Goal: Information Seeking & Learning: Find specific fact

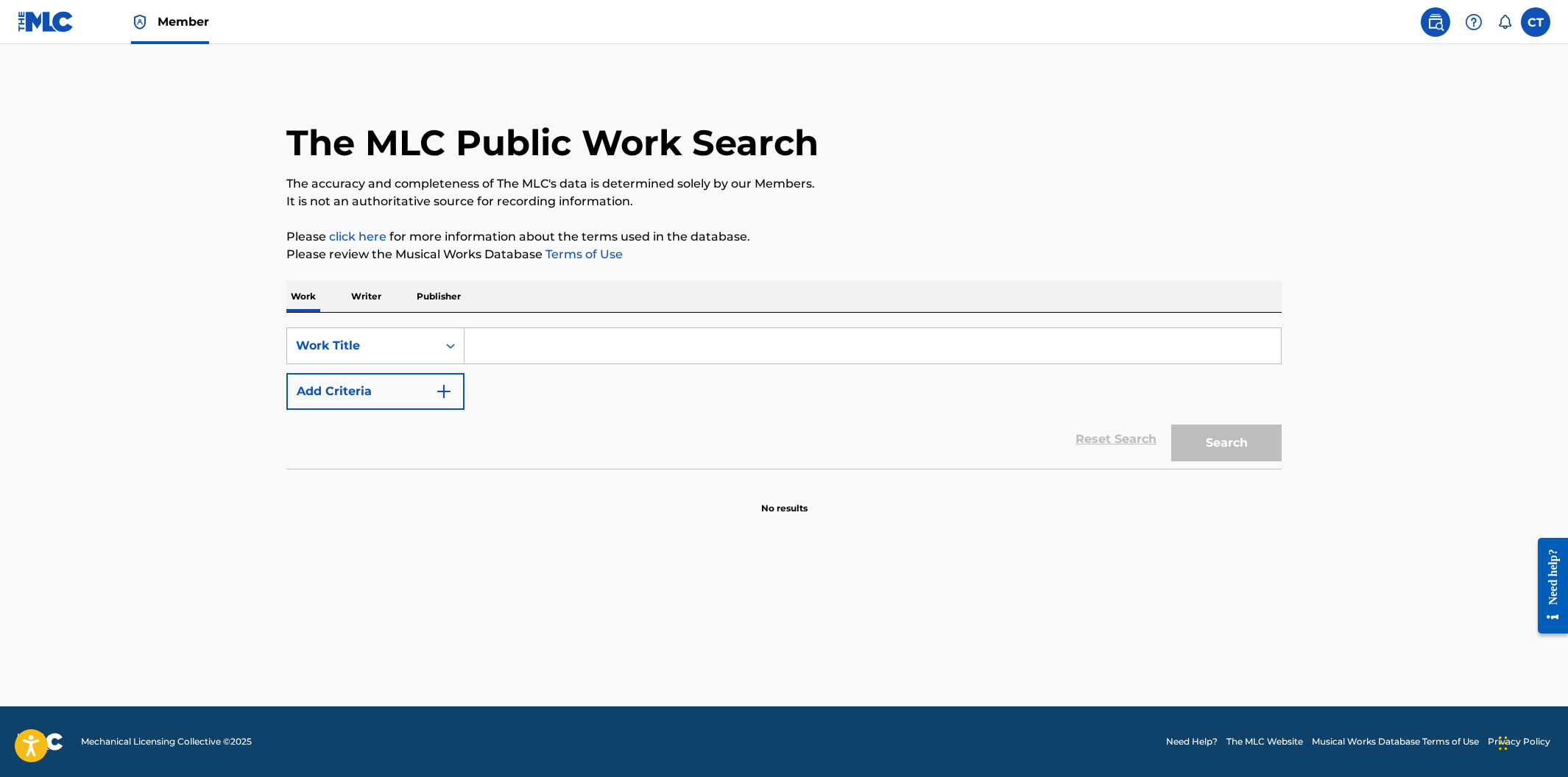
click at [517, 346] on input "Search Form" at bounding box center [872, 346] width 816 height 35
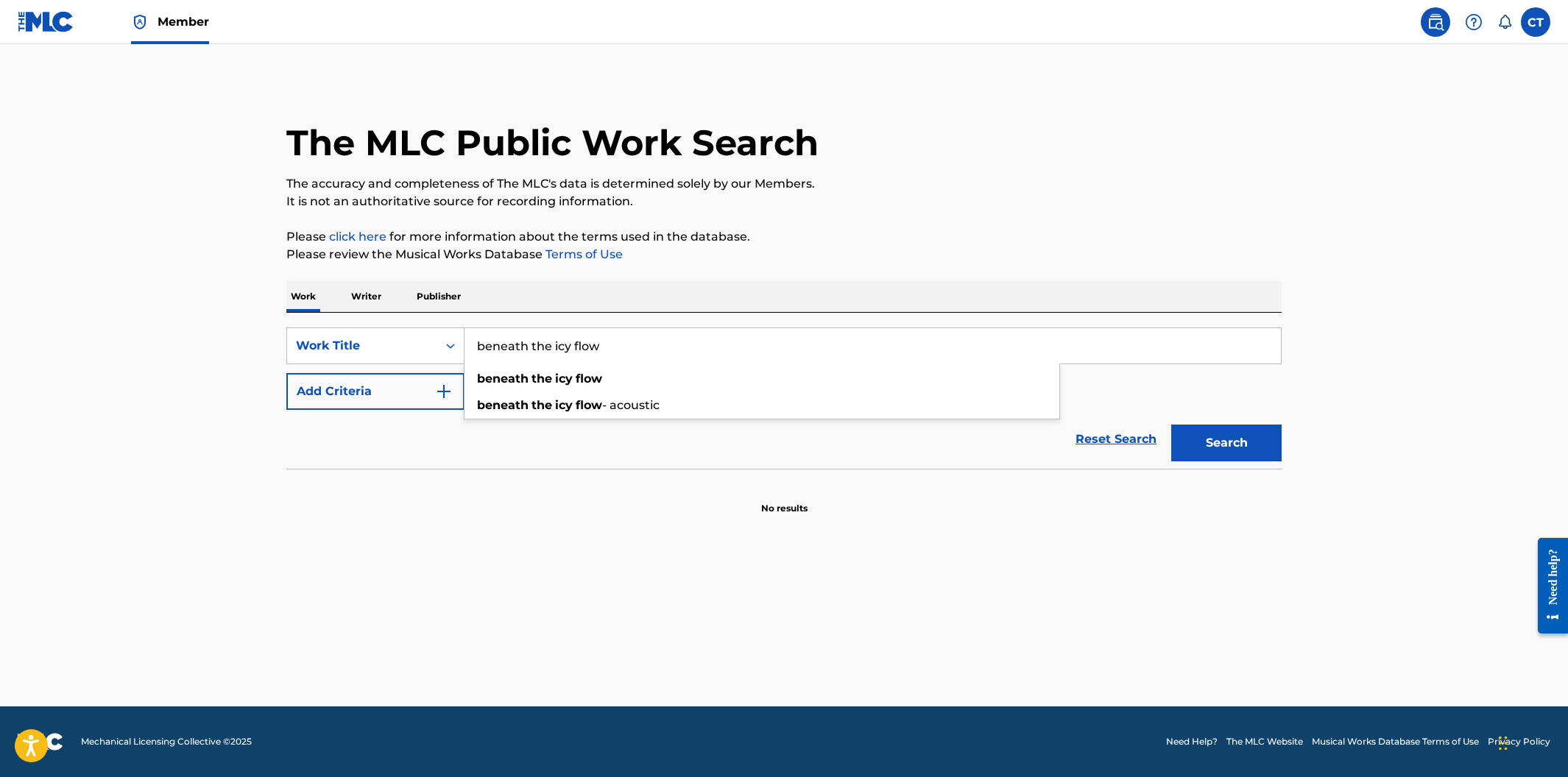
type input "beneath the icy flow"
click at [460, 388] on button "Add Criteria" at bounding box center [374, 392] width 178 height 37
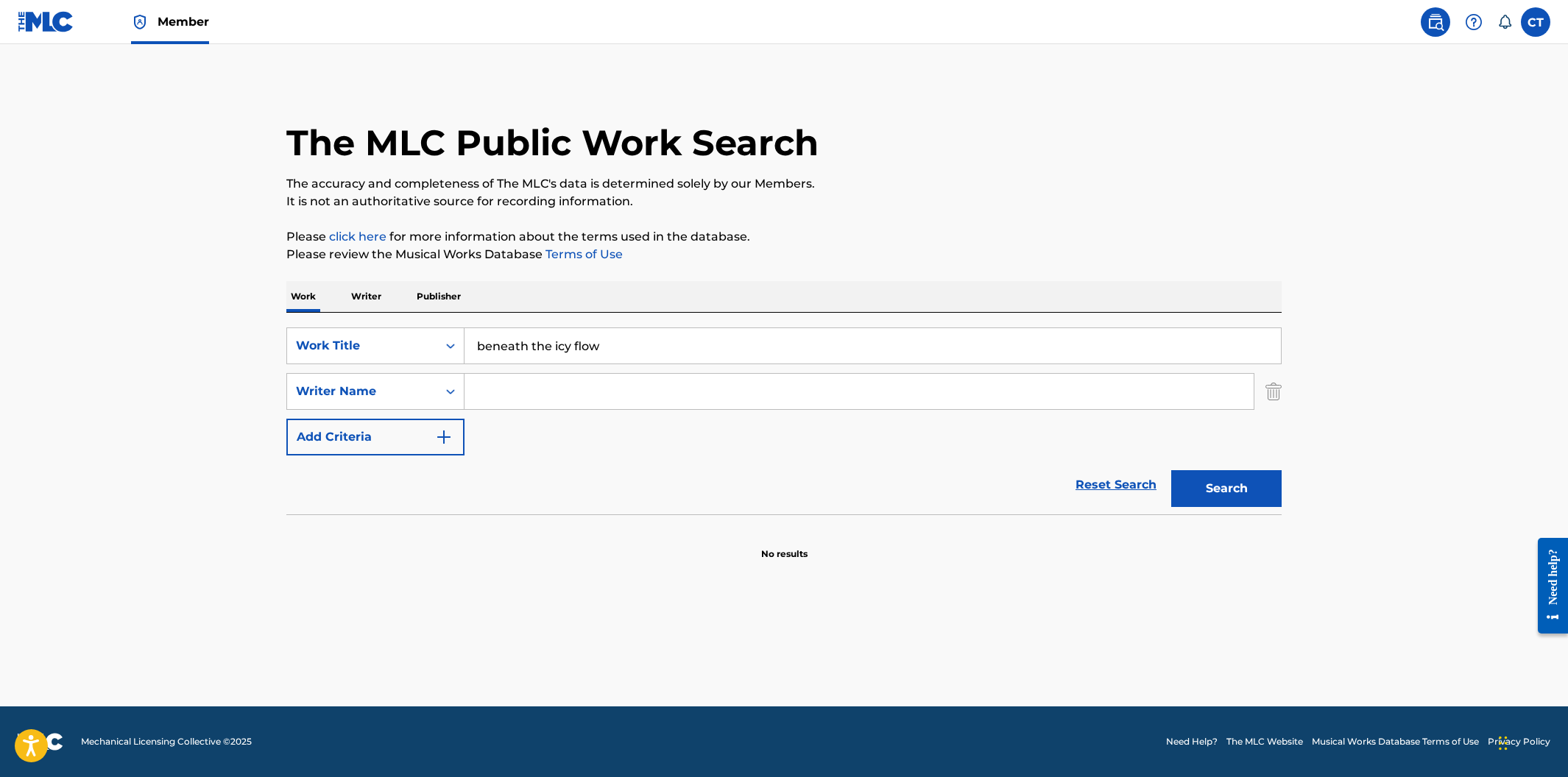
click at [552, 393] on input "Search Form" at bounding box center [859, 391] width 789 height 35
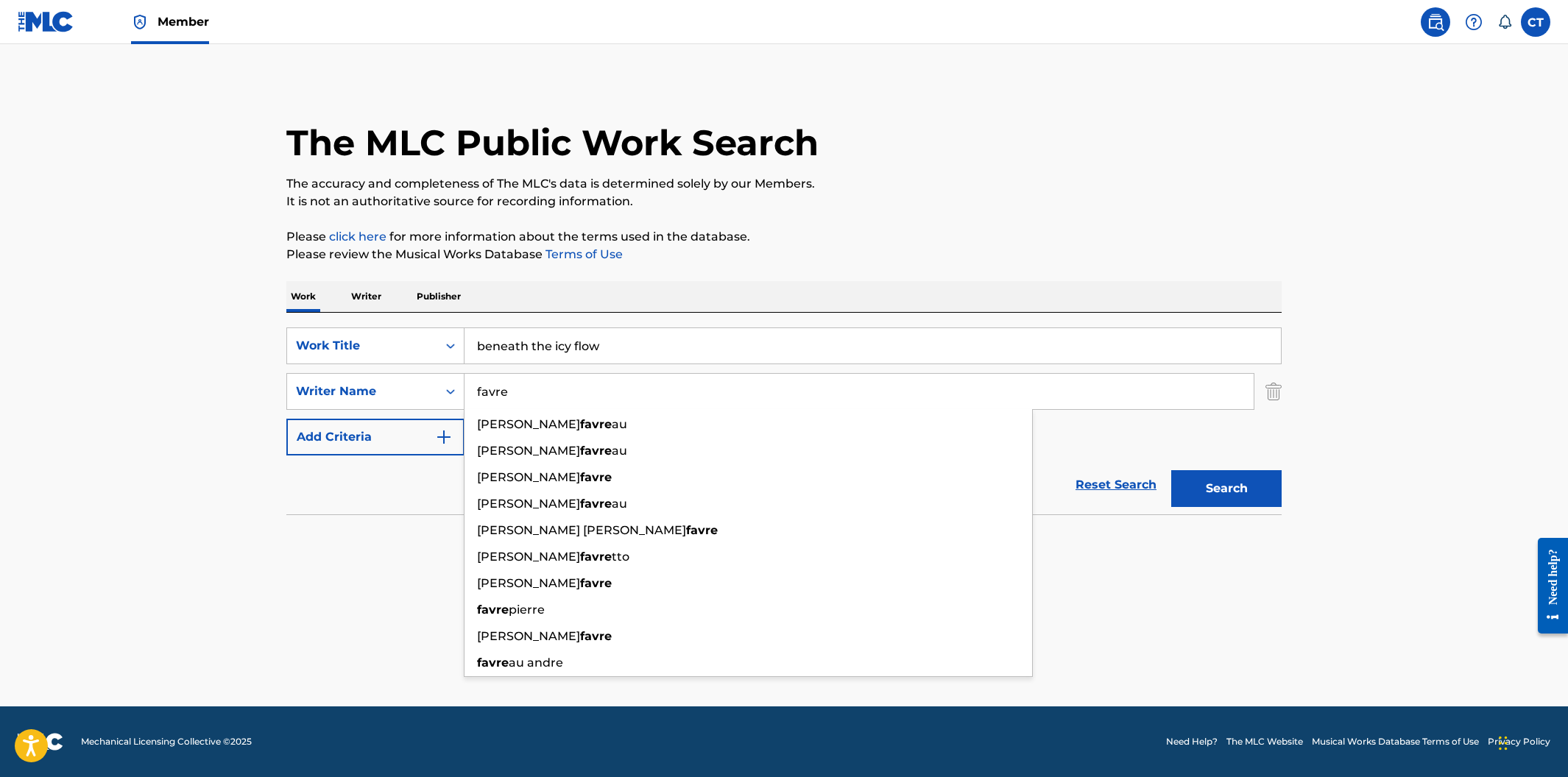
type input "favre"
click at [1171, 470] on button "Search" at bounding box center [1226, 488] width 110 height 37
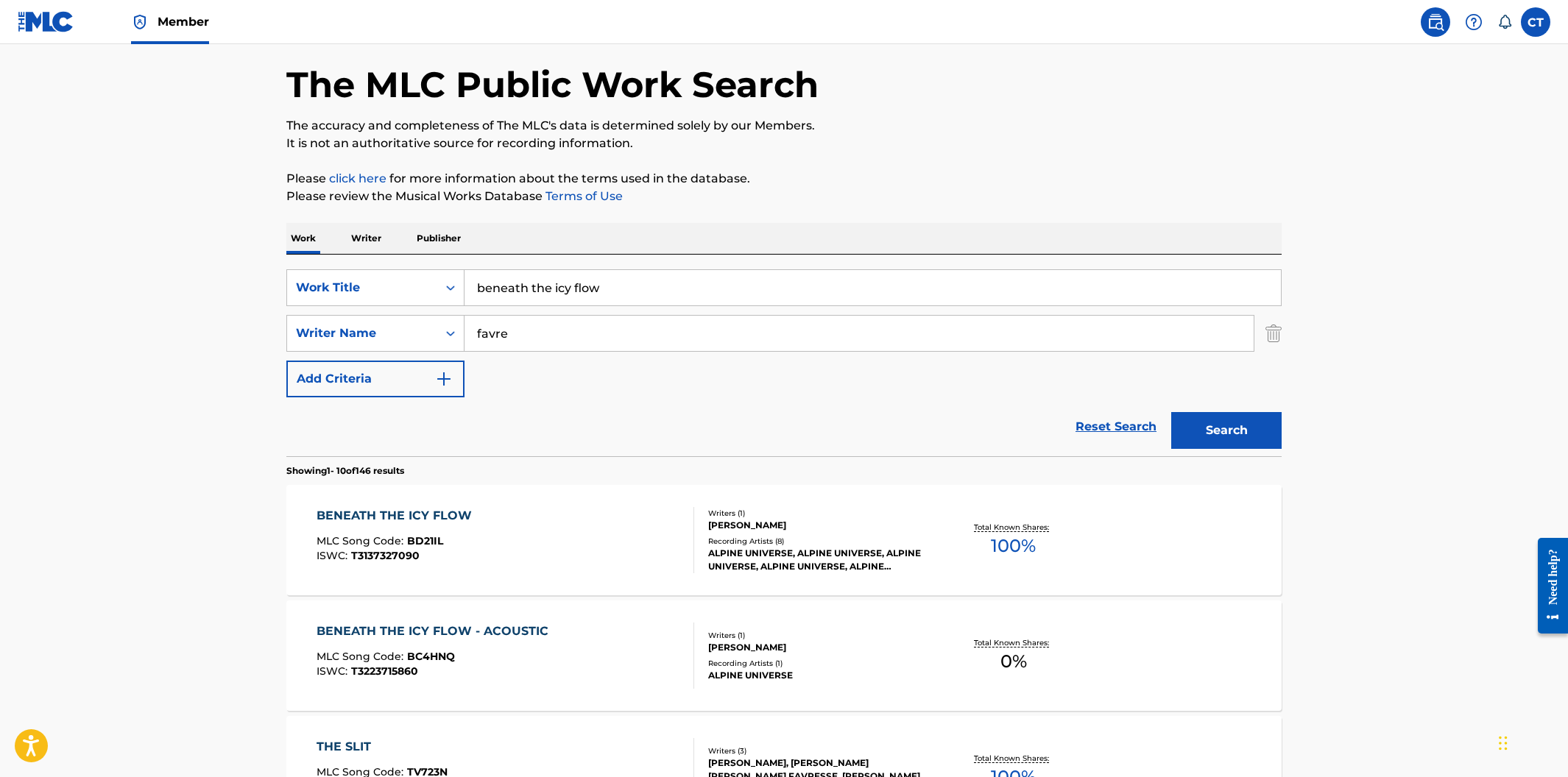
scroll to position [60, 0]
click at [565, 544] on div "BENEATH THE ICY FLOW MLC Song Code : BD21IL ISWC : T3137327090" at bounding box center [505, 538] width 378 height 66
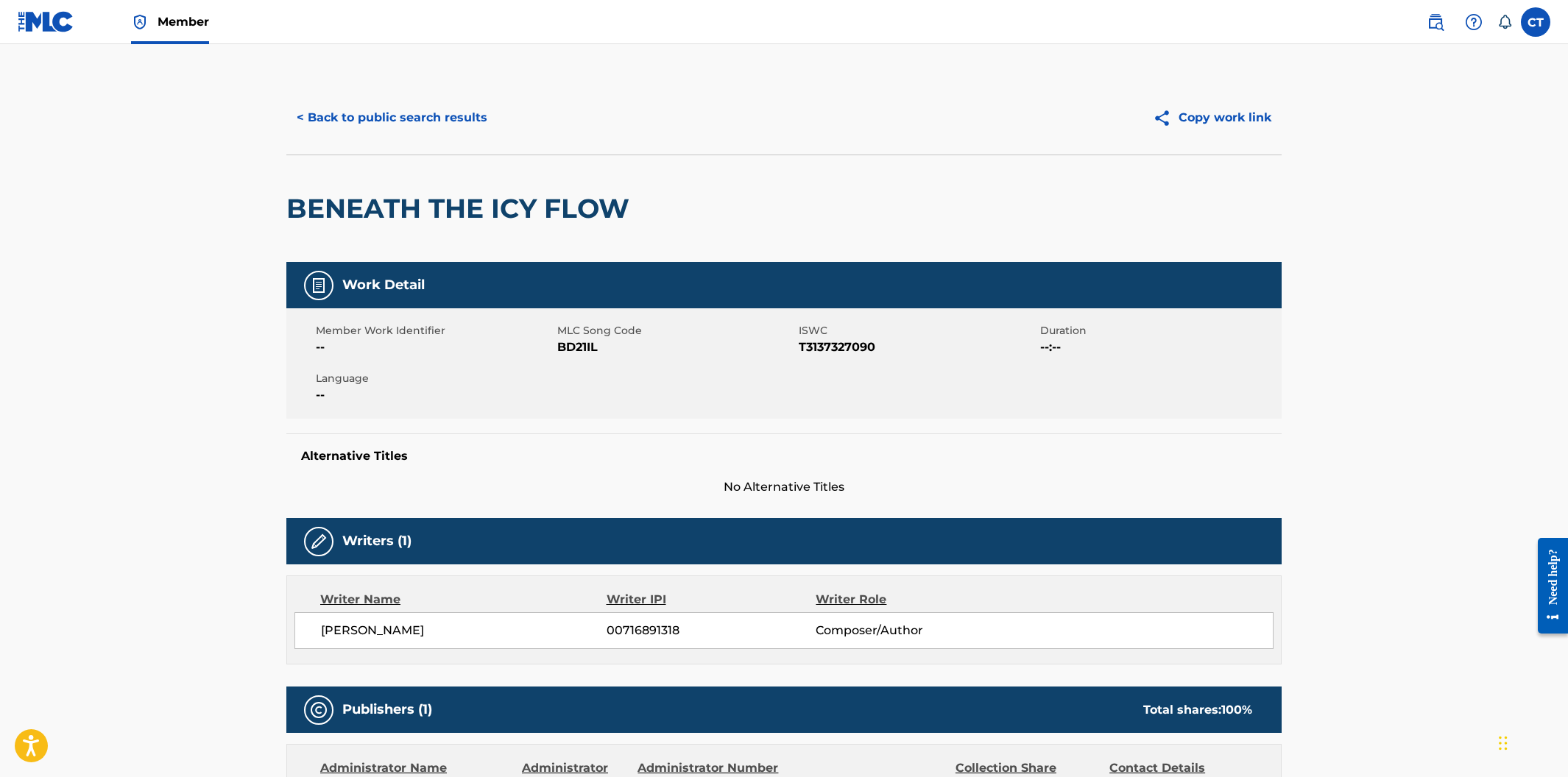
click at [384, 110] on div "< Back to public search results Copy work link" at bounding box center [783, 118] width 995 height 74
click at [409, 133] on button "< Back to public search results" at bounding box center [392, 117] width 211 height 37
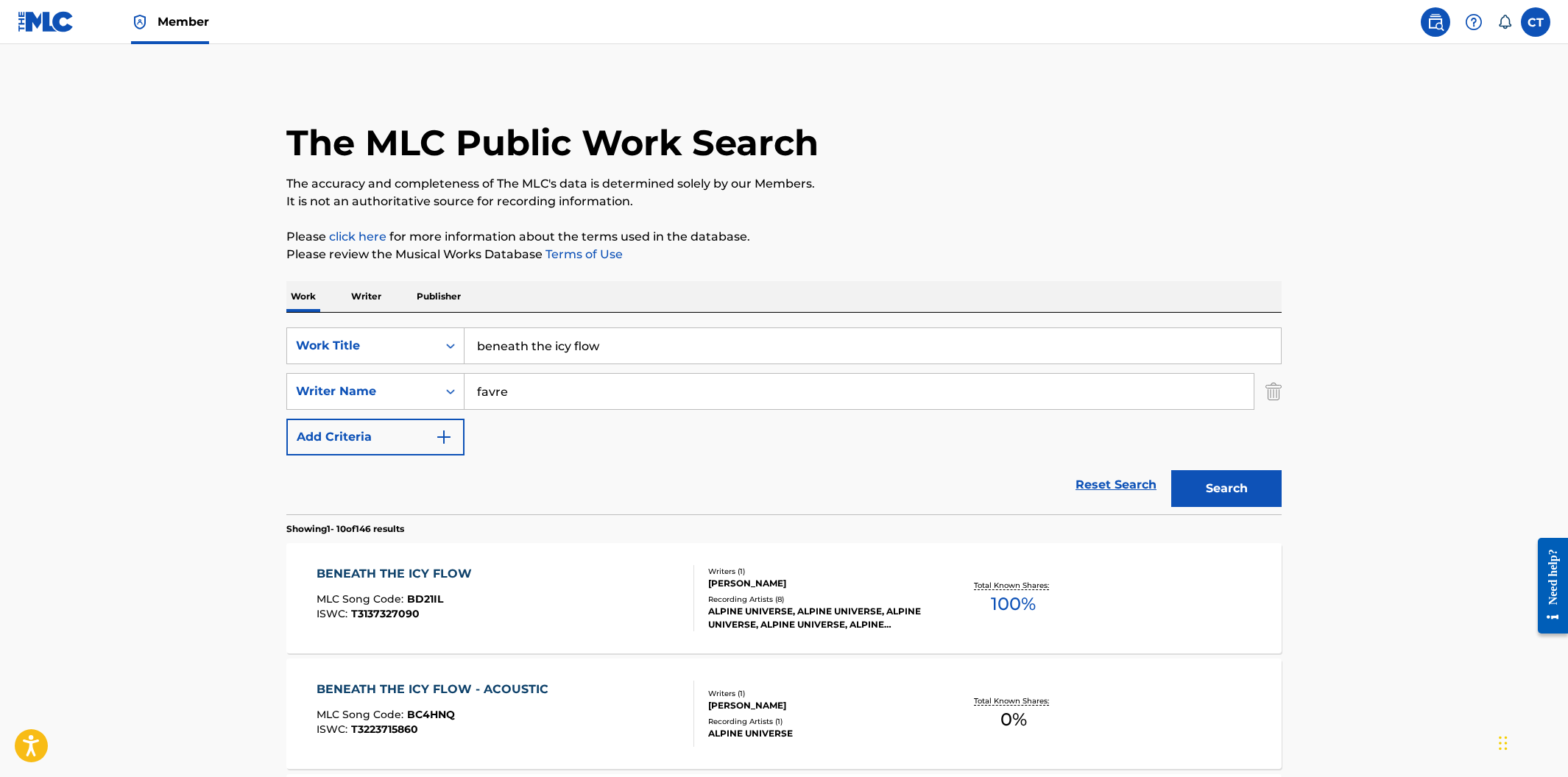
scroll to position [60, 0]
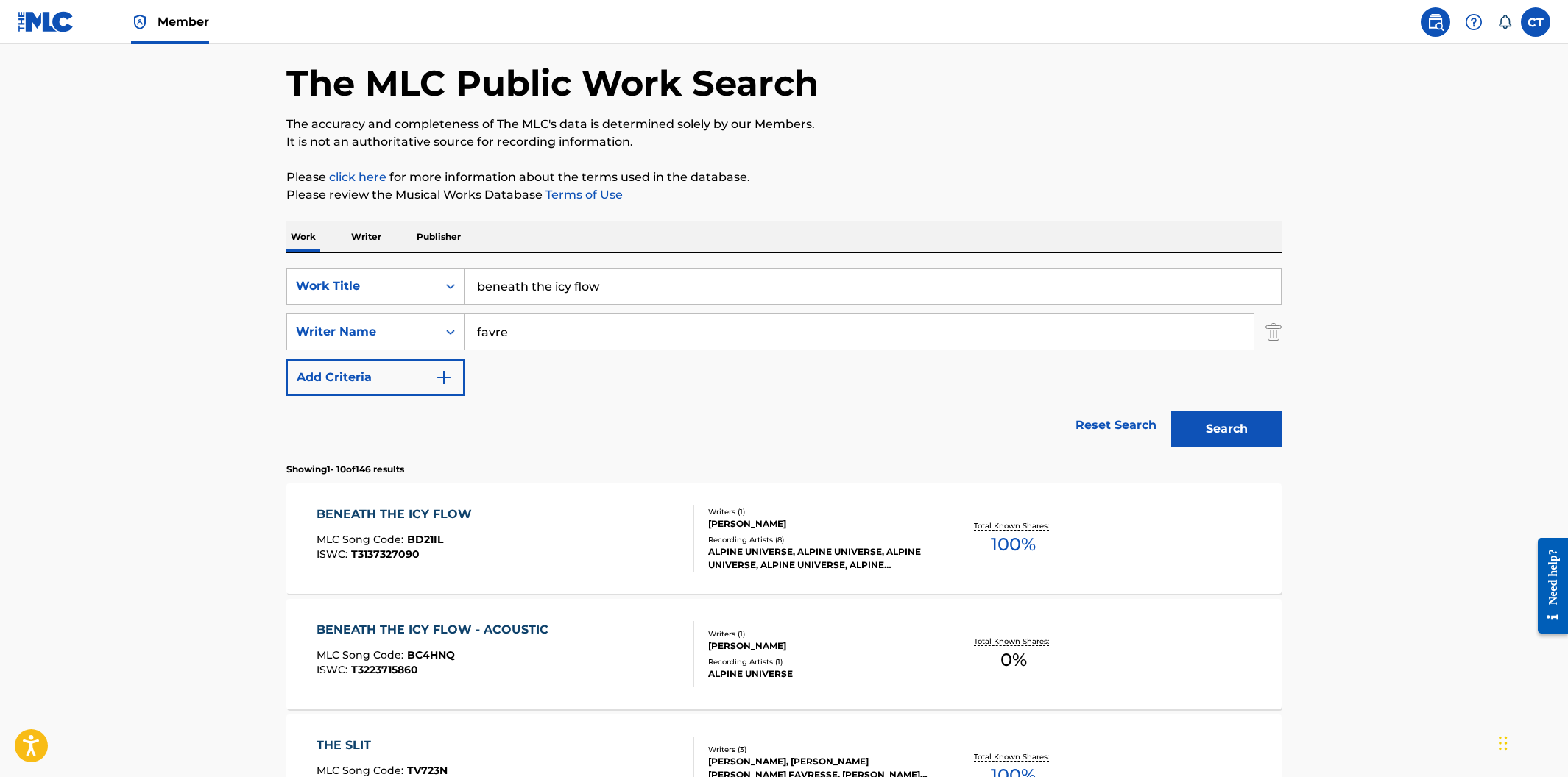
click at [588, 521] on div "BENEATH THE ICY FLOW MLC Song Code : BD21IL ISWC : T3137327090" at bounding box center [505, 538] width 378 height 66
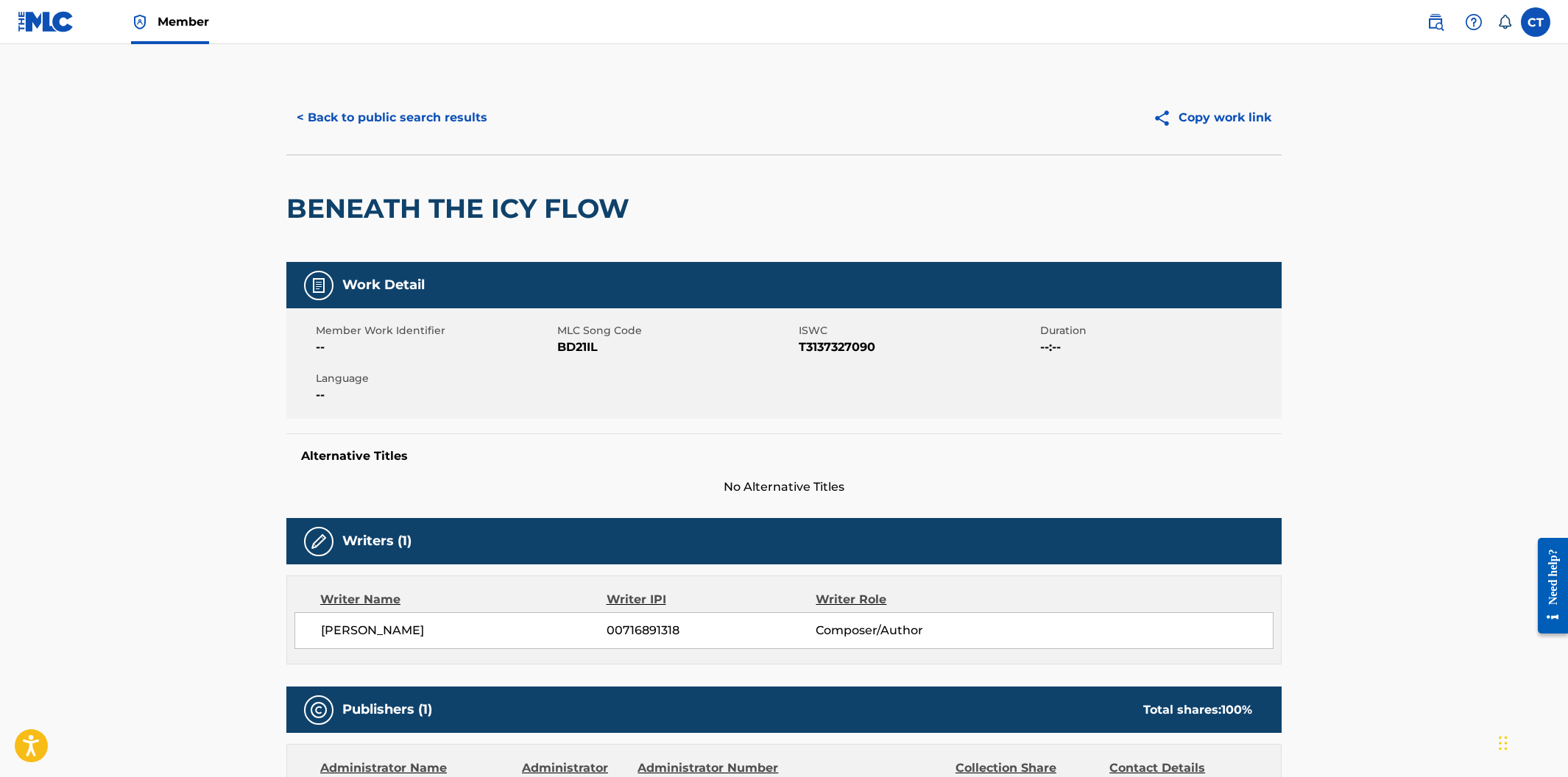
click at [650, 381] on div "Member Work Identifier -- MLC Song Code BD21IL ISWC T3137327090 Duration --:-- …" at bounding box center [783, 364] width 995 height 110
drag, startPoint x: 617, startPoint y: 353, endPoint x: 560, endPoint y: 346, distance: 57.4
click at [560, 346] on span "BD21IL" at bounding box center [676, 347] width 237 height 18
copy span "BD21IL"
click at [337, 122] on button "< Back to public search results" at bounding box center [392, 117] width 211 height 37
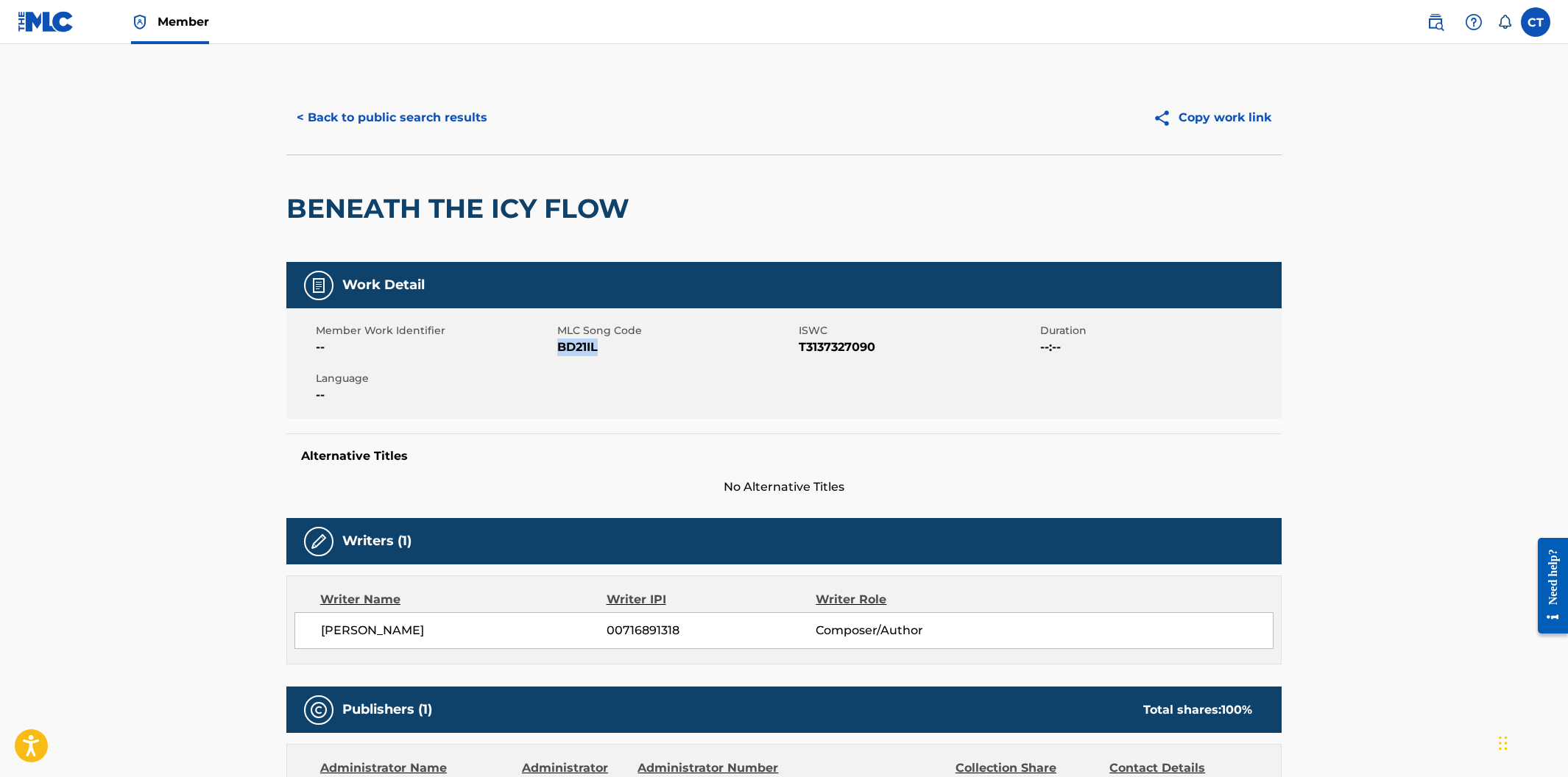
scroll to position [60, 0]
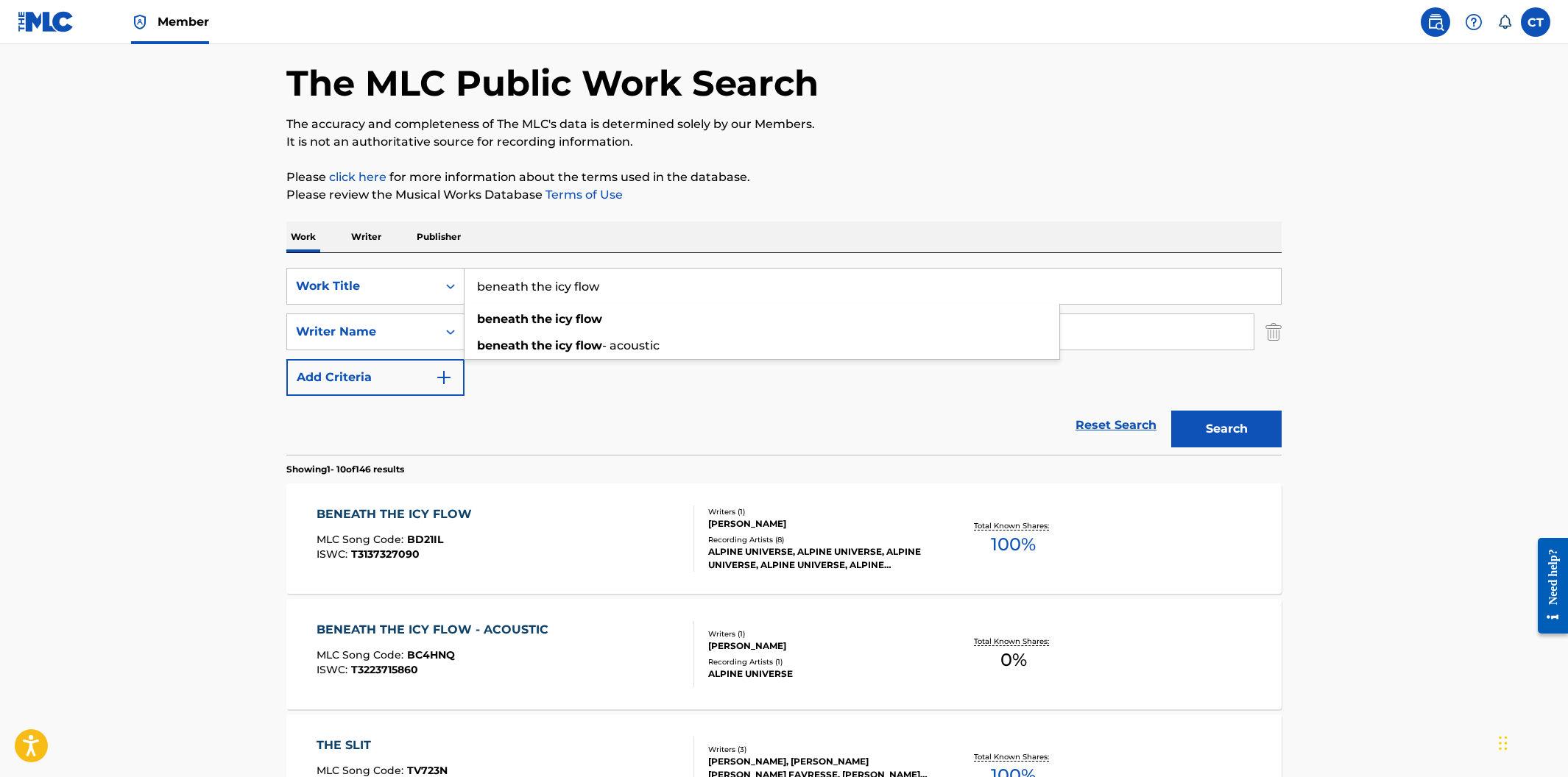
drag, startPoint x: 652, startPoint y: 292, endPoint x: 401, endPoint y: 265, distance: 252.4
click at [401, 265] on div "SearchWithCriteriaa30dfd55-81da-46dc-8b80-3fc5e38812e0 Work Title beneath the i…" at bounding box center [783, 355] width 995 height 202
paste input "CHANSON ALPINE"
type input "CHANSON ALPINE"
click at [1171, 411] on button "Search" at bounding box center [1226, 429] width 110 height 37
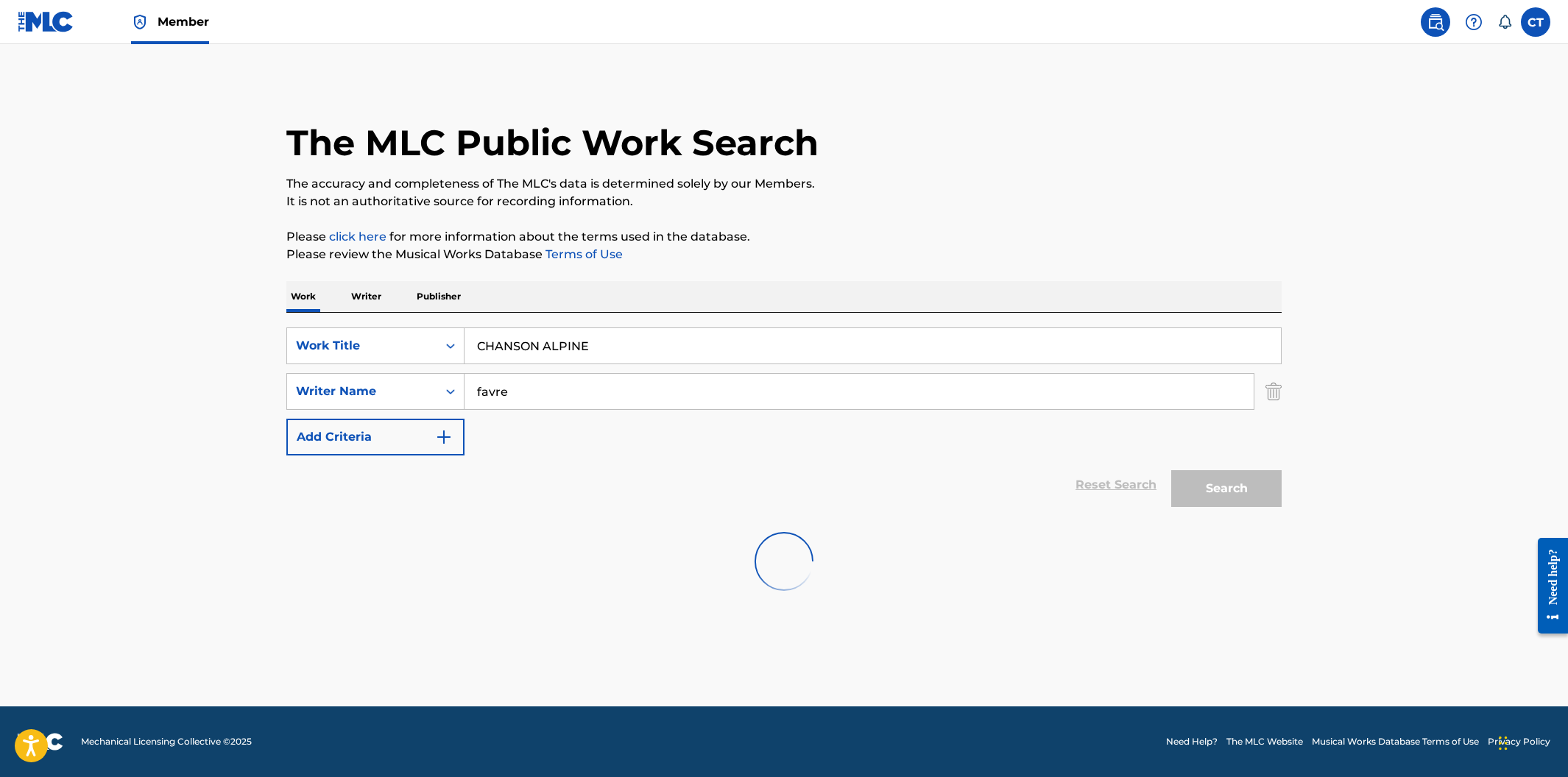
scroll to position [0, 0]
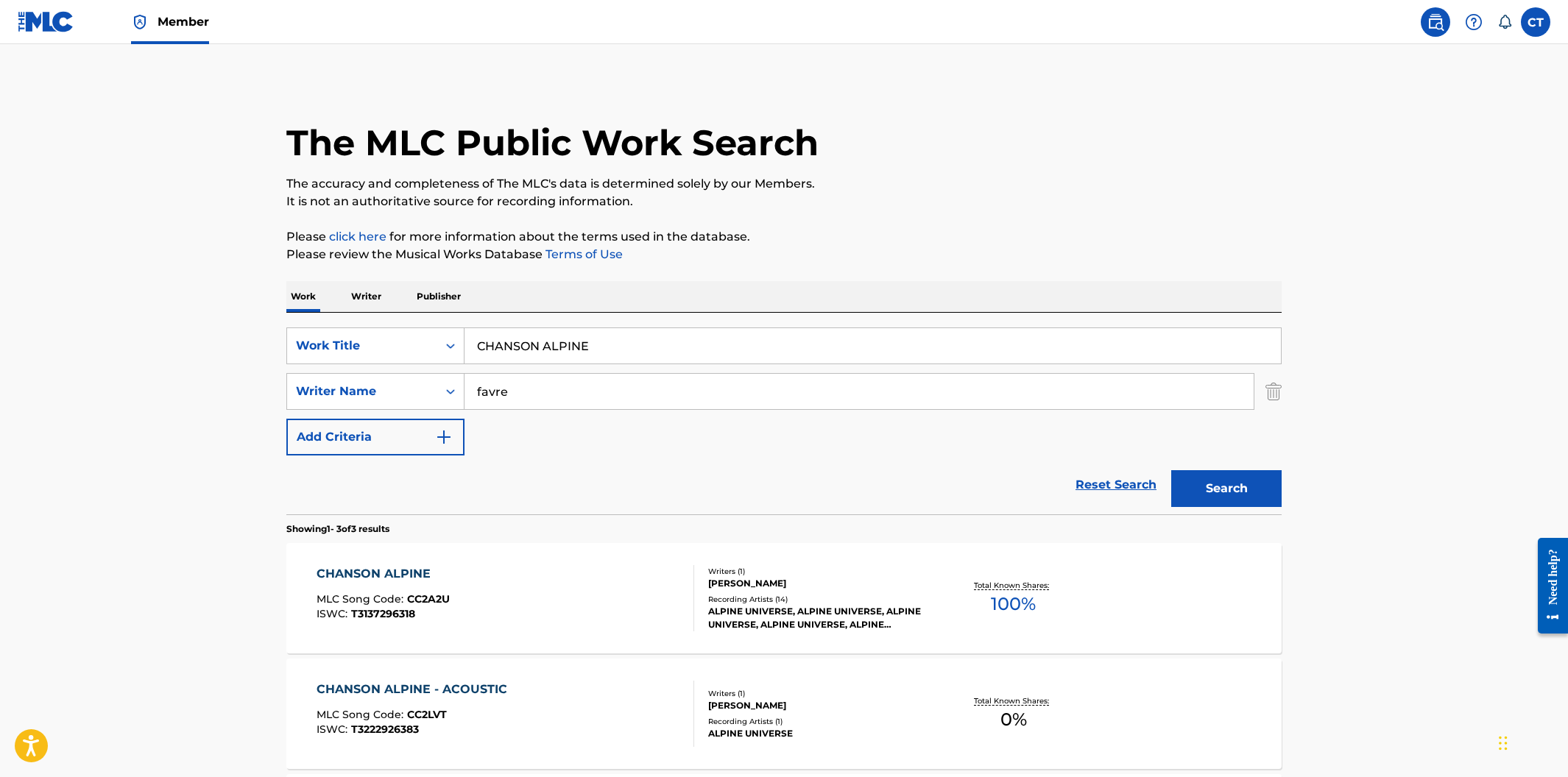
click at [571, 581] on div "CHANSON ALPINE MLC Song Code : CC2A2U ISWC : T3137296318" at bounding box center [505, 598] width 378 height 66
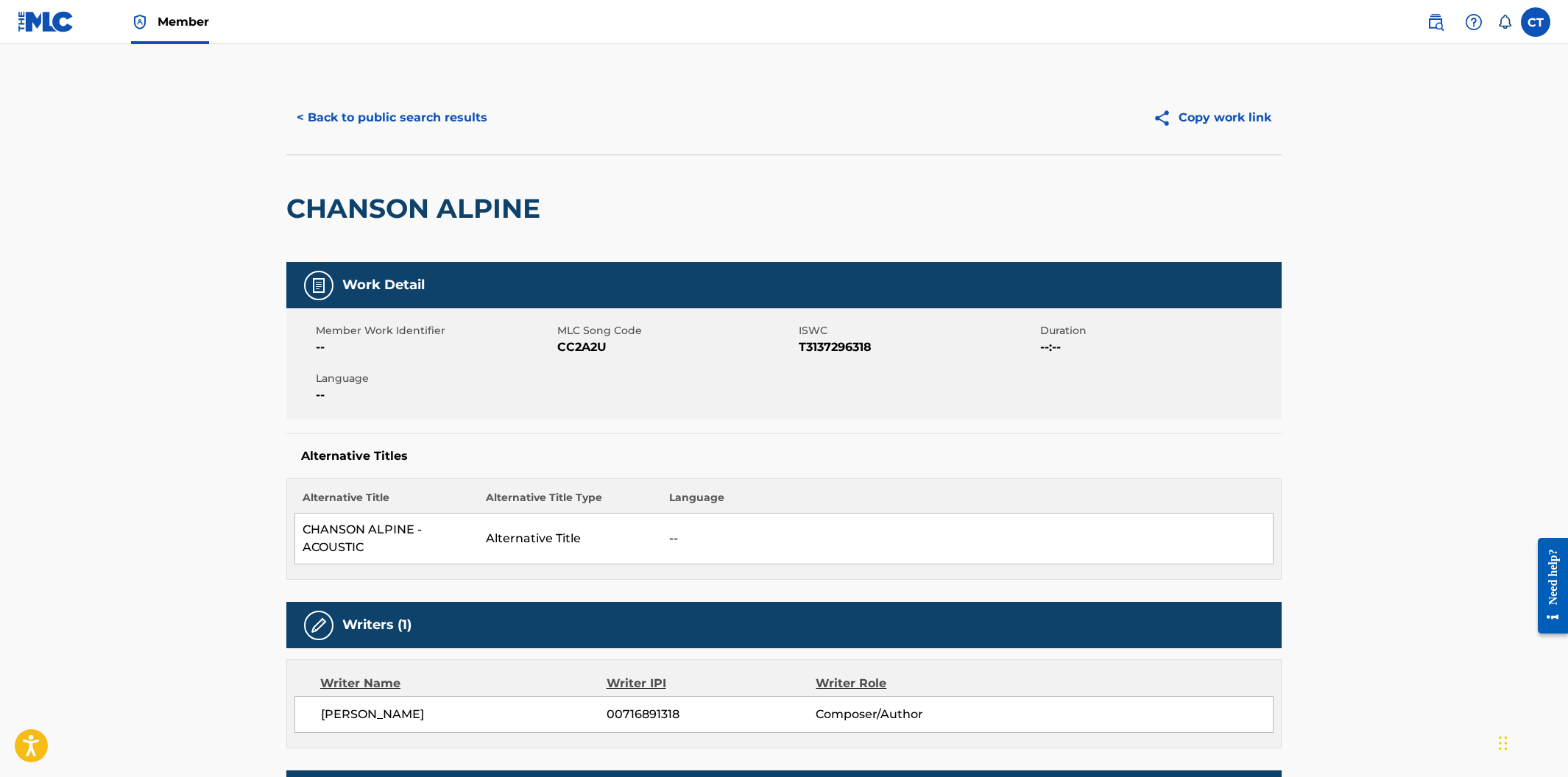
click at [600, 383] on div "Member Work Identifier -- MLC Song Code CC2A2U ISWC T3137296318 Duration --:-- …" at bounding box center [783, 364] width 995 height 110
drag, startPoint x: 605, startPoint y: 350, endPoint x: 558, endPoint y: 349, distance: 47.0
click at [558, 349] on span "CC2A2U" at bounding box center [676, 347] width 237 height 18
copy span "CC2A2U"
click at [431, 131] on button "< Back to public search results" at bounding box center [392, 117] width 211 height 37
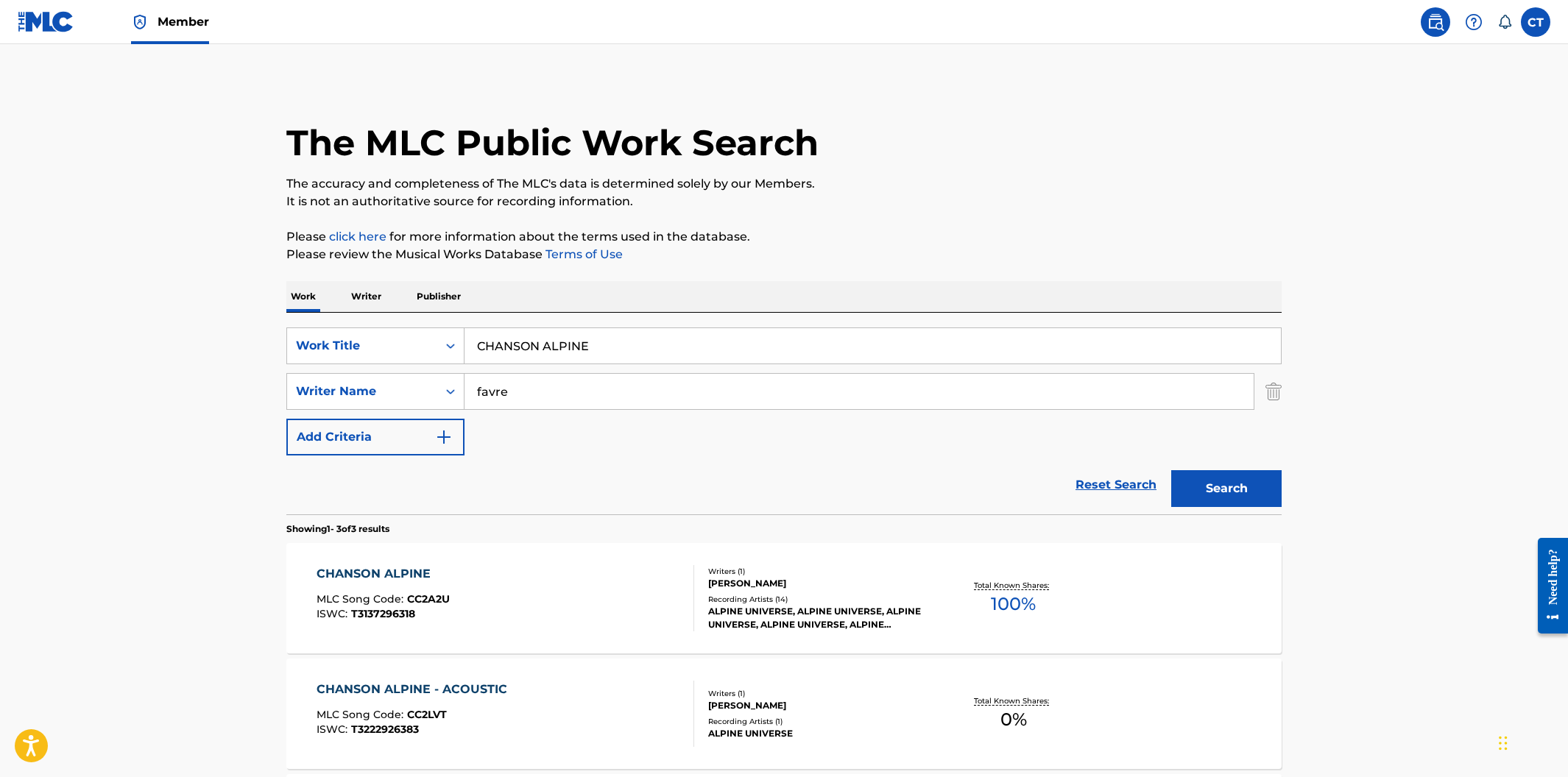
drag, startPoint x: 599, startPoint y: 351, endPoint x: 449, endPoint y: 321, distance: 153.0
click at [449, 321] on div "SearchWithCriteriaa30dfd55-81da-46dc-8b80-3fc5e38812e0 Work Title CHANSON ALPIN…" at bounding box center [783, 414] width 995 height 202
paste input "LOST WINTER DAYS"
type input "LOST WINTER DAYS"
click at [1171, 470] on button "Search" at bounding box center [1226, 488] width 110 height 37
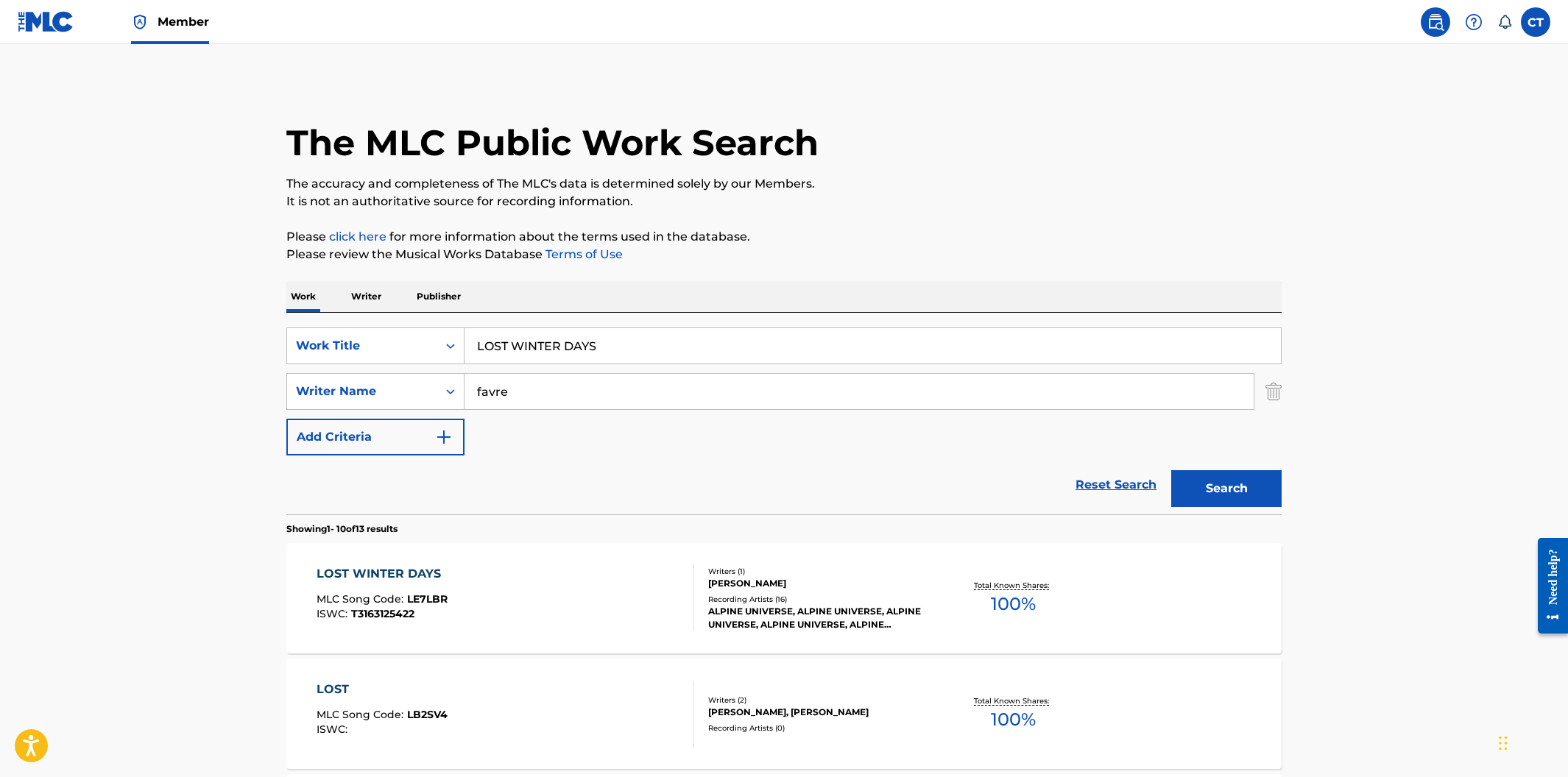
click at [579, 557] on div "LOST WINTER DAYS MLC Song Code : LE7LBR ISWC : T3163125422 Writers ( 1 ) [PERSO…" at bounding box center [783, 598] width 995 height 110
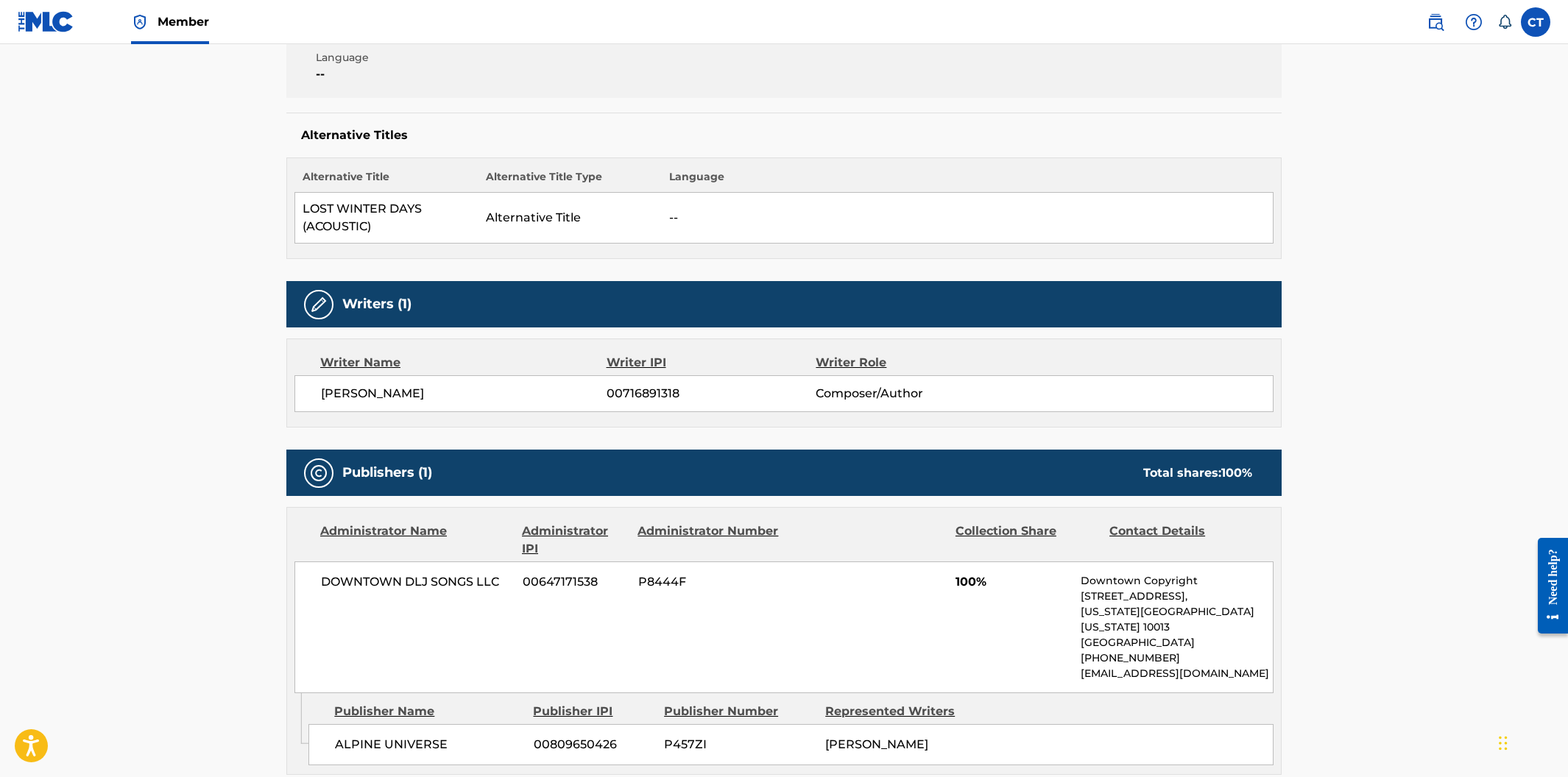
scroll to position [18, 0]
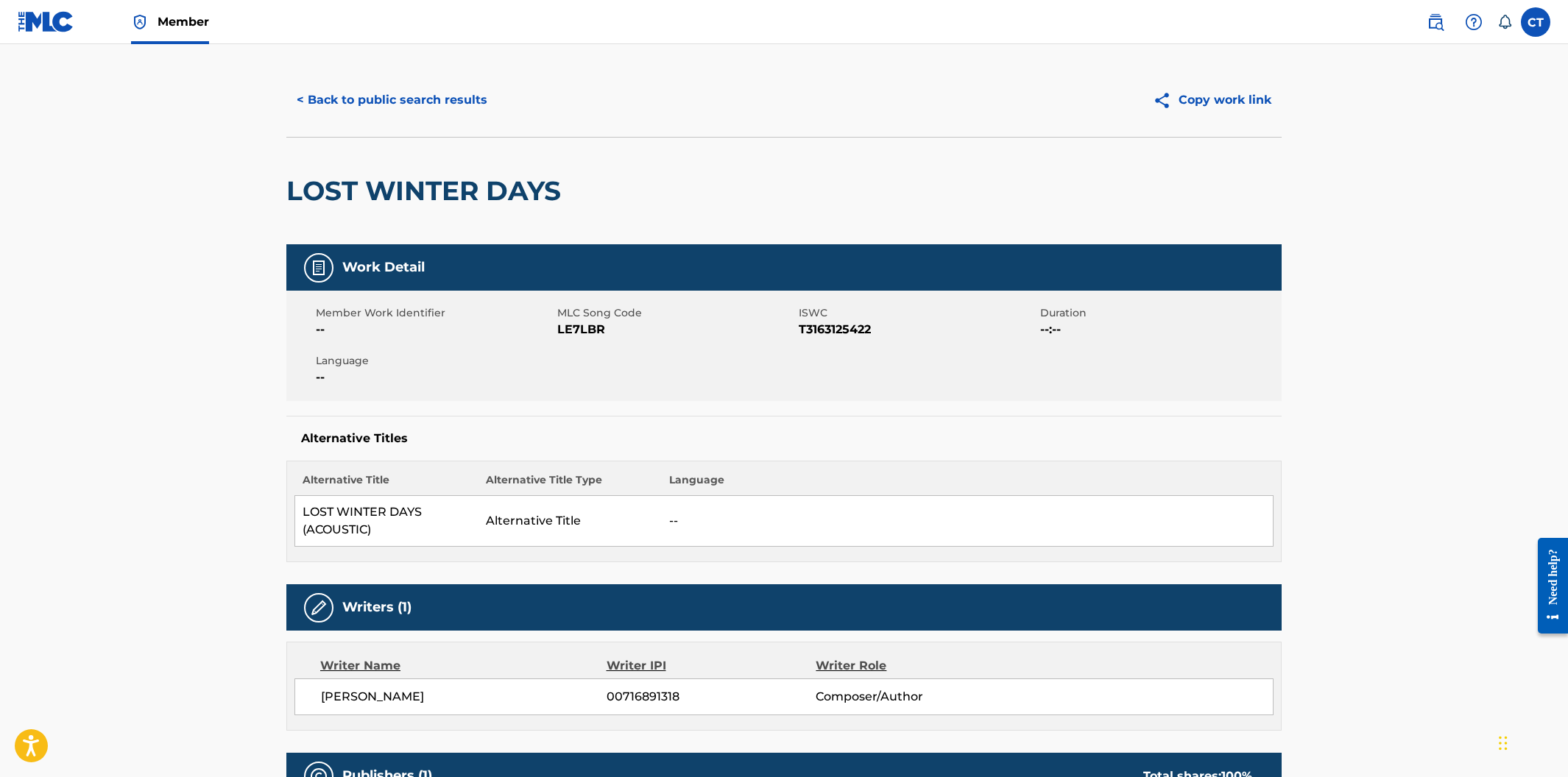
click at [621, 338] on span "LE7LBR" at bounding box center [676, 330] width 237 height 18
drag, startPoint x: 617, startPoint y: 334, endPoint x: 559, endPoint y: 326, distance: 58.5
click at [559, 326] on span "LE7LBR" at bounding box center [676, 330] width 237 height 18
copy span "LE7LBR"
click at [346, 111] on button "< Back to public search results" at bounding box center [392, 100] width 211 height 37
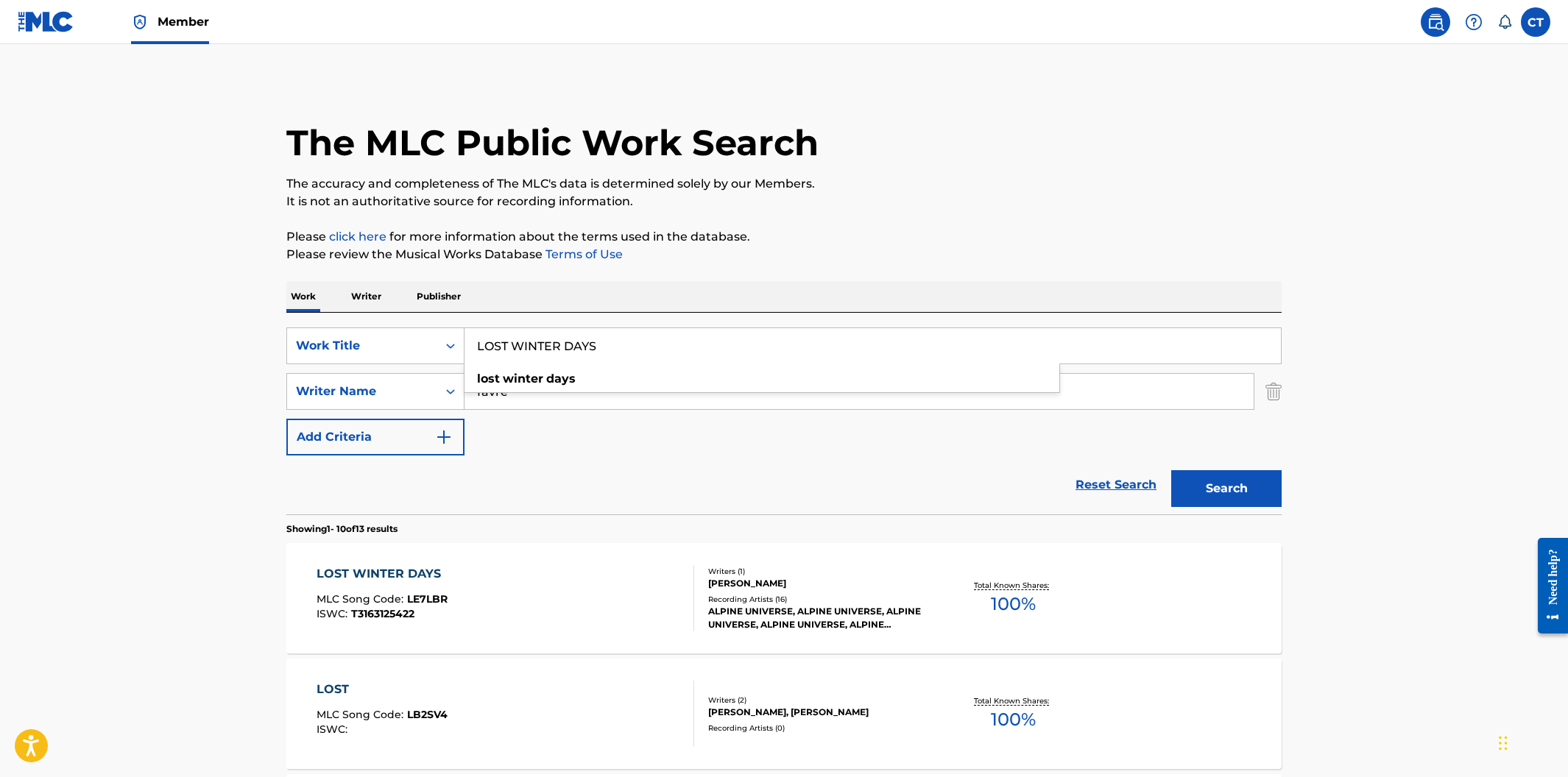
drag, startPoint x: 557, startPoint y: 339, endPoint x: 407, endPoint y: 324, distance: 150.7
click at [407, 324] on div "SearchWithCriteriaa30dfd55-81da-46dc-8b80-3fc5e38812e0 Work Title LOST WINTER D…" at bounding box center [783, 414] width 995 height 202
paste input "ORGANIKA"
type input "ORGANIKA"
click at [1171, 470] on button "Search" at bounding box center [1226, 488] width 110 height 37
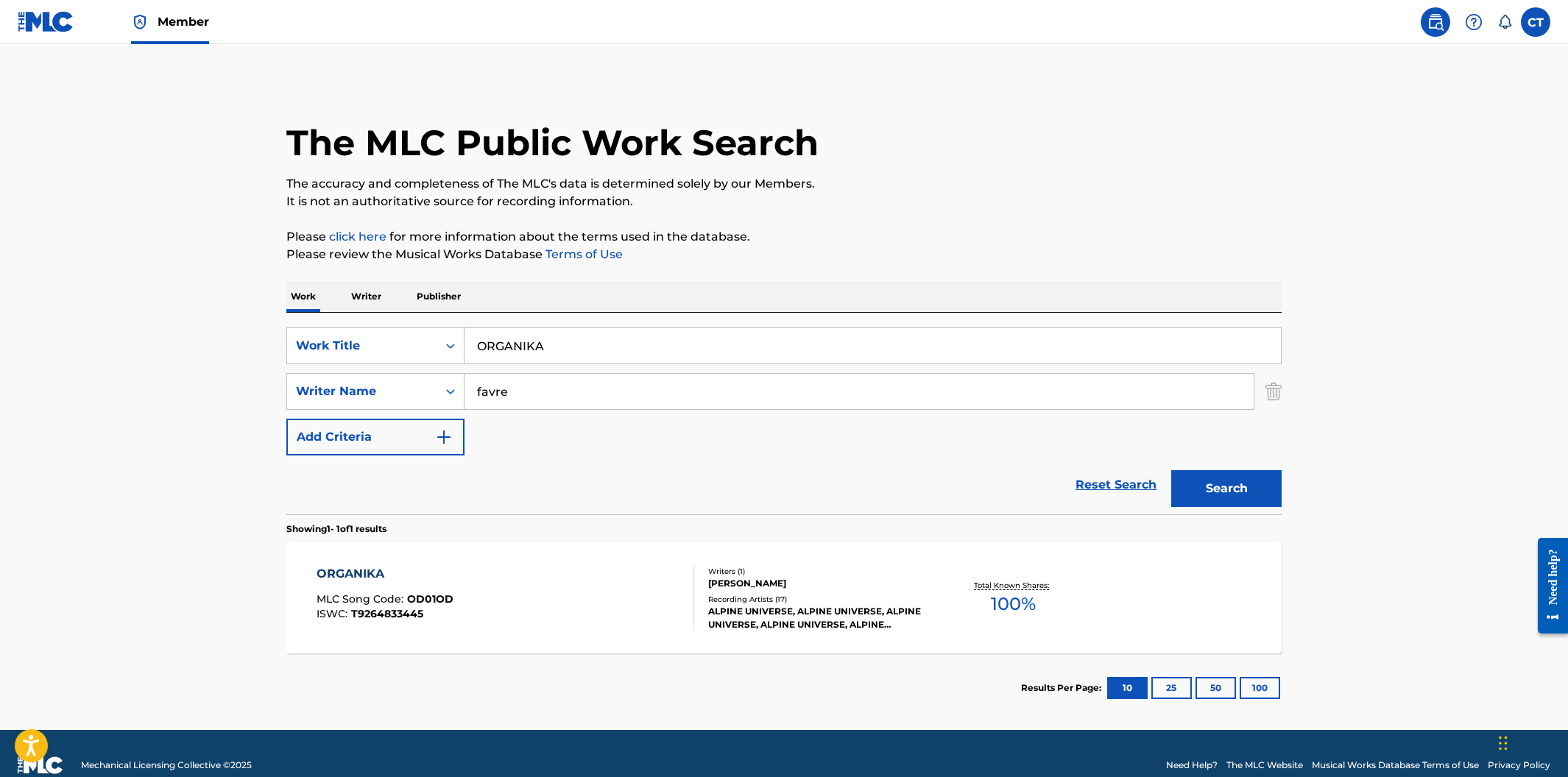
click at [603, 575] on div "ORGANIKA MLC Song Code : OD01OD ISWC : T9264833445" at bounding box center [505, 598] width 378 height 66
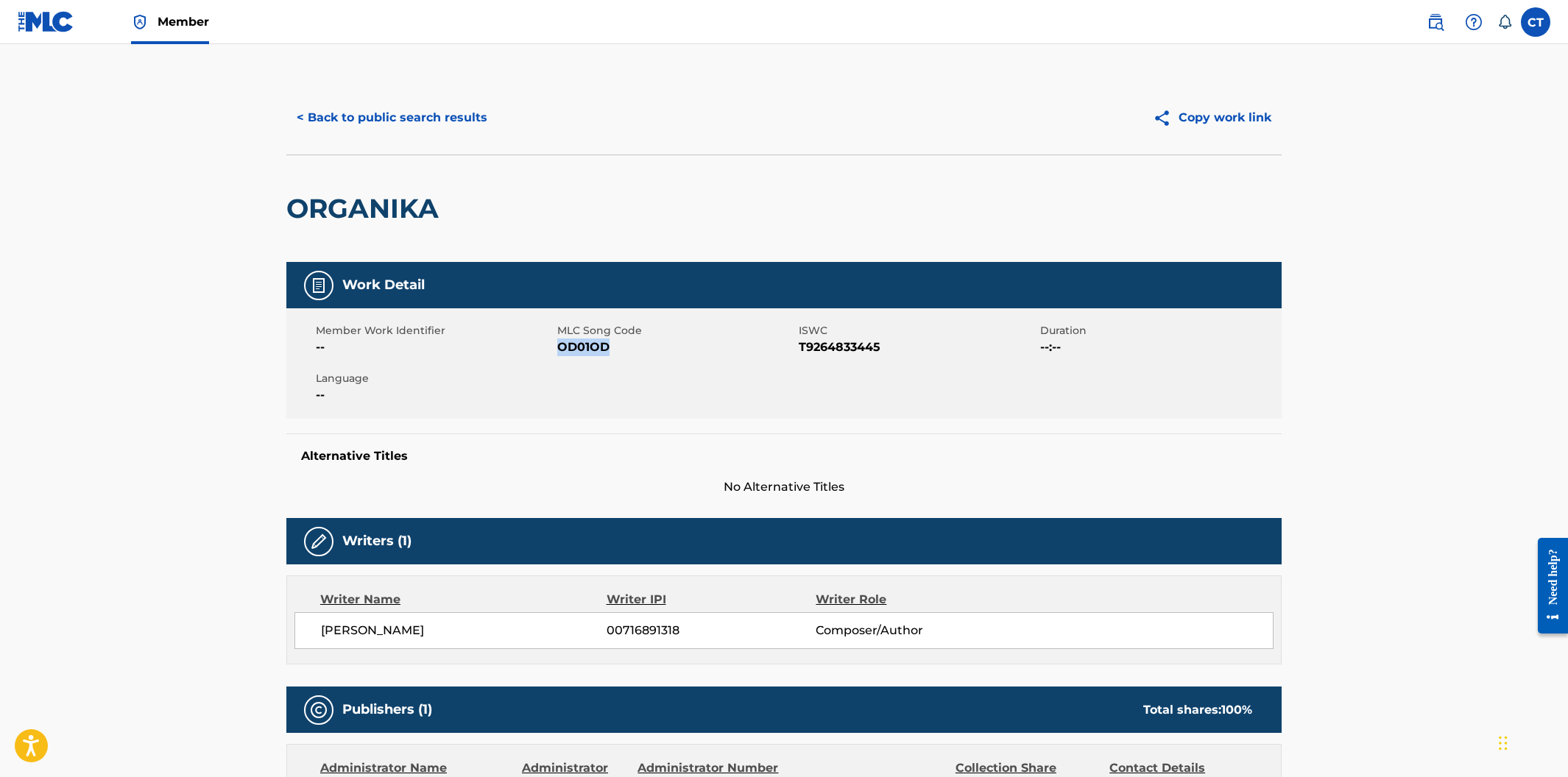
drag, startPoint x: 617, startPoint y: 356, endPoint x: 561, endPoint y: 348, distance: 56.6
click at [561, 348] on span "OD01OD" at bounding box center [676, 347] width 237 height 18
copy span "OD01OD"
click at [417, 130] on button "< Back to public search results" at bounding box center [392, 117] width 211 height 37
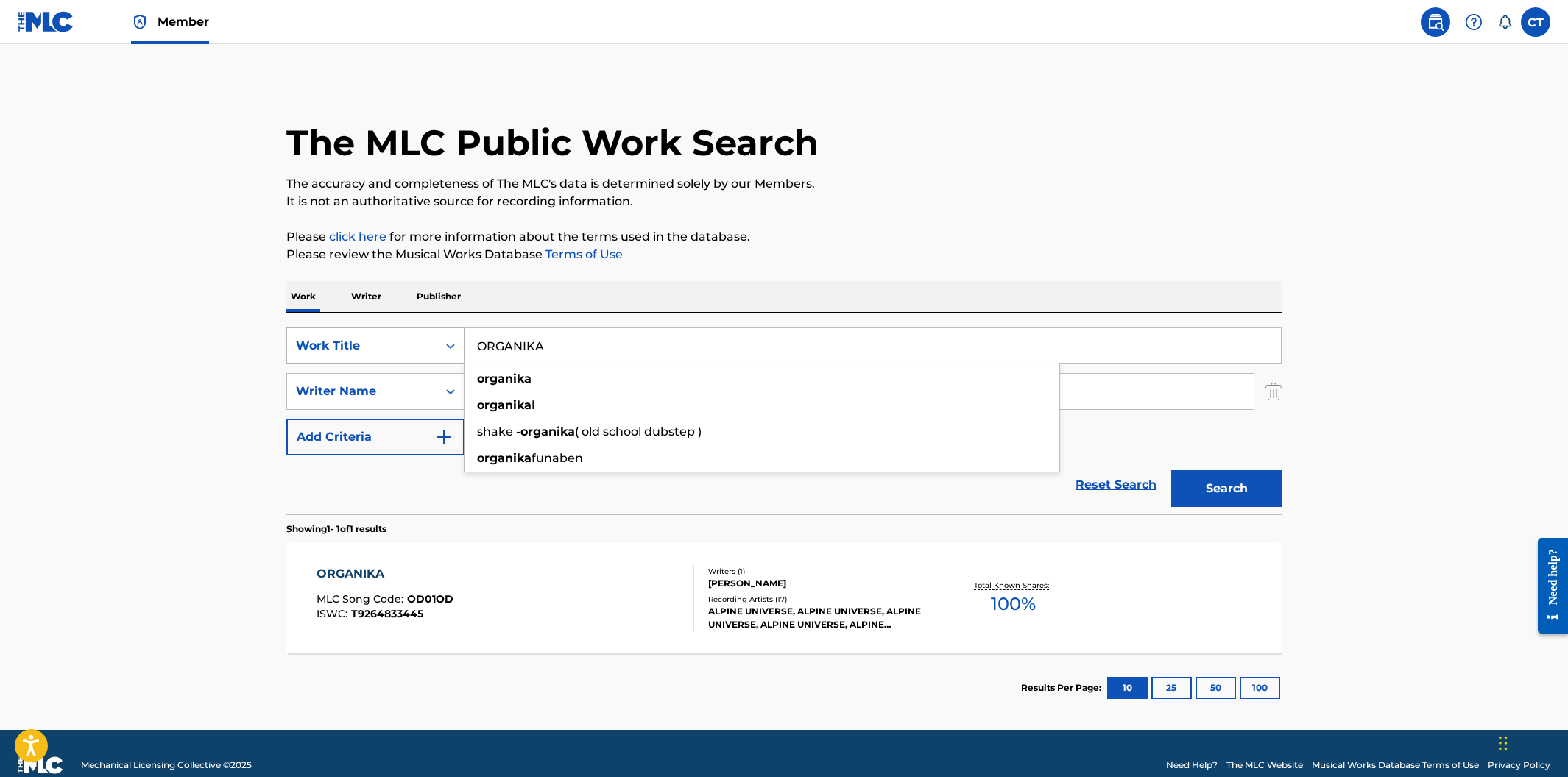
drag, startPoint x: 580, startPoint y: 343, endPoint x: 434, endPoint y: 336, distance: 146.2
click at [434, 336] on div "SearchWithCriteriaa30dfd55-81da-46dc-8b80-3fc5e38812e0 Work Title ORGANIKA orga…" at bounding box center [783, 346] width 995 height 37
paste input "SOURCE OF ALL CREATION"
type input "SOURCE OF ALL CREATION"
click at [1171, 470] on button "Search" at bounding box center [1226, 488] width 110 height 37
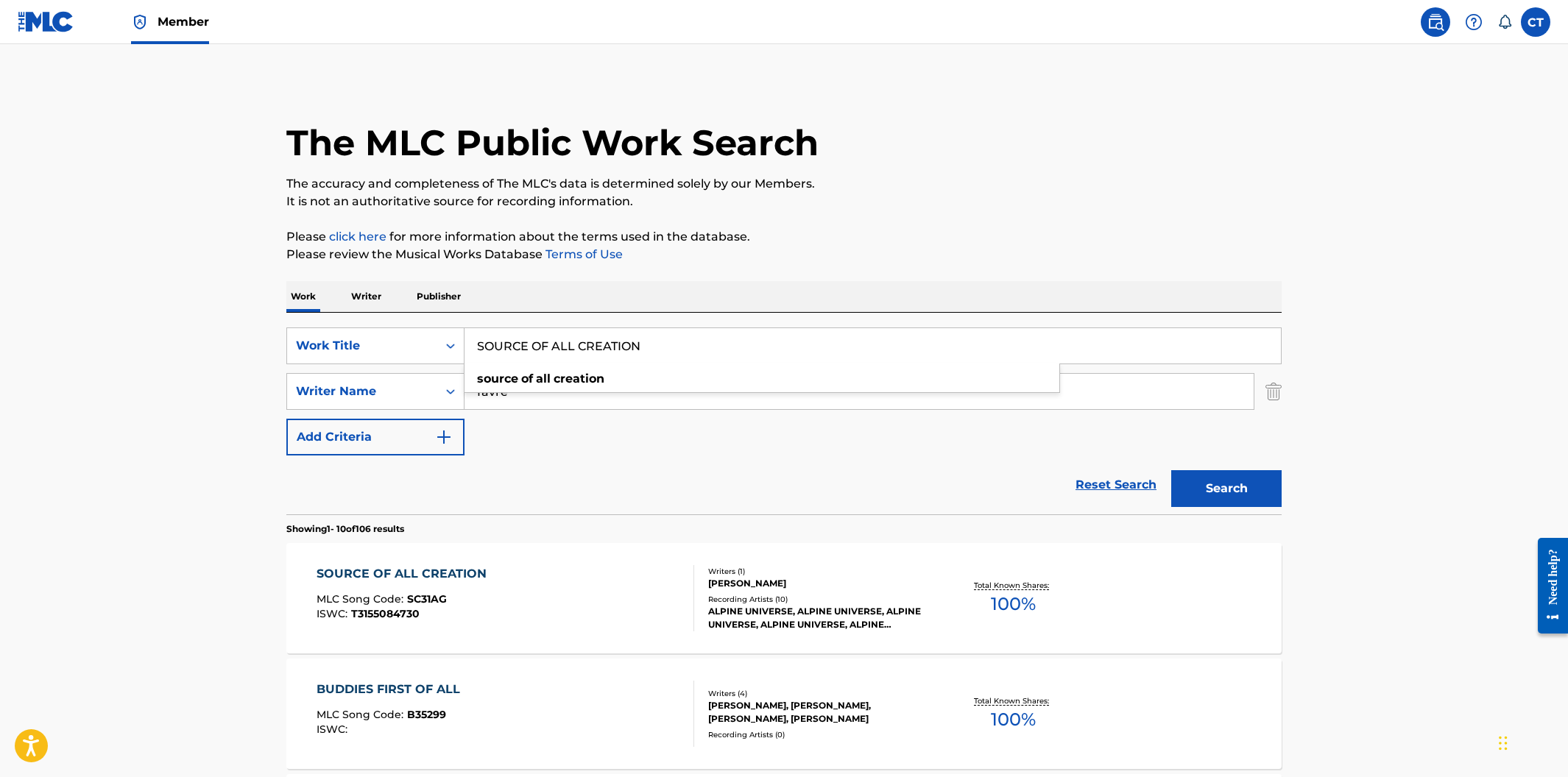
click at [607, 590] on div "SOURCE OF ALL CREATION MLC Song Code : SC31AG ISWC : T3155084730" at bounding box center [505, 598] width 378 height 66
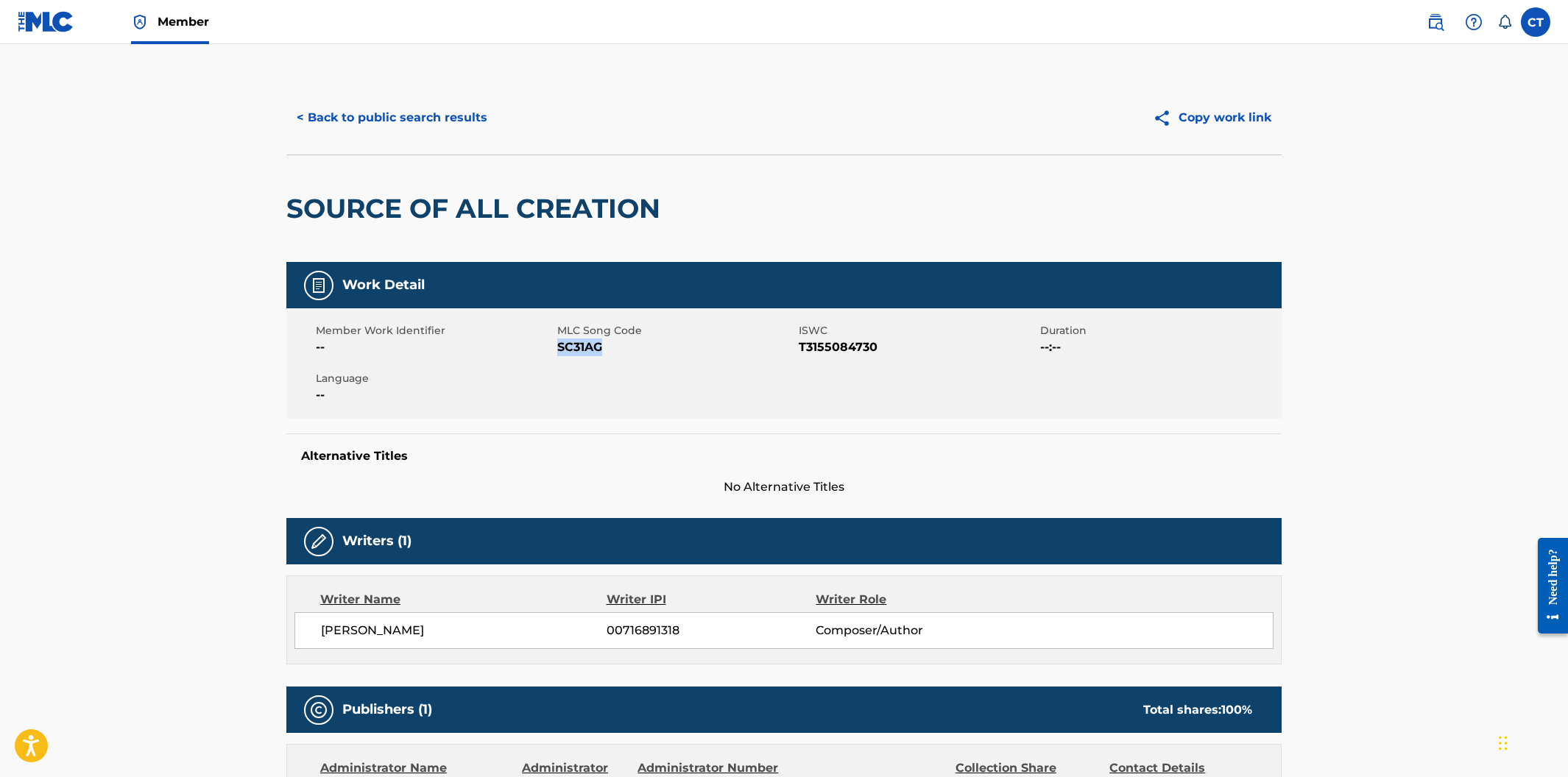
drag, startPoint x: 606, startPoint y: 343, endPoint x: 558, endPoint y: 346, distance: 48.1
click at [558, 346] on span "SC31AG" at bounding box center [676, 347] width 237 height 18
copy span "SC31AG"
click at [405, 125] on button "< Back to public search results" at bounding box center [392, 117] width 211 height 37
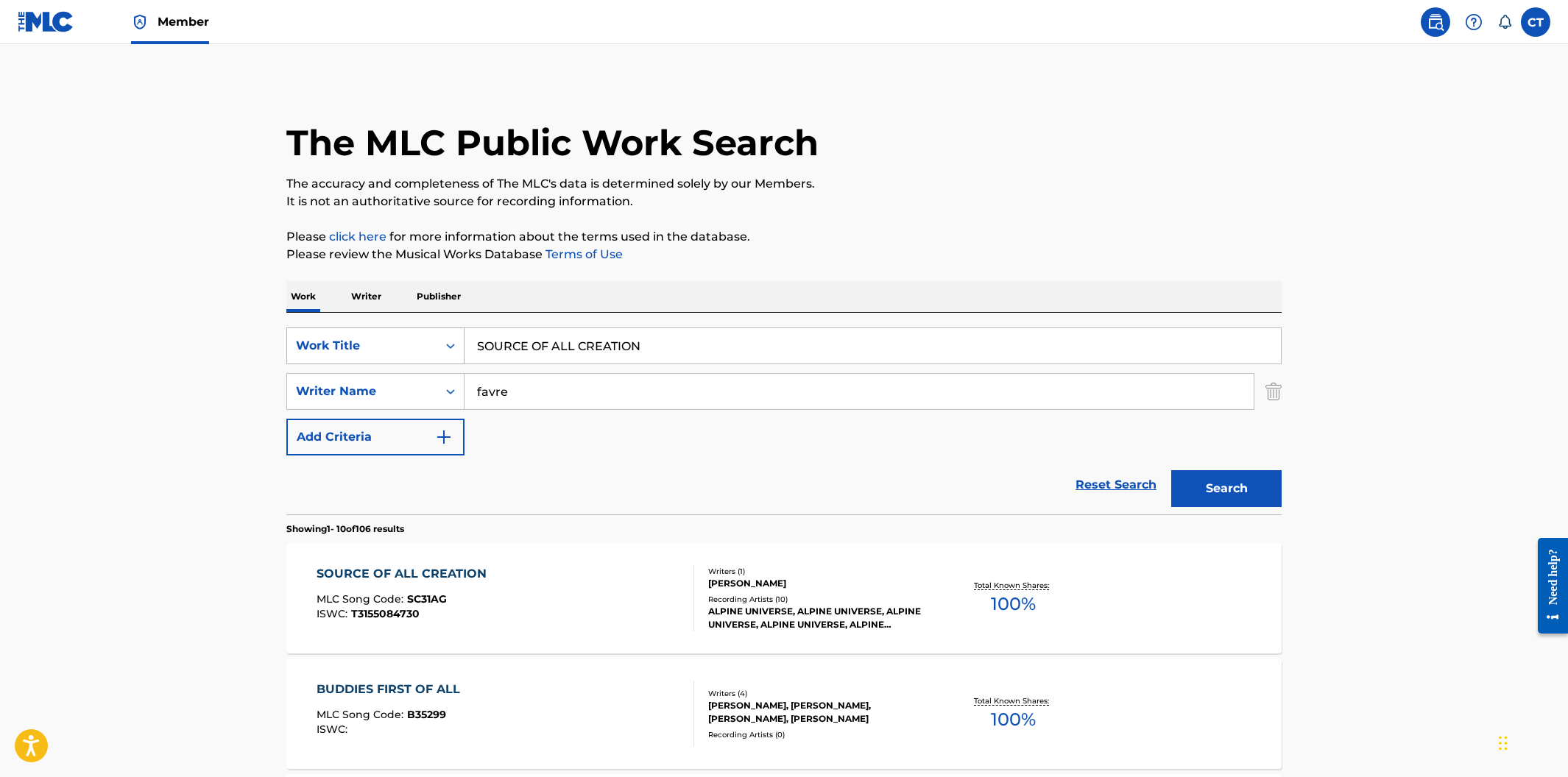
drag, startPoint x: 656, startPoint y: 349, endPoint x: 429, endPoint y: 327, distance: 228.1
click at [429, 328] on div "SearchWithCriteriaa30dfd55-81da-46dc-8b80-3fc5e38812e0 Work Title SOURCE OF ALL…" at bounding box center [783, 346] width 995 height 37
paste input "THE HUNTER"
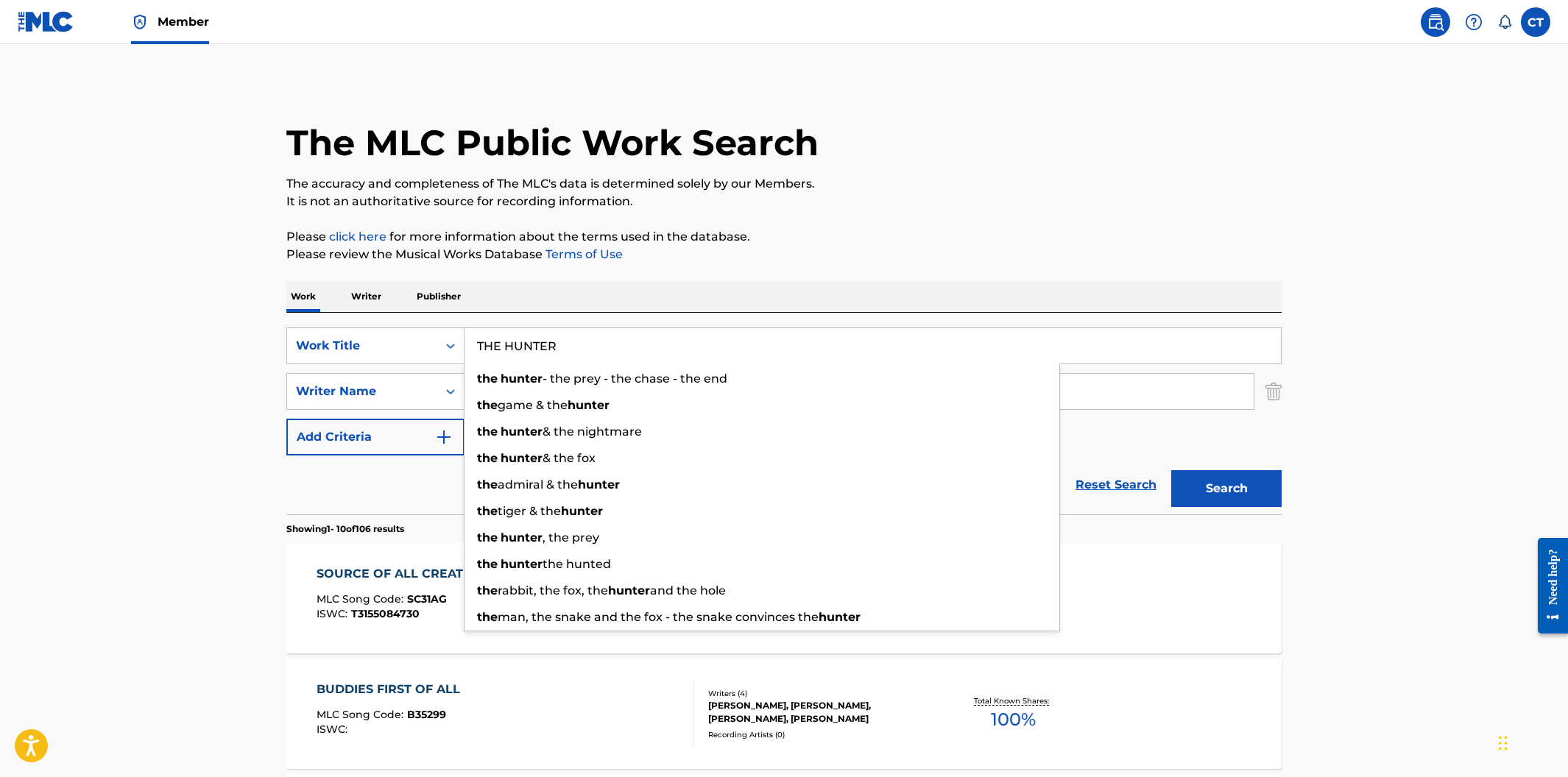
type input "THE HUNTER"
click at [1171, 470] on button "Search" at bounding box center [1226, 488] width 110 height 37
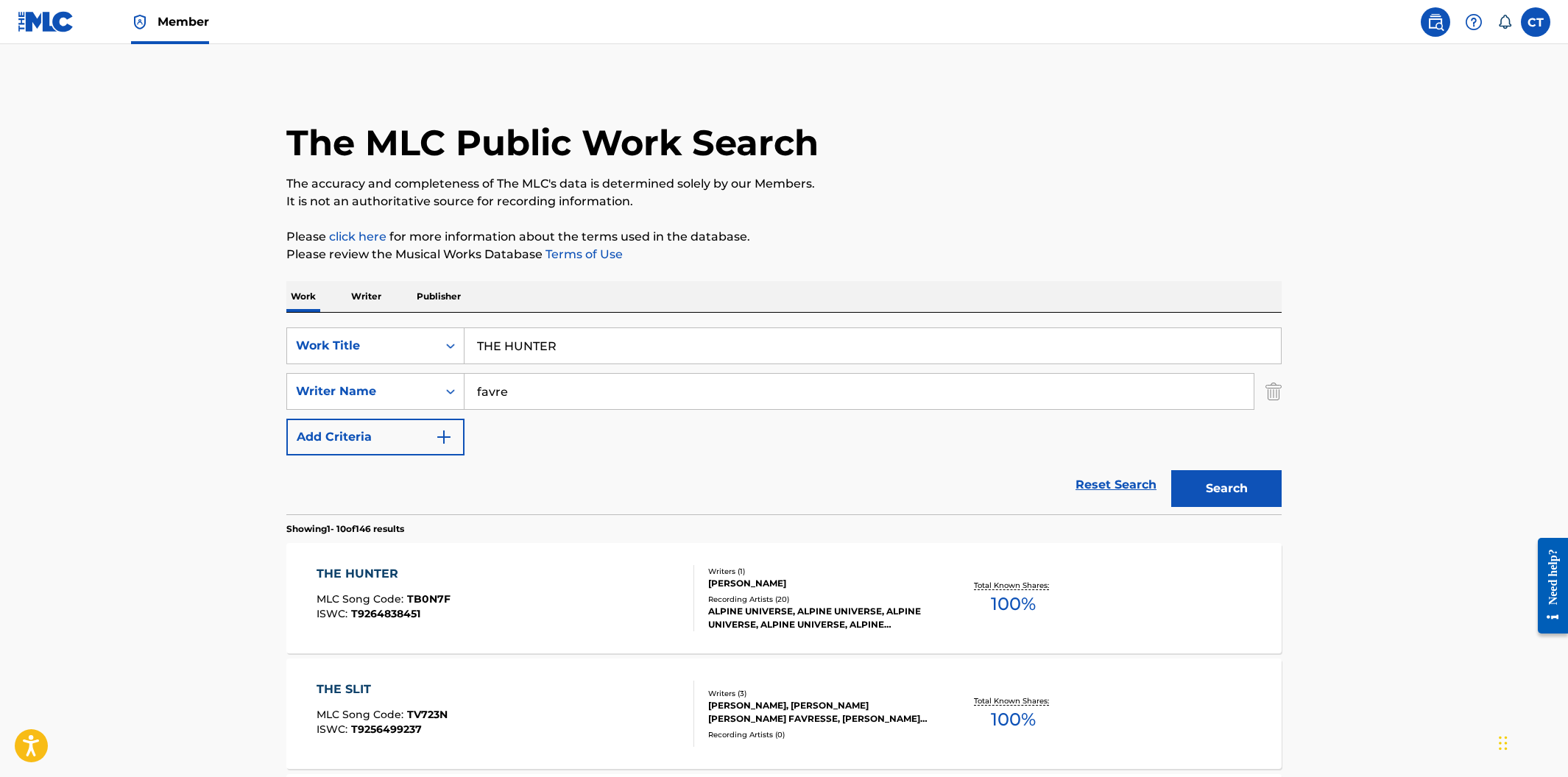
click at [597, 593] on div "THE HUNTER MLC Song Code : TB0N7F ISWC : T9264838451" at bounding box center [505, 598] width 378 height 66
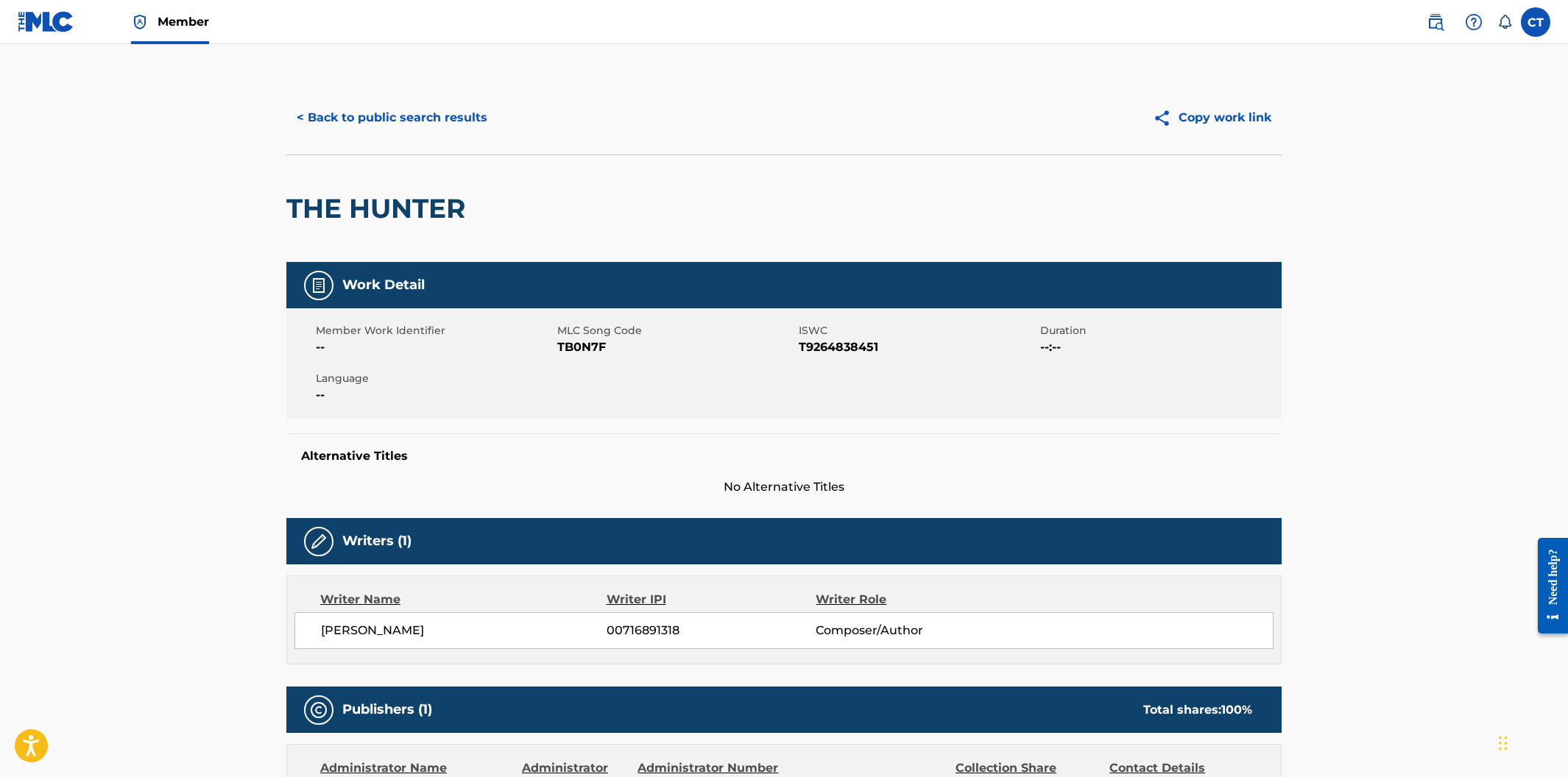
click at [636, 377] on div "Member Work Identifier -- MLC Song Code TB0N7F ISWC T9264838451 Duration --:-- …" at bounding box center [783, 364] width 995 height 110
drag, startPoint x: 604, startPoint y: 347, endPoint x: 555, endPoint y: 345, distance: 49.0
click at [555, 345] on div "Member Work Identifier -- MLC Song Code TB0N7F ISWC T9264838451 Duration --:-- …" at bounding box center [783, 364] width 995 height 110
drag, startPoint x: 609, startPoint y: 349, endPoint x: 559, endPoint y: 349, distance: 50.0
click at [559, 349] on span "TB0N7F" at bounding box center [676, 347] width 237 height 18
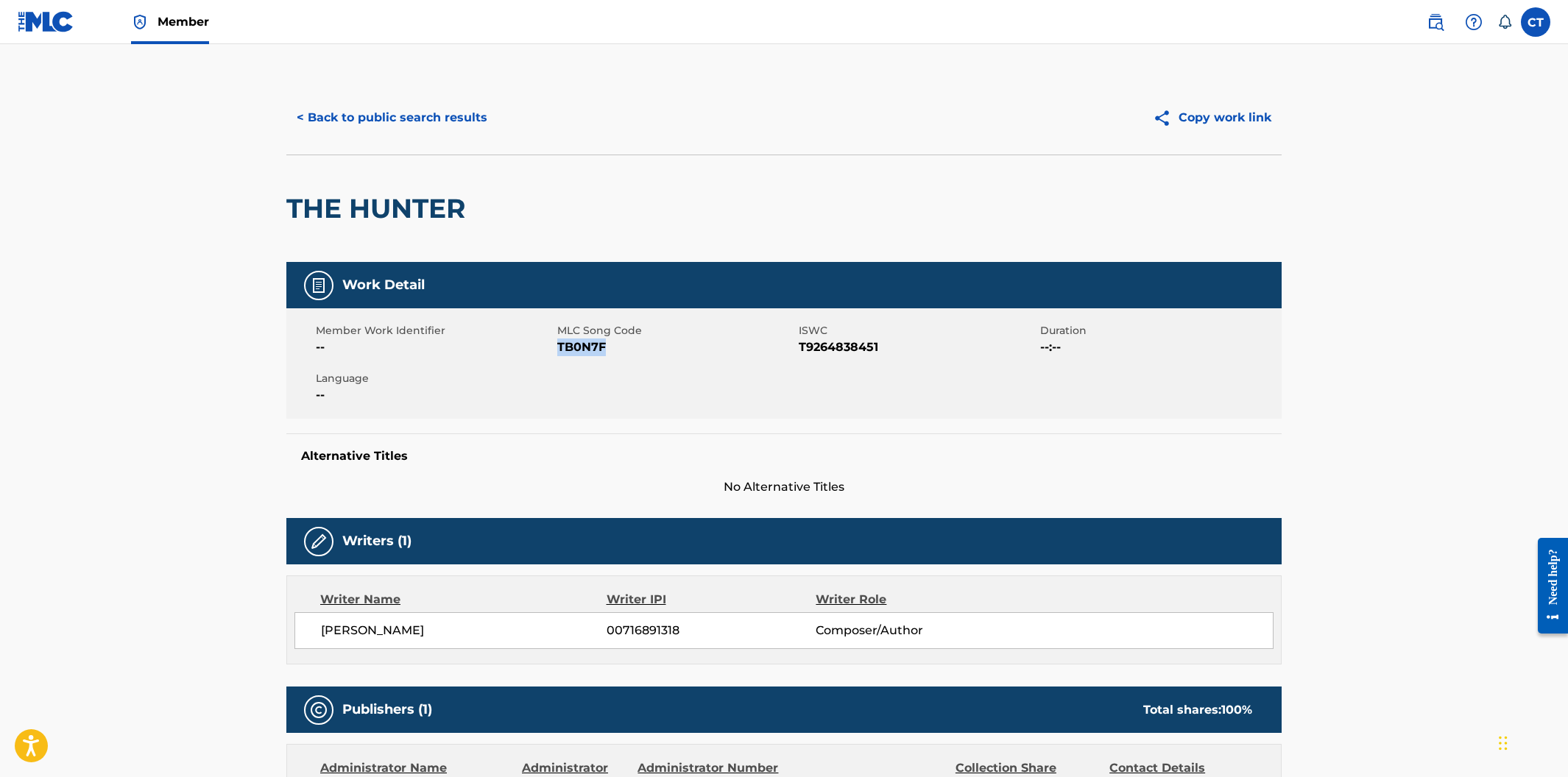
copy span "TB0N7F"
click at [346, 130] on button "< Back to public search results" at bounding box center [392, 117] width 211 height 37
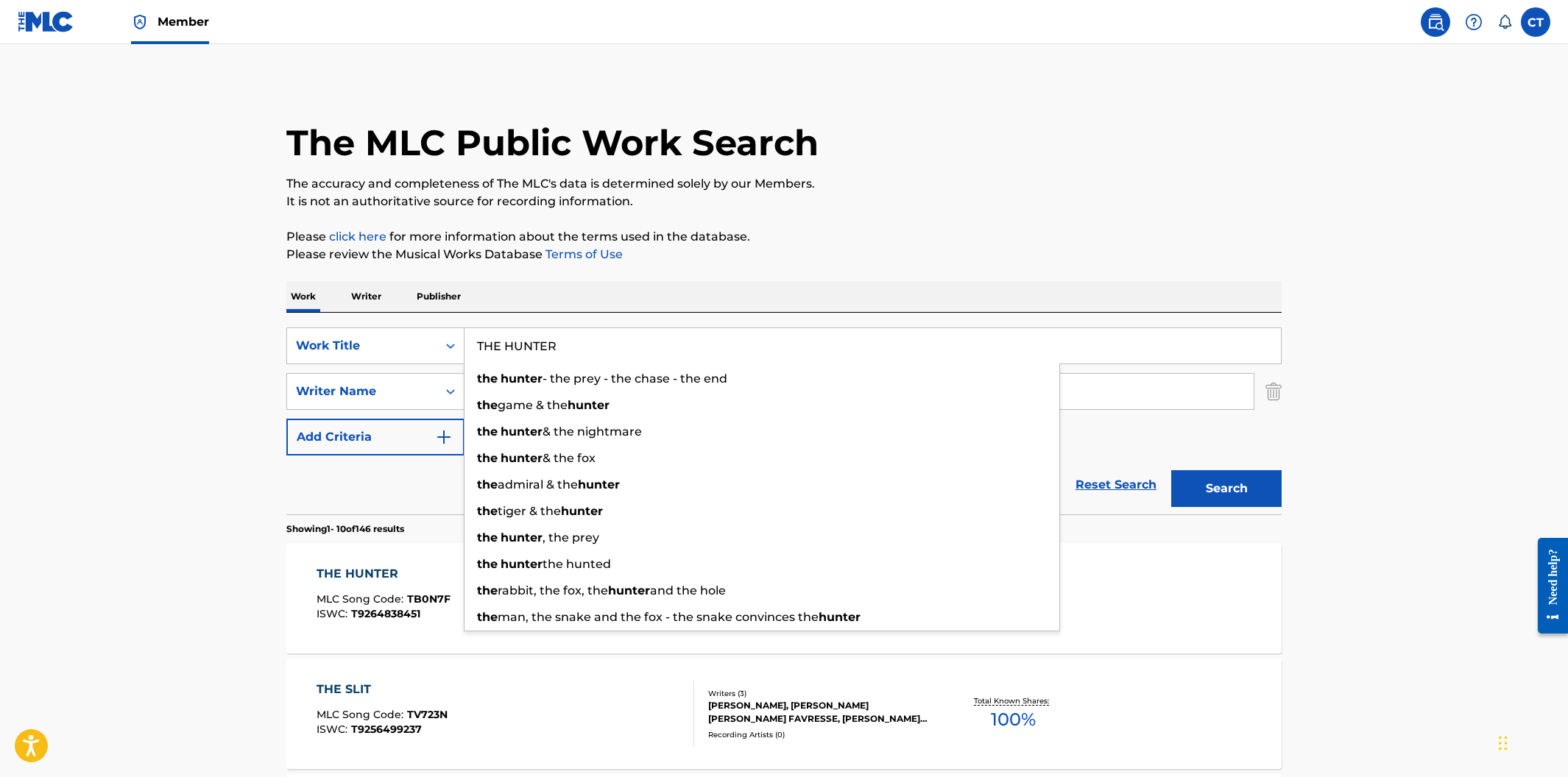
drag, startPoint x: 593, startPoint y: 347, endPoint x: 466, endPoint y: 341, distance: 127.1
click at [466, 341] on input "THE HUNTER" at bounding box center [872, 346] width 816 height 35
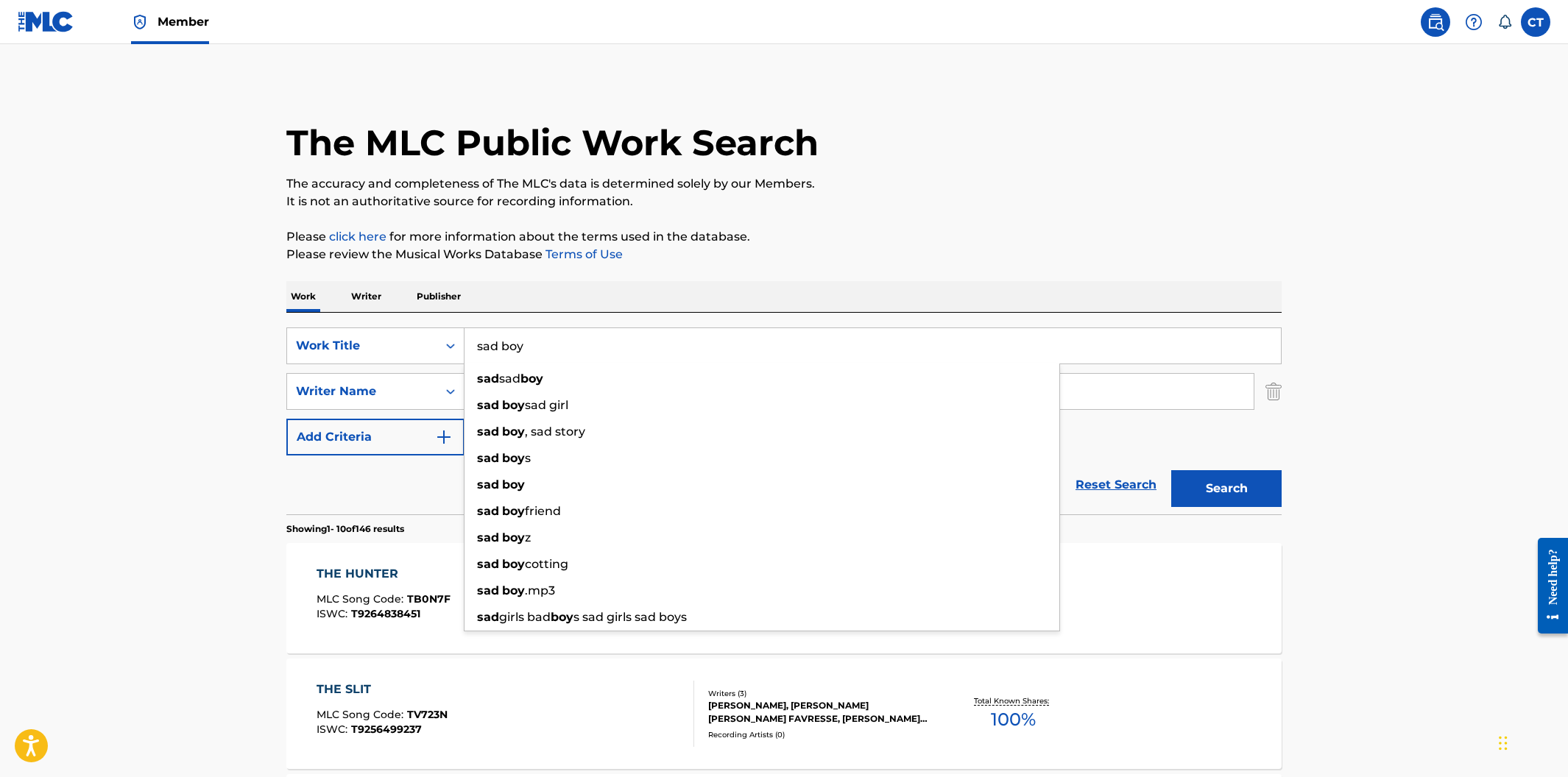
type input "sad boy"
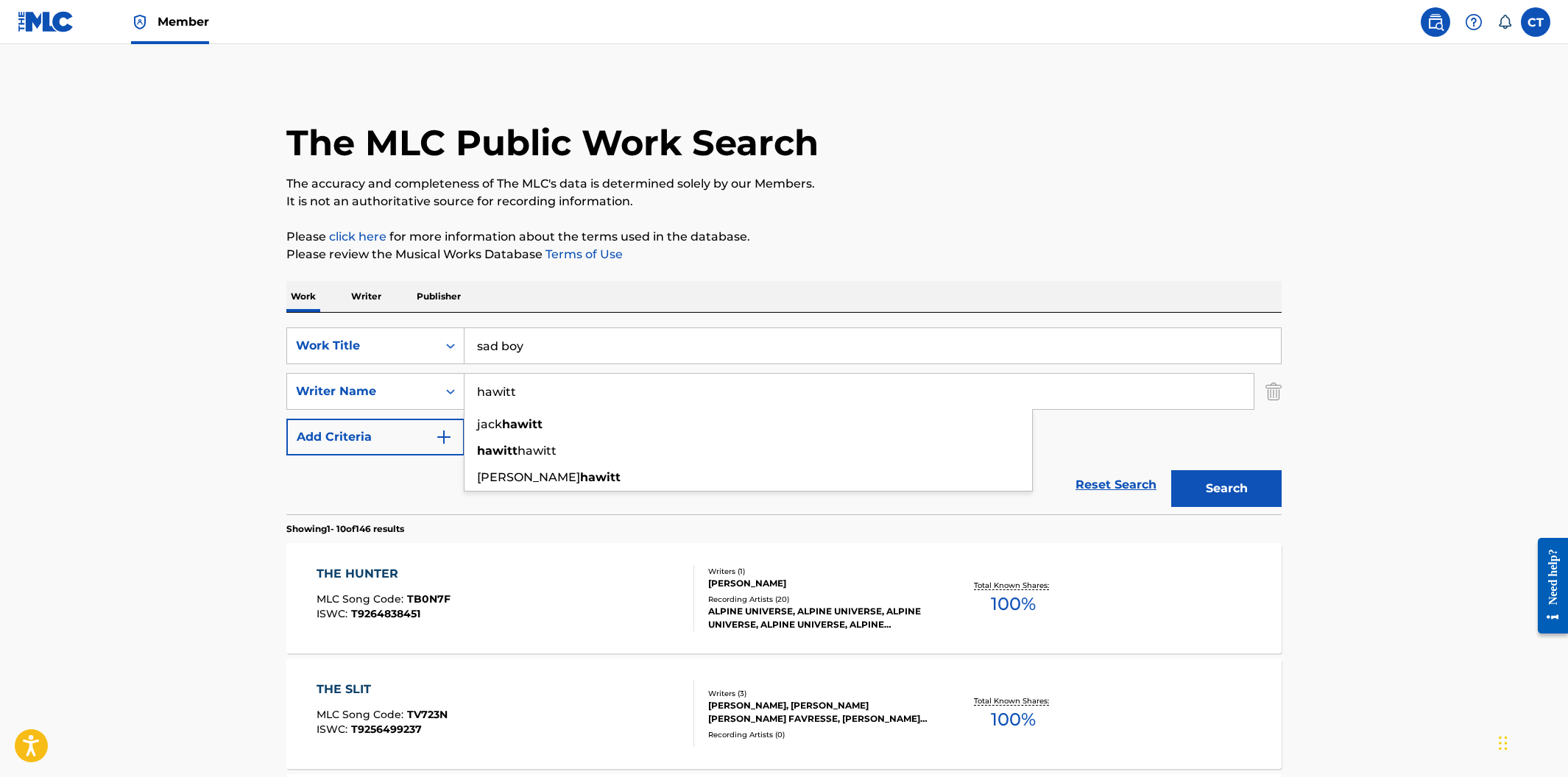
type input "hawitt"
click at [1171, 470] on button "Search" at bounding box center [1226, 488] width 110 height 37
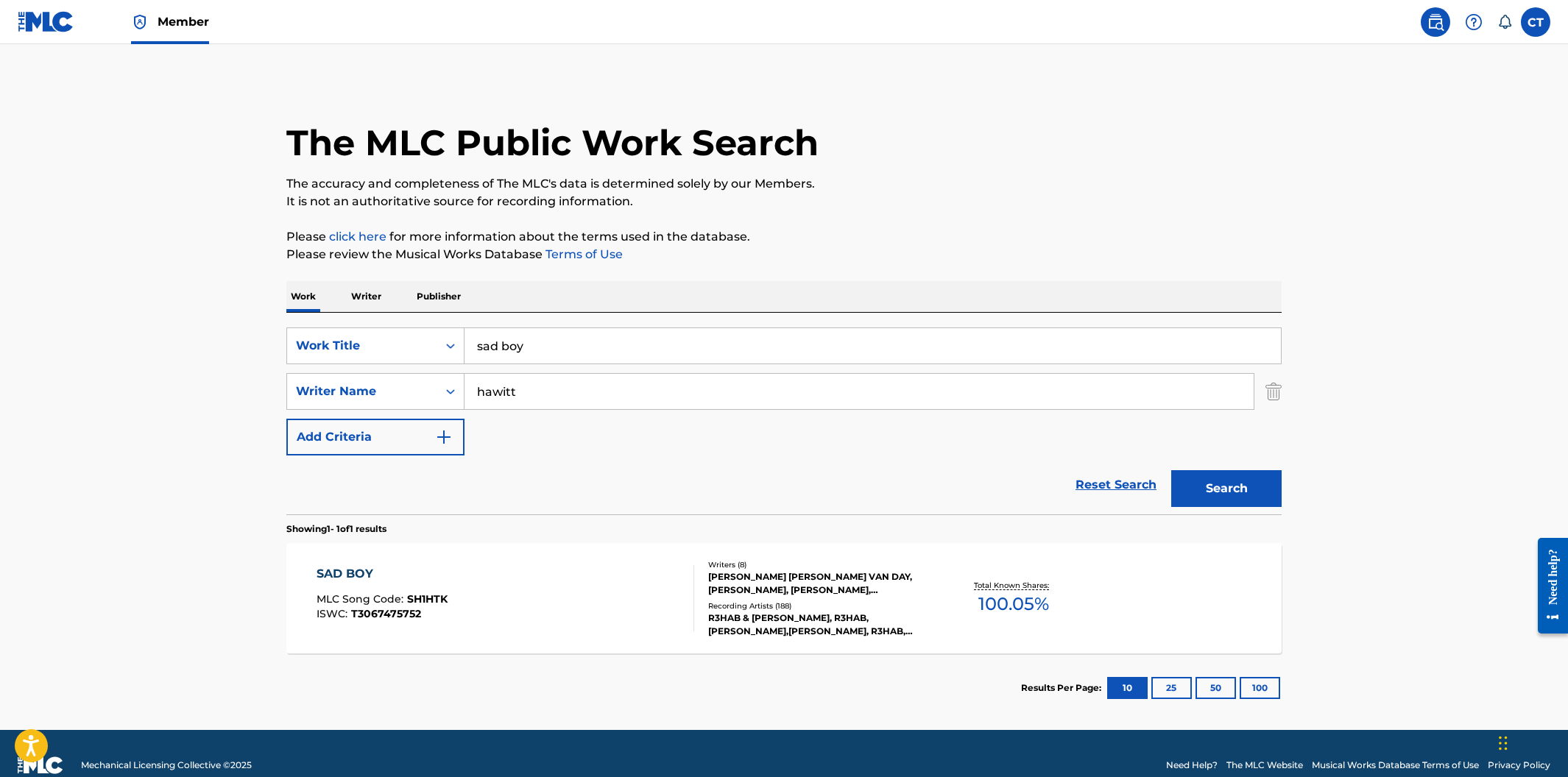
click at [574, 590] on div "SAD BOY MLC Song Code : SH1HTK ISWC : T3067475752" at bounding box center [505, 598] width 378 height 66
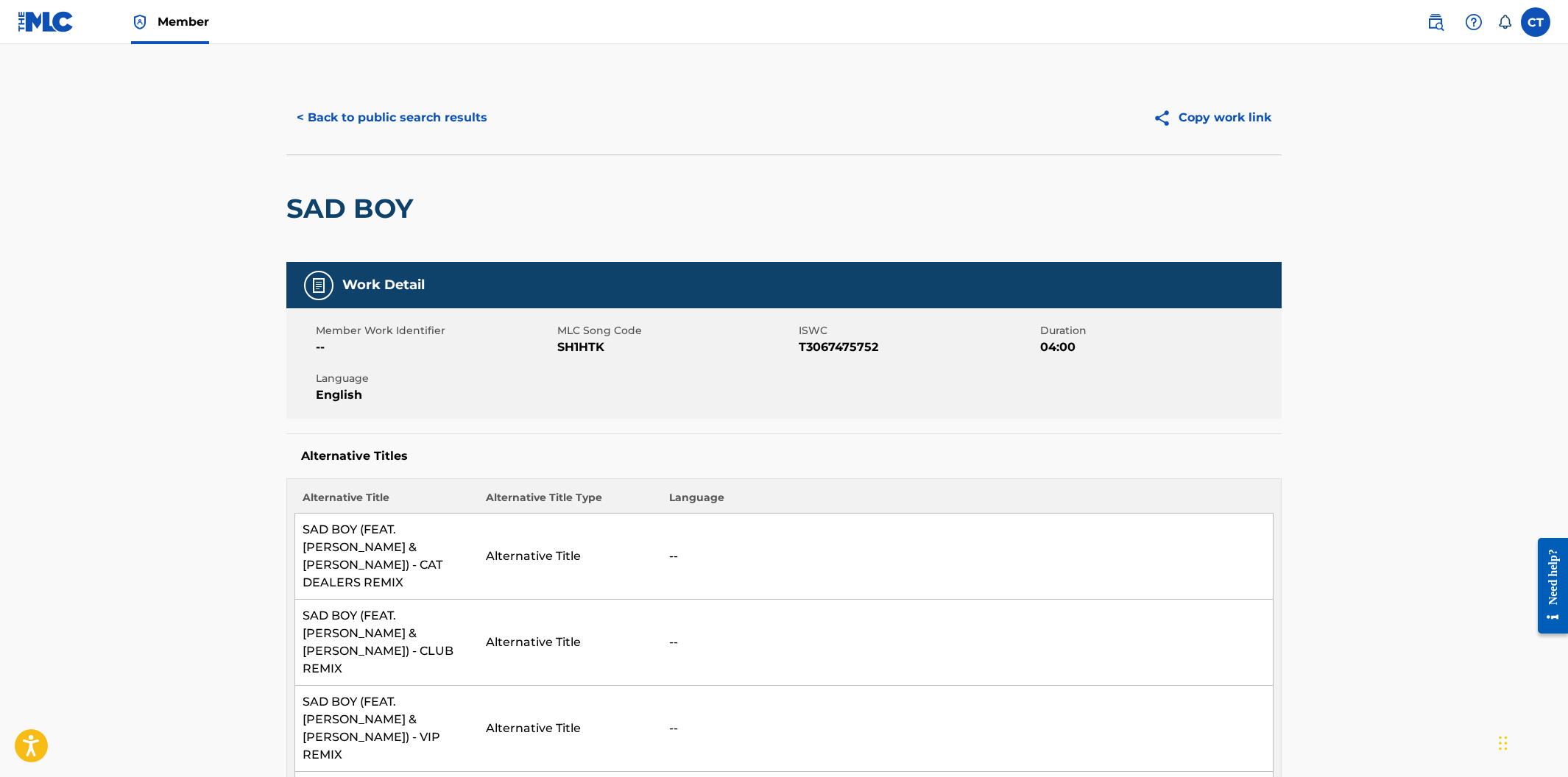
click at [608, 381] on div "Member Work Identifier -- MLC Song Code SH1HTK ISWC T3067475752 Duration 04:00 …" at bounding box center [783, 364] width 995 height 110
drag, startPoint x: 614, startPoint y: 342, endPoint x: 558, endPoint y: 348, distance: 56.3
click at [558, 348] on span "SH1HTK" at bounding box center [676, 347] width 237 height 18
copy span "SH1HTK"
click at [336, 117] on button "< Back to public search results" at bounding box center [392, 117] width 211 height 37
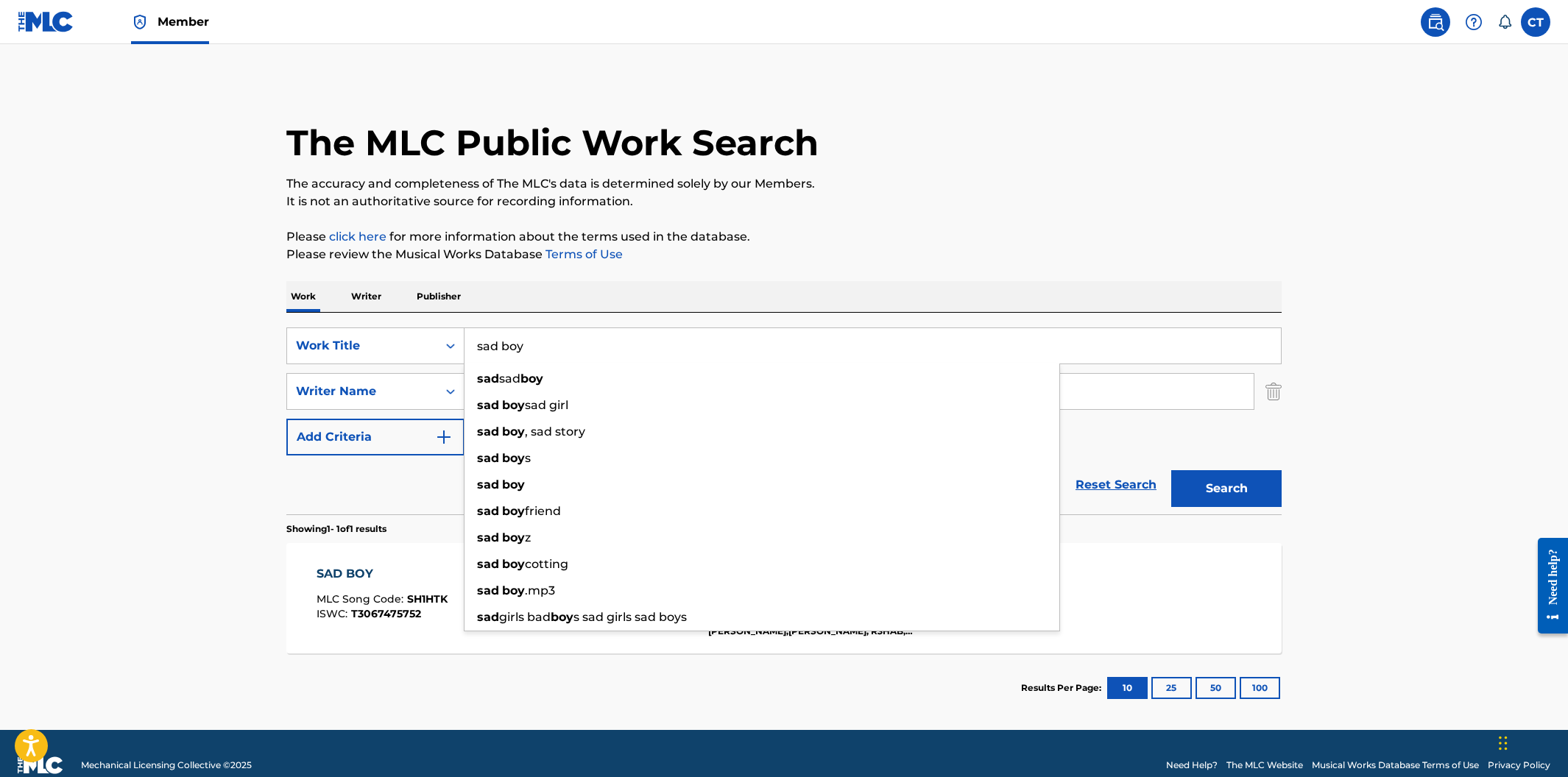
drag, startPoint x: 544, startPoint y: 349, endPoint x: 475, endPoint y: 341, distance: 69.5
click at [475, 341] on input "sad boy" at bounding box center [872, 346] width 816 height 35
paste input "GOOD TO BE HOME"
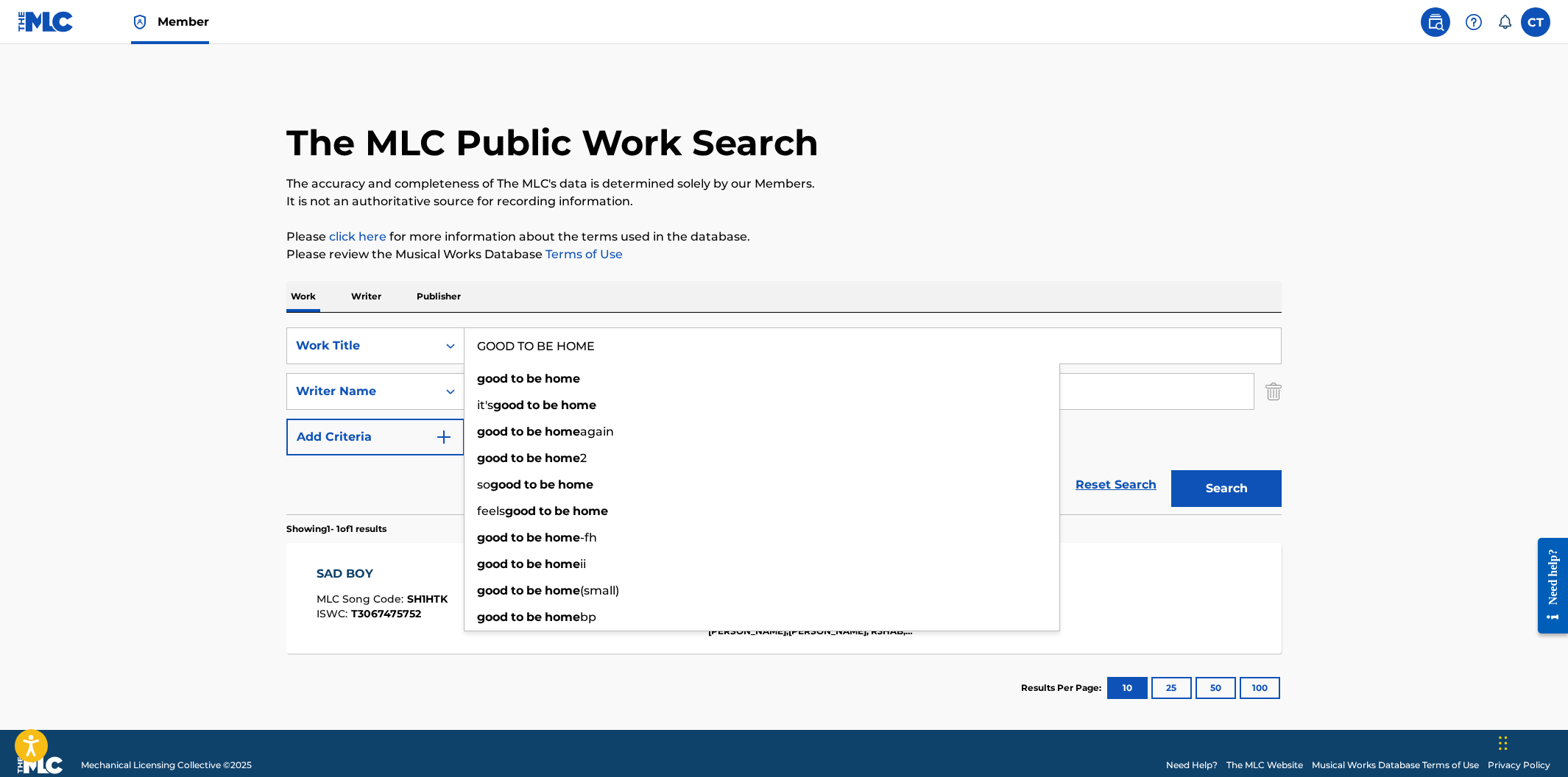
type input "GOOD TO BE HOME"
click at [693, 282] on div "Work Writer Publisher" at bounding box center [783, 297] width 995 height 31
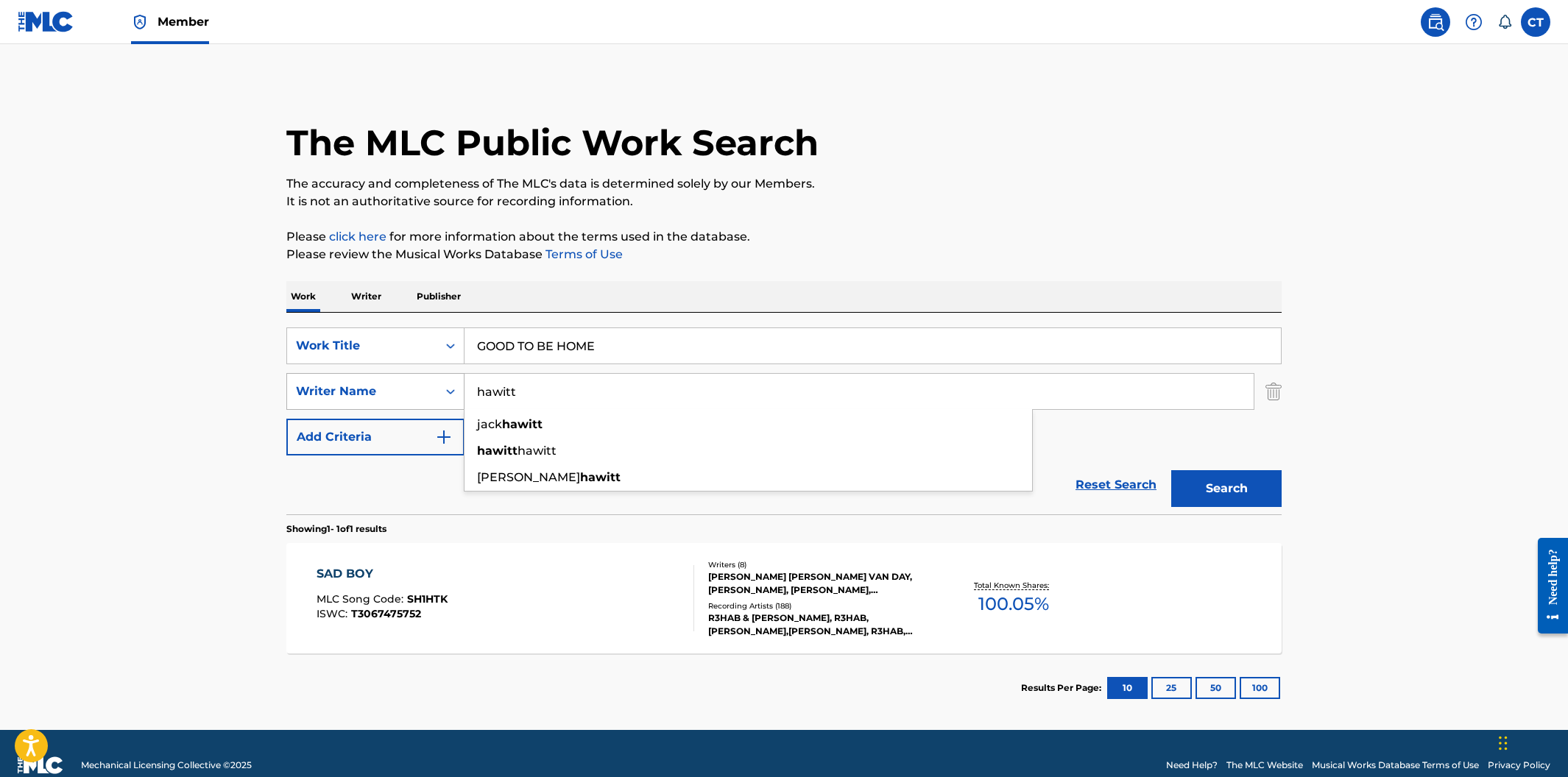
drag, startPoint x: 488, startPoint y: 390, endPoint x: 410, endPoint y: 390, distance: 78.0
click at [410, 390] on div "SearchWithCriteria4842c56e-842e-4679-a2a7-18ab21e2d417 Writer Name hawitt [PERS…" at bounding box center [783, 392] width 995 height 37
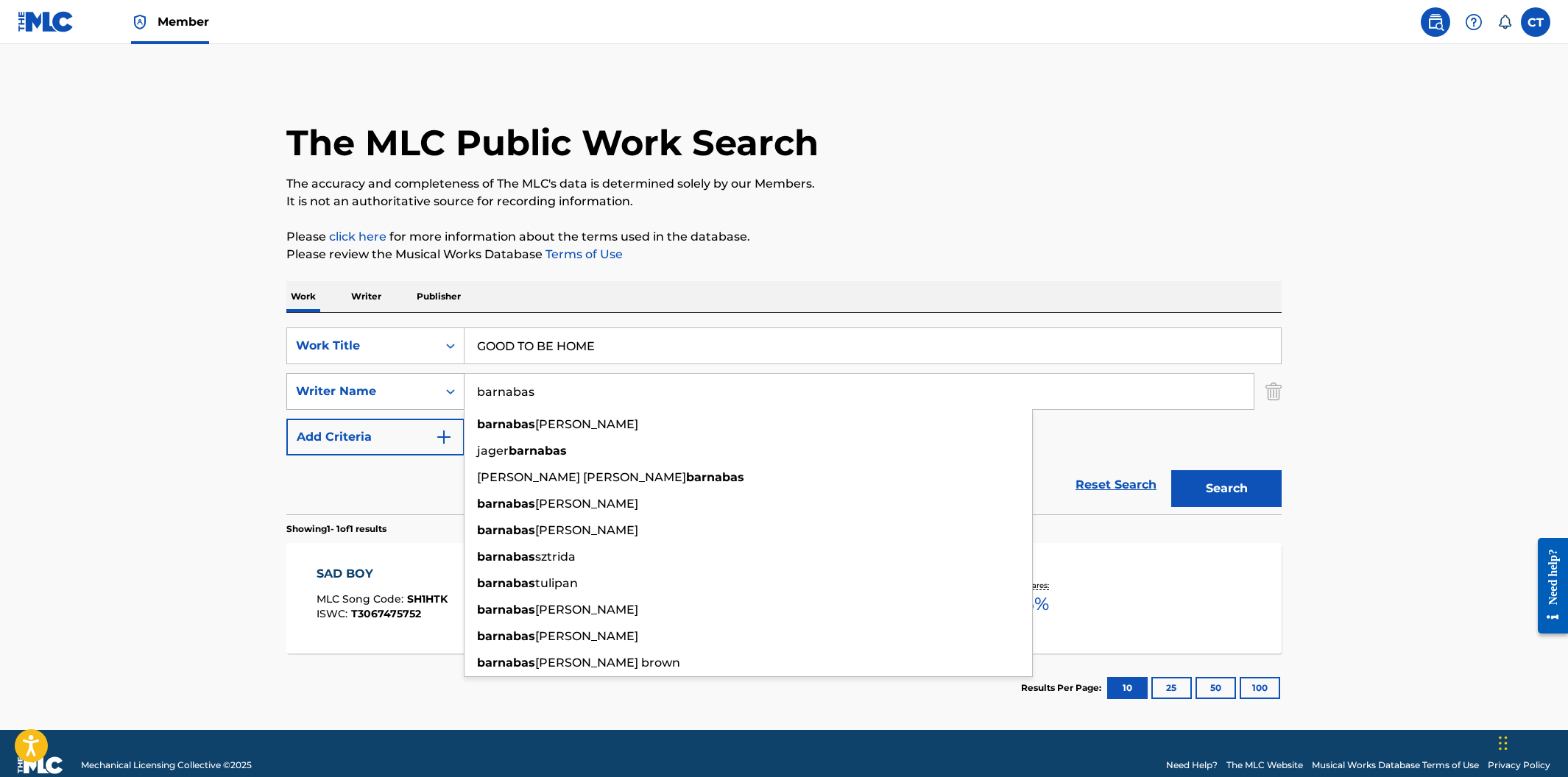
type input "barnabas"
click at [1171, 470] on button "Search" at bounding box center [1226, 488] width 110 height 37
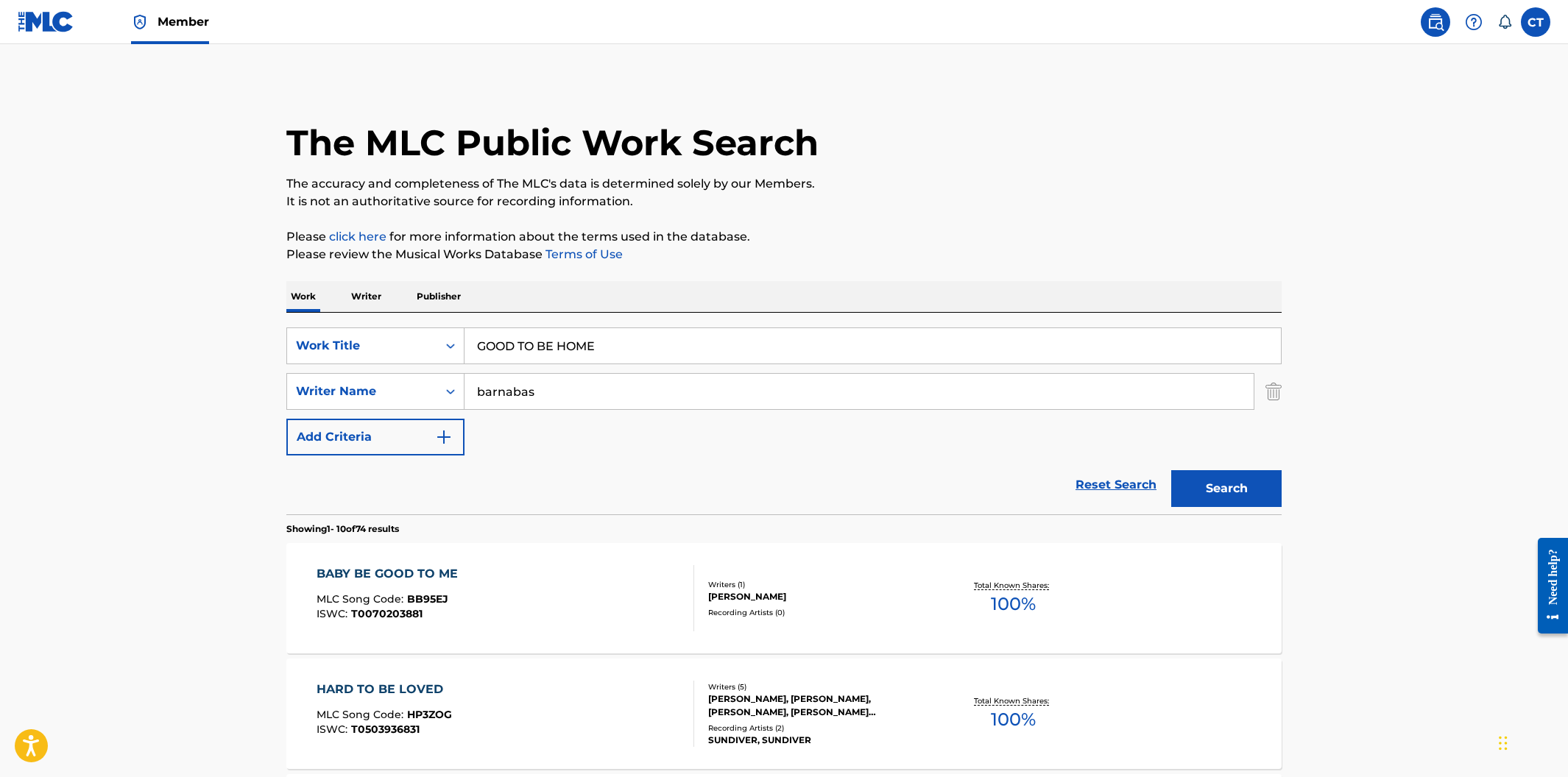
drag, startPoint x: 554, startPoint y: 398, endPoint x: 474, endPoint y: 392, distance: 80.2
click at [474, 392] on input "barnabas" at bounding box center [859, 391] width 789 height 35
type input "barnabus ochora-isukali"
click at [1244, 480] on button "Search" at bounding box center [1226, 488] width 110 height 37
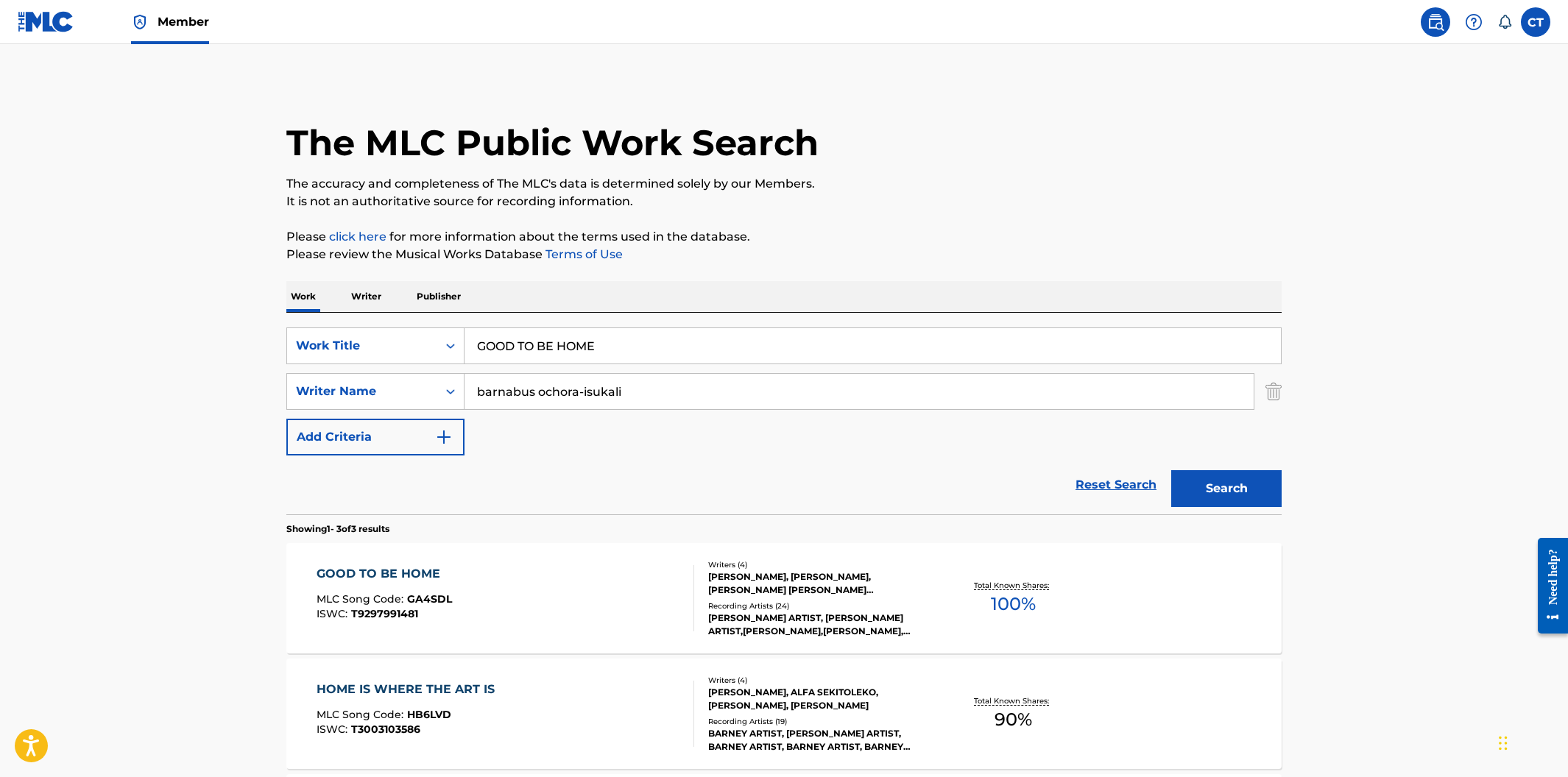
click at [612, 577] on div "GOOD TO BE HOME MLC Song Code : GA4SDL ISWC : T9297991481" at bounding box center [505, 598] width 378 height 66
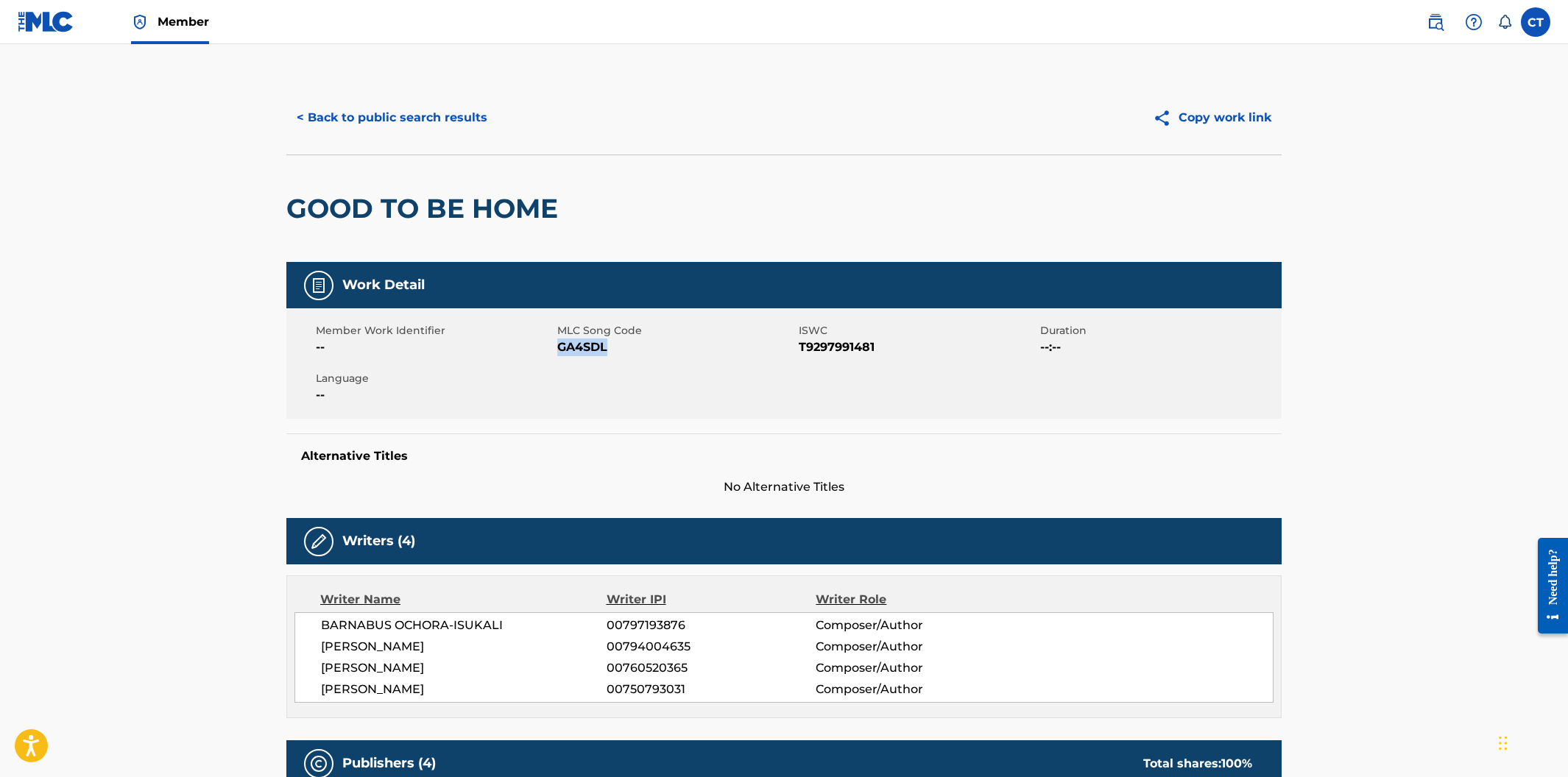
drag, startPoint x: 609, startPoint y: 352, endPoint x: 559, endPoint y: 352, distance: 50.0
click at [559, 352] on span "GA4SDL" at bounding box center [676, 347] width 237 height 18
copy span "GA4SDL"
click at [427, 116] on button "< Back to public search results" at bounding box center [392, 117] width 211 height 37
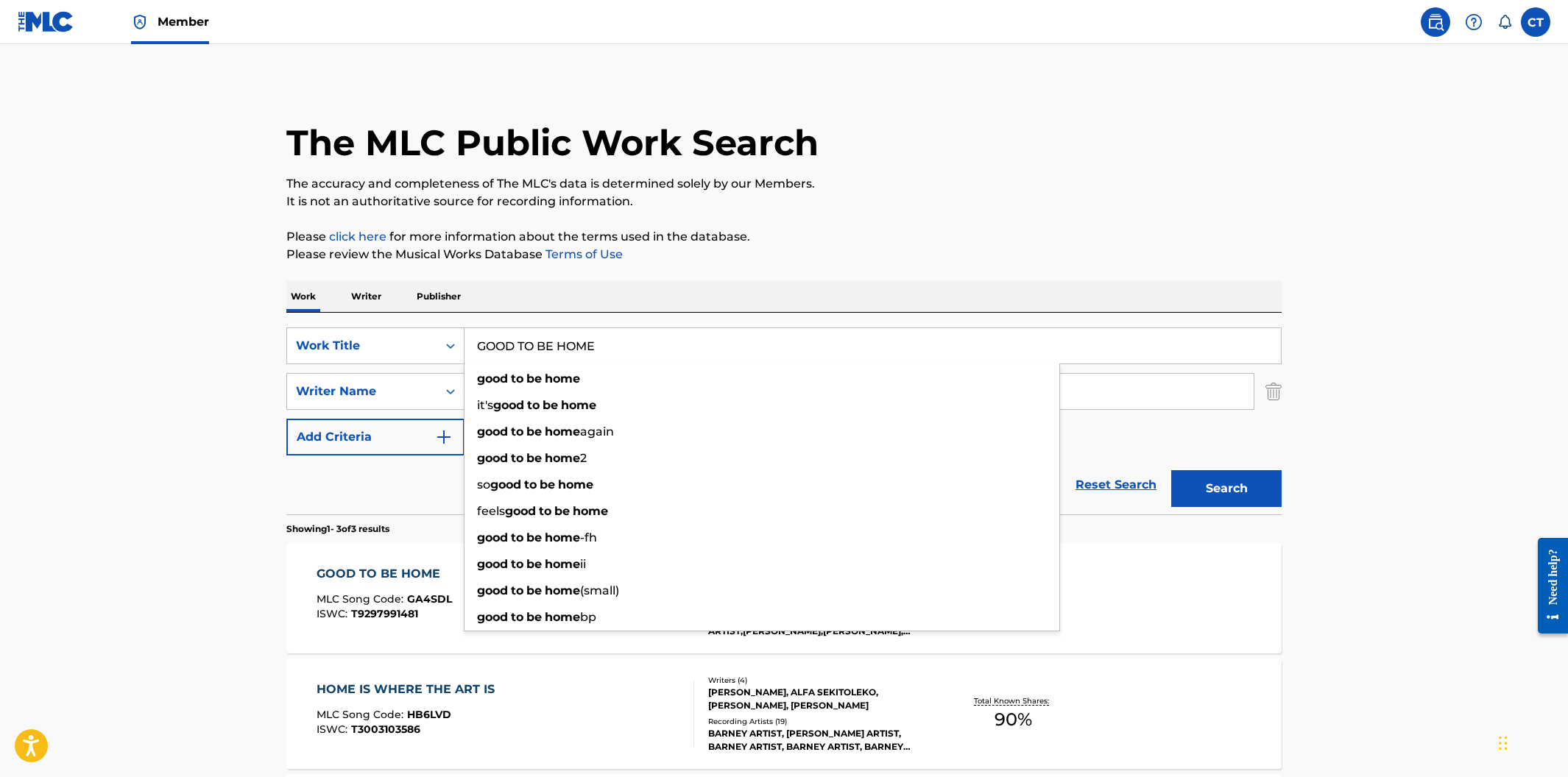
drag, startPoint x: 669, startPoint y: 335, endPoint x: 485, endPoint y: 330, distance: 184.1
click at [485, 330] on input "GOOD TO BE HOME" at bounding box center [872, 346] width 816 height 35
drag, startPoint x: 650, startPoint y: 350, endPoint x: 481, endPoint y: 327, distance: 170.6
click at [481, 328] on div "GOOD TO BE HOME good to be home it's good to be home good to be home again good…" at bounding box center [872, 346] width 816 height 37
paste input "RAIN IN [GEOGRAPHIC_DATA]"
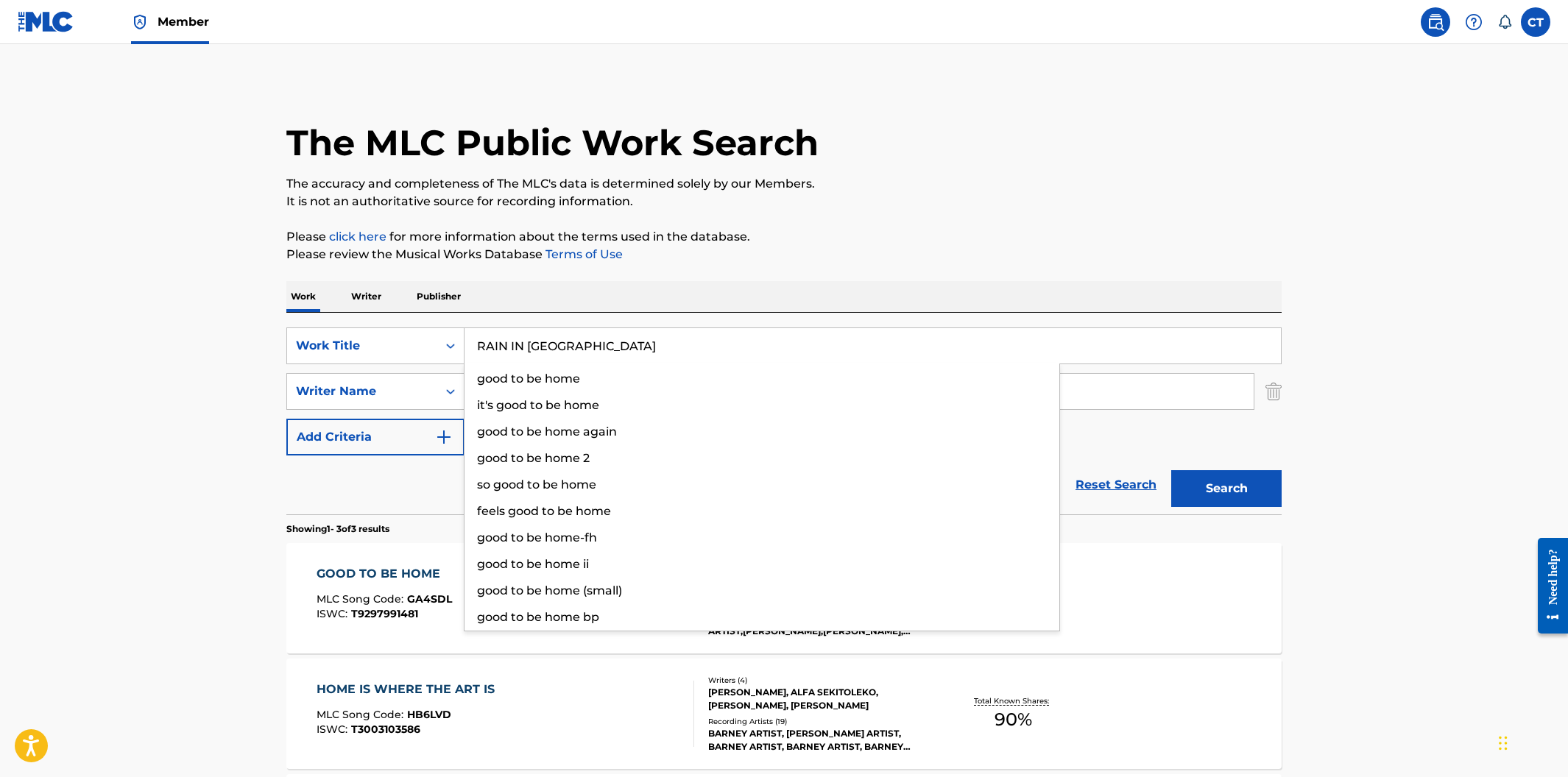
type input "RAIN IN [GEOGRAPHIC_DATA]"
click at [1171, 470] on button "Search" at bounding box center [1226, 488] width 110 height 37
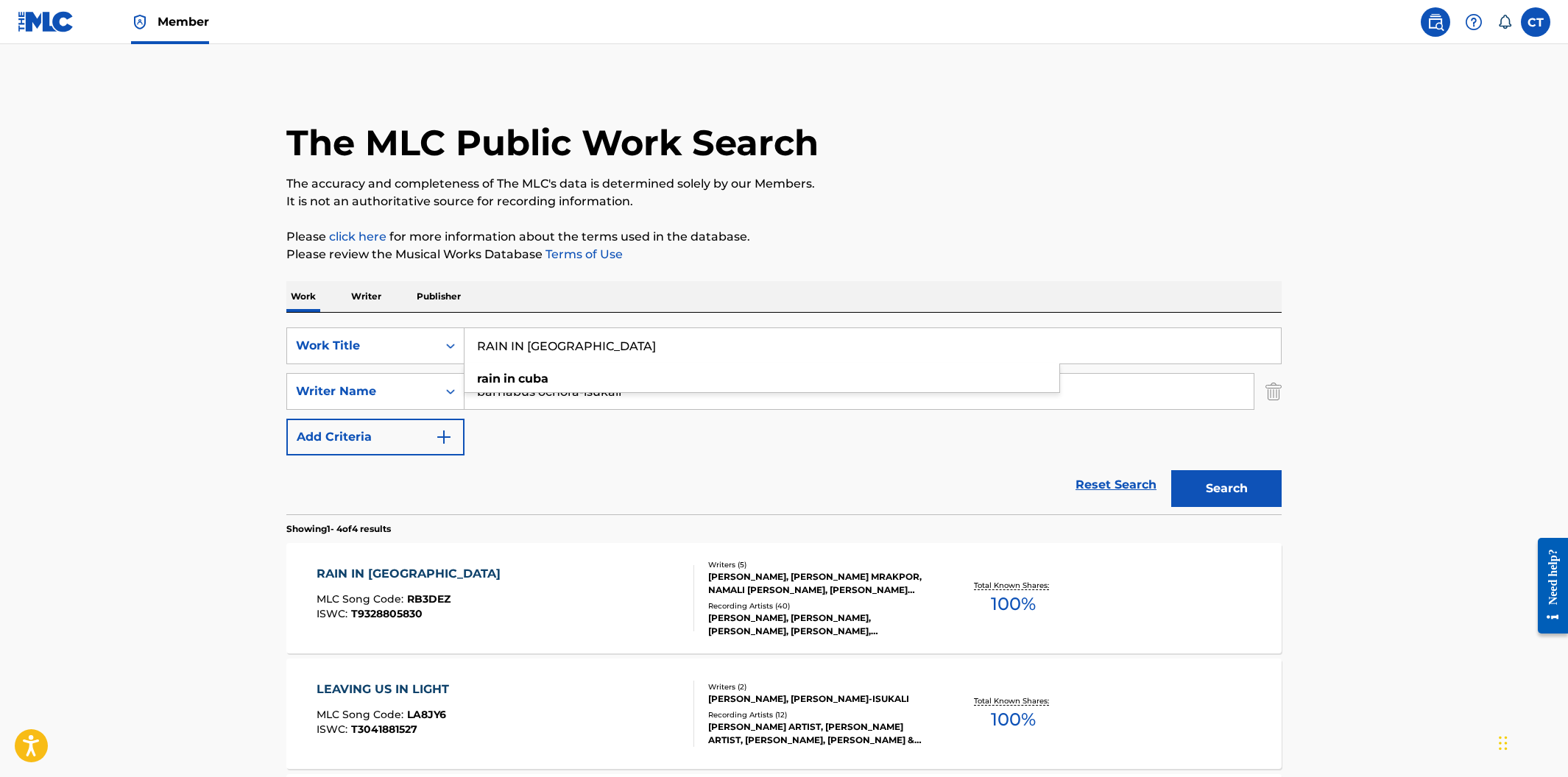
click at [606, 609] on div "RAIN IN [GEOGRAPHIC_DATA] MLC Song Code : RB3DEZ ISWC : T9328805830" at bounding box center [505, 598] width 378 height 66
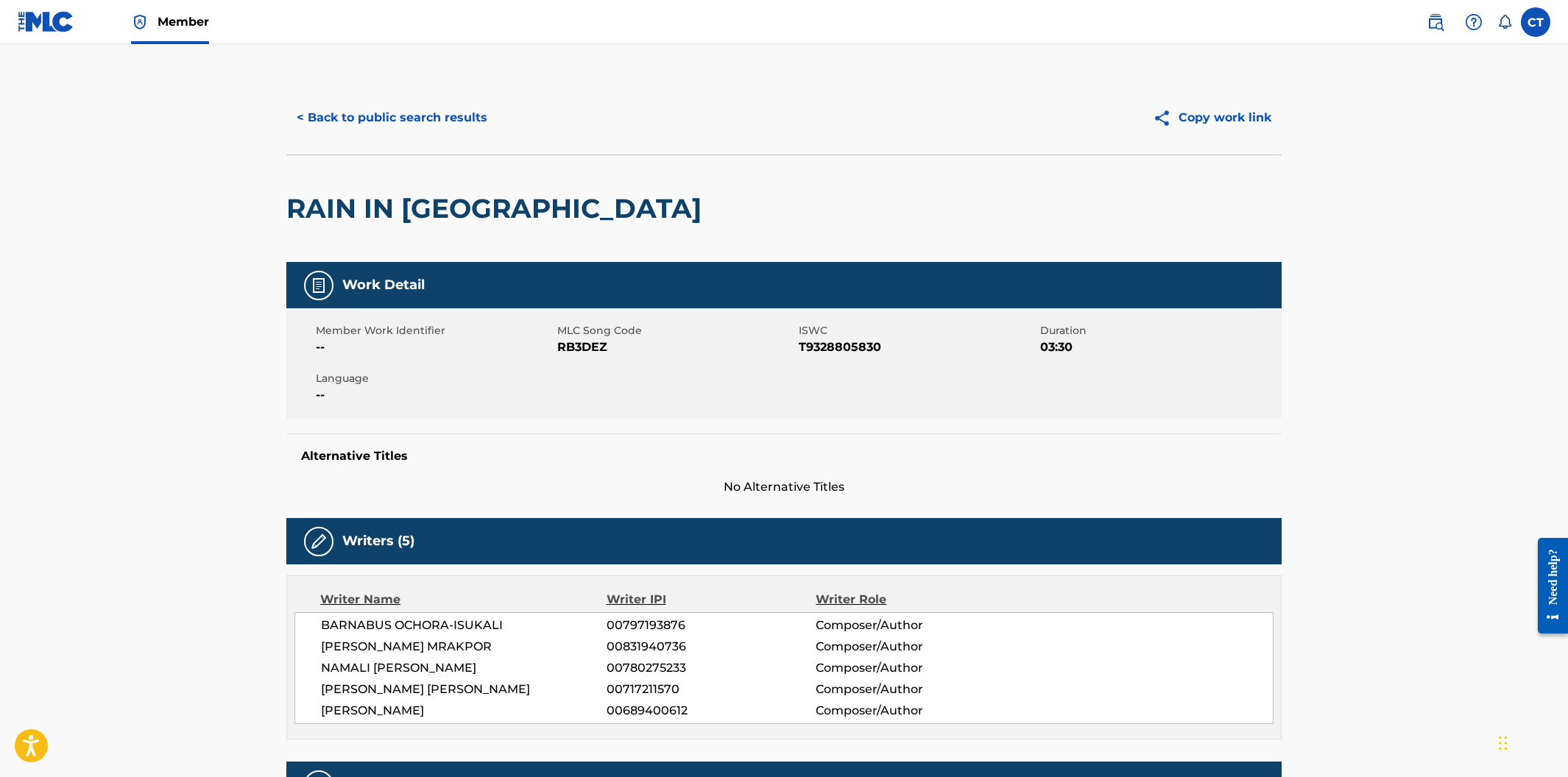
click at [315, 125] on button "< Back to public search results" at bounding box center [392, 117] width 211 height 37
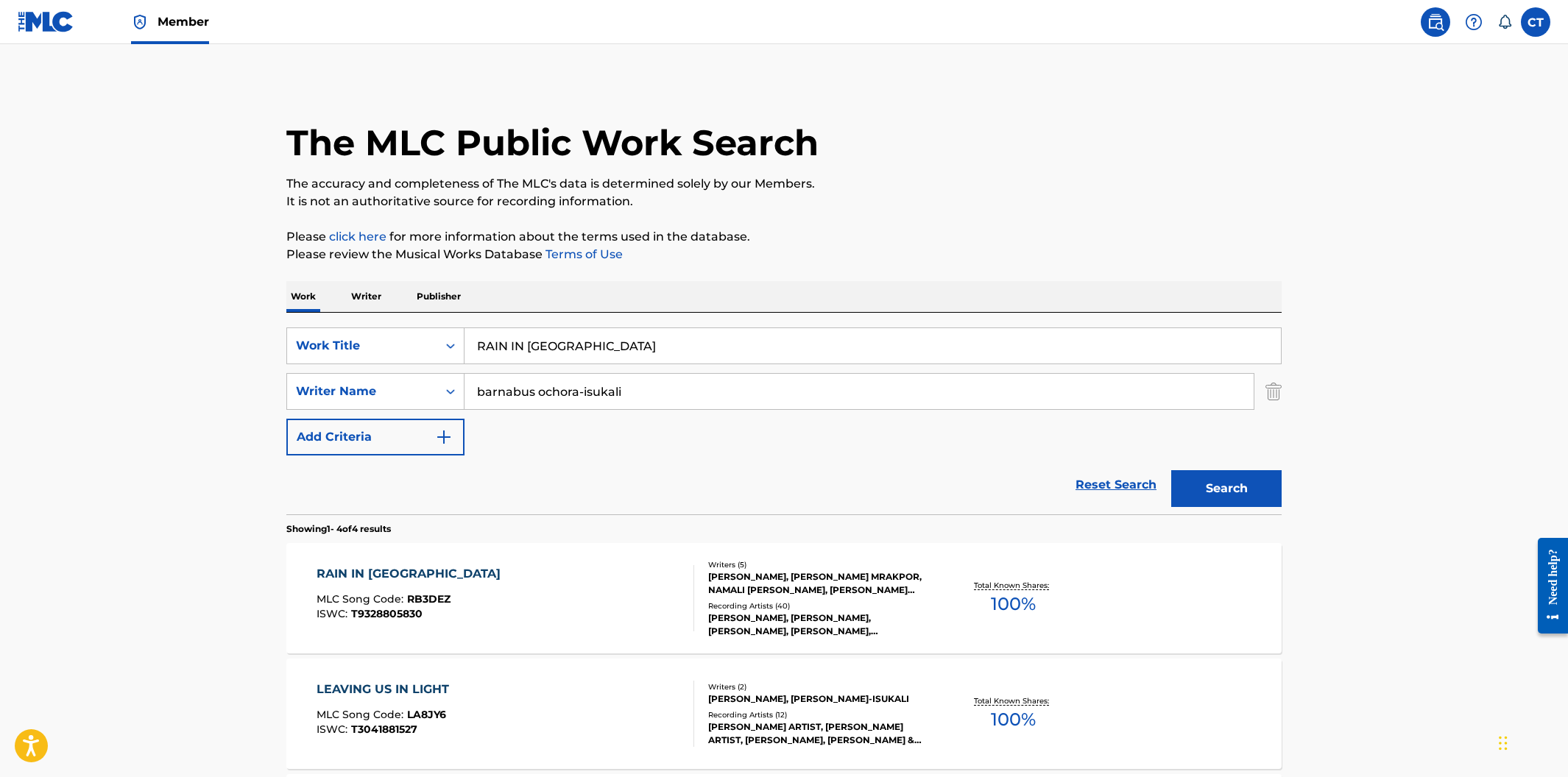
click at [543, 565] on div "RAIN IN [GEOGRAPHIC_DATA] MLC Song Code : RB3DEZ ISWC : T9328805830 Writers ( 5…" at bounding box center [783, 598] width 995 height 110
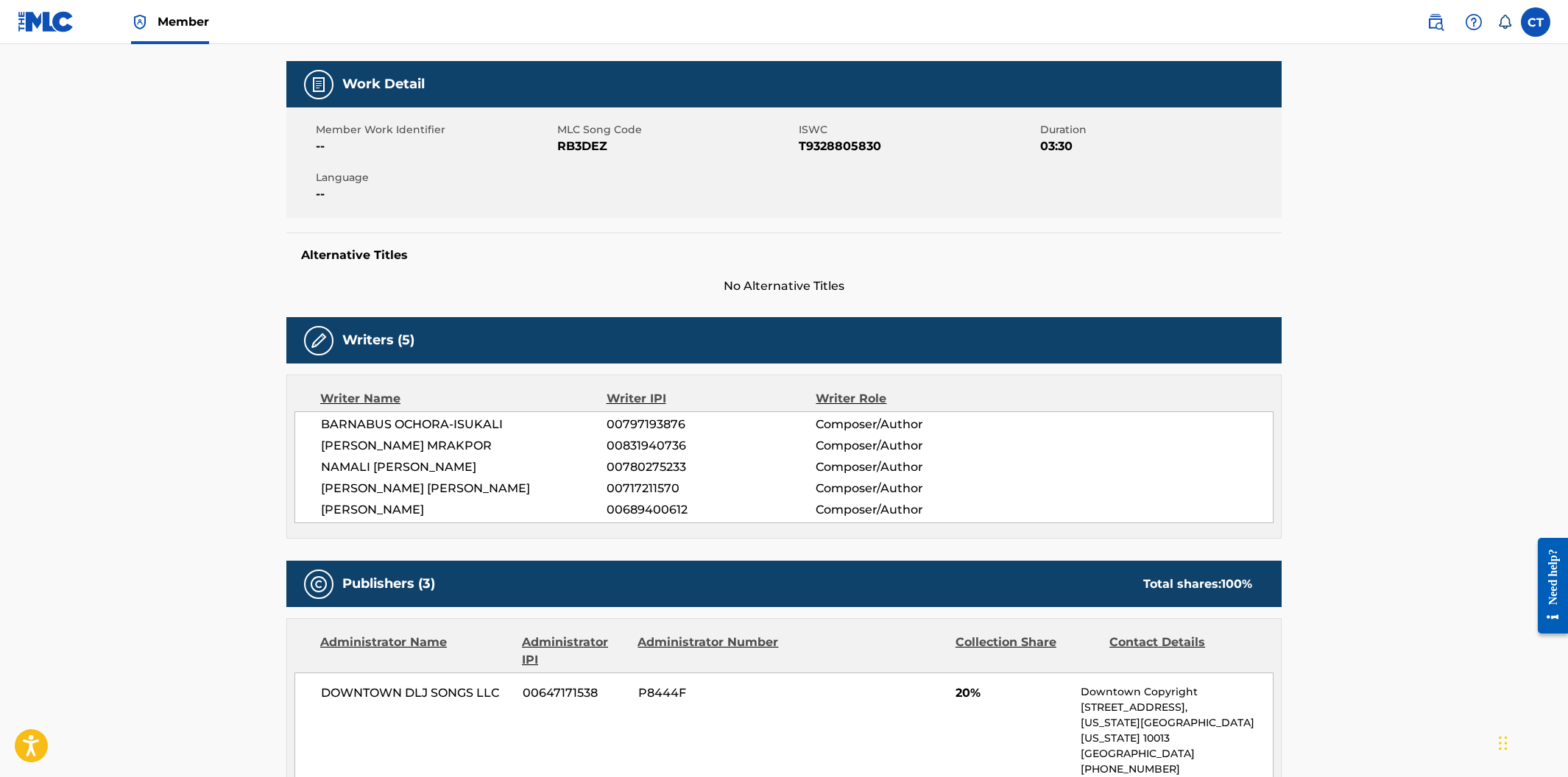
scroll to position [206, 0]
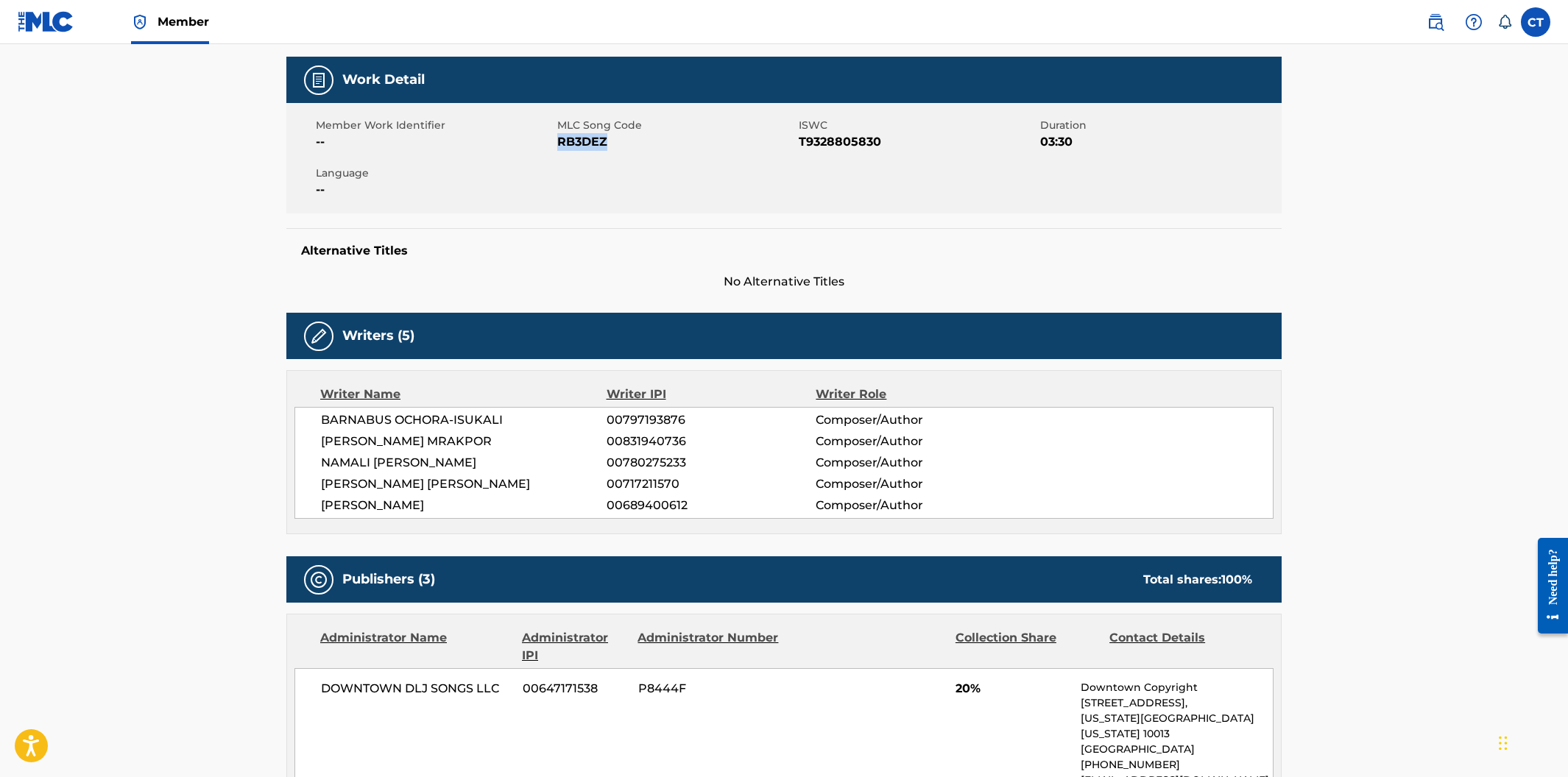
drag, startPoint x: 613, startPoint y: 142, endPoint x: 558, endPoint y: 141, distance: 55.0
click at [558, 141] on span "RB3DEZ" at bounding box center [676, 143] width 237 height 18
copy span "RB3DEZ"
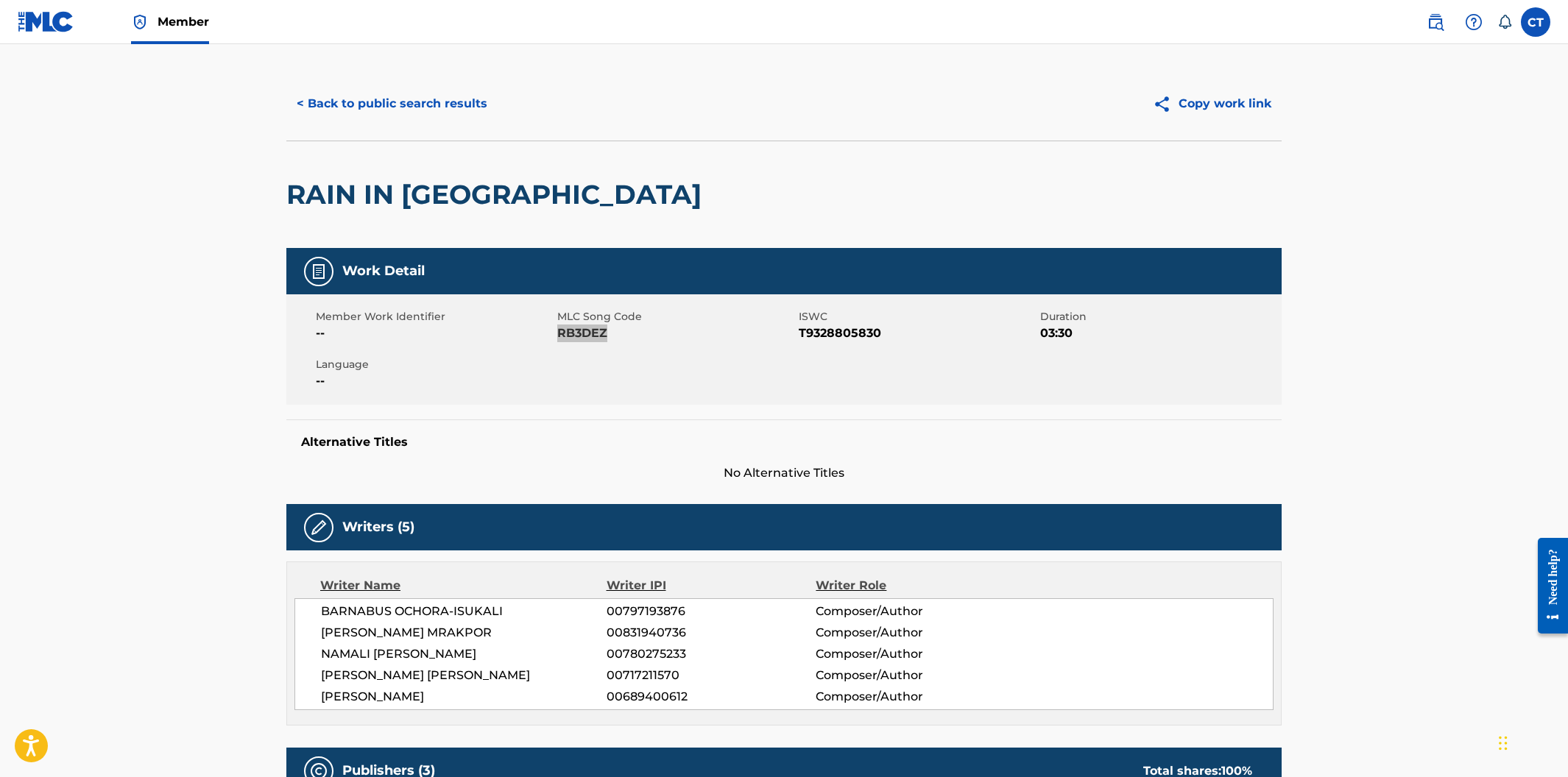
scroll to position [0, 0]
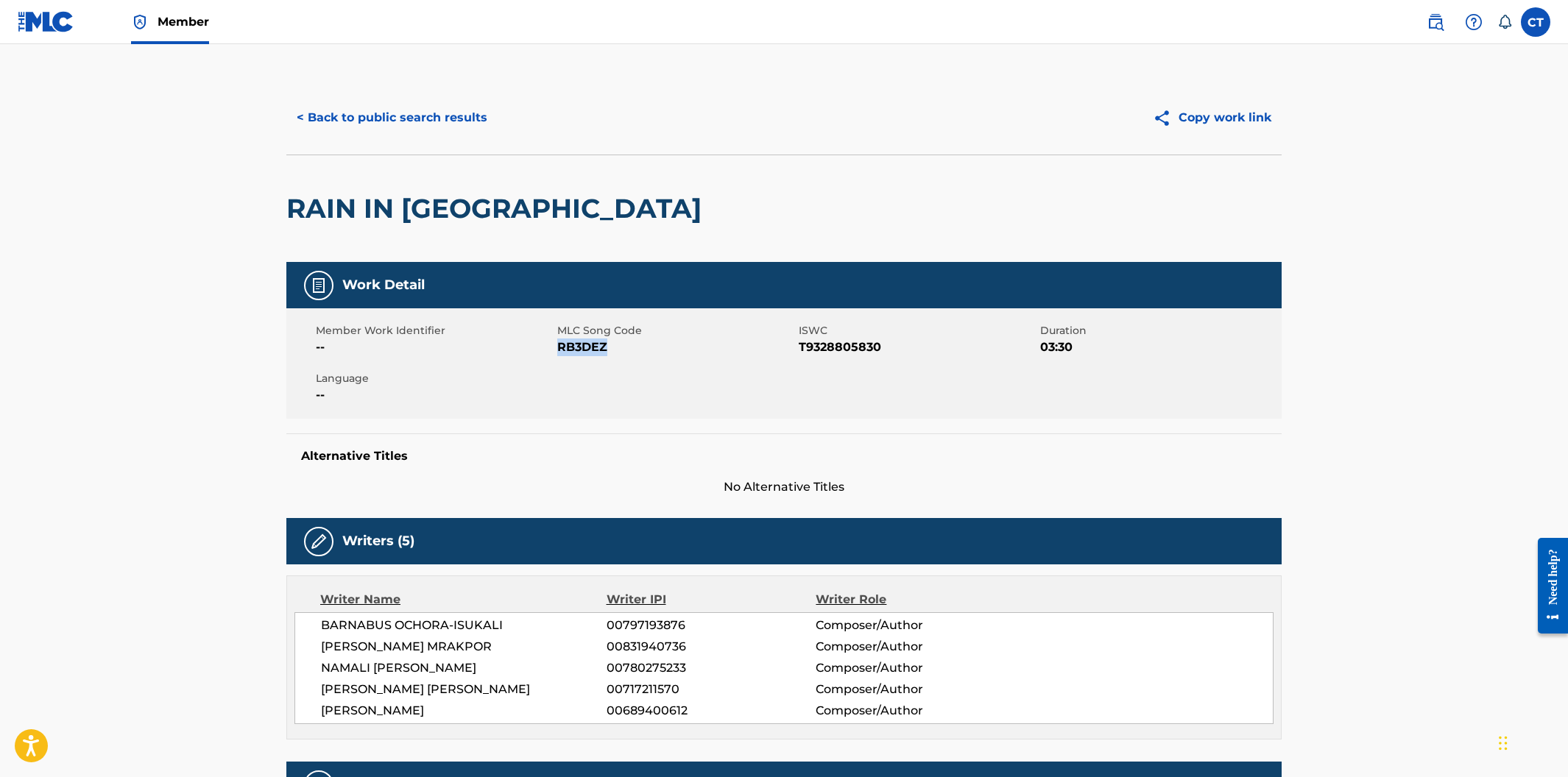
click at [457, 121] on button "< Back to public search results" at bounding box center [392, 117] width 211 height 37
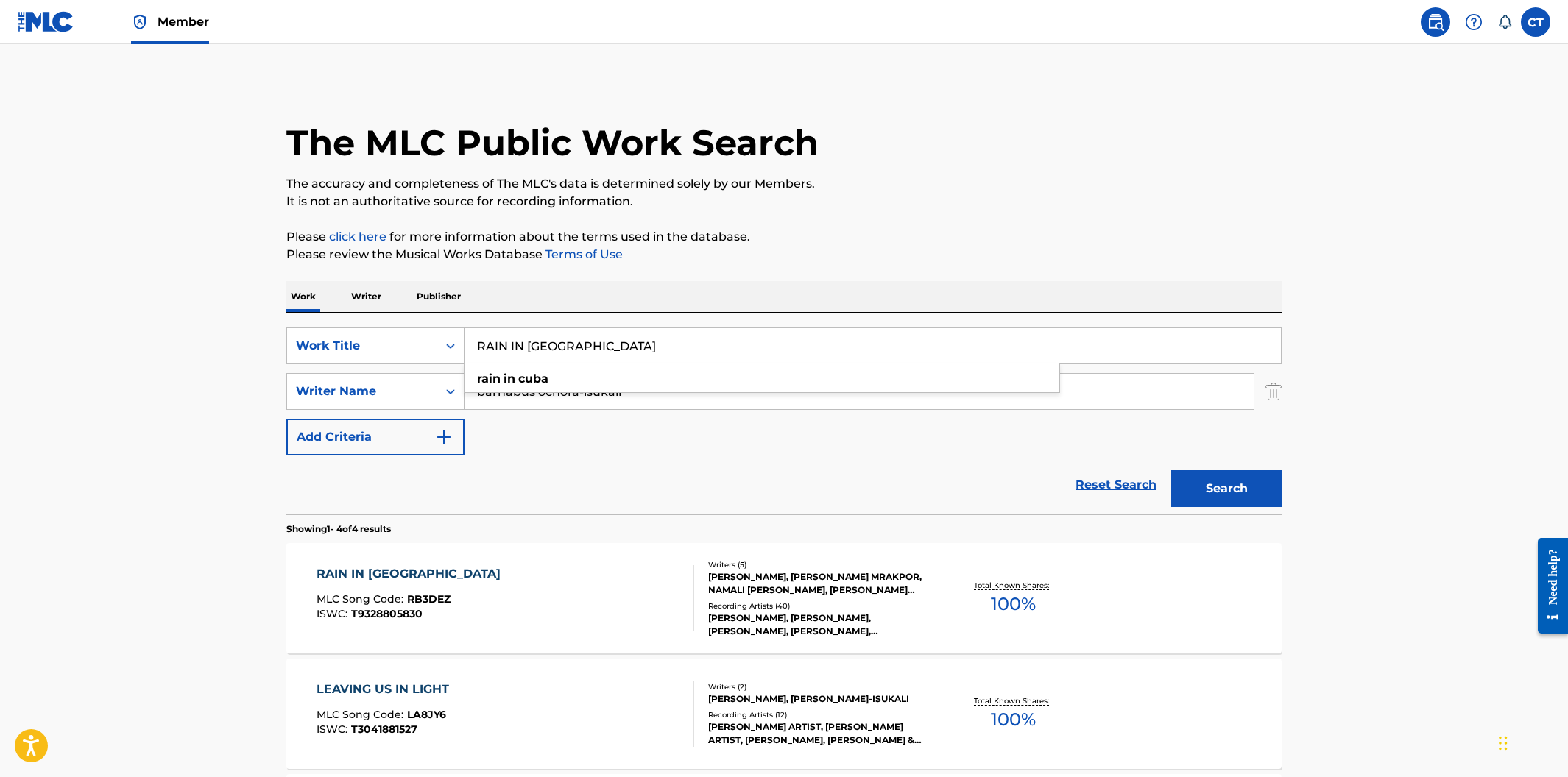
drag, startPoint x: 575, startPoint y: 347, endPoint x: 466, endPoint y: 334, distance: 109.8
click at [466, 334] on input "RAIN IN [GEOGRAPHIC_DATA]" at bounding box center [872, 346] width 816 height 35
paste input "STAY CLOSE"
type input "STAY CLOSE"
click at [1171, 470] on button "Search" at bounding box center [1226, 488] width 110 height 37
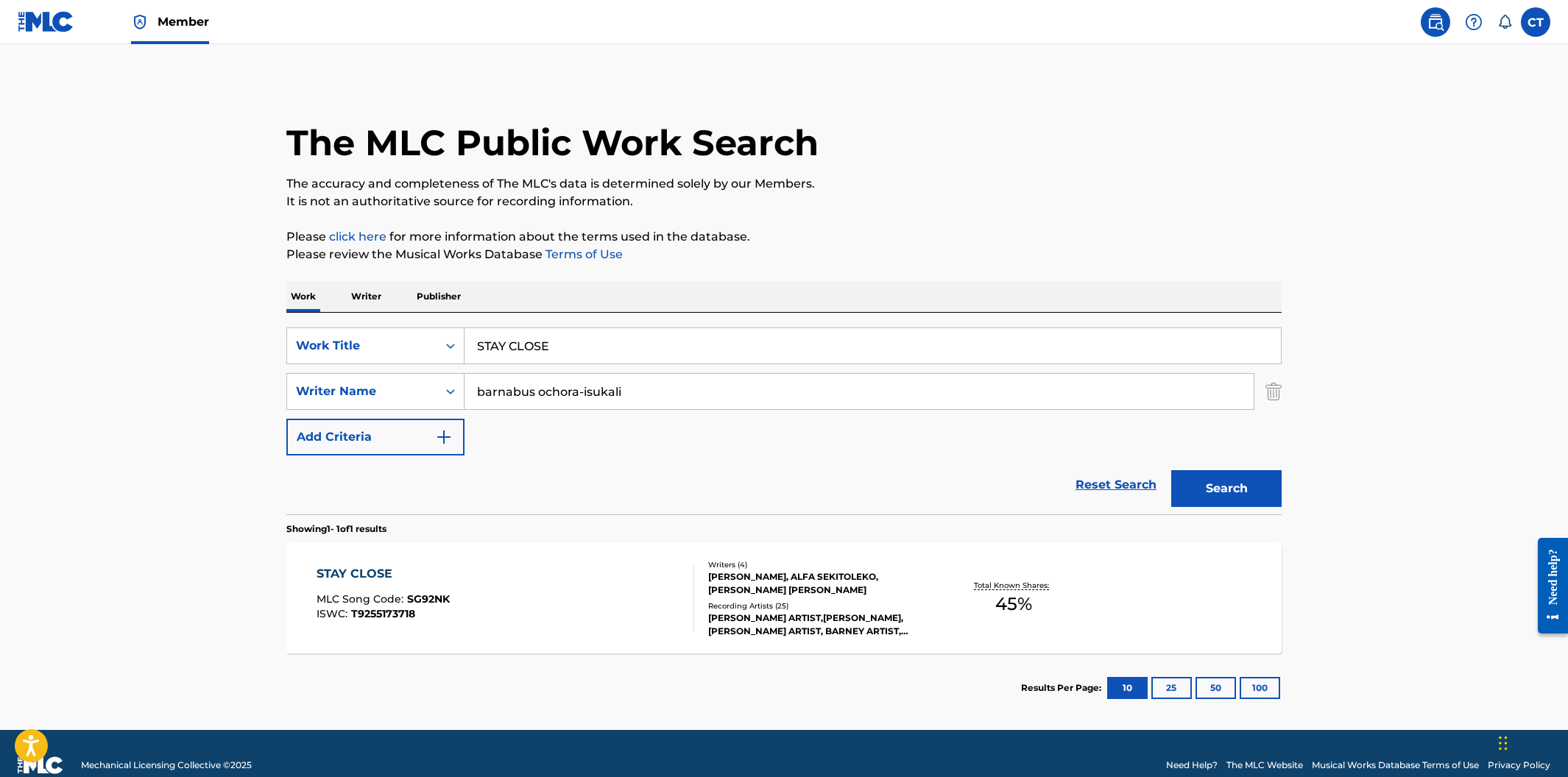
click at [541, 572] on div "STAY CLOSE MLC Song Code : SG92NK ISWC : T9255173718" at bounding box center [505, 598] width 378 height 66
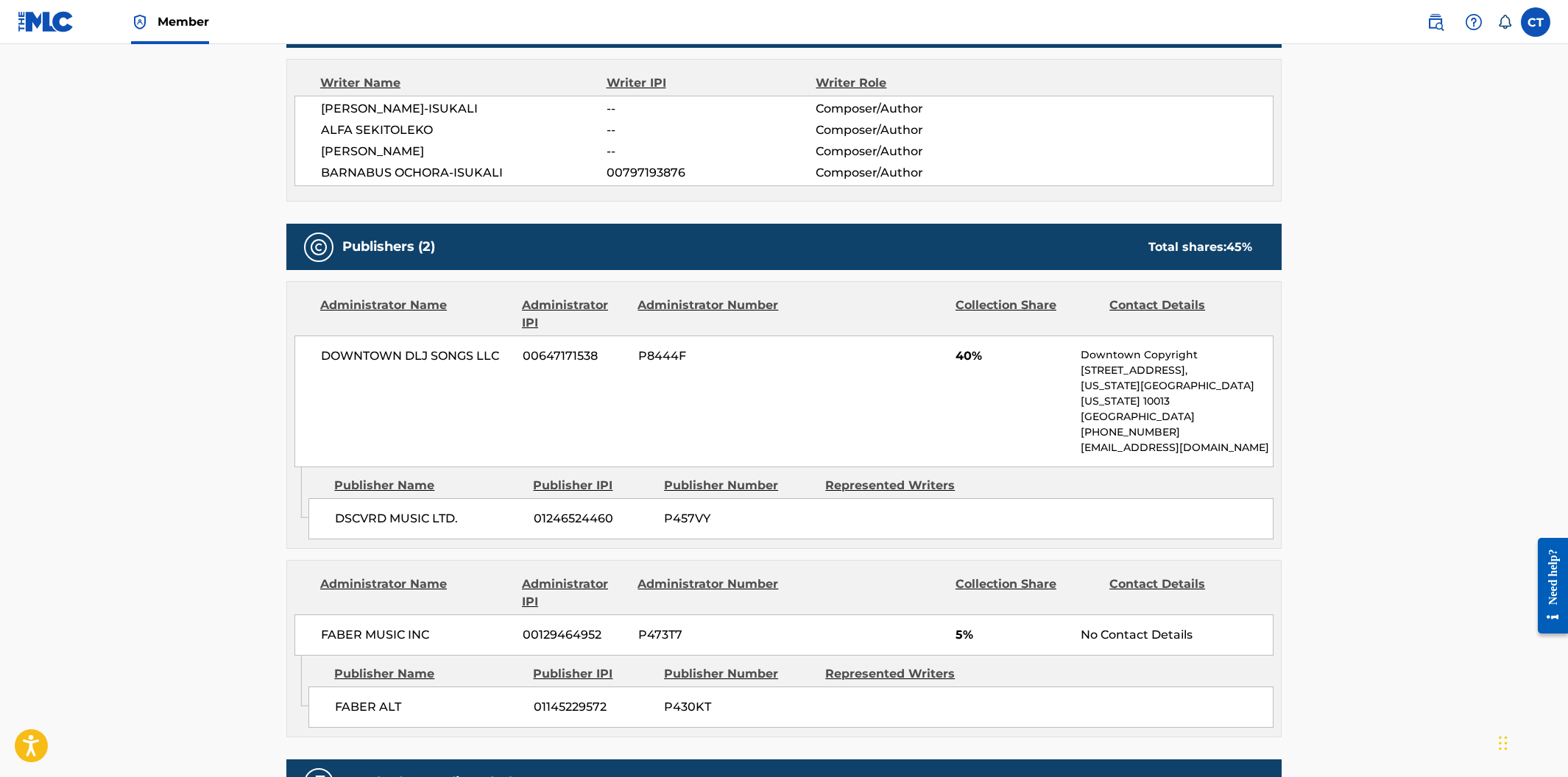
scroll to position [45, 0]
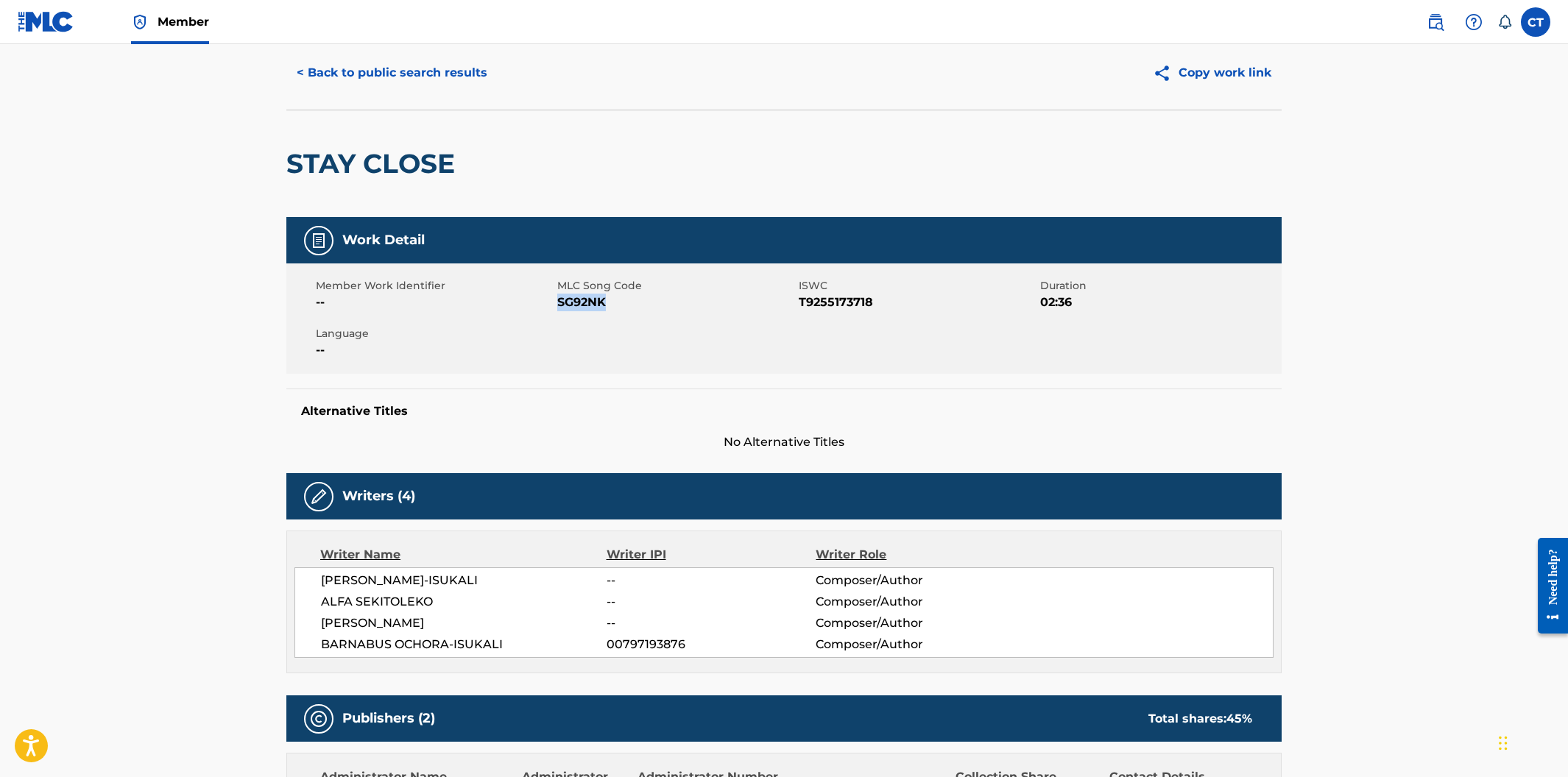
drag, startPoint x: 611, startPoint y: 306, endPoint x: 558, endPoint y: 305, distance: 53.0
click at [558, 305] on span "SG92NK" at bounding box center [676, 302] width 237 height 18
copy span "SG92NK"
click at [429, 72] on button "< Back to public search results" at bounding box center [392, 72] width 211 height 37
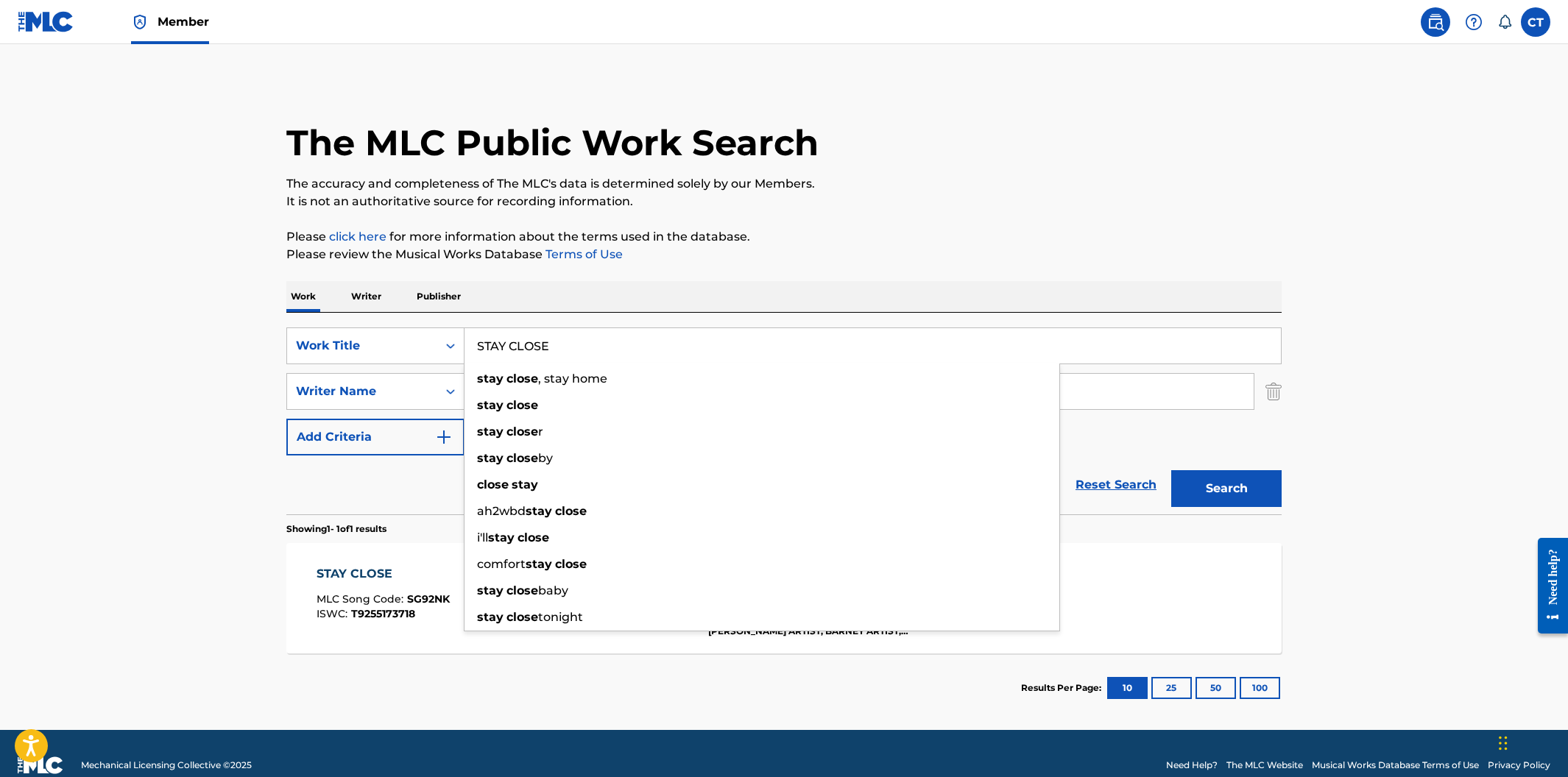
drag, startPoint x: 566, startPoint y: 349, endPoint x: 479, endPoint y: 344, distance: 87.1
click at [479, 344] on input "STAY CLOSE" at bounding box center [872, 346] width 816 height 35
paste input "DRINKING GAMES"
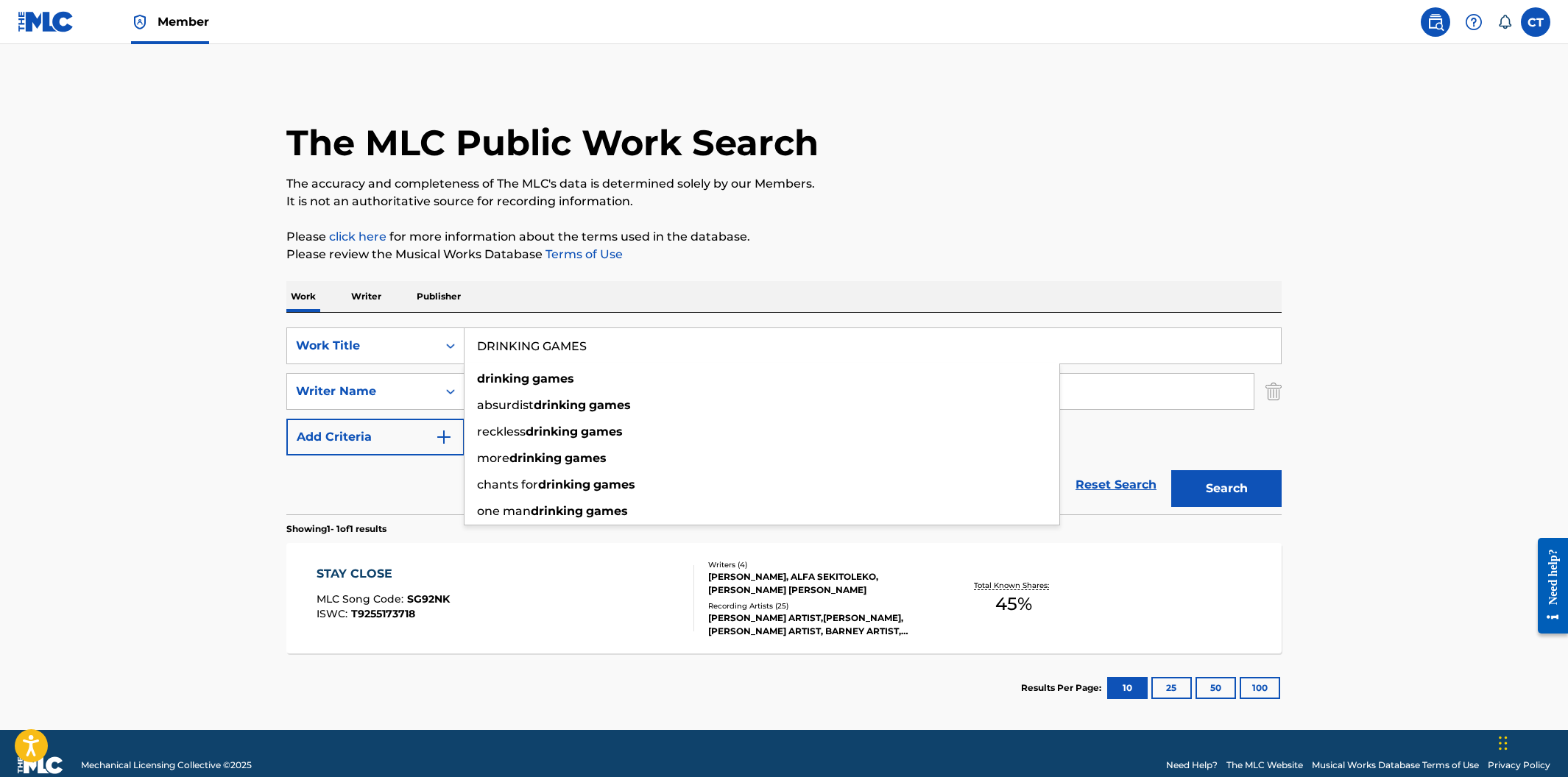
type input "DRINKING GAMES"
click at [674, 307] on div "Work Writer Publisher" at bounding box center [783, 297] width 995 height 31
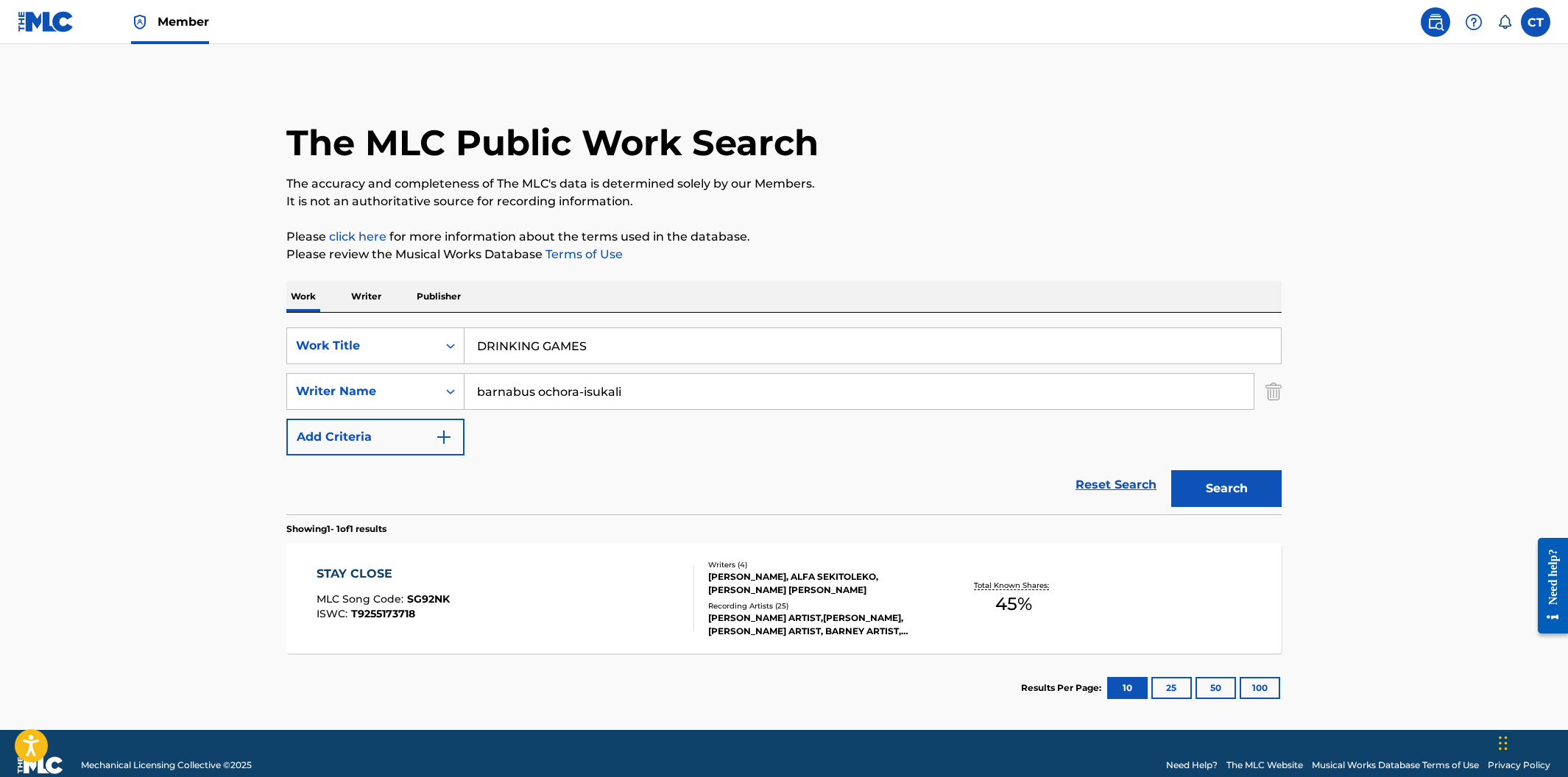
drag, startPoint x: 562, startPoint y: 383, endPoint x: 475, endPoint y: 382, distance: 87.0
click at [475, 382] on input "barnabus ochora-isukali" at bounding box center [859, 391] width 789 height 35
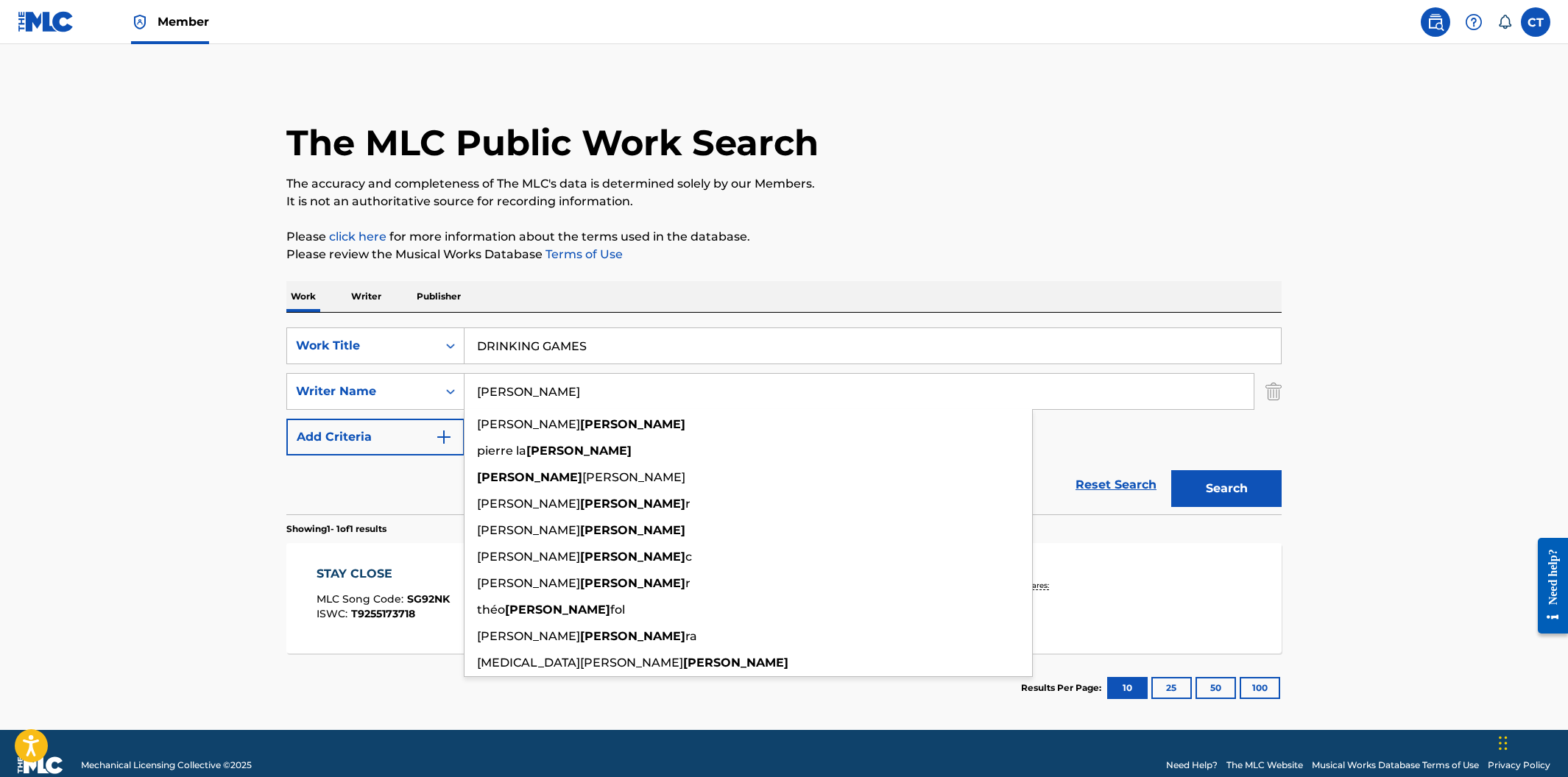
type input "[PERSON_NAME]"
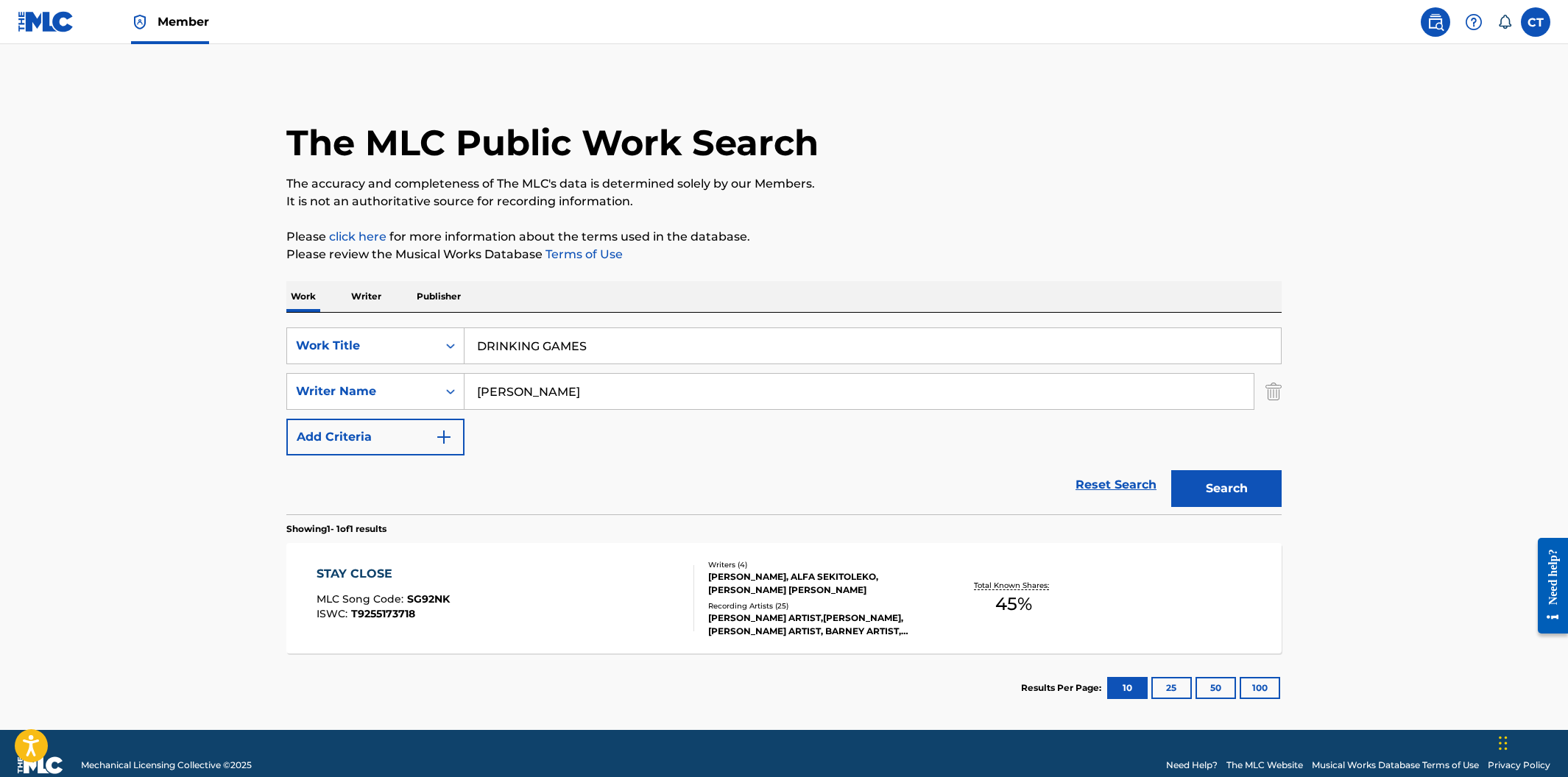
click at [813, 270] on div "The MLC Public Work Search The accuracy and completeness of The MLC's data is d…" at bounding box center [784, 402] width 1030 height 642
click at [1200, 487] on button "Search" at bounding box center [1226, 488] width 110 height 37
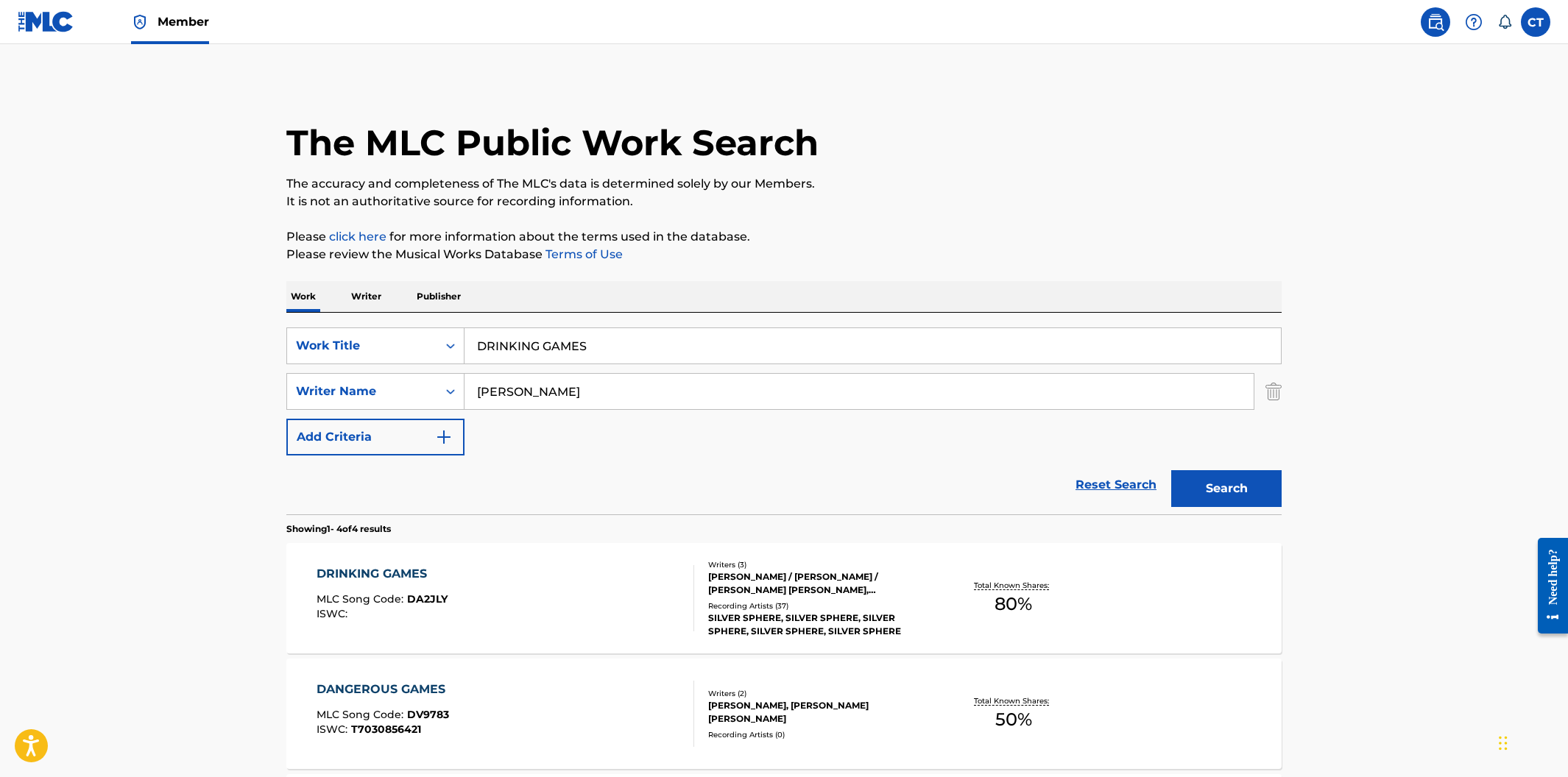
click at [613, 601] on div "DRINKING GAMES MLC Song Code : DA2JLY ISWC :" at bounding box center [505, 598] width 378 height 66
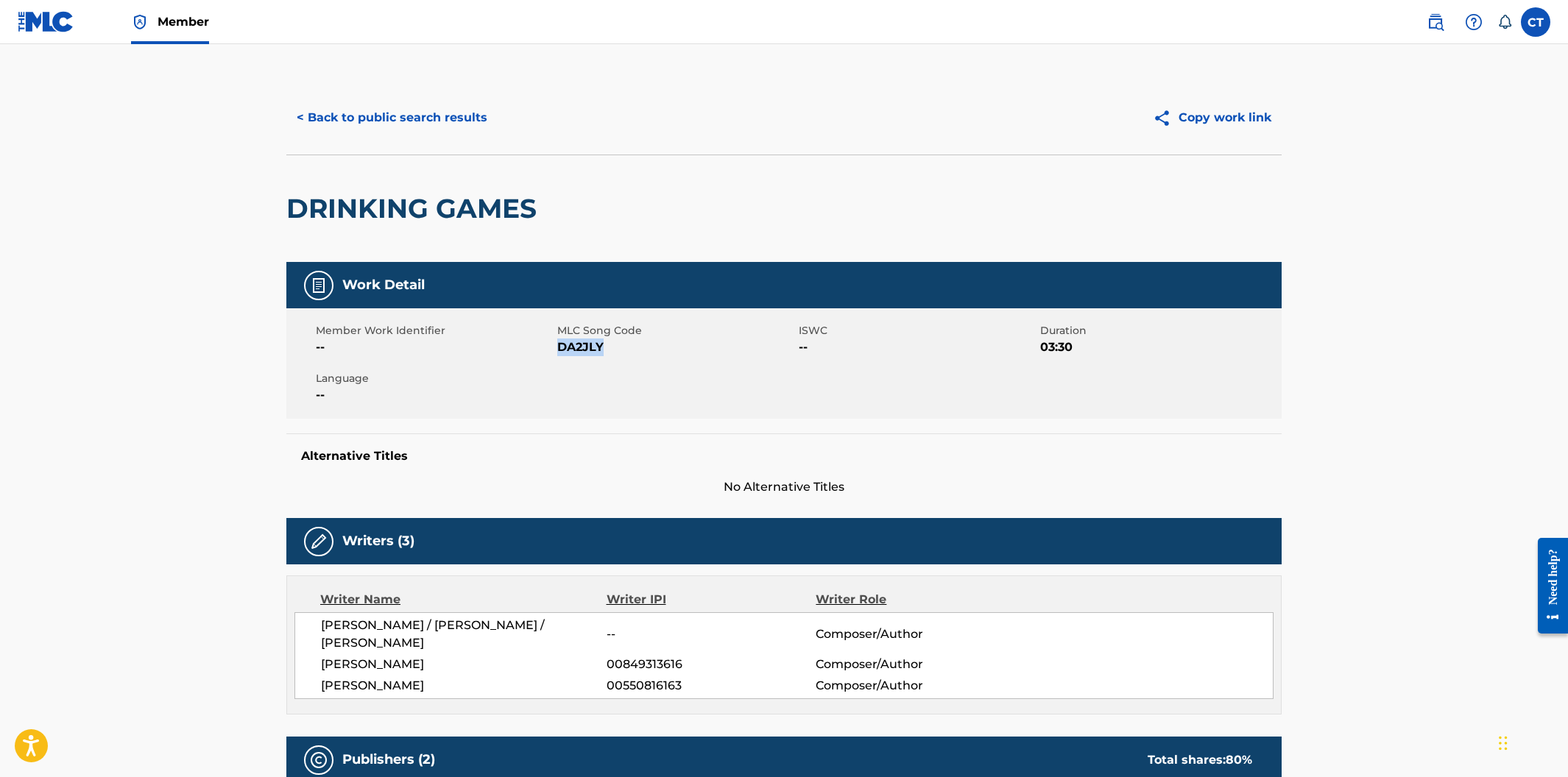
drag, startPoint x: 604, startPoint y: 347, endPoint x: 557, endPoint y: 347, distance: 47.0
click at [558, 347] on span "DA2JLY" at bounding box center [676, 347] width 237 height 18
click at [429, 110] on button "< Back to public search results" at bounding box center [392, 117] width 211 height 37
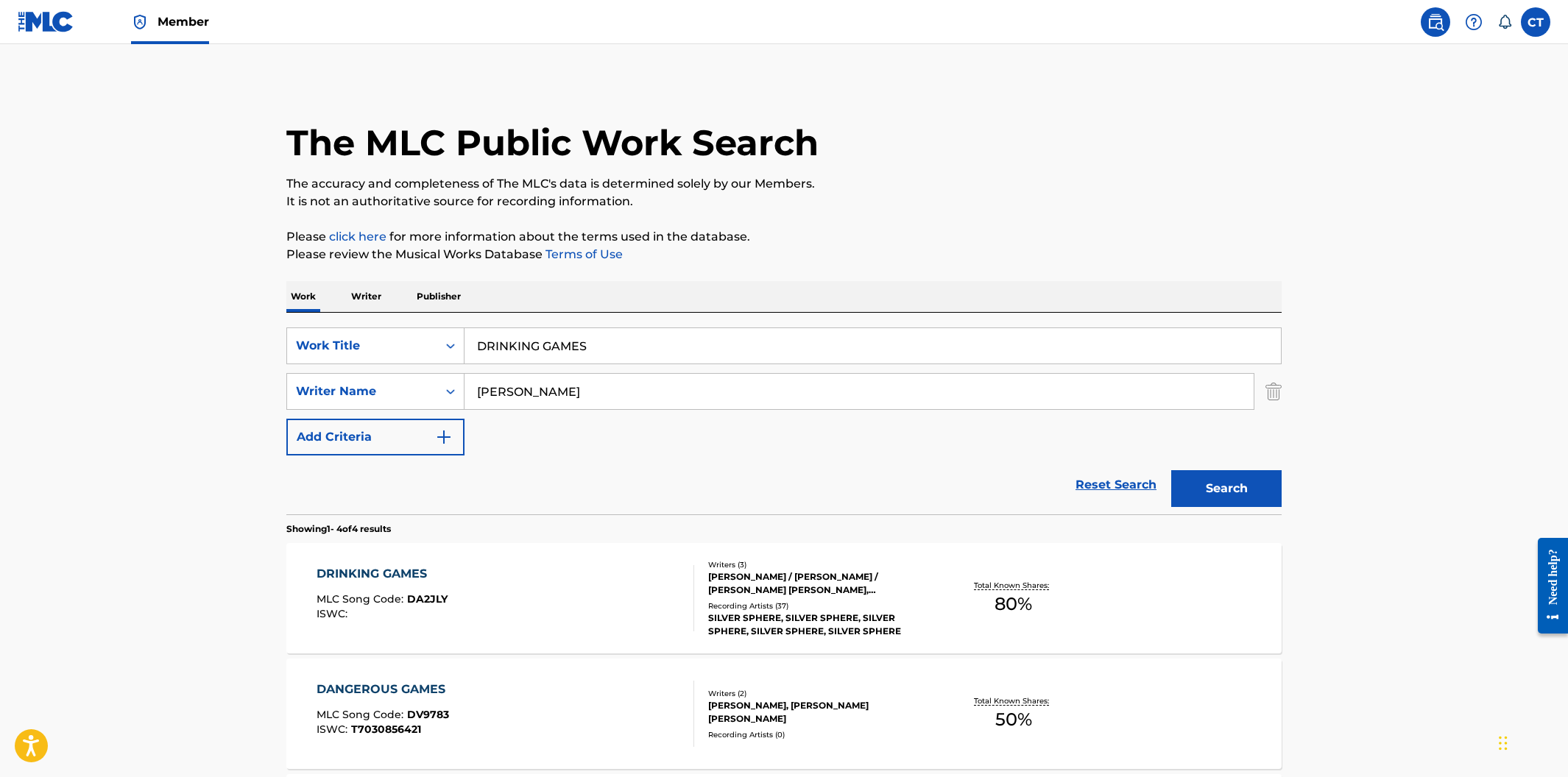
click at [564, 572] on div "DRINKING GAMES MLC Song Code : DA2JLY ISWC :" at bounding box center [505, 598] width 378 height 66
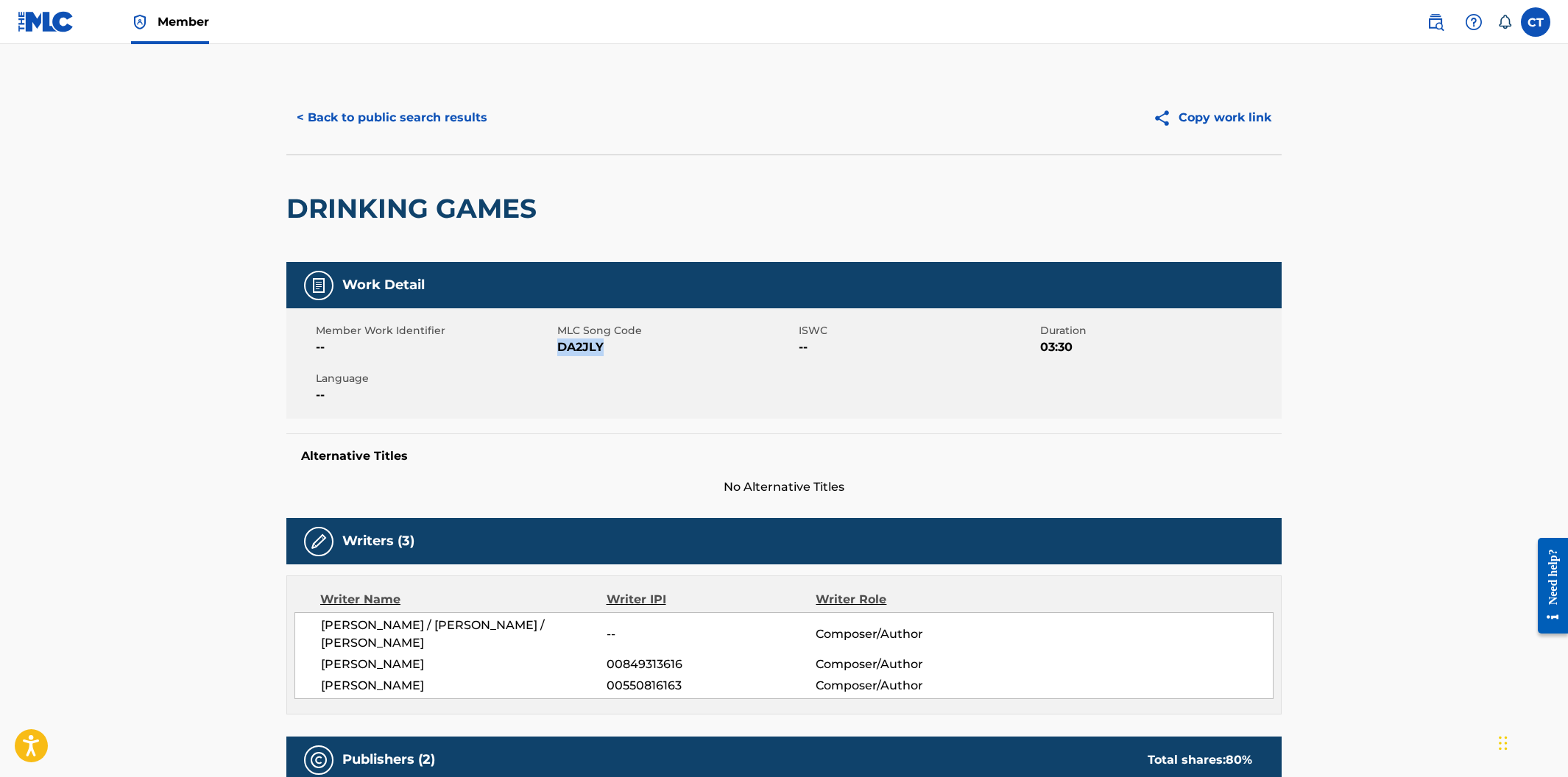
drag, startPoint x: 609, startPoint y: 347, endPoint x: 557, endPoint y: 347, distance: 52.0
click at [558, 347] on span "DA2JLY" at bounding box center [676, 347] width 237 height 18
click at [392, 120] on button "< Back to public search results" at bounding box center [392, 117] width 211 height 37
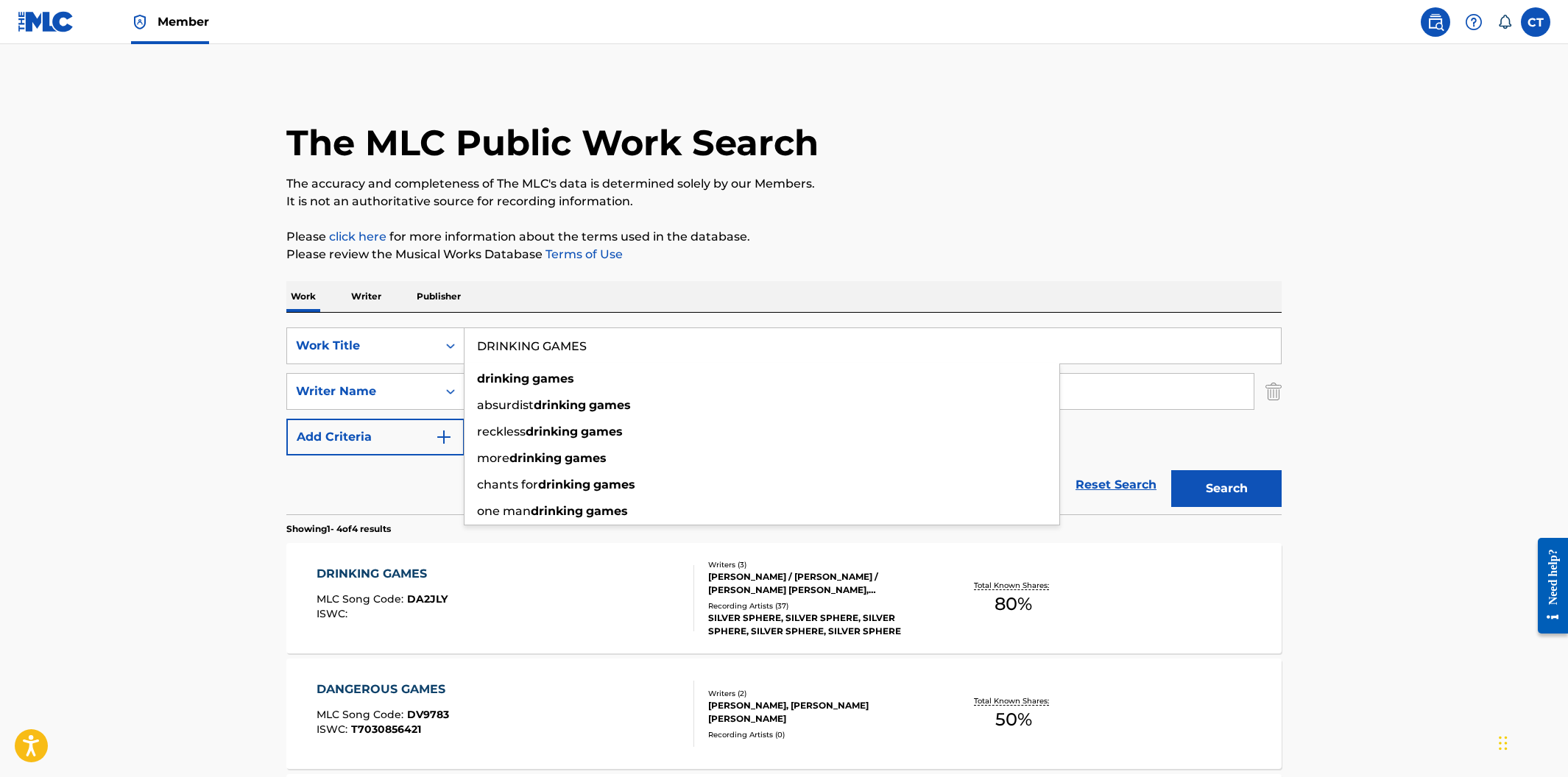
drag, startPoint x: 628, startPoint y: 343, endPoint x: 467, endPoint y: 334, distance: 161.3
click at [467, 334] on input "DRINKING GAMES" at bounding box center [872, 346] width 816 height 35
paste input "NIGHT SWIM"
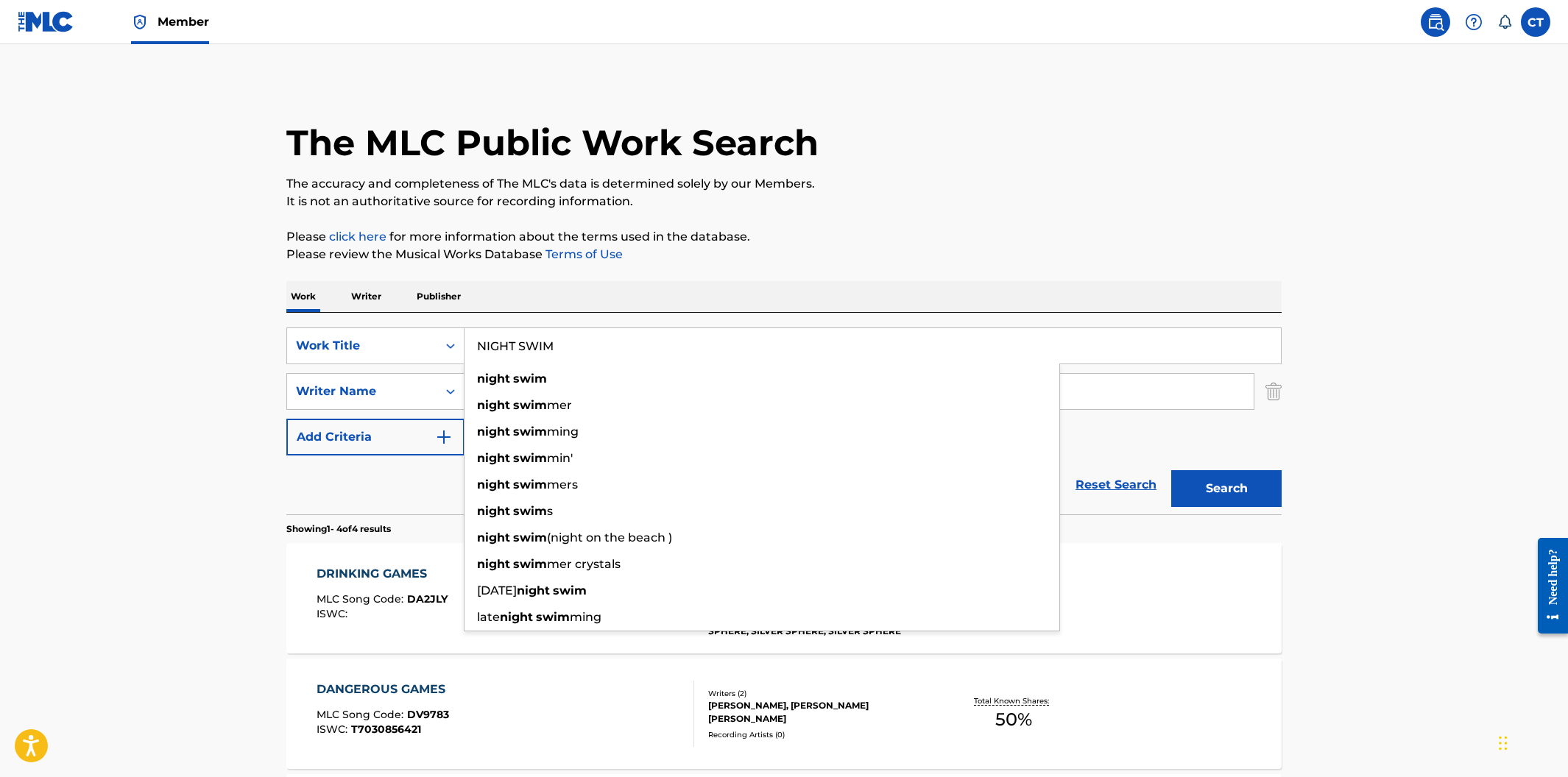
type input "NIGHT SWIM"
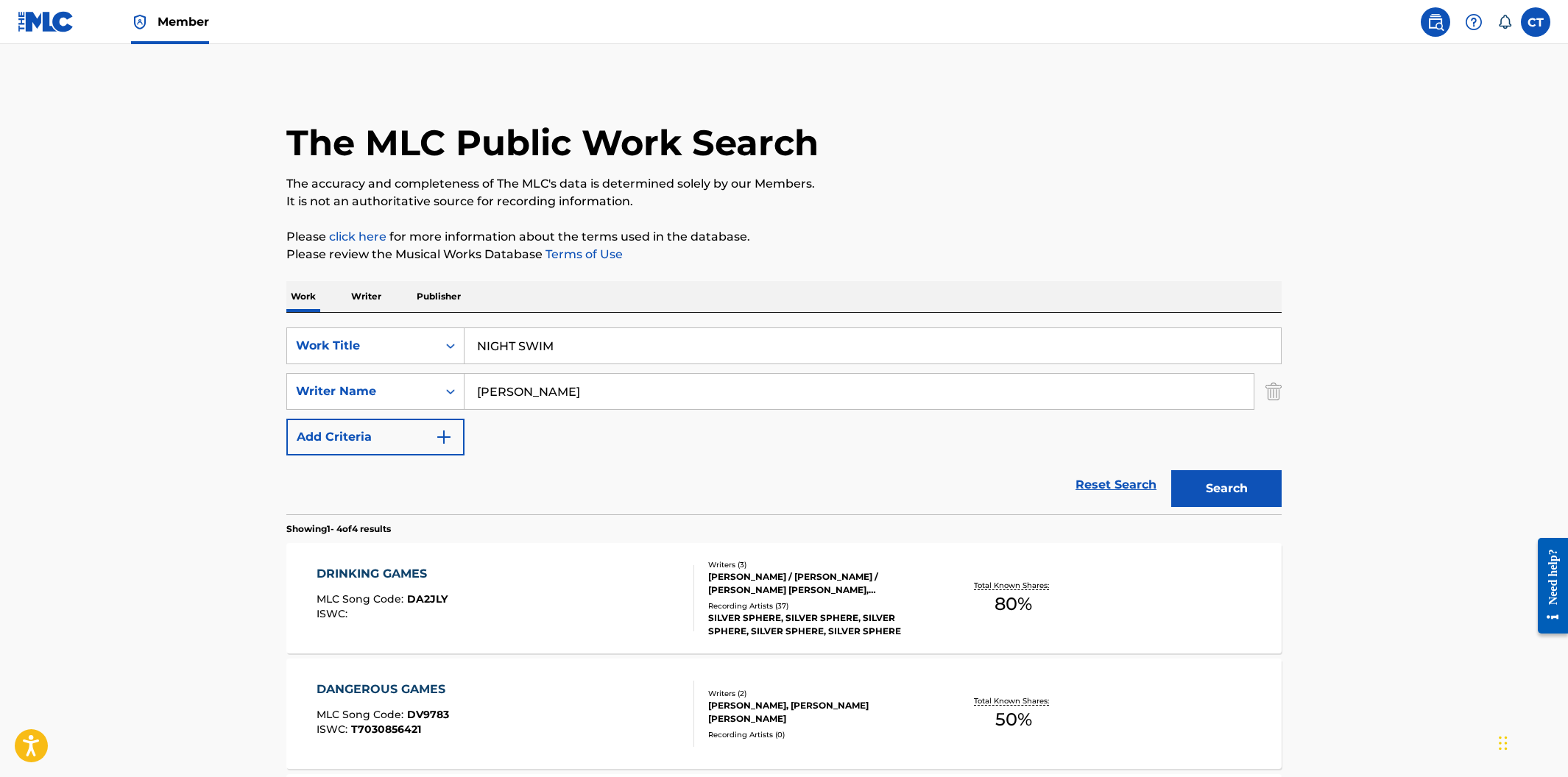
click at [683, 276] on div "The MLC Public Work Search The accuracy and completeness of The MLC's data is d…" at bounding box center [784, 576] width 1030 height 989
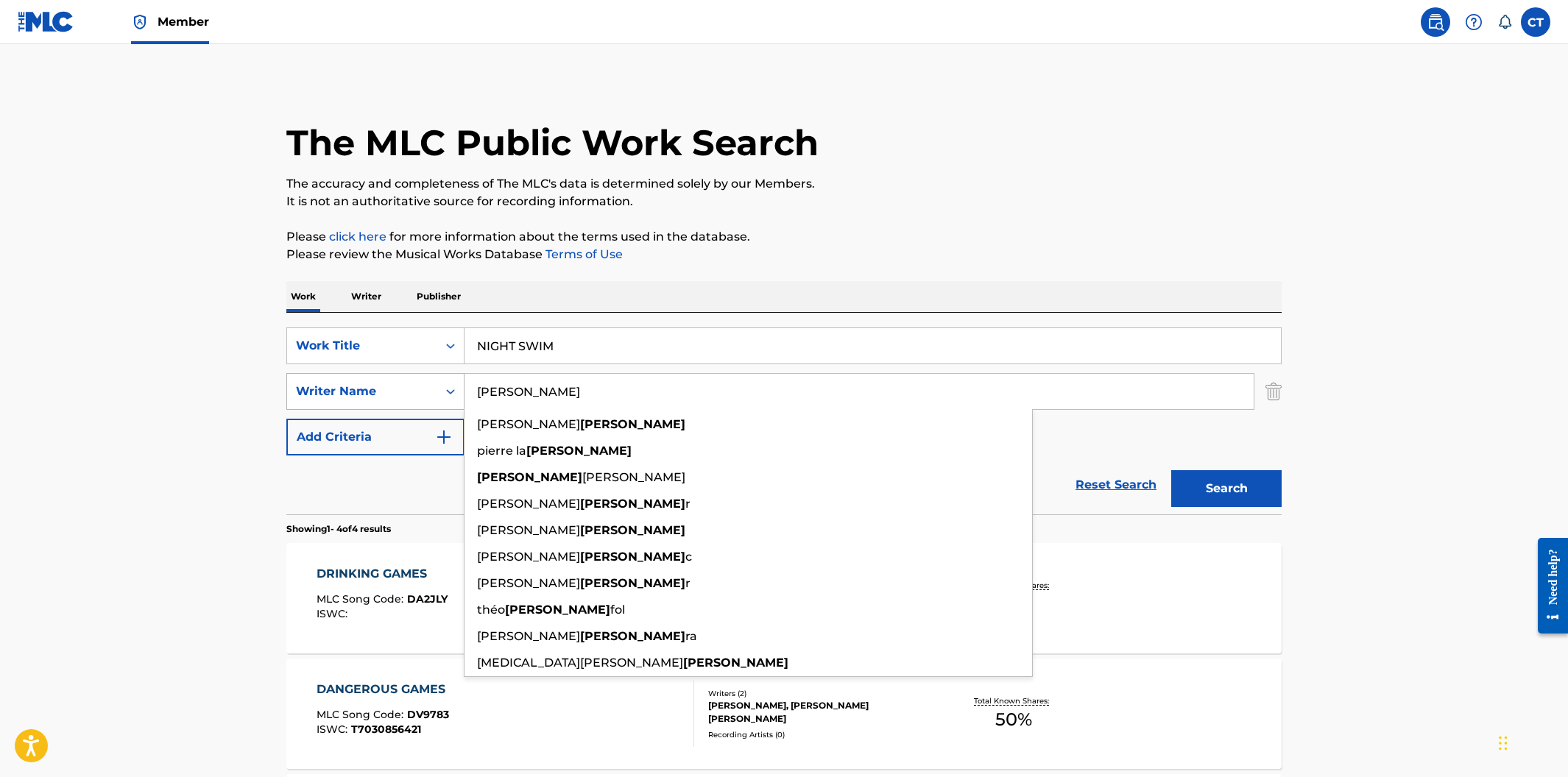
drag, startPoint x: 533, startPoint y: 393, endPoint x: 435, endPoint y: 387, distance: 98.2
click at [435, 387] on div "SearchWithCriteria4842c56e-842e-4679-a2a7-18ab21e2d417 Writer Name [PERSON_NAME…" at bounding box center [783, 392] width 995 height 37
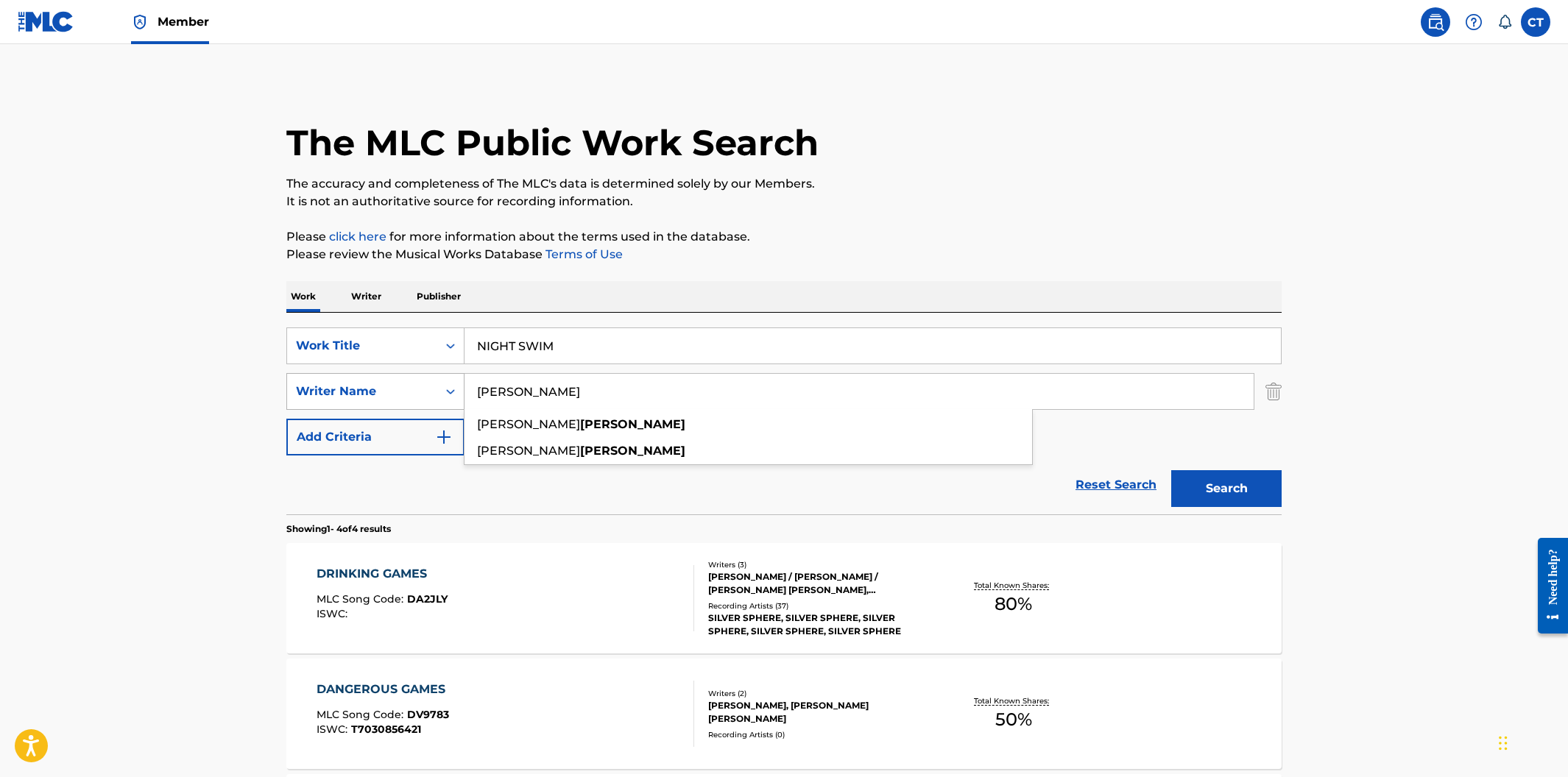
type input "[PERSON_NAME]"
click at [1171, 470] on button "Search" at bounding box center [1226, 488] width 110 height 37
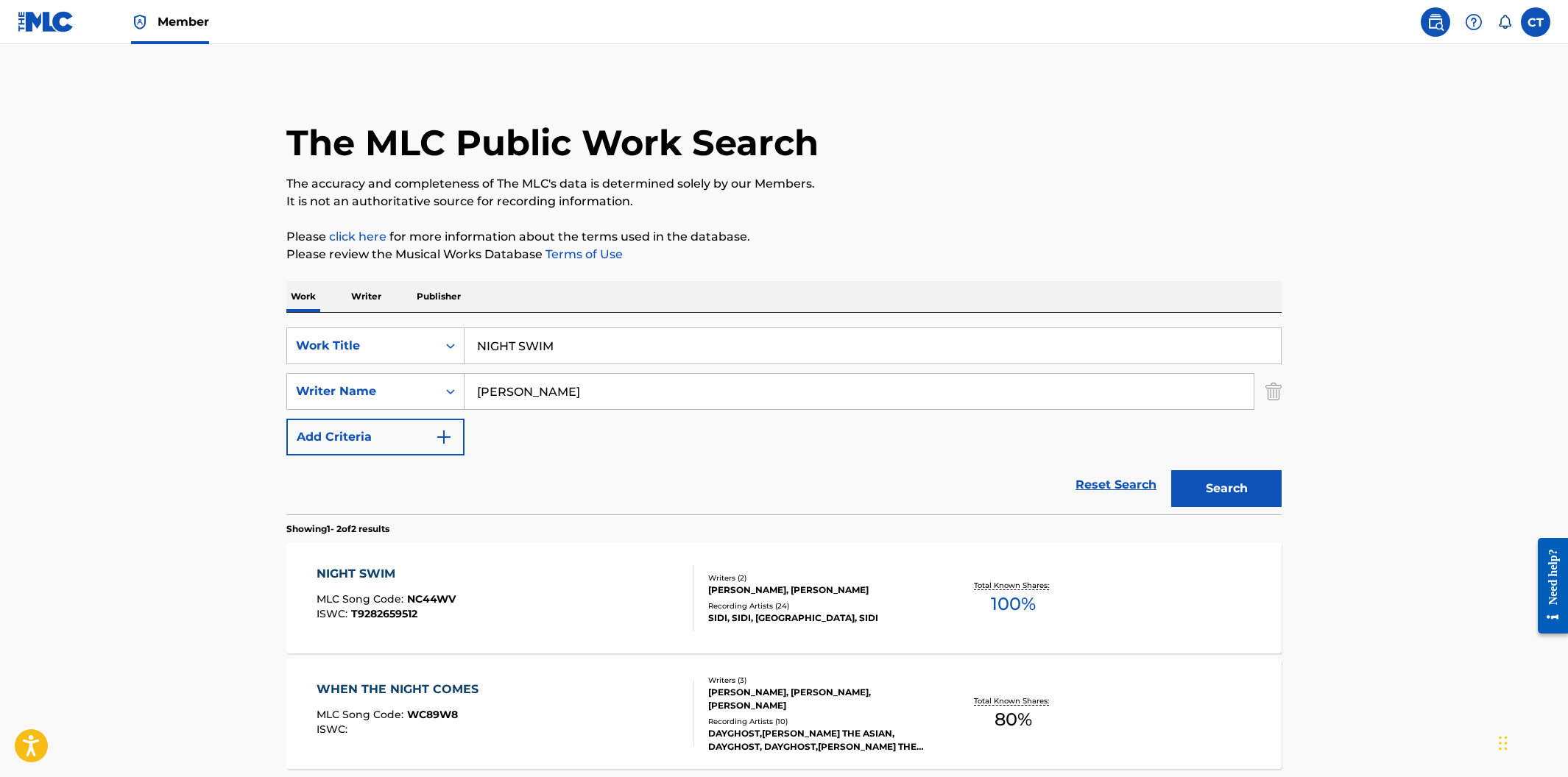
click at [566, 585] on div "NIGHT SWIM MLC Song Code : NC44WV ISWC : T9282659512" at bounding box center [505, 598] width 378 height 66
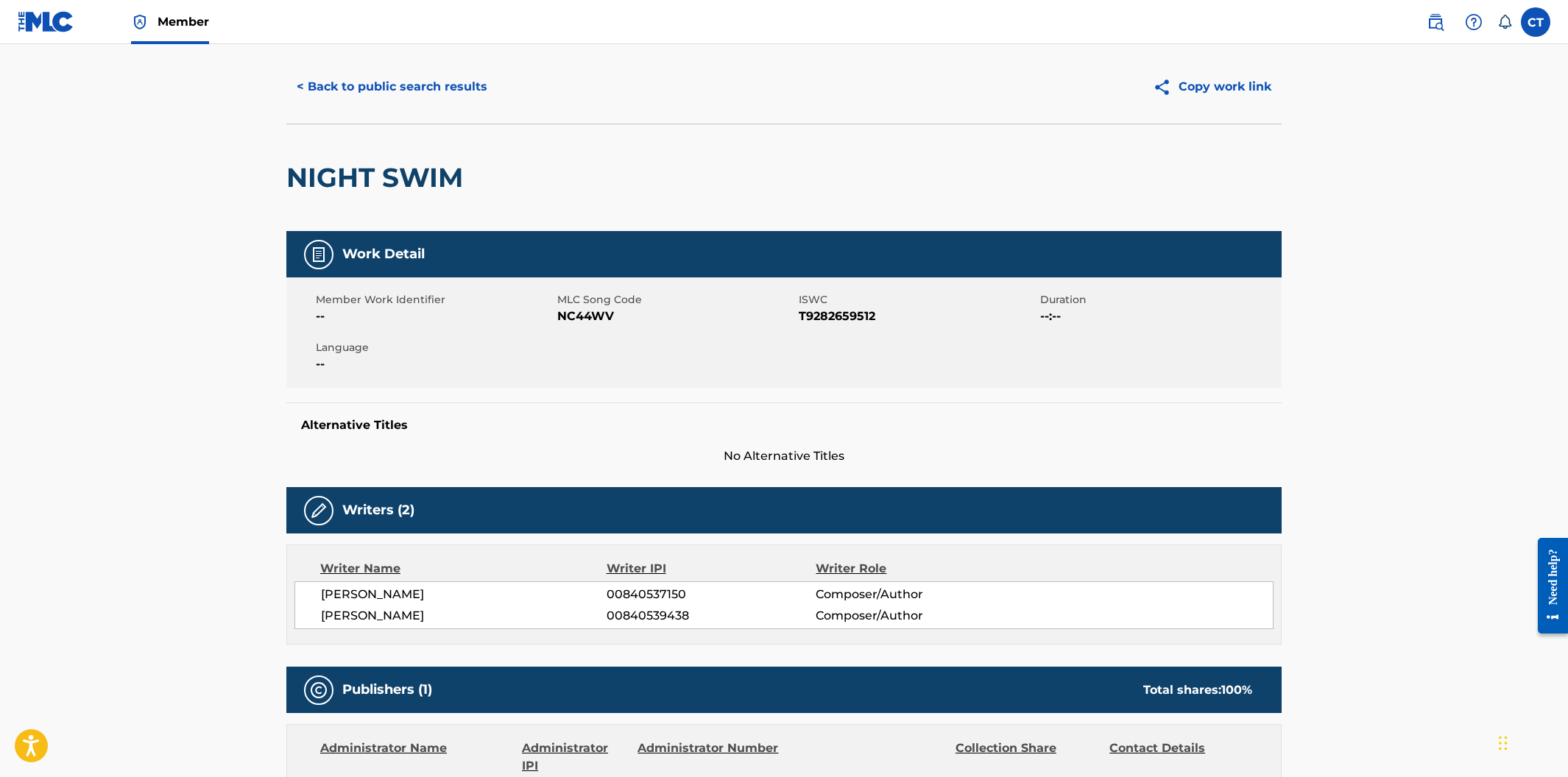
scroll to position [30, 0]
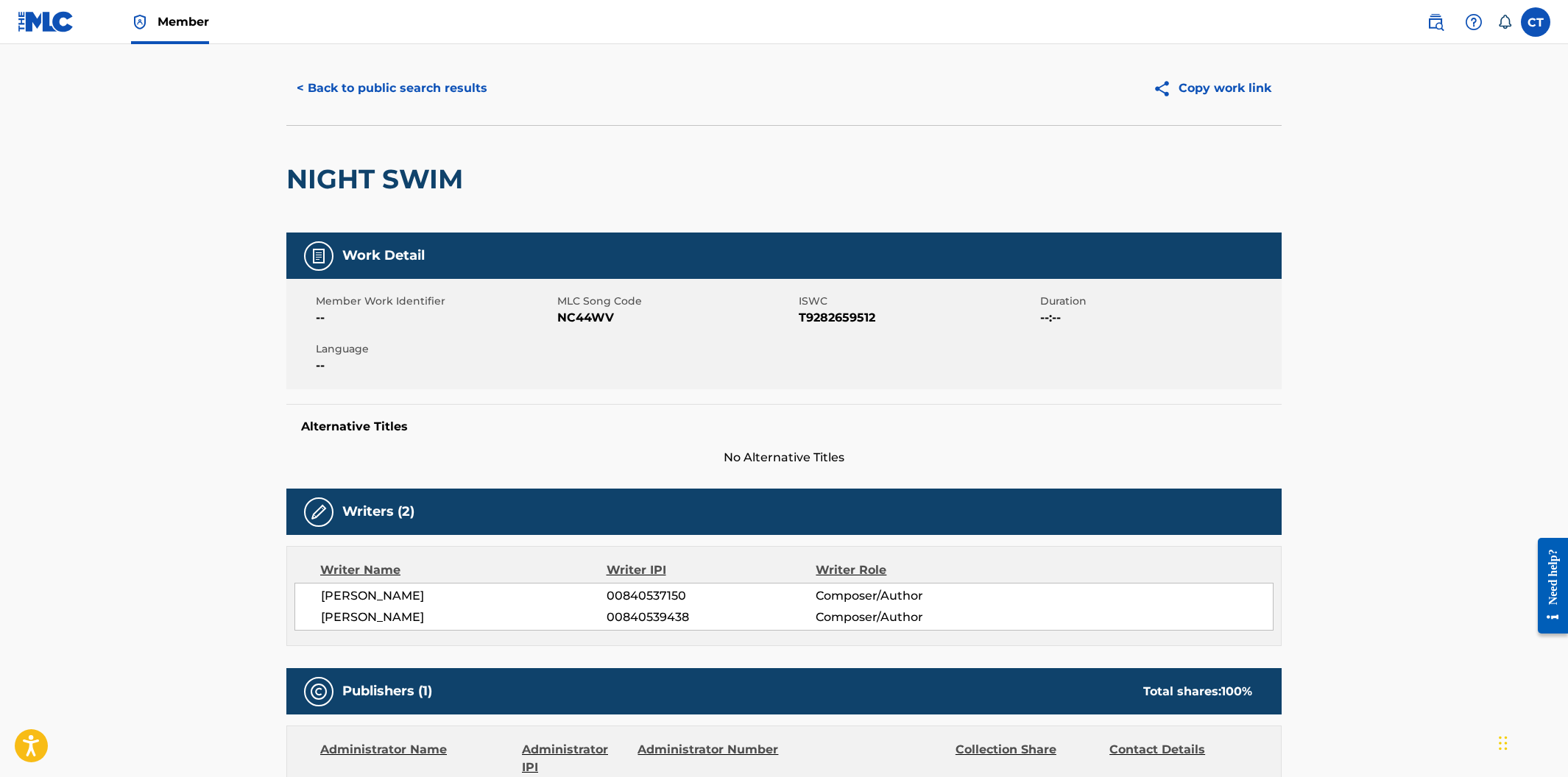
click at [579, 371] on div "Member Work Identifier -- MLC Song Code NC44WV ISWC T9282659512 Duration --:-- …" at bounding box center [783, 334] width 995 height 110
drag, startPoint x: 613, startPoint y: 316, endPoint x: 559, endPoint y: 317, distance: 54.0
click at [559, 317] on span "NC44WV" at bounding box center [676, 319] width 237 height 18
click at [428, 97] on button "< Back to public search results" at bounding box center [392, 88] width 211 height 37
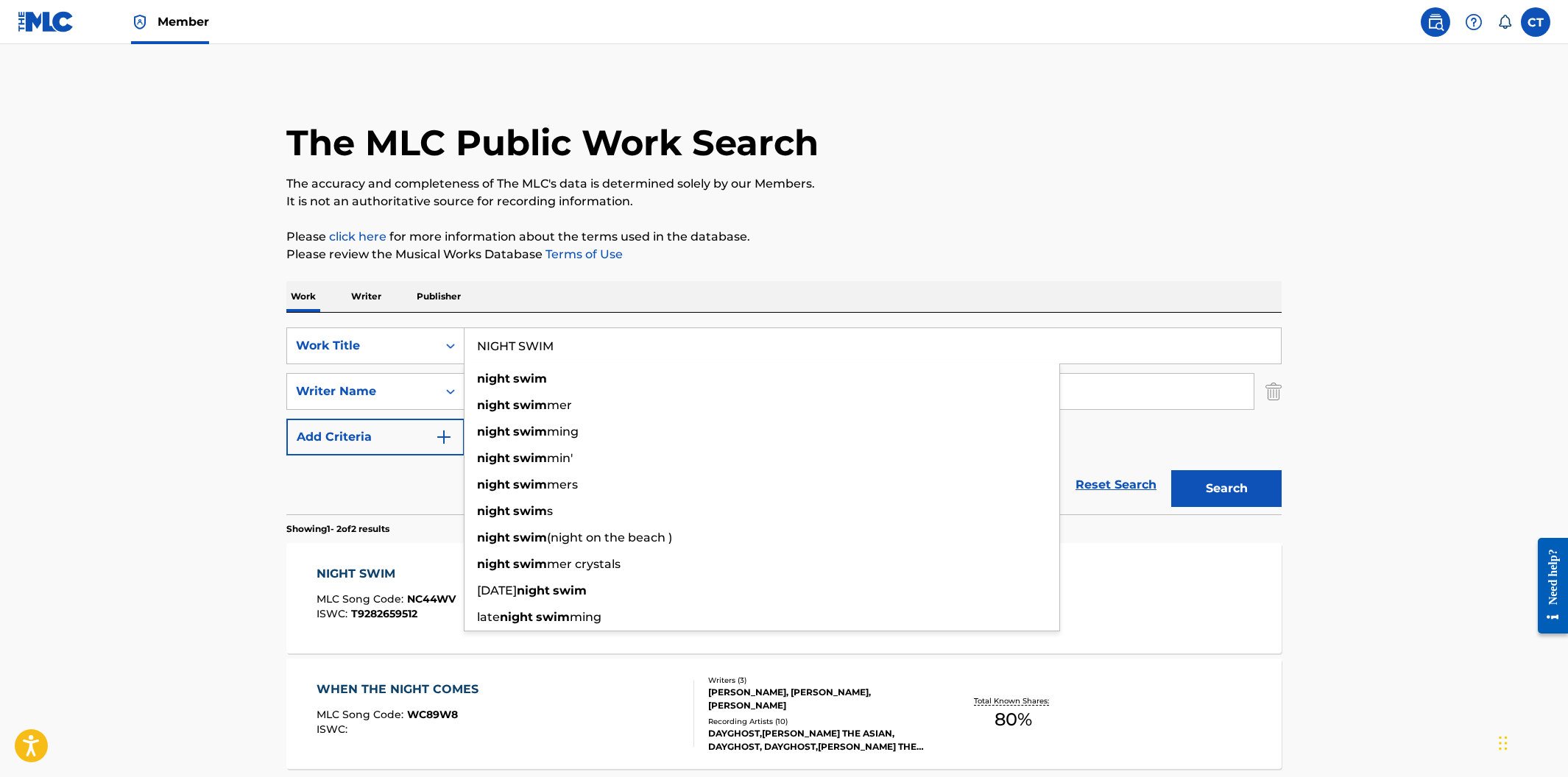
drag, startPoint x: 604, startPoint y: 348, endPoint x: 475, endPoint y: 334, distance: 129.8
click at [475, 334] on input "NIGHT SWIM" at bounding box center [872, 346] width 816 height 35
paste input "SLEEPTALKING"
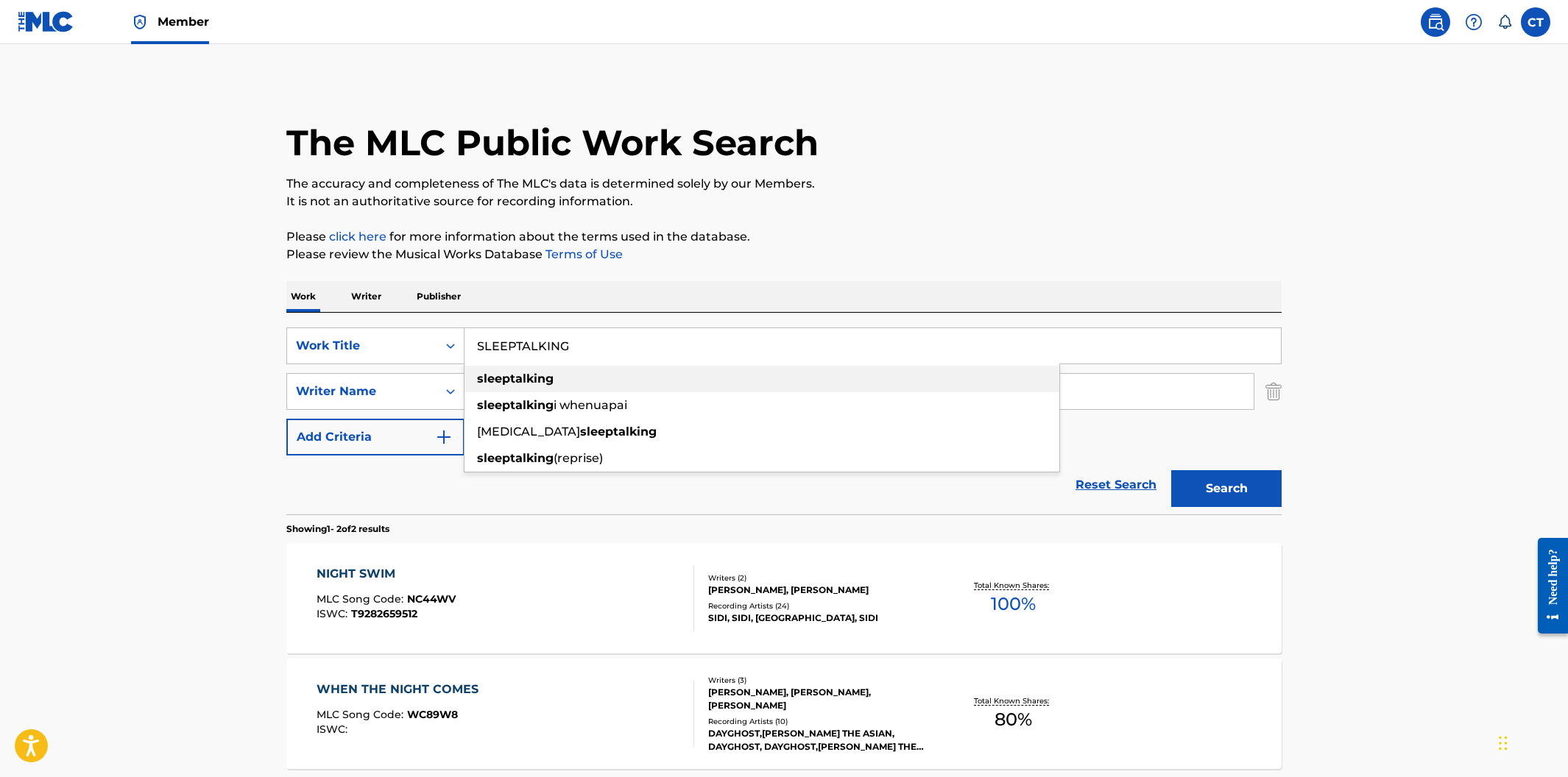
type input "SLEEPTALKING"
click at [677, 262] on p "Please review the Musical Works Database Terms of Use" at bounding box center [783, 254] width 995 height 18
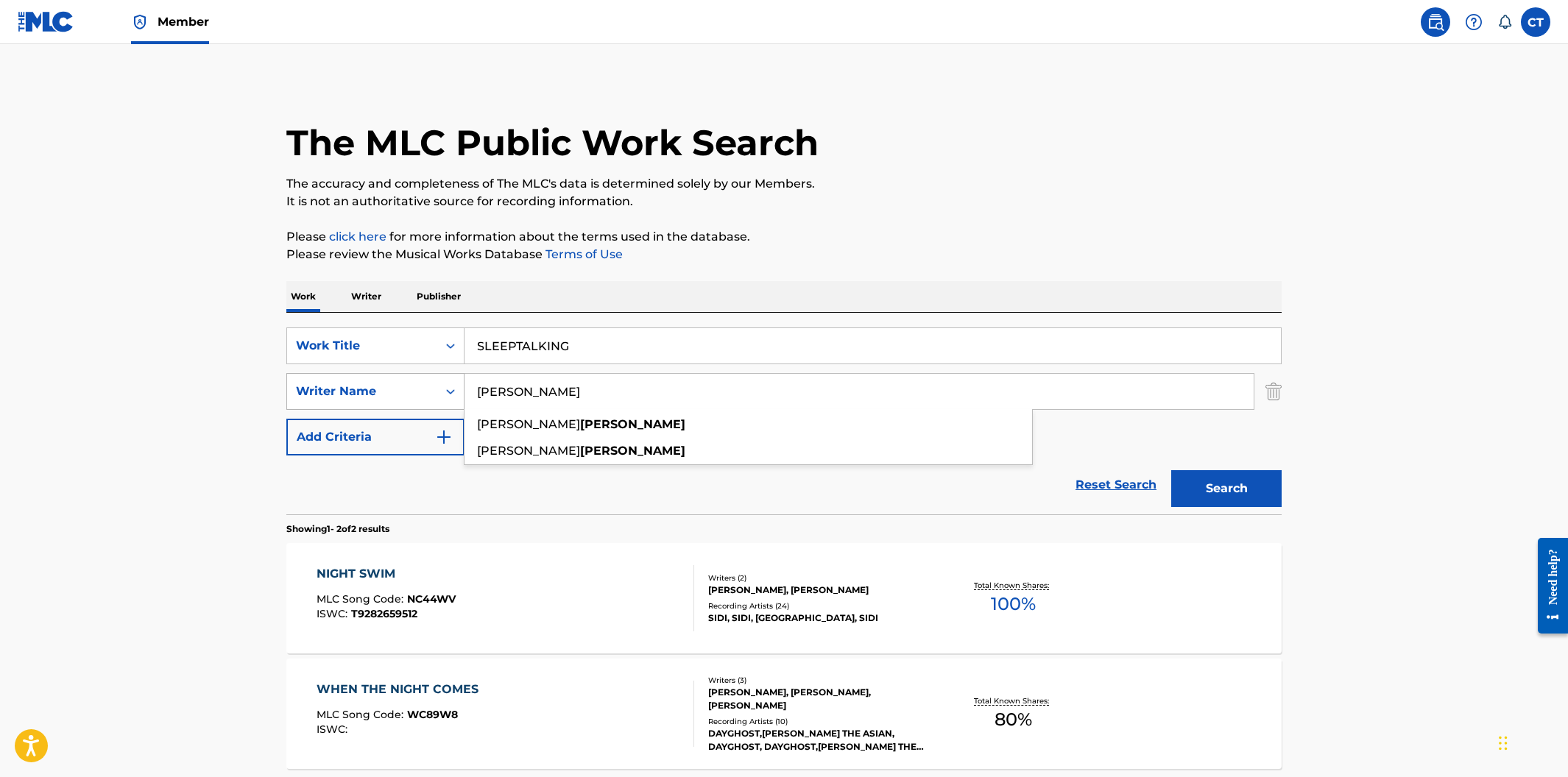
drag, startPoint x: 530, startPoint y: 393, endPoint x: 441, endPoint y: 386, distance: 89.3
click at [441, 386] on div "SearchWithCriteria4842c56e-842e-4679-a2a7-18ab21e2d417 Writer Name [PERSON_NAME…" at bounding box center [783, 392] width 995 height 37
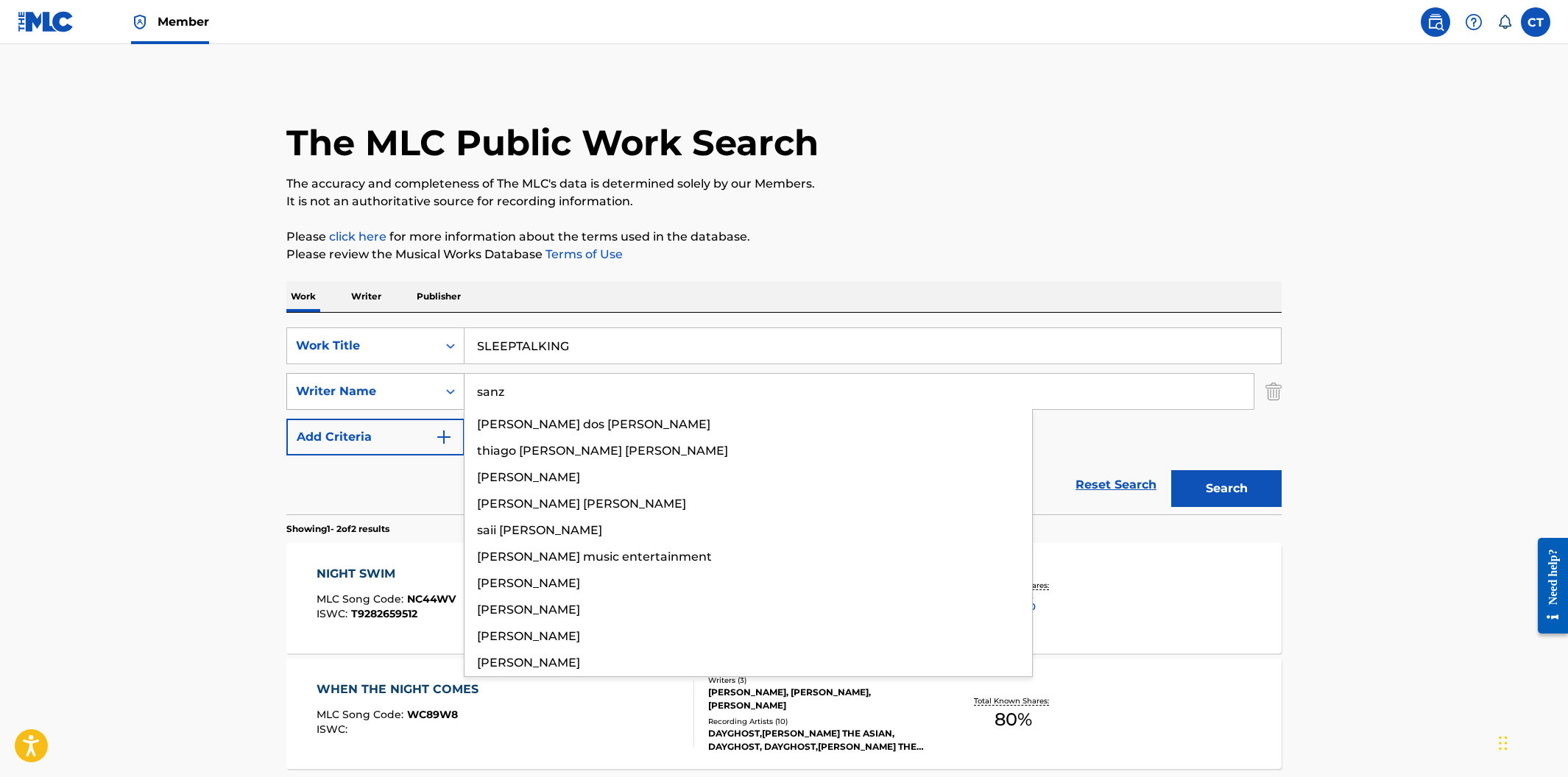
type input "sanz"
click at [1171, 470] on button "Search" at bounding box center [1226, 488] width 110 height 37
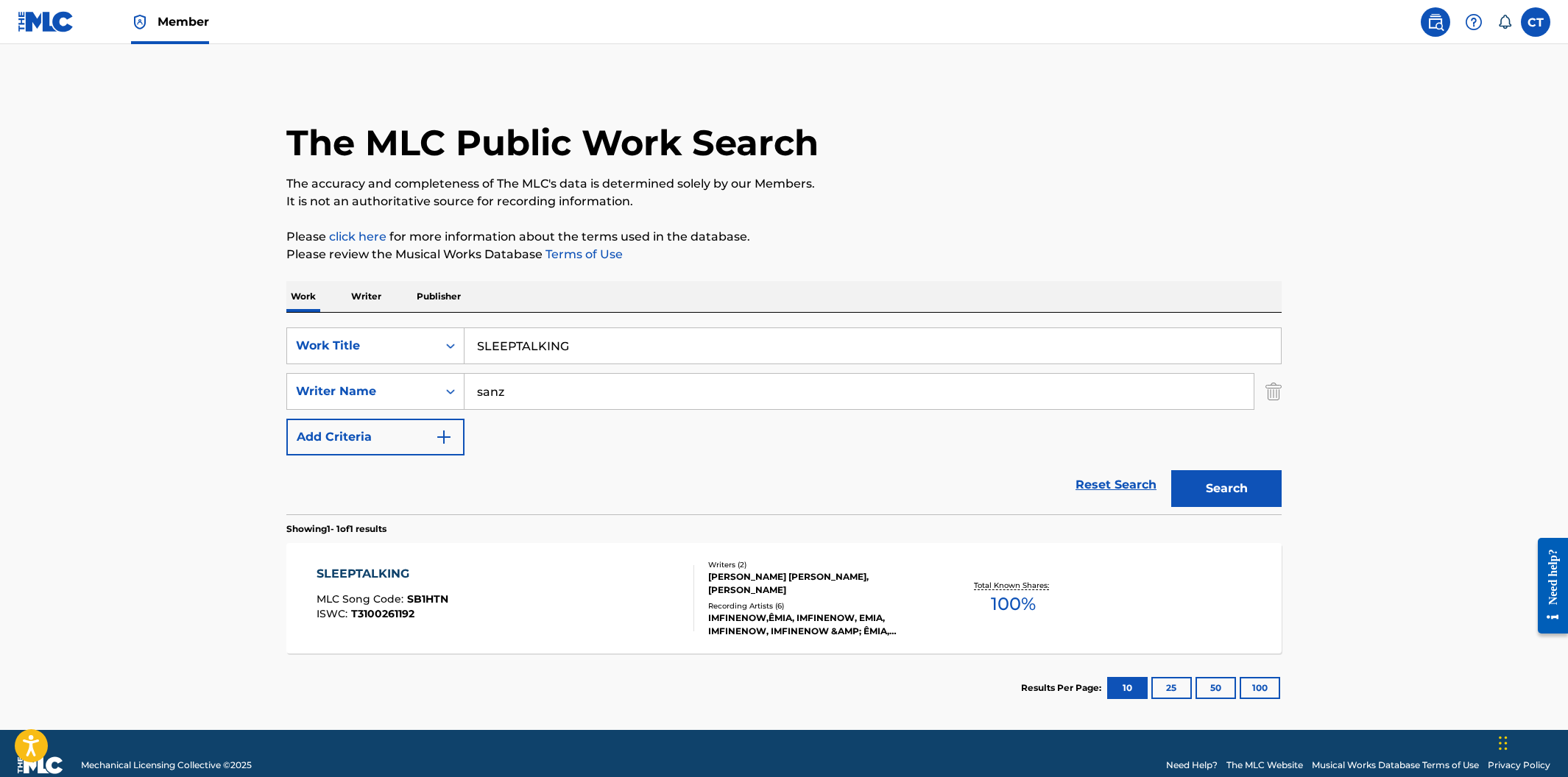
click at [527, 581] on div "SLEEPTALKING MLC Song Code : SB1HTN ISWC : T3100261192" at bounding box center [505, 598] width 378 height 66
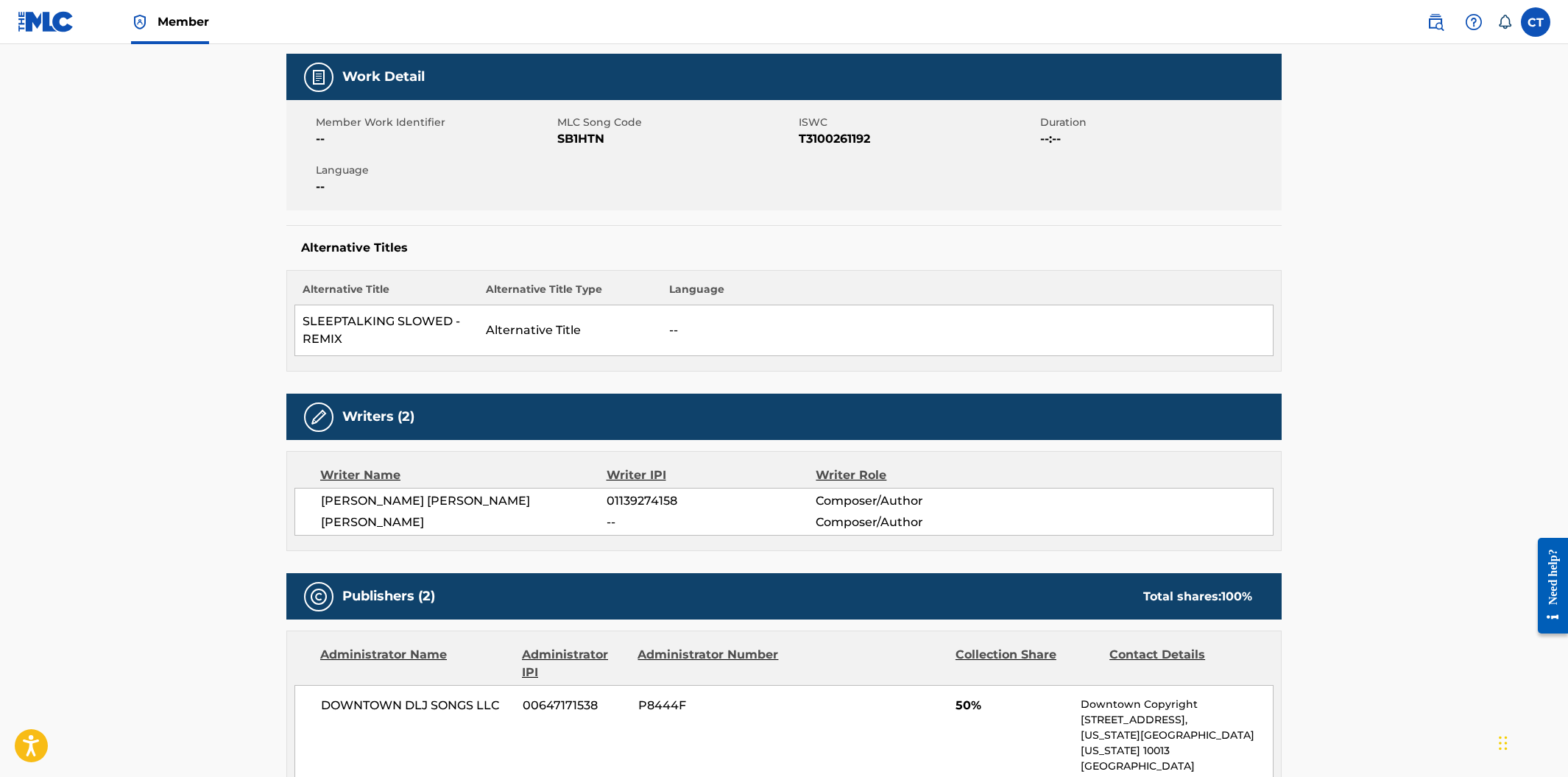
scroll to position [202, 0]
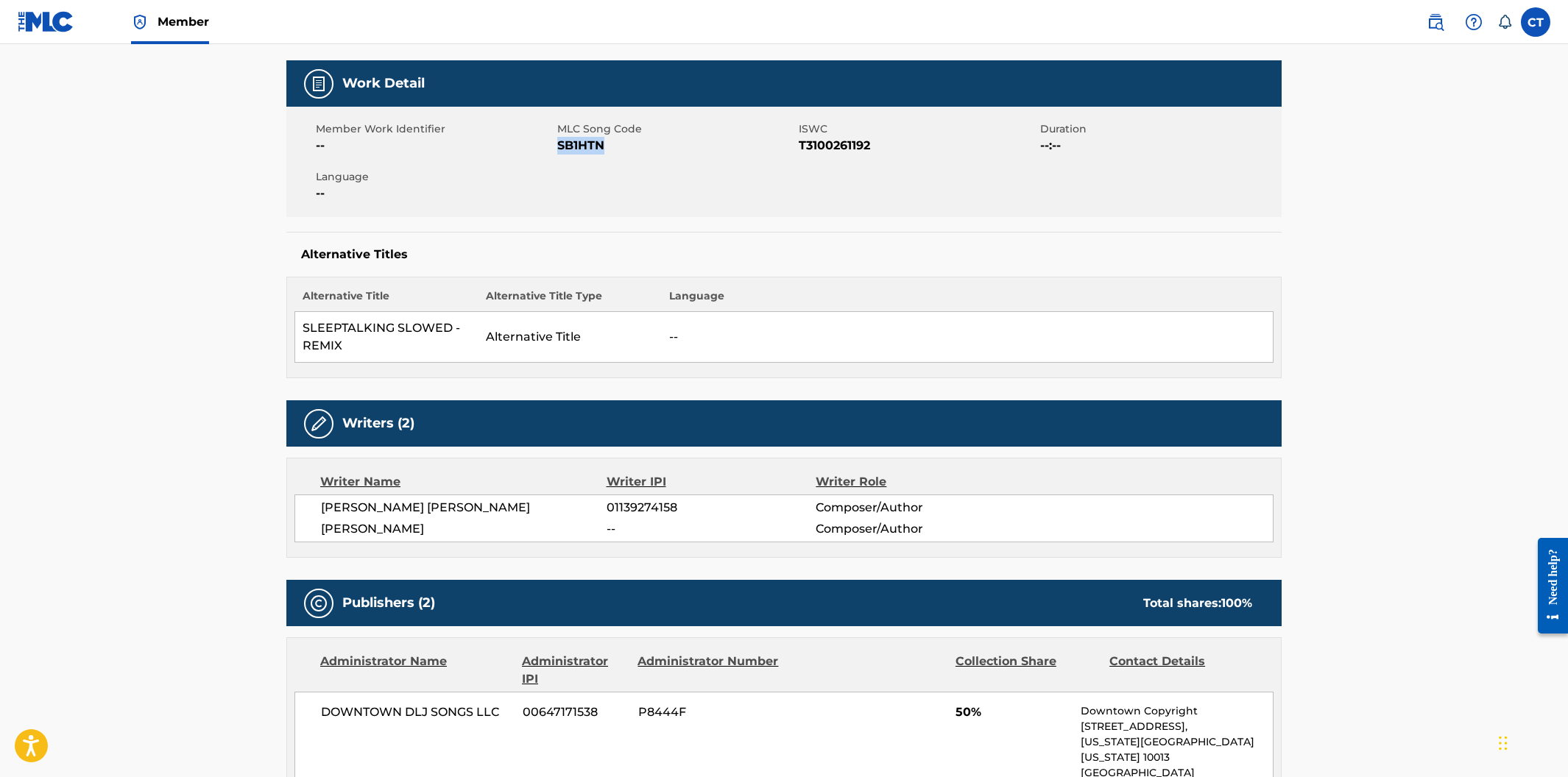
drag, startPoint x: 604, startPoint y: 149, endPoint x: 559, endPoint y: 143, distance: 45.4
click at [559, 143] on span "SB1HTN" at bounding box center [676, 146] width 237 height 18
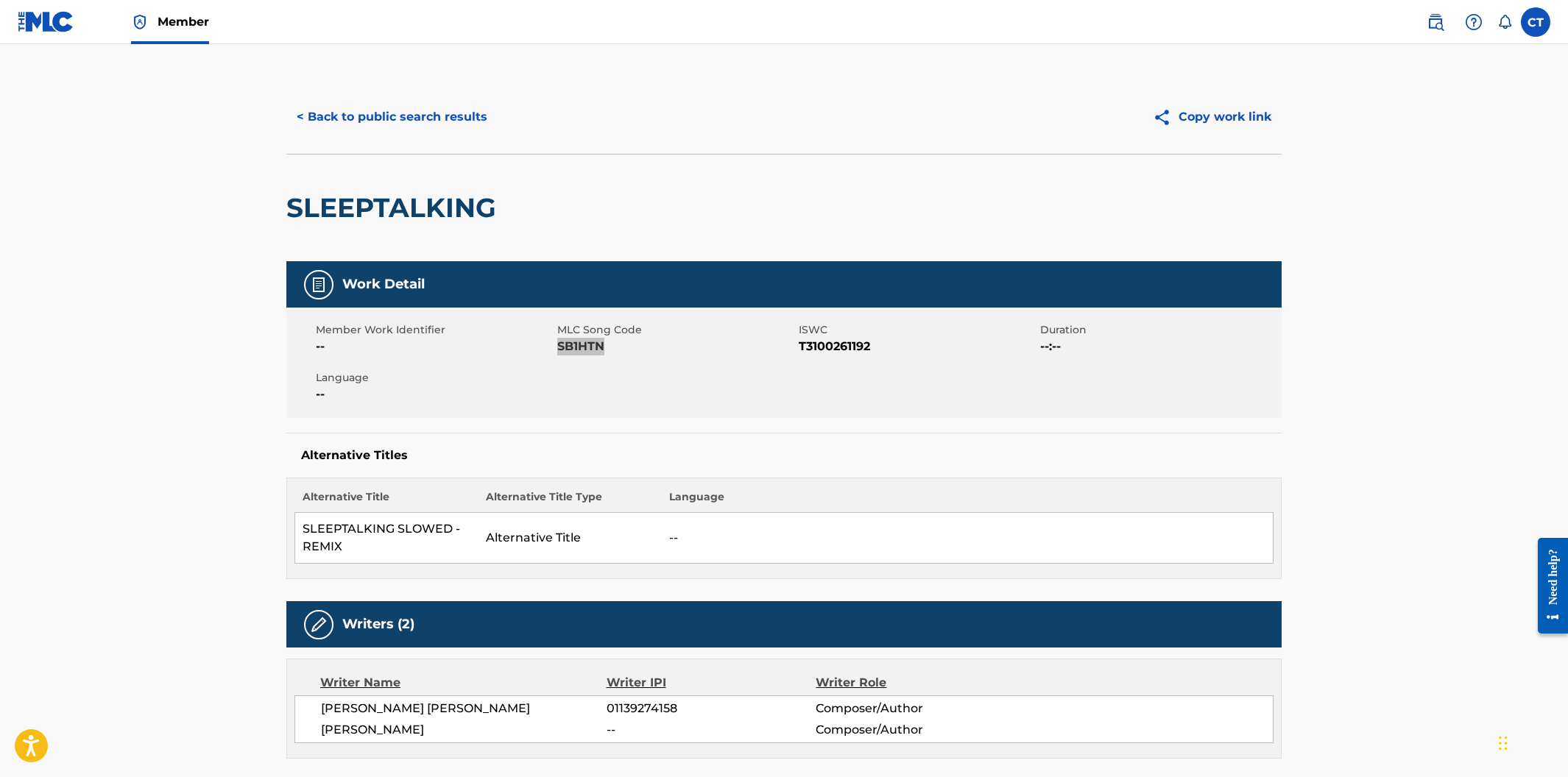
scroll to position [0, 0]
click at [395, 117] on button "< Back to public search results" at bounding box center [392, 117] width 211 height 37
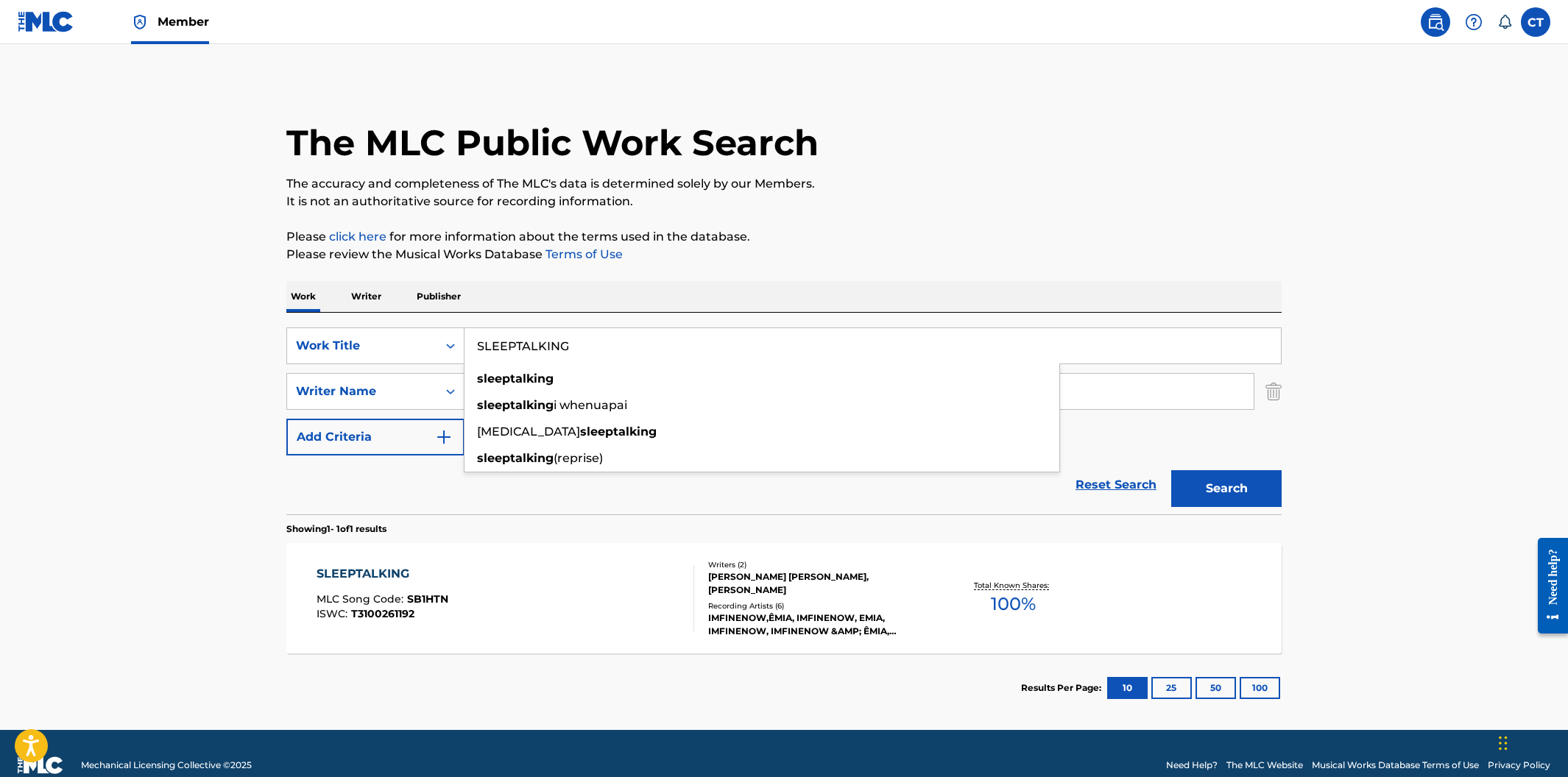
drag, startPoint x: 577, startPoint y: 352, endPoint x: 497, endPoint y: 331, distance: 82.7
click at [497, 331] on input "SLEEPTALKING" at bounding box center [872, 346] width 816 height 35
paste input "[PERSON_NAME]"
type input "[PERSON_NAME]"
click at [706, 291] on div "Work Writer Publisher" at bounding box center [783, 297] width 995 height 31
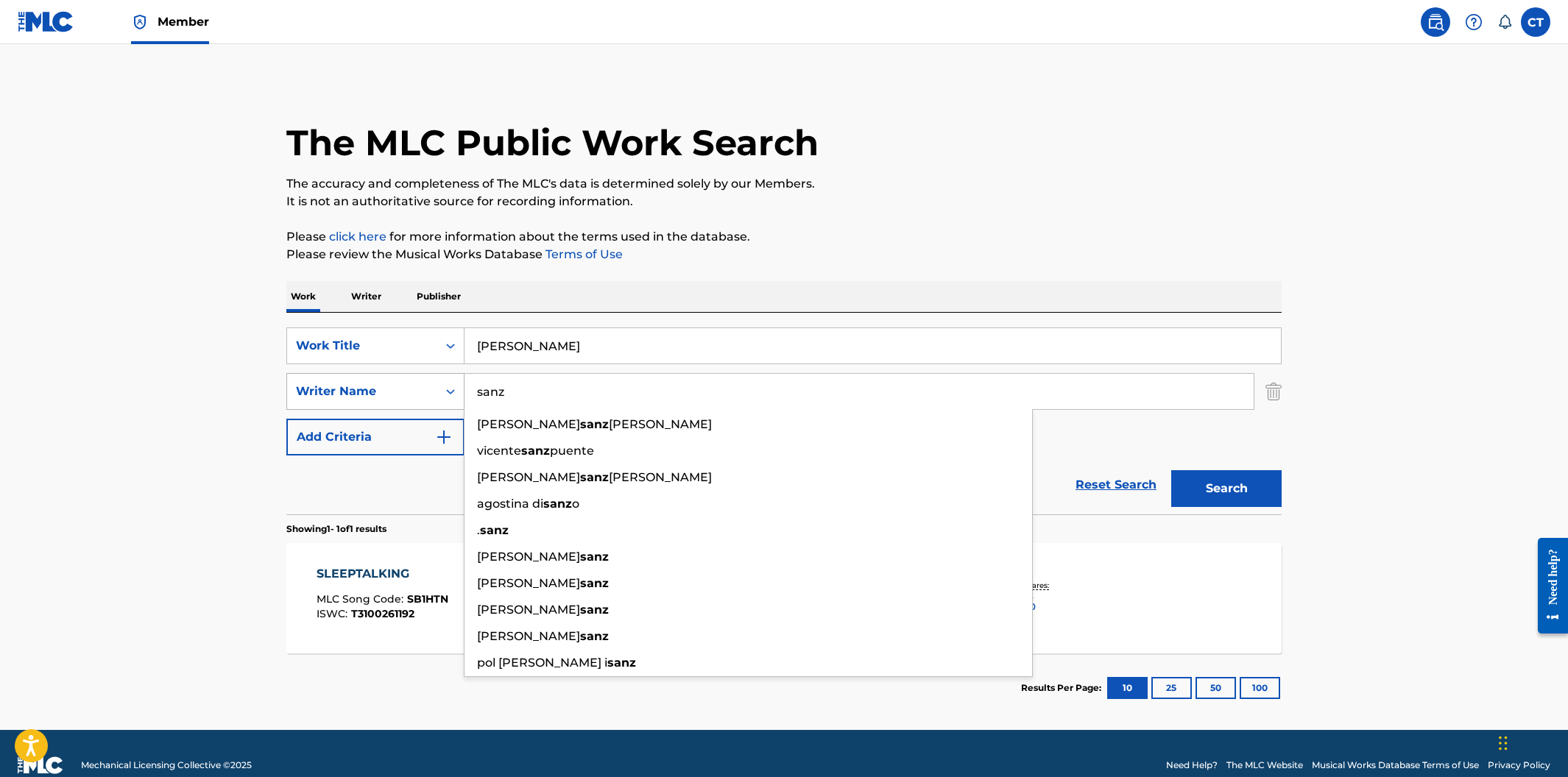
drag, startPoint x: 533, startPoint y: 392, endPoint x: 454, endPoint y: 390, distance: 79.0
click at [454, 390] on div "SearchWithCriteria4842c56e-842e-4679-a2a7-18ab21e2d417 Writer Name [PERSON_NAME…" at bounding box center [783, 392] width 995 height 37
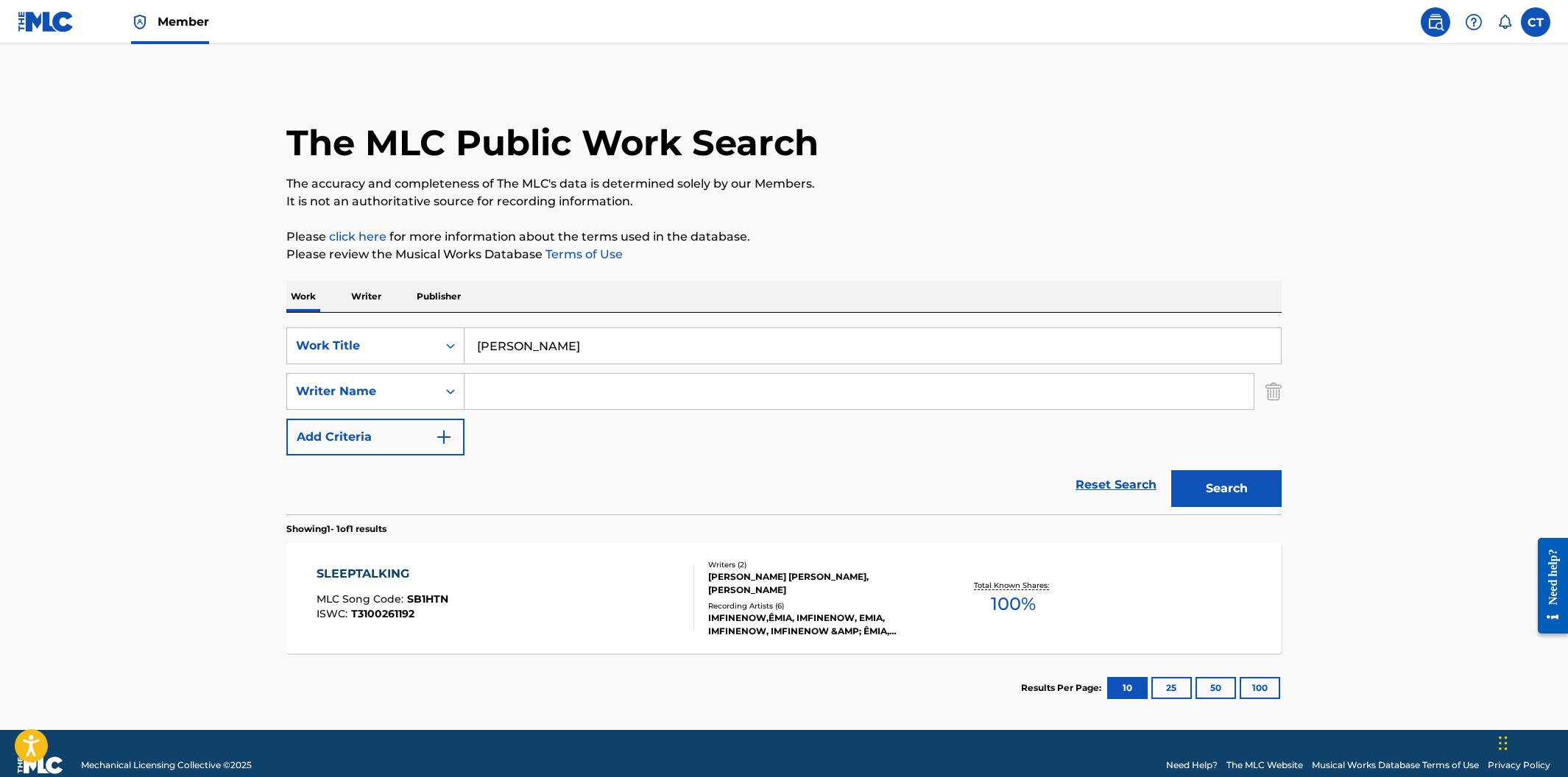
drag, startPoint x: 613, startPoint y: 350, endPoint x: 472, endPoint y: 343, distance: 141.2
click at [472, 343] on input "[PERSON_NAME]" at bounding box center [872, 346] width 816 height 35
click at [492, 406] on input "Search Form" at bounding box center [859, 391] width 789 height 35
paste input "[PERSON_NAME]"
type input "[PERSON_NAME]"
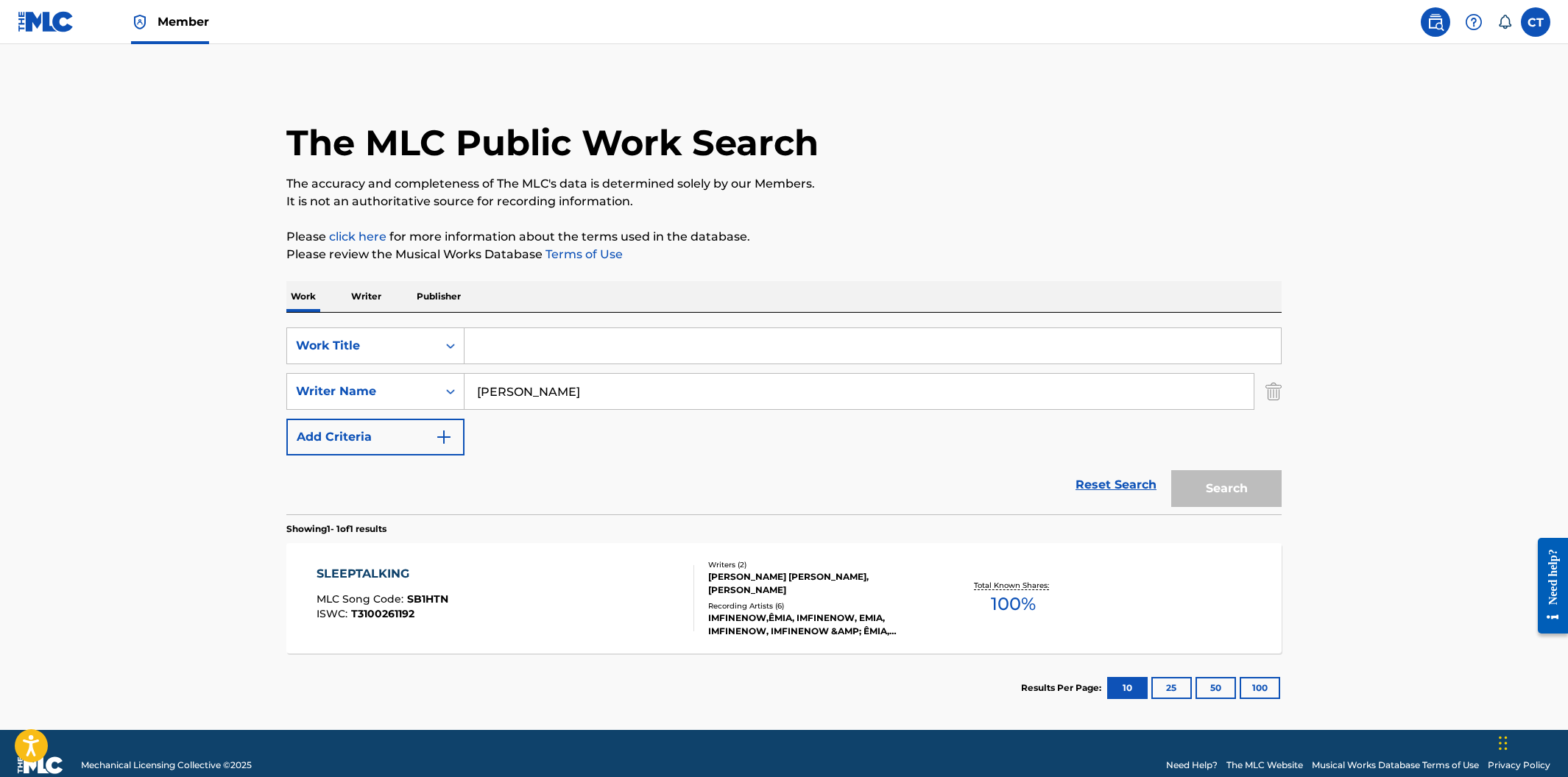
click at [502, 341] on input "Search Form" at bounding box center [872, 346] width 816 height 35
paste input "CONFIDANT"
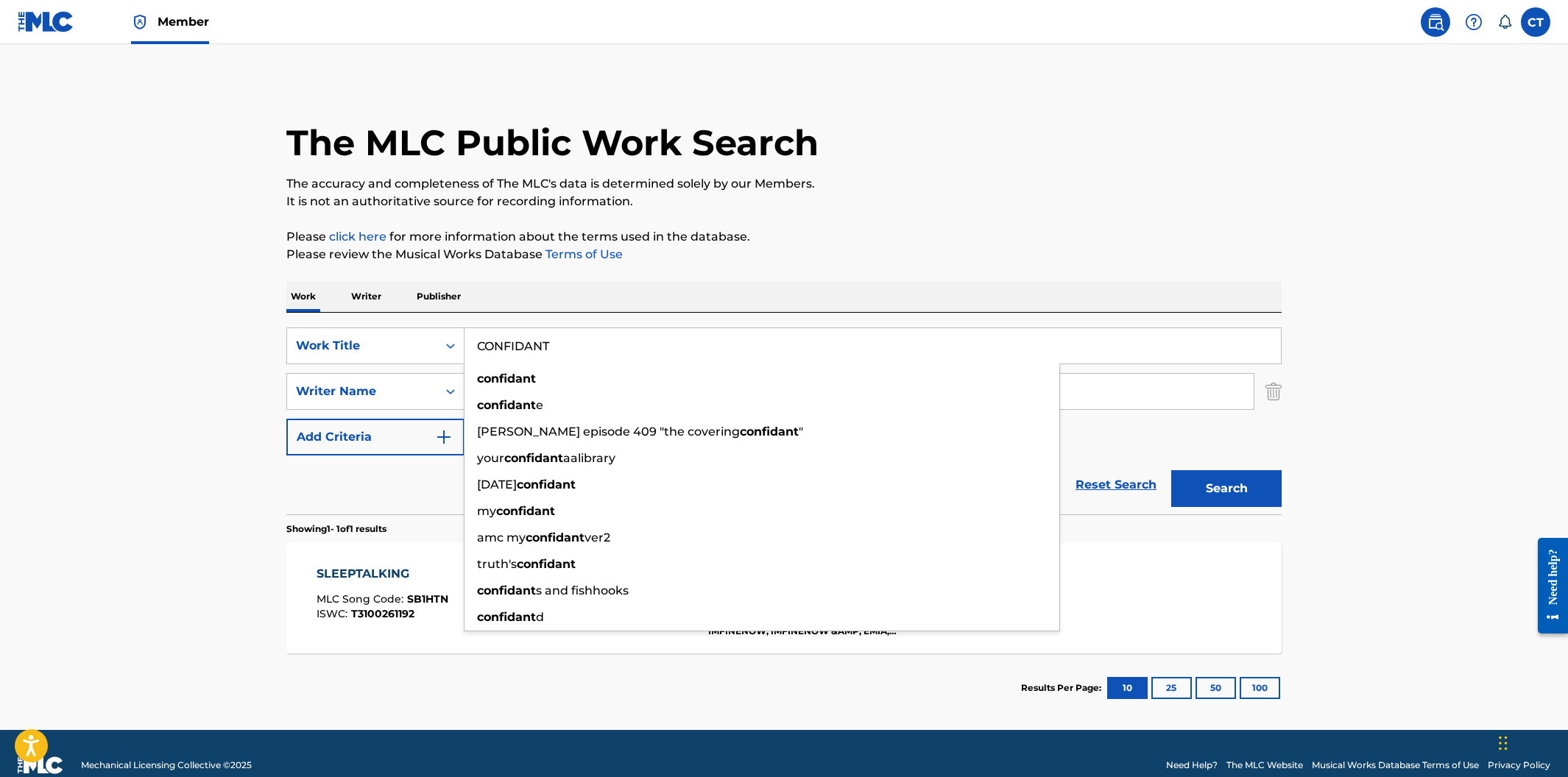
type input "CONFIDANT"
click at [1171, 470] on button "Search" at bounding box center [1226, 488] width 110 height 37
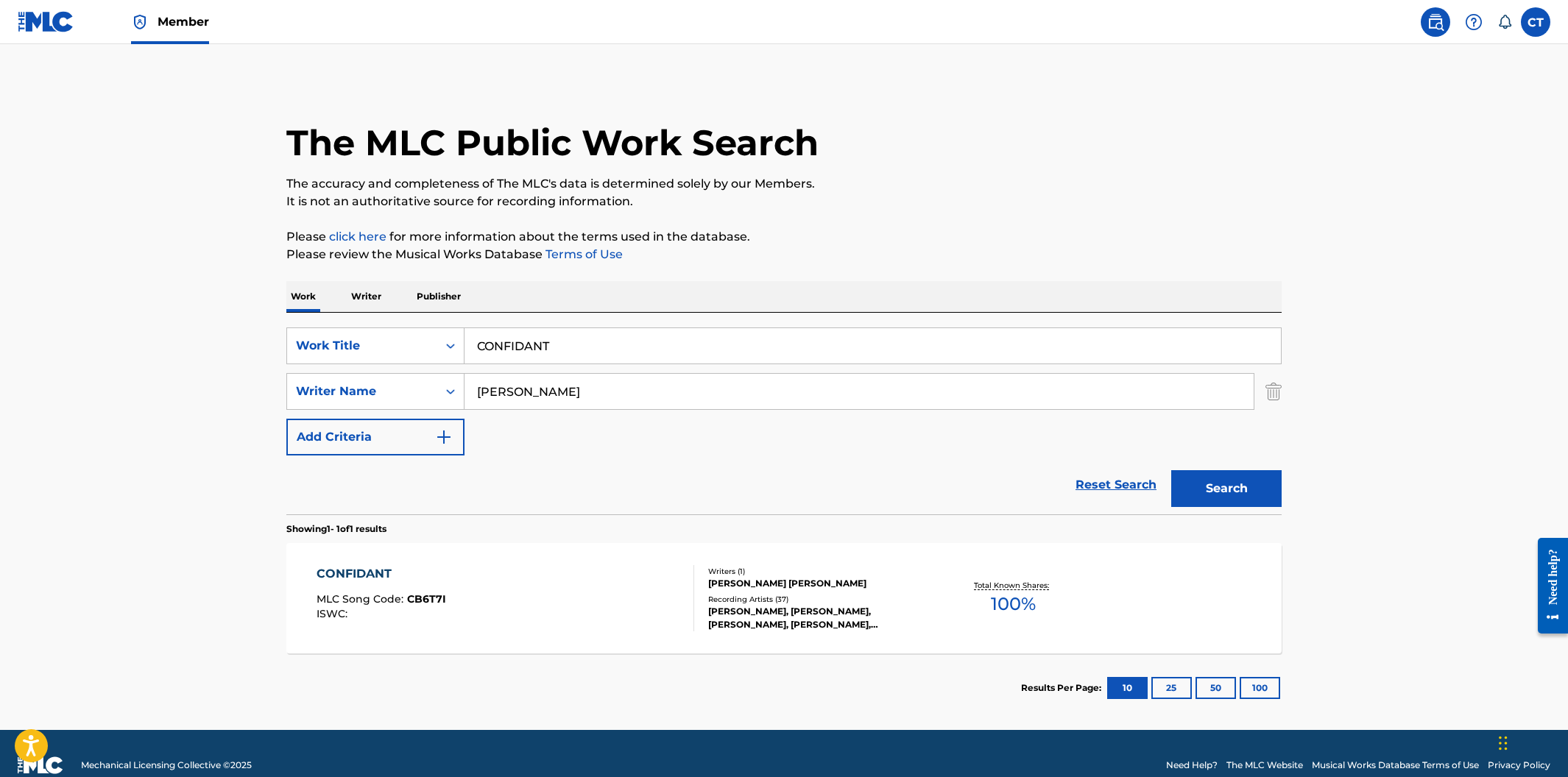
click at [525, 588] on div "CONFIDANT MLC Song Code : CB6T7I ISWC :" at bounding box center [505, 598] width 378 height 66
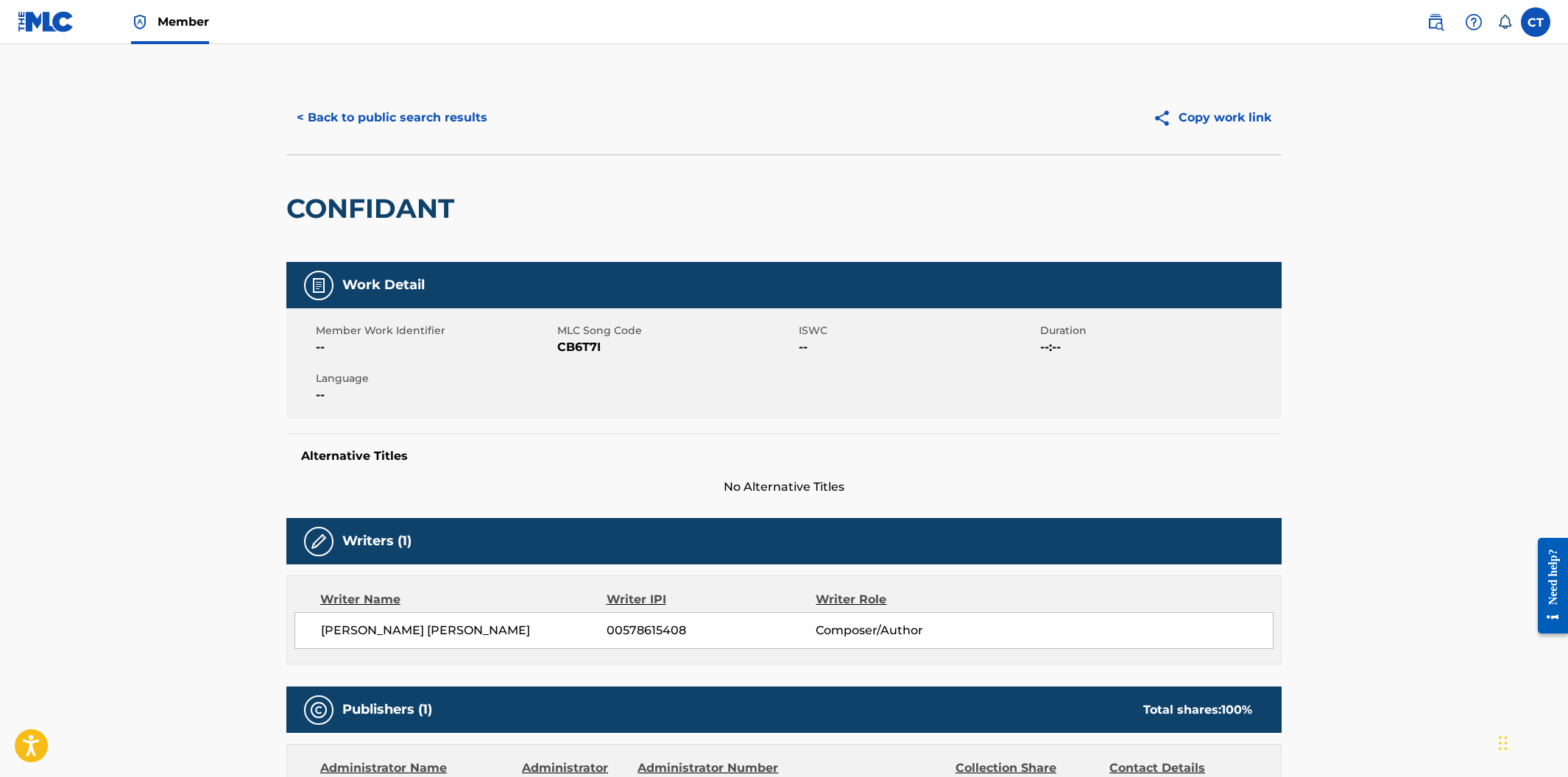
drag, startPoint x: 568, startPoint y: 402, endPoint x: 576, endPoint y: 385, distance: 18.8
click at [568, 402] on div "Member Work Identifier -- MLC Song Code CB6T7I ISWC -- Duration --:-- Language …" at bounding box center [783, 364] width 995 height 110
drag, startPoint x: 600, startPoint y: 349, endPoint x: 559, endPoint y: 347, distance: 41.0
click at [559, 347] on span "CB6T7I" at bounding box center [676, 347] width 237 height 18
click at [390, 117] on button "< Back to public search results" at bounding box center [392, 117] width 211 height 37
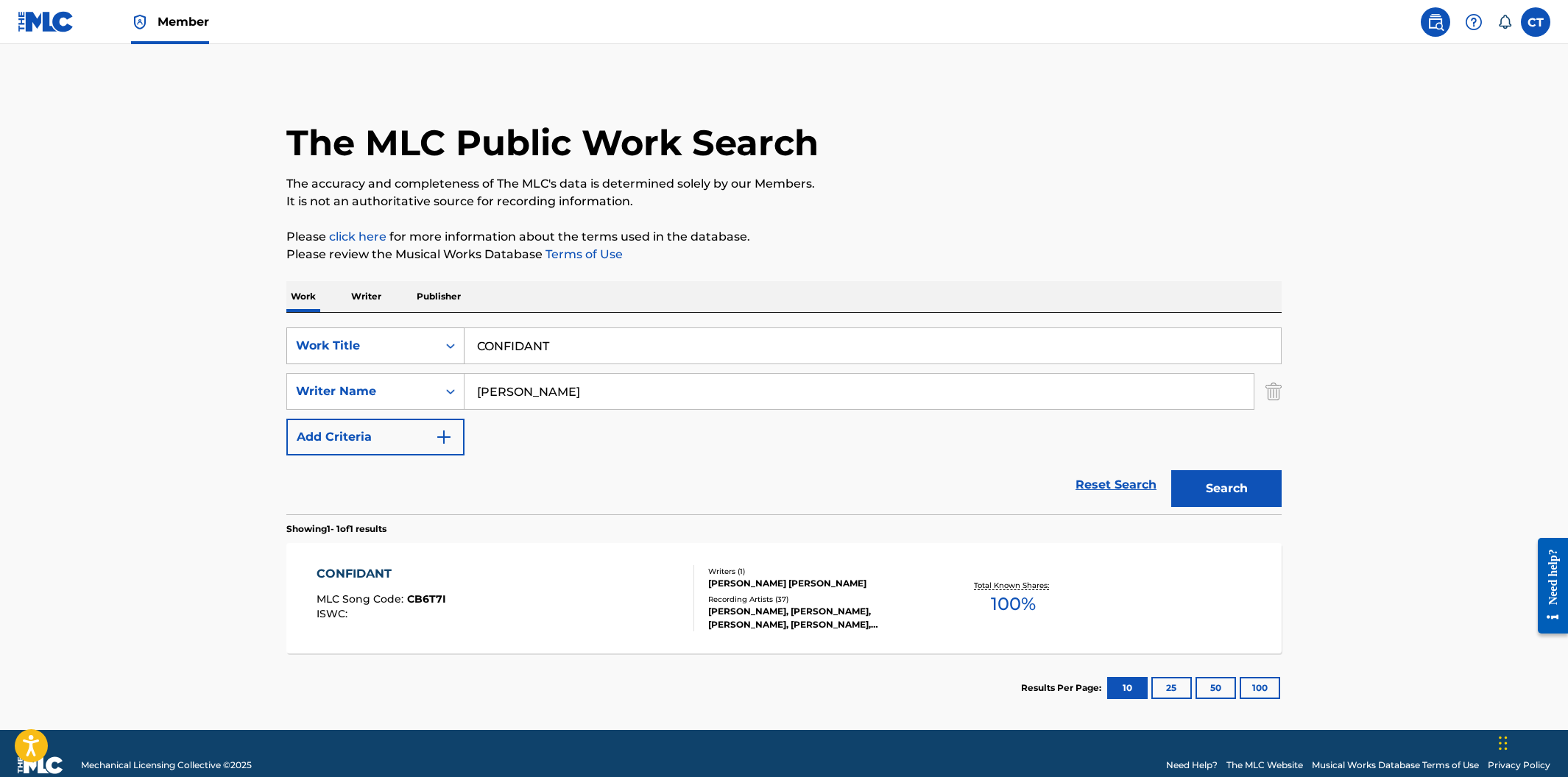
drag, startPoint x: 601, startPoint y: 351, endPoint x: 420, endPoint y: 342, distance: 181.2
click at [420, 342] on div "SearchWithCriteriaa30dfd55-81da-46dc-8b80-3fc5e38812e0 Work Title CONFIDANT" at bounding box center [783, 346] width 995 height 37
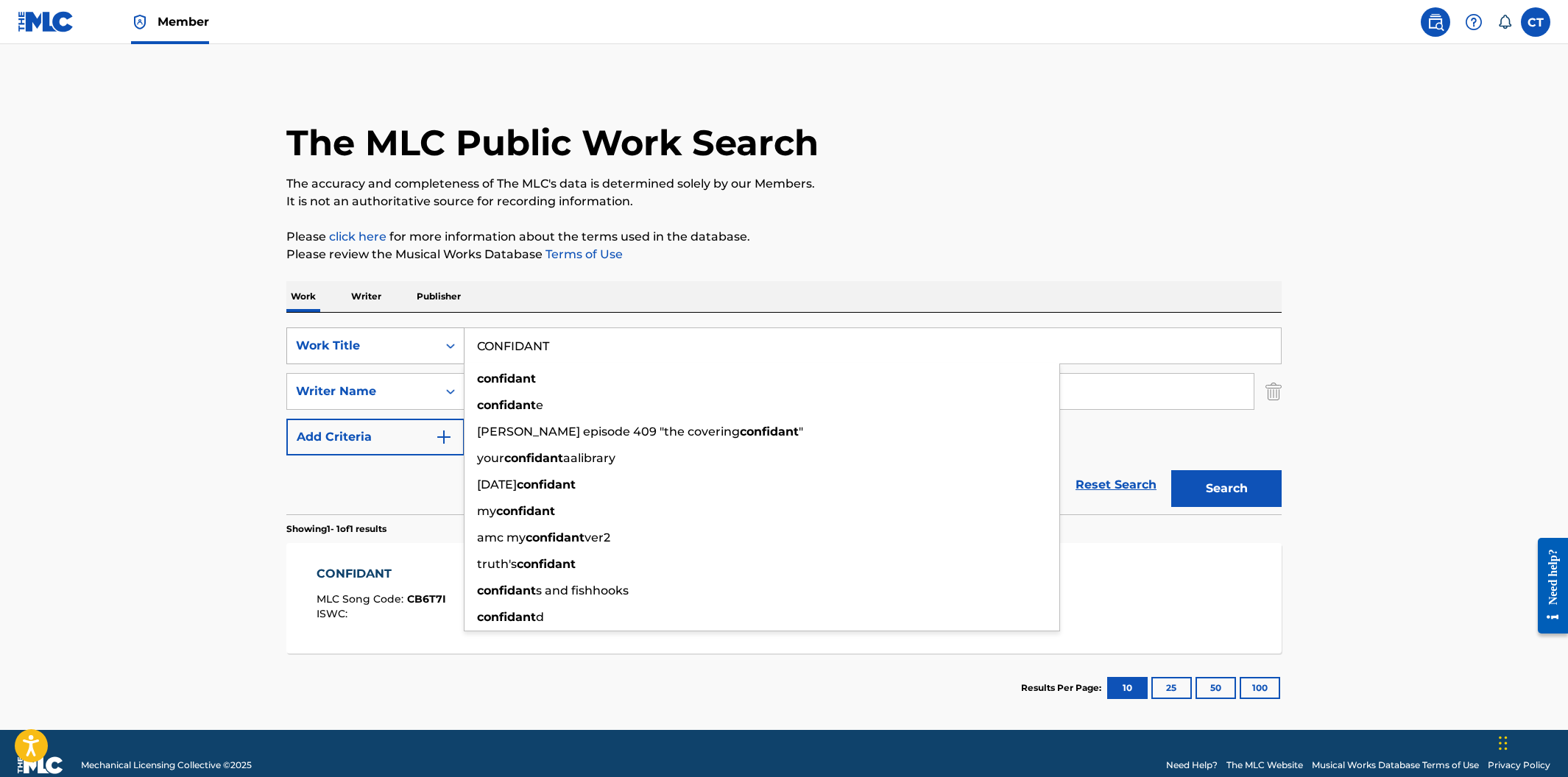
paste input "ONE FOR YOU (ACOUSTIC)"
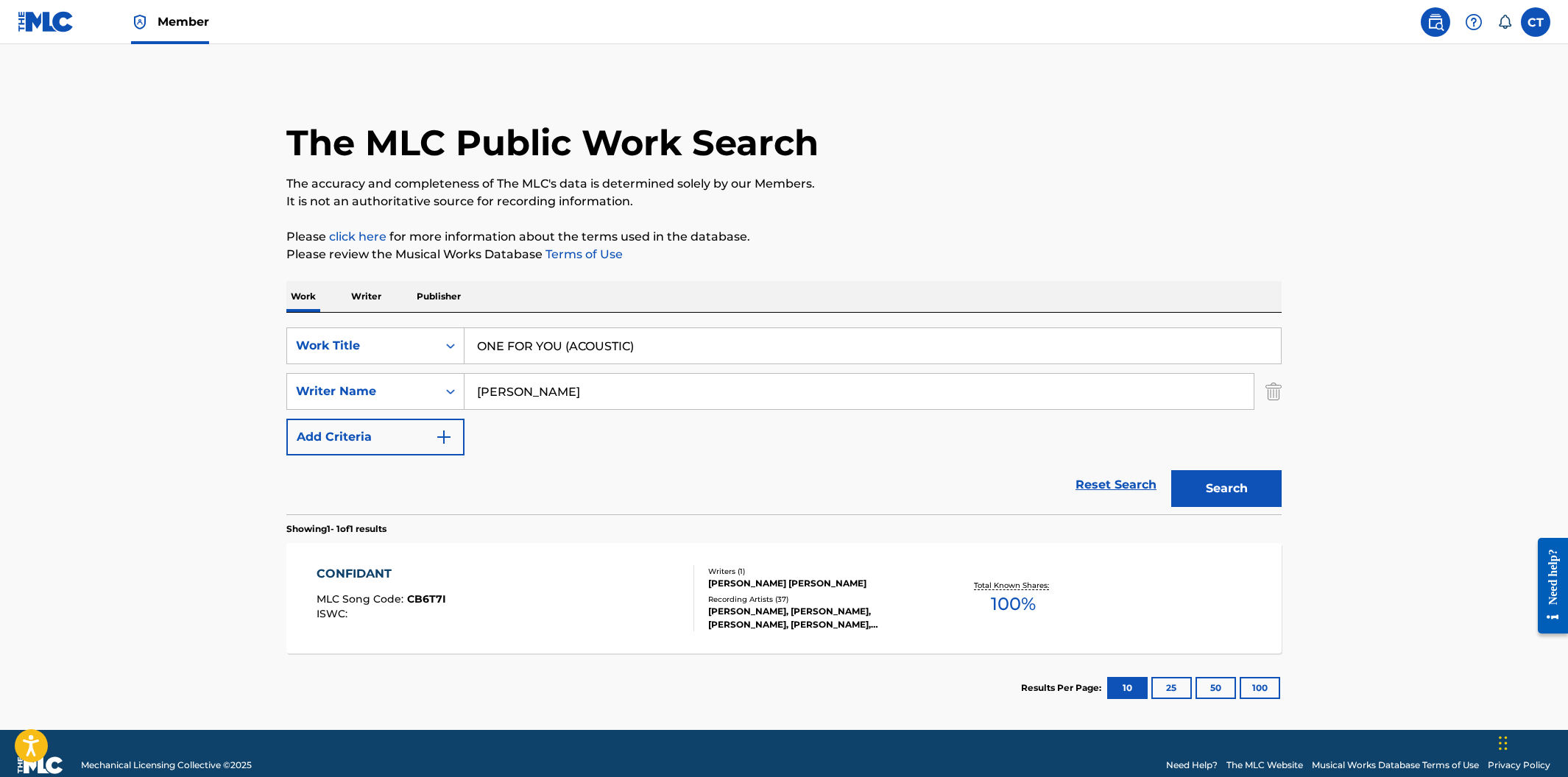
type input "ONE FOR YOU (ACOUSTIC)"
click at [748, 284] on div "Work Writer Publisher" at bounding box center [783, 297] width 995 height 31
click at [1193, 488] on button "Search" at bounding box center [1226, 488] width 110 height 37
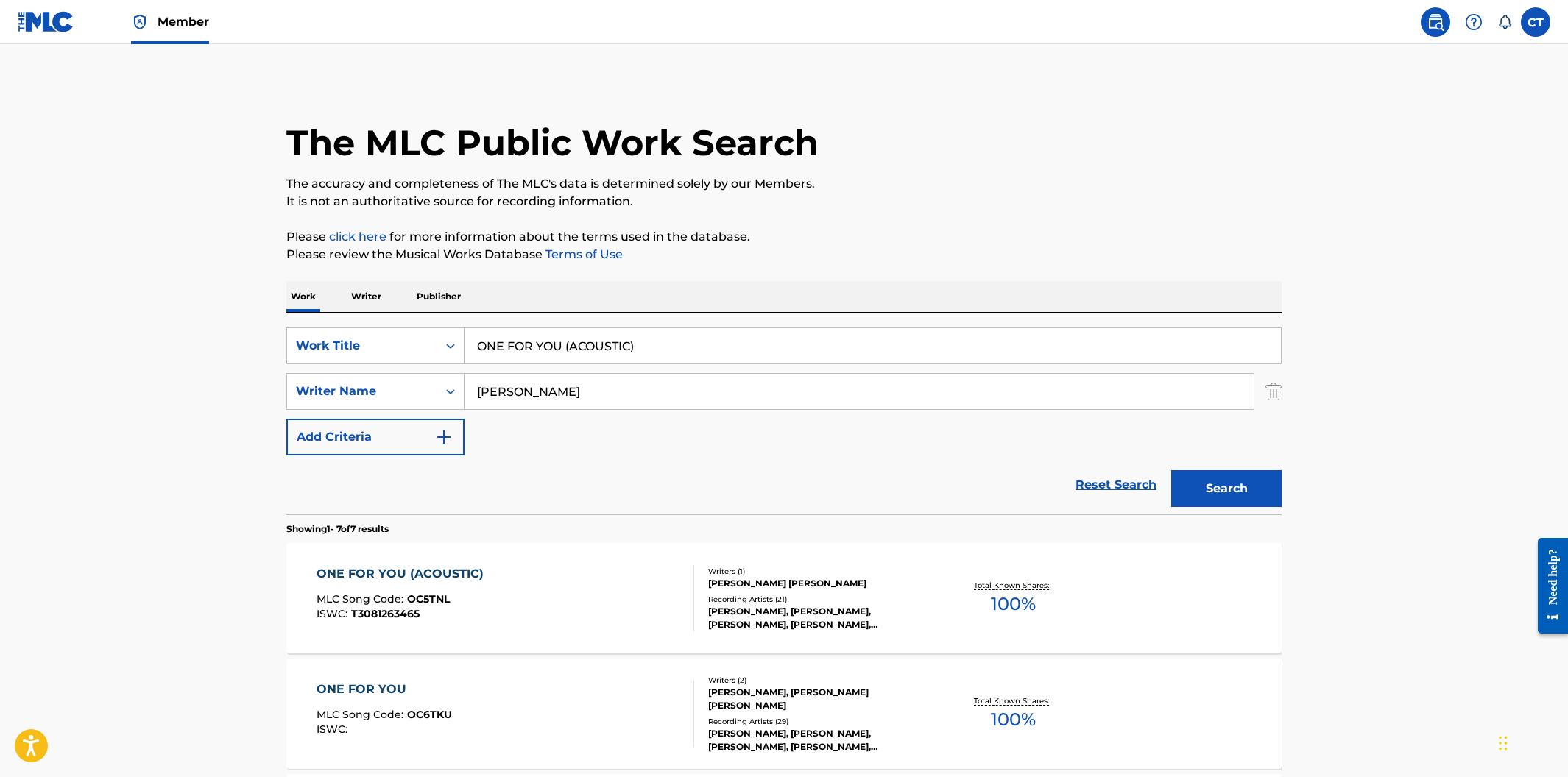
click at [597, 594] on div "ONE FOR YOU (ACOUSTIC) MLC Song Code : OC5TNL ISWC : T3081263465" at bounding box center [505, 598] width 378 height 66
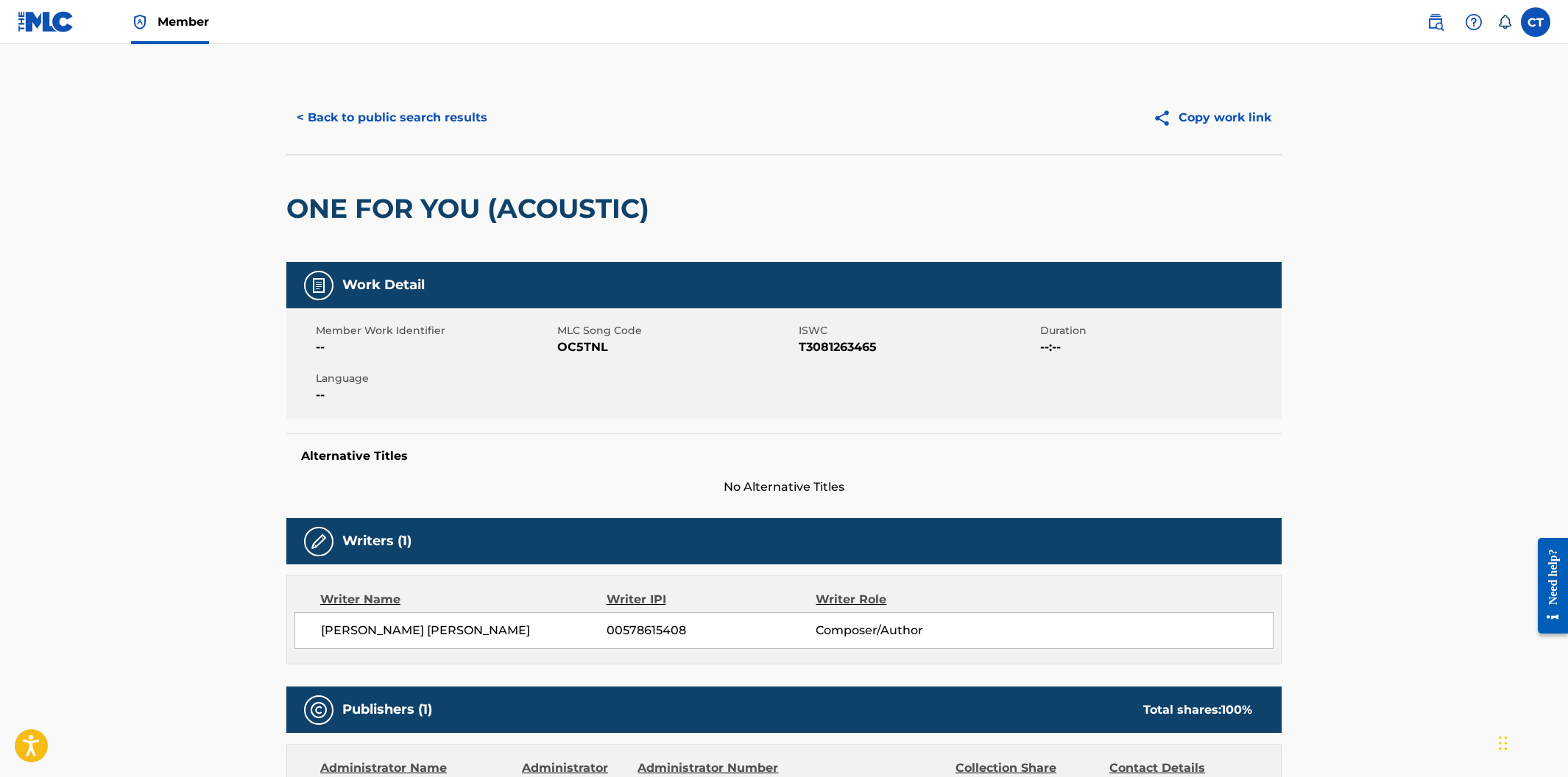
click at [554, 430] on div "Work Detail Member Work Identifier -- MLC Song Code OC5TNL ISWC T3081263465 Dur…" at bounding box center [783, 378] width 995 height 234
drag, startPoint x: 611, startPoint y: 350, endPoint x: 558, endPoint y: 346, distance: 53.2
click at [558, 346] on span "OC5TNL" at bounding box center [676, 347] width 237 height 18
click at [434, 134] on button "< Back to public search results" at bounding box center [392, 117] width 211 height 37
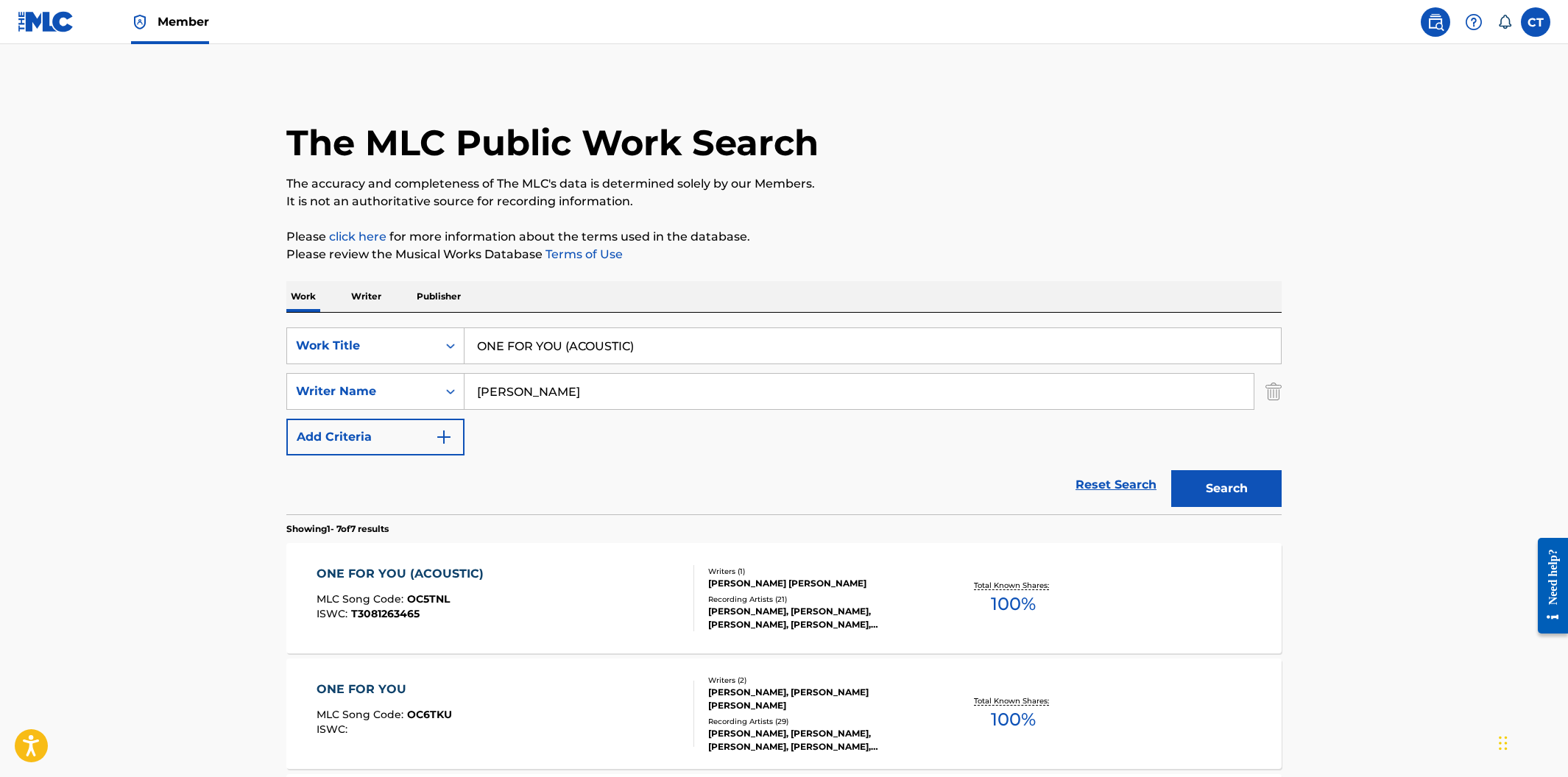
drag, startPoint x: 669, startPoint y: 351, endPoint x: 490, endPoint y: 336, distance: 179.6
click at [490, 336] on input "ONE FOR YOU (ACOUSTIC)" at bounding box center [872, 346] width 816 height 35
paste input "RIGHT TIME"
type input "RIGHT TIME"
click at [529, 717] on div "ONE FOR YOU MLC Song Code : OC6TKU ISWC :" at bounding box center [505, 714] width 378 height 66
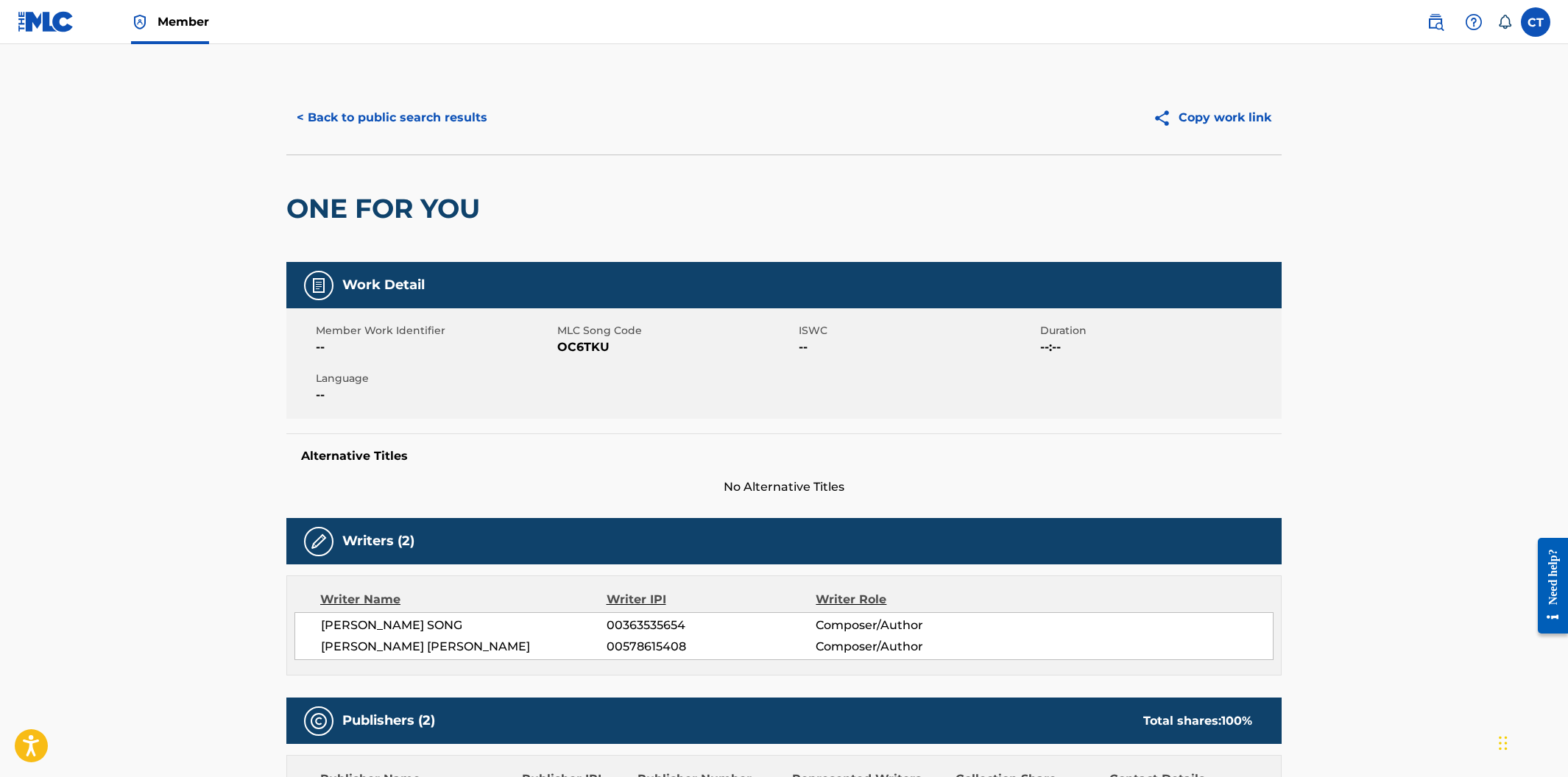
click at [372, 127] on button "< Back to public search results" at bounding box center [392, 117] width 211 height 37
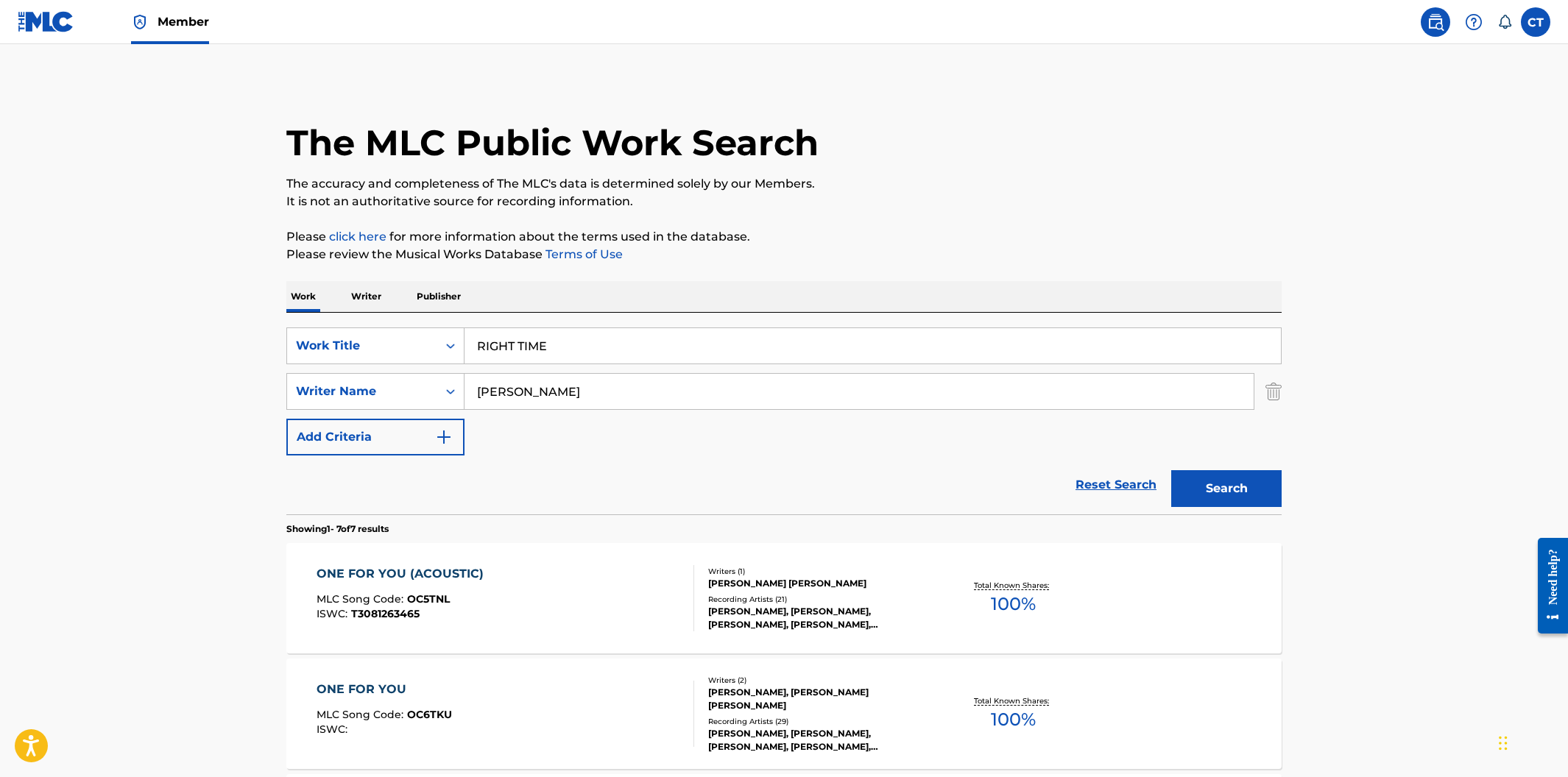
click at [505, 580] on div "ONE FOR YOU (ACOUSTIC) MLC Song Code : OC5TNL ISWC : T3081263465" at bounding box center [505, 598] width 378 height 66
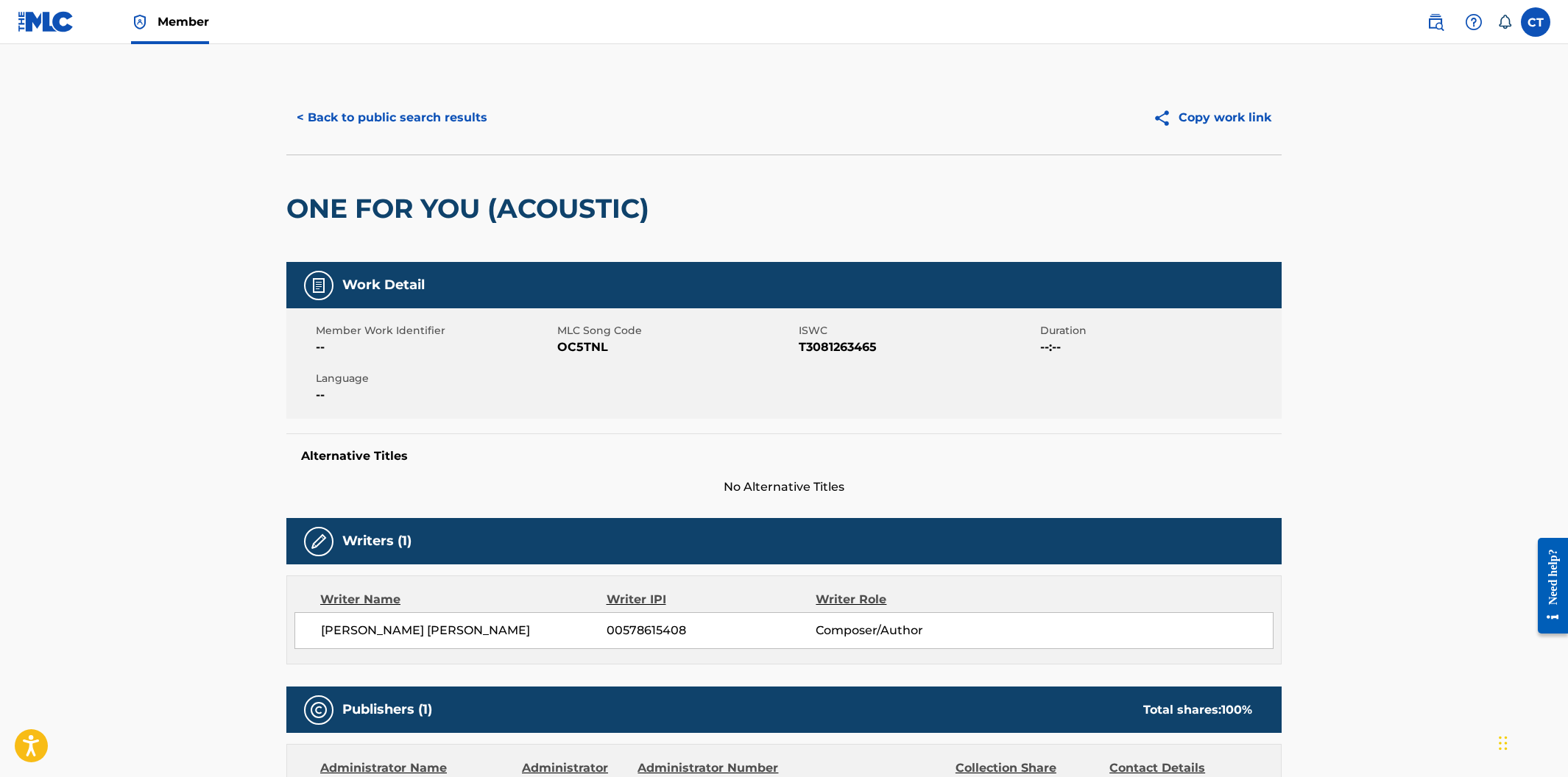
click at [349, 128] on button "< Back to public search results" at bounding box center [392, 117] width 211 height 37
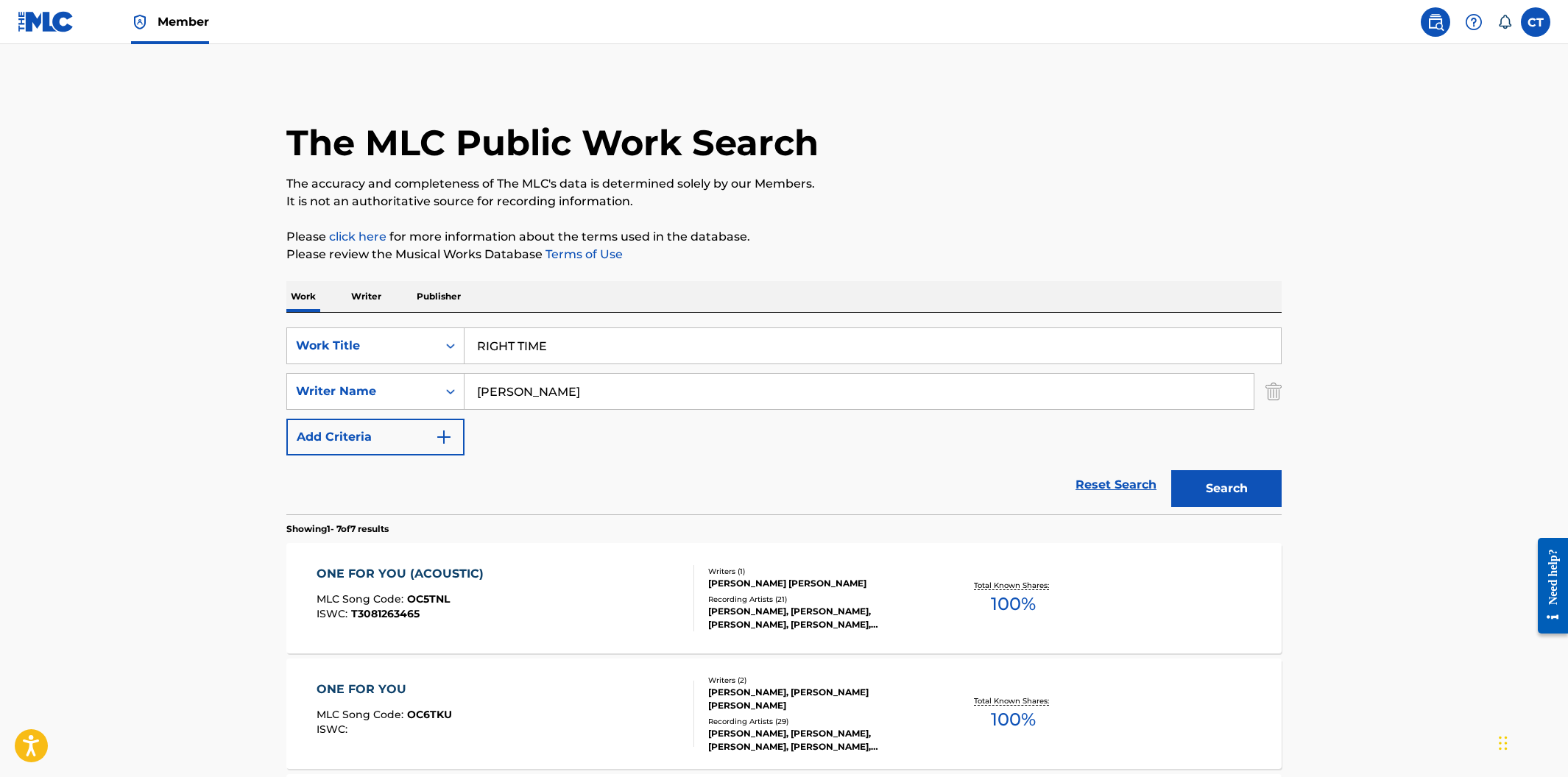
click at [533, 693] on div "ONE FOR YOU MLC Song Code : OC6TKU ISWC :" at bounding box center [505, 714] width 378 height 66
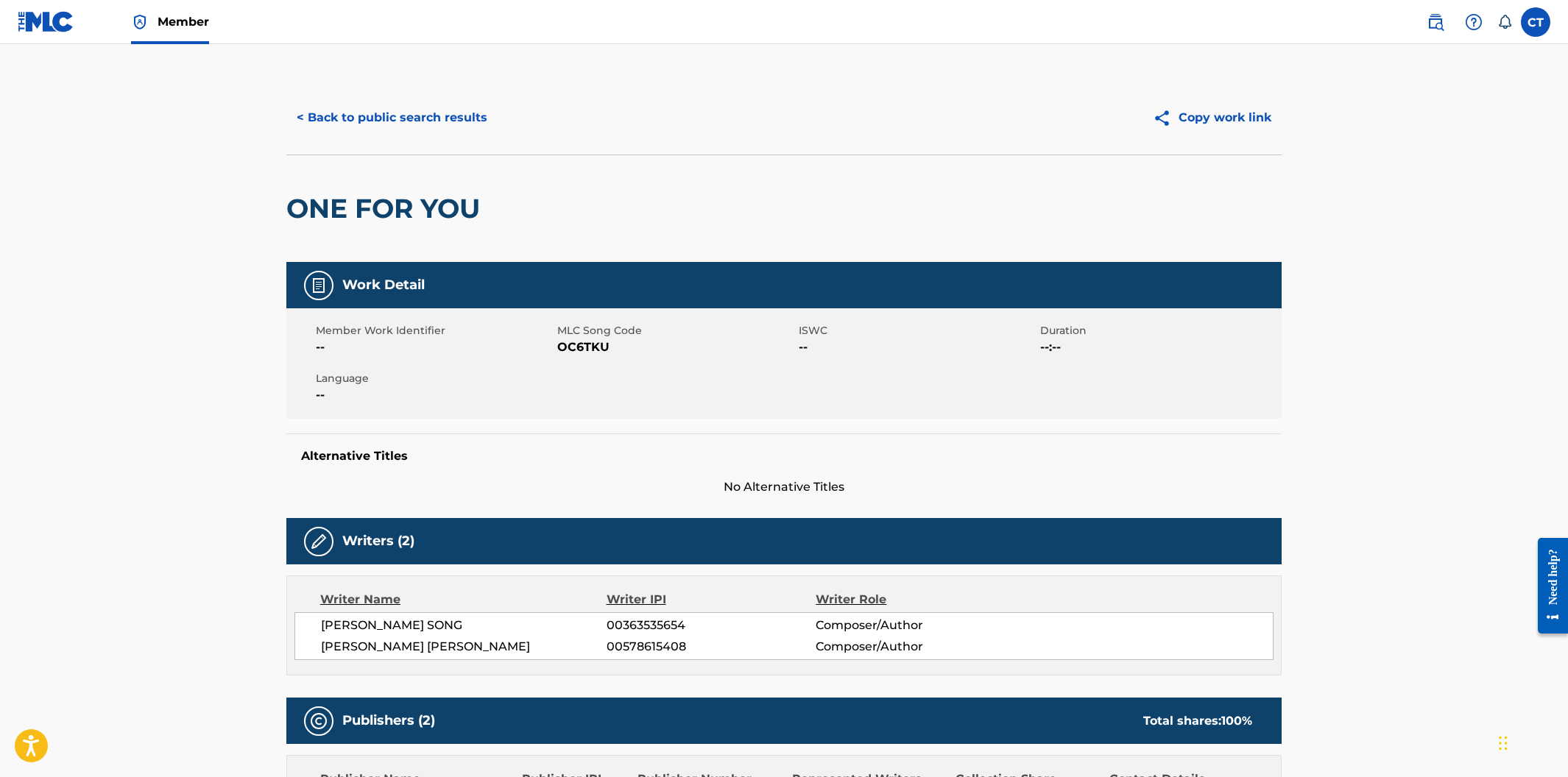
click at [372, 133] on button "< Back to public search results" at bounding box center [392, 117] width 211 height 37
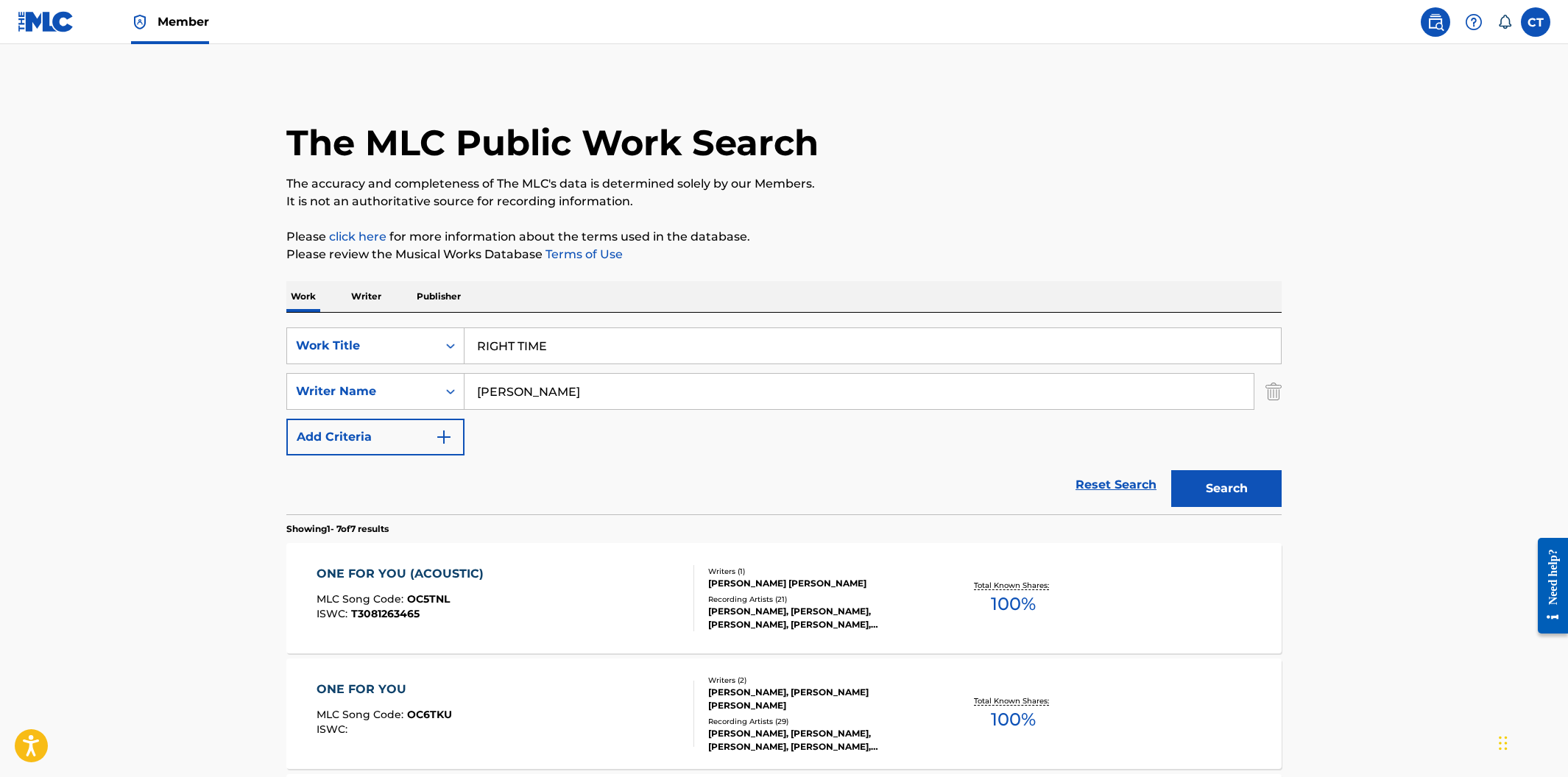
click at [524, 594] on div "ONE FOR YOU (ACOUSTIC) MLC Song Code : OC5TNL ISWC : T3081263465" at bounding box center [505, 598] width 378 height 66
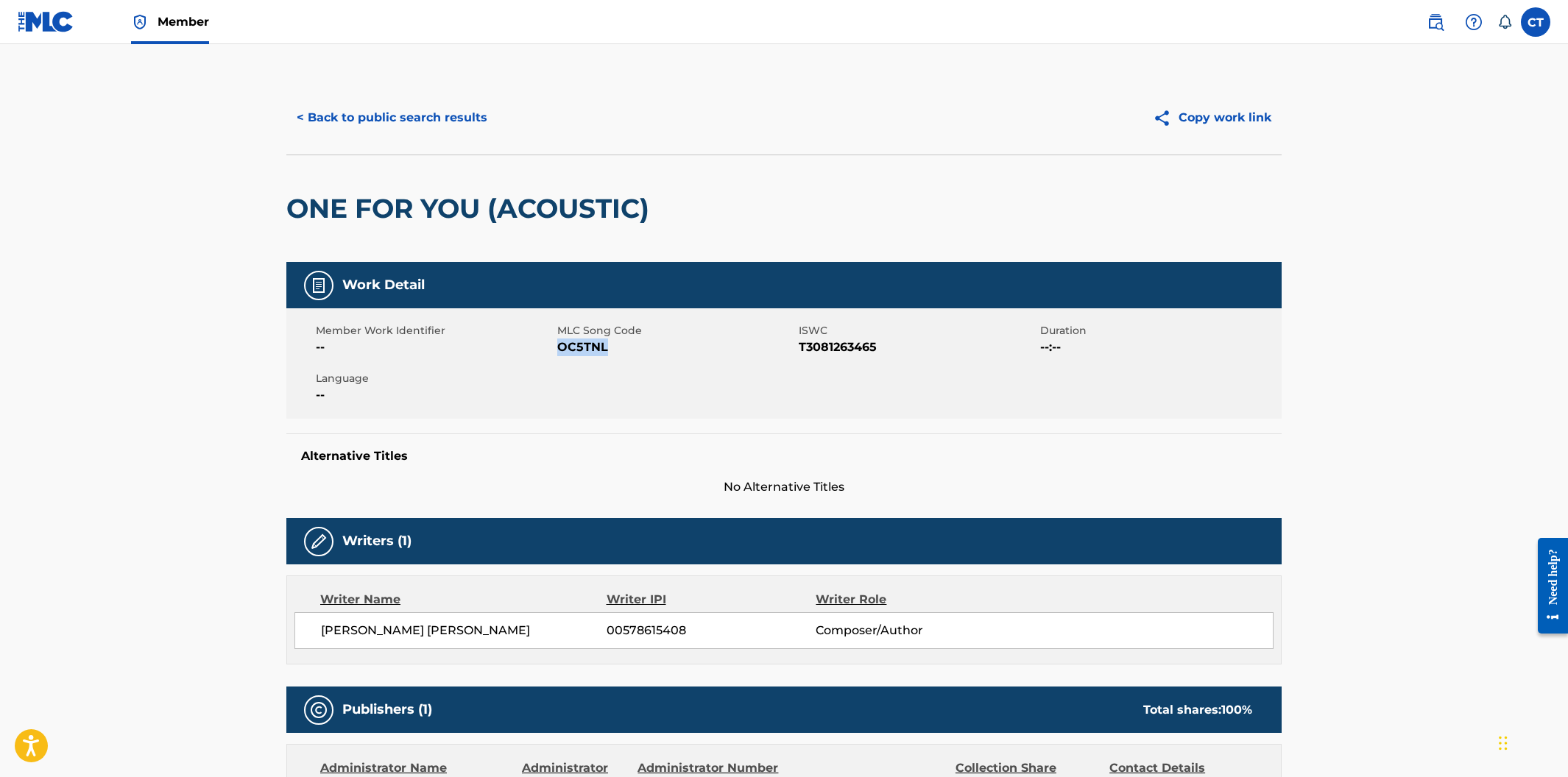
drag, startPoint x: 615, startPoint y: 343, endPoint x: 558, endPoint y: 345, distance: 57.0
click at [558, 345] on span "OC5TNL" at bounding box center [676, 347] width 237 height 18
click at [372, 125] on button "< Back to public search results" at bounding box center [392, 117] width 211 height 37
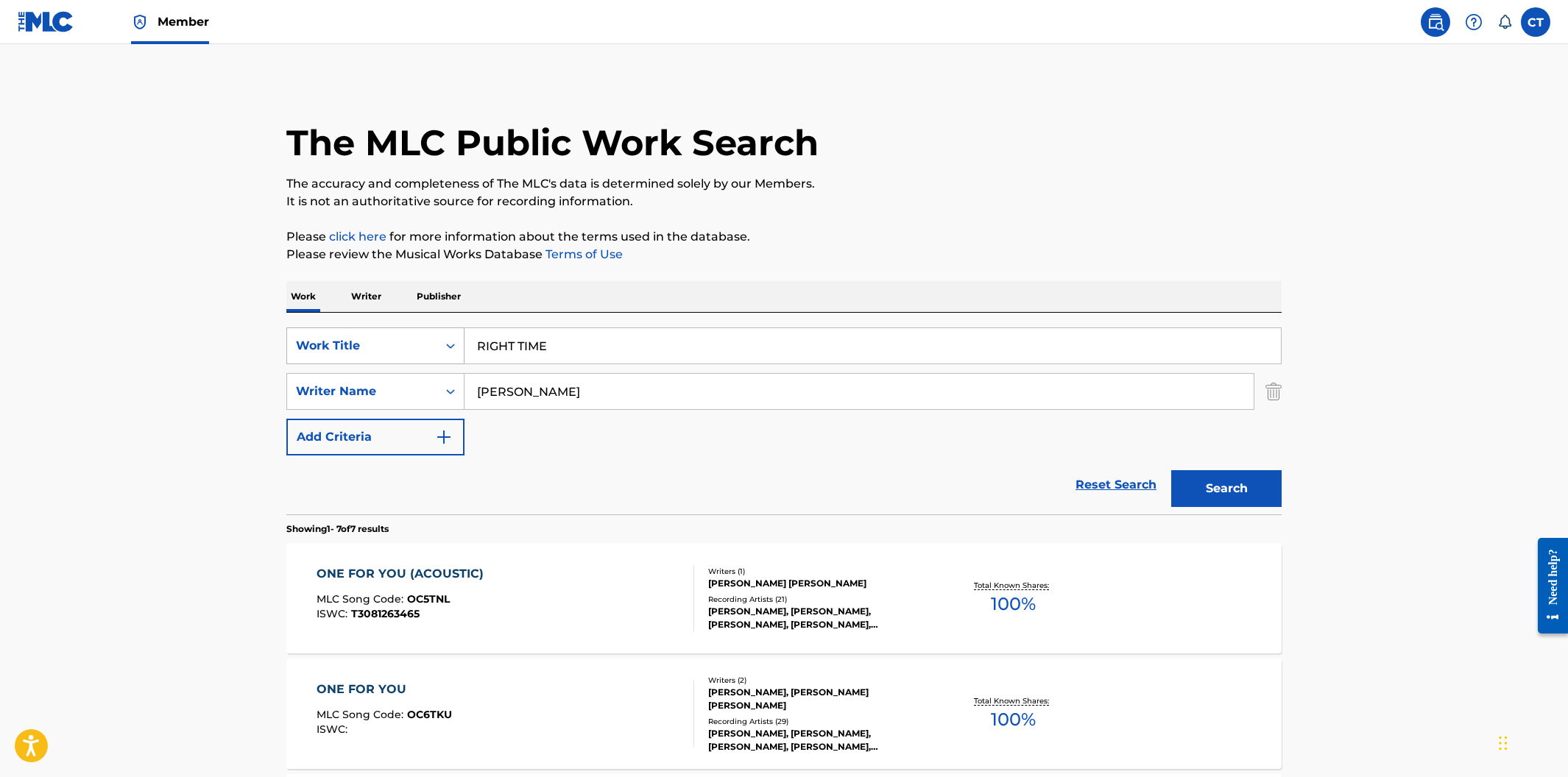
drag, startPoint x: 517, startPoint y: 338, endPoint x: 445, endPoint y: 329, distance: 72.6
click at [445, 329] on div "SearchWithCriteriaa30dfd55-81da-46dc-8b80-3fc5e38812e0 Work Title RIGHT TIME" at bounding box center [783, 346] width 995 height 37
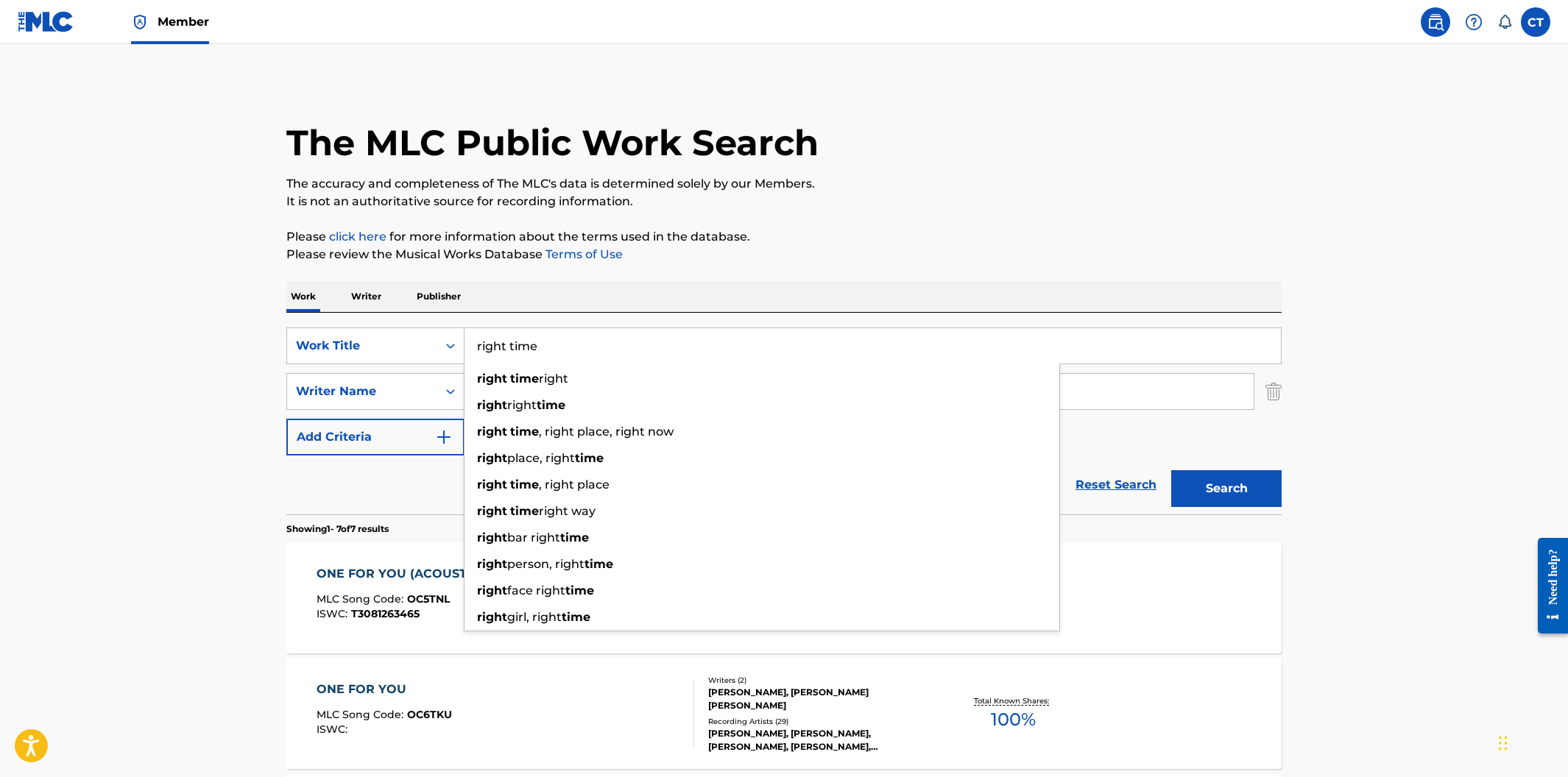
type input "right time"
click at [1171, 470] on button "Search" at bounding box center [1226, 488] width 110 height 37
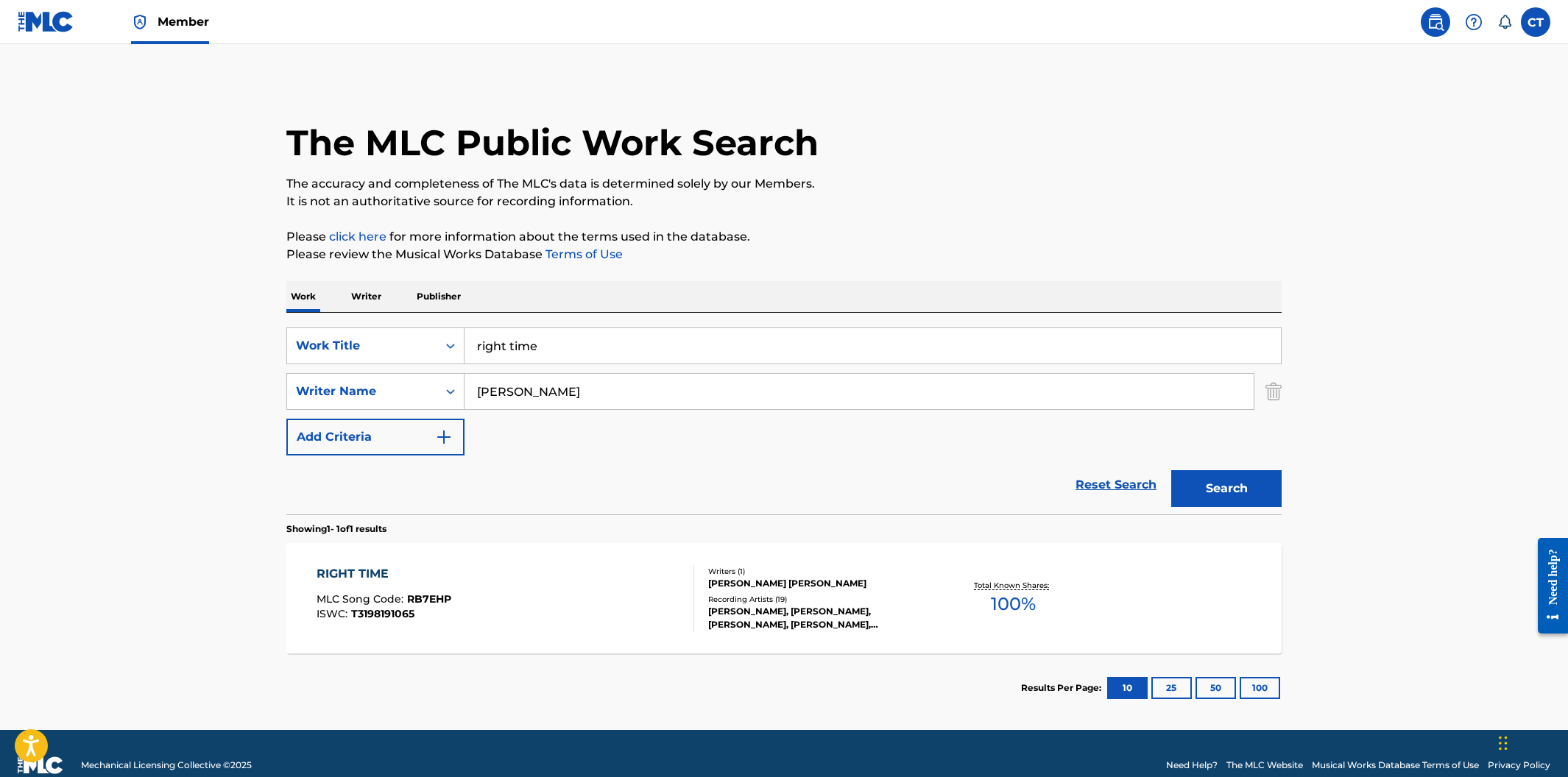
click at [499, 590] on div "RIGHT TIME MLC Song Code : RB7EHP ISWC : T3198191065" at bounding box center [505, 598] width 378 height 66
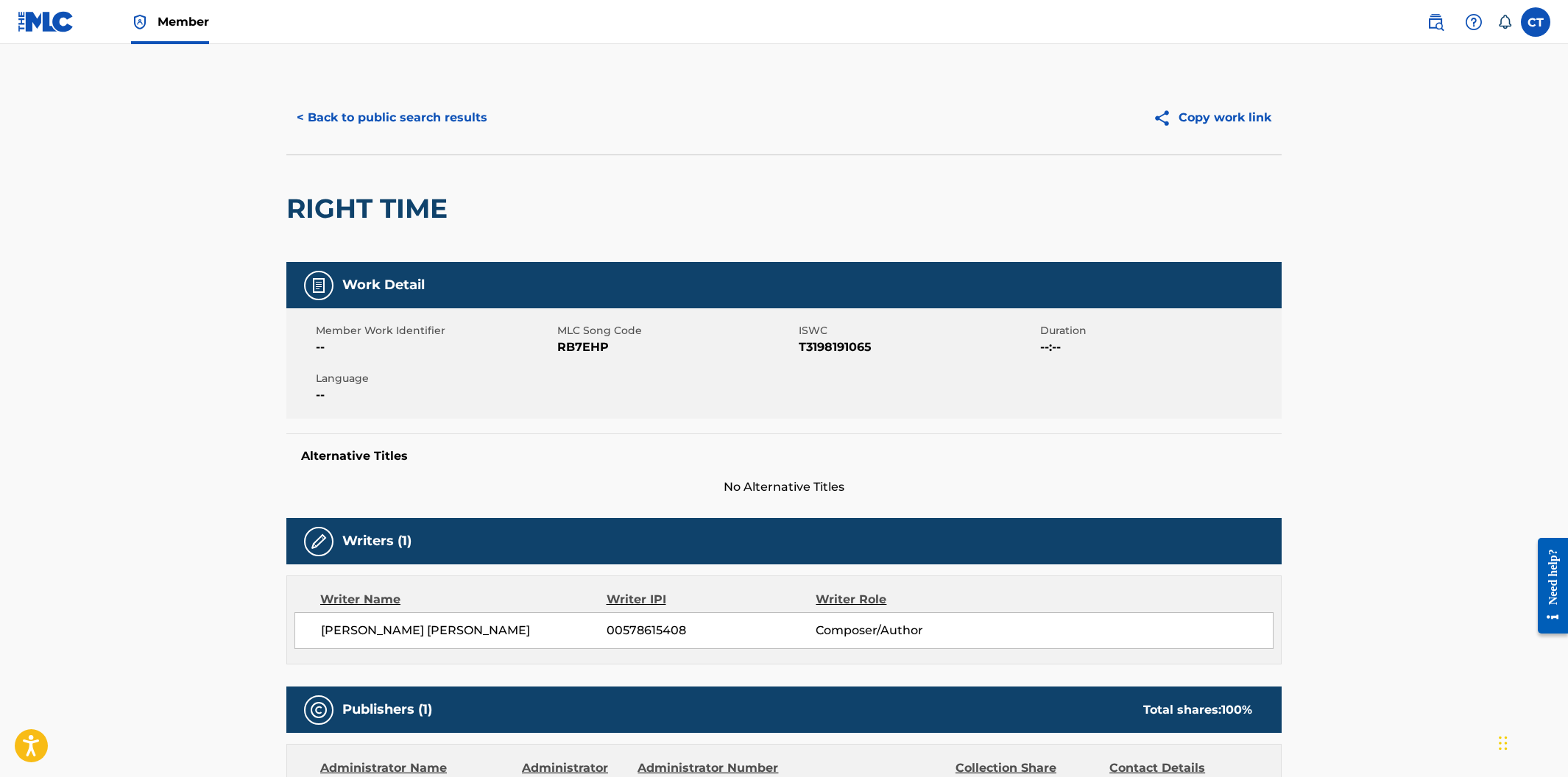
drag, startPoint x: 645, startPoint y: 403, endPoint x: 635, endPoint y: 361, distance: 43.2
click at [645, 402] on div "Member Work Identifier -- MLC Song Code RB7EHP ISWC T3198191065 Duration --:-- …" at bounding box center [783, 364] width 995 height 110
drag, startPoint x: 624, startPoint y: 348, endPoint x: 558, endPoint y: 347, distance: 66.0
click at [558, 347] on span "RB7EHP" at bounding box center [676, 347] width 237 height 18
click at [451, 121] on button "< Back to public search results" at bounding box center [392, 117] width 211 height 37
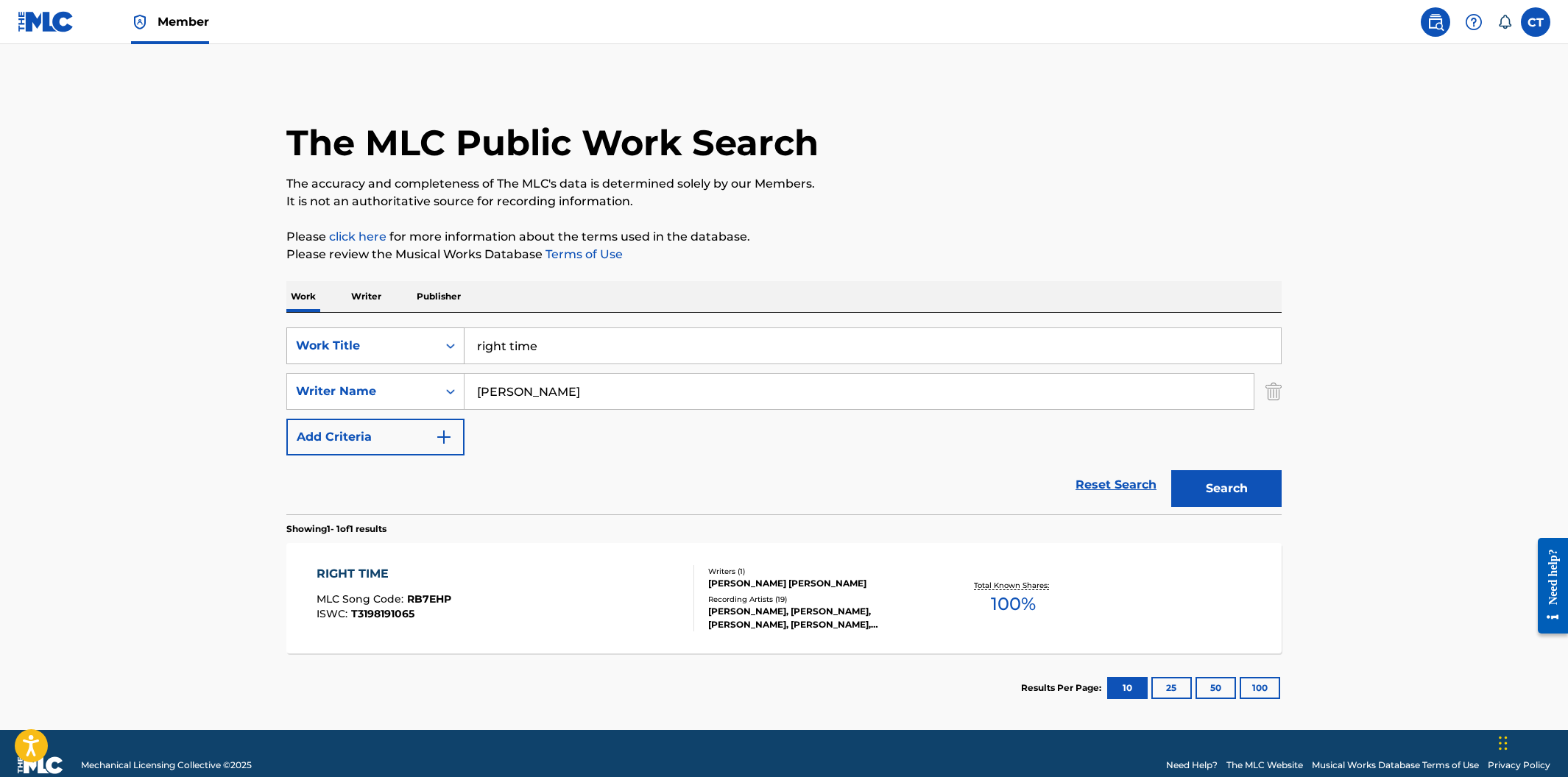
drag, startPoint x: 551, startPoint y: 356, endPoint x: 433, endPoint y: 334, distance: 120.0
click at [433, 334] on div "SearchWithCriteriaa30dfd55-81da-46dc-8b80-3fc5e38812e0 Work Title right time" at bounding box center [783, 346] width 995 height 37
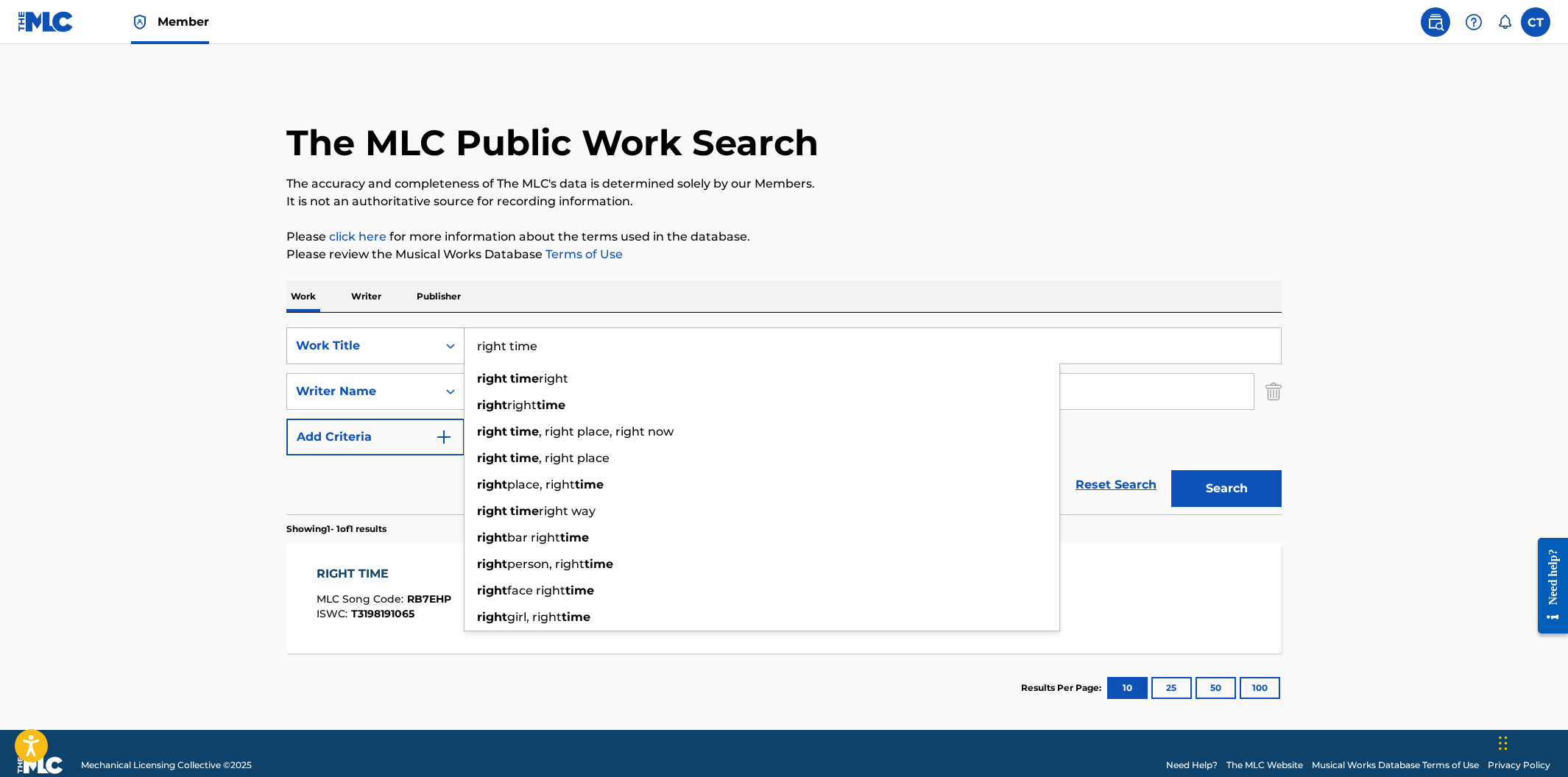
paste input "LOSE MY HEAD"
type input "LOSE MY HEAD"
click at [704, 283] on div "Work Writer Publisher" at bounding box center [783, 297] width 995 height 31
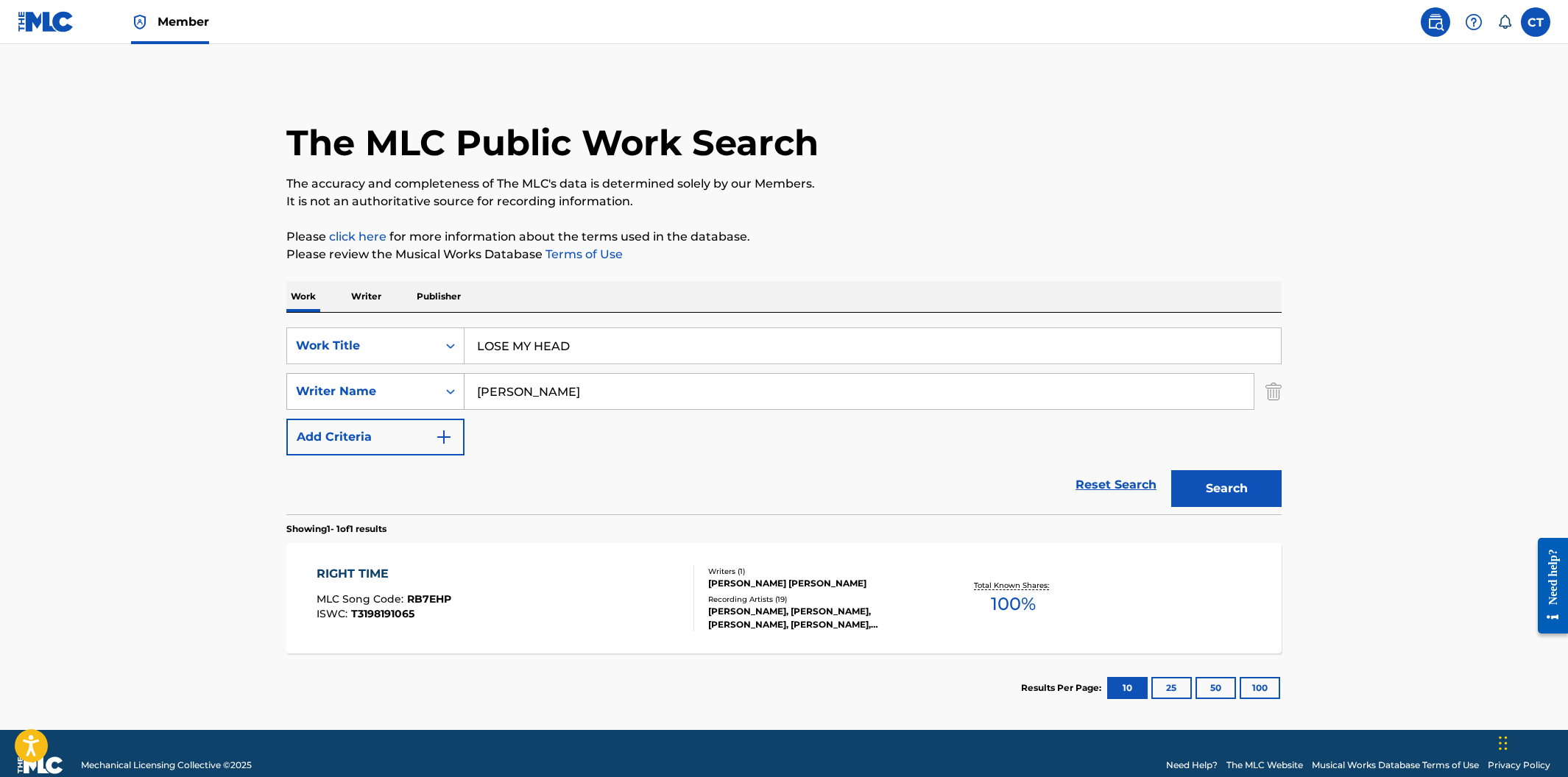
drag, startPoint x: 623, startPoint y: 398, endPoint x: 430, endPoint y: 384, distance: 193.5
click at [430, 384] on div "SearchWithCriteria4842c56e-842e-4679-a2a7-18ab21e2d417 Writer Name [PERSON_NAME]" at bounding box center [783, 392] width 995 height 37
type input "hawitt"
click at [1171, 470] on button "Search" at bounding box center [1226, 488] width 110 height 37
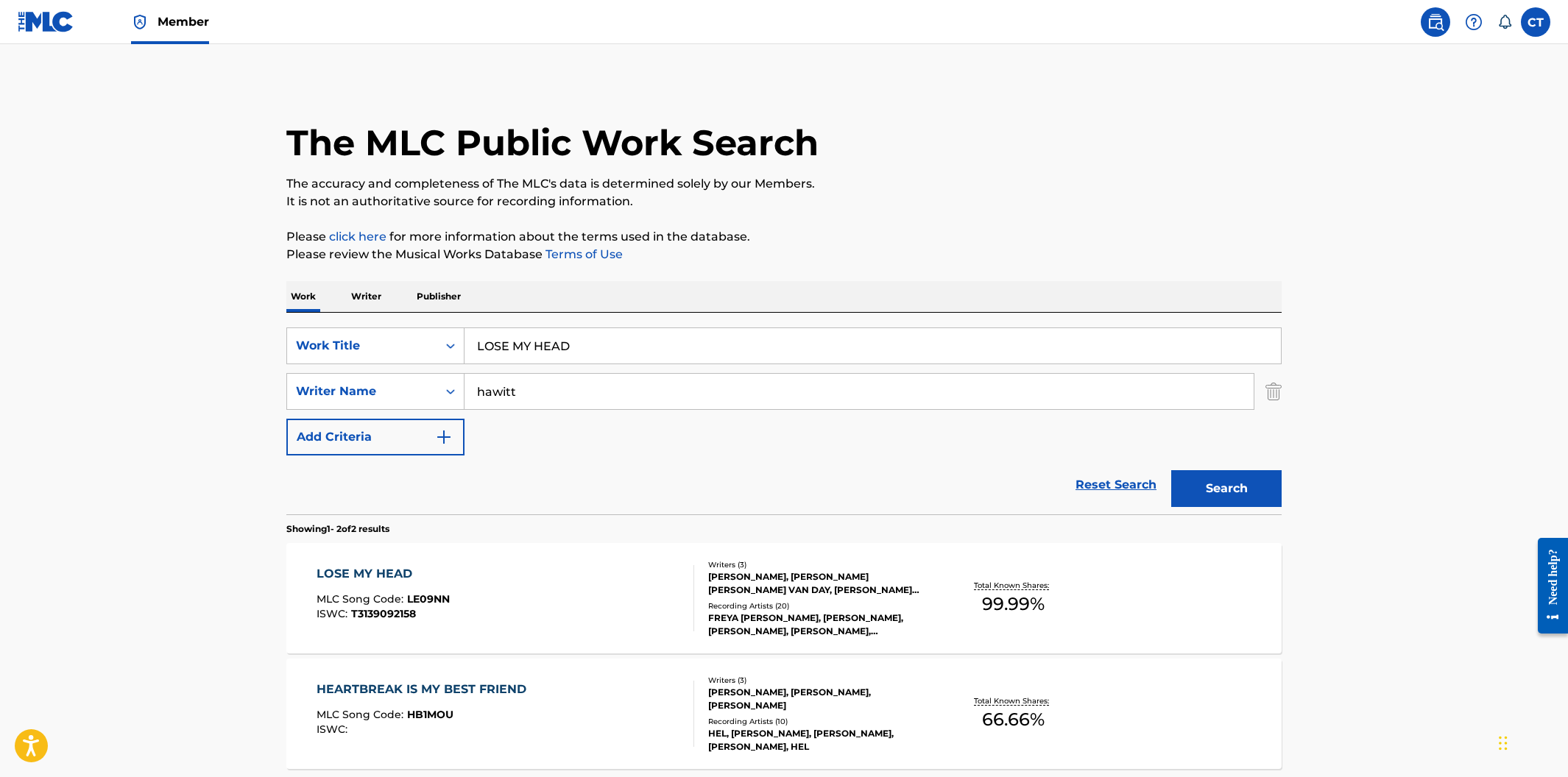
click at [538, 624] on div "LOSE MY HEAD MLC Song Code : LE09NN ISWC : T3139092158" at bounding box center [505, 598] width 378 height 66
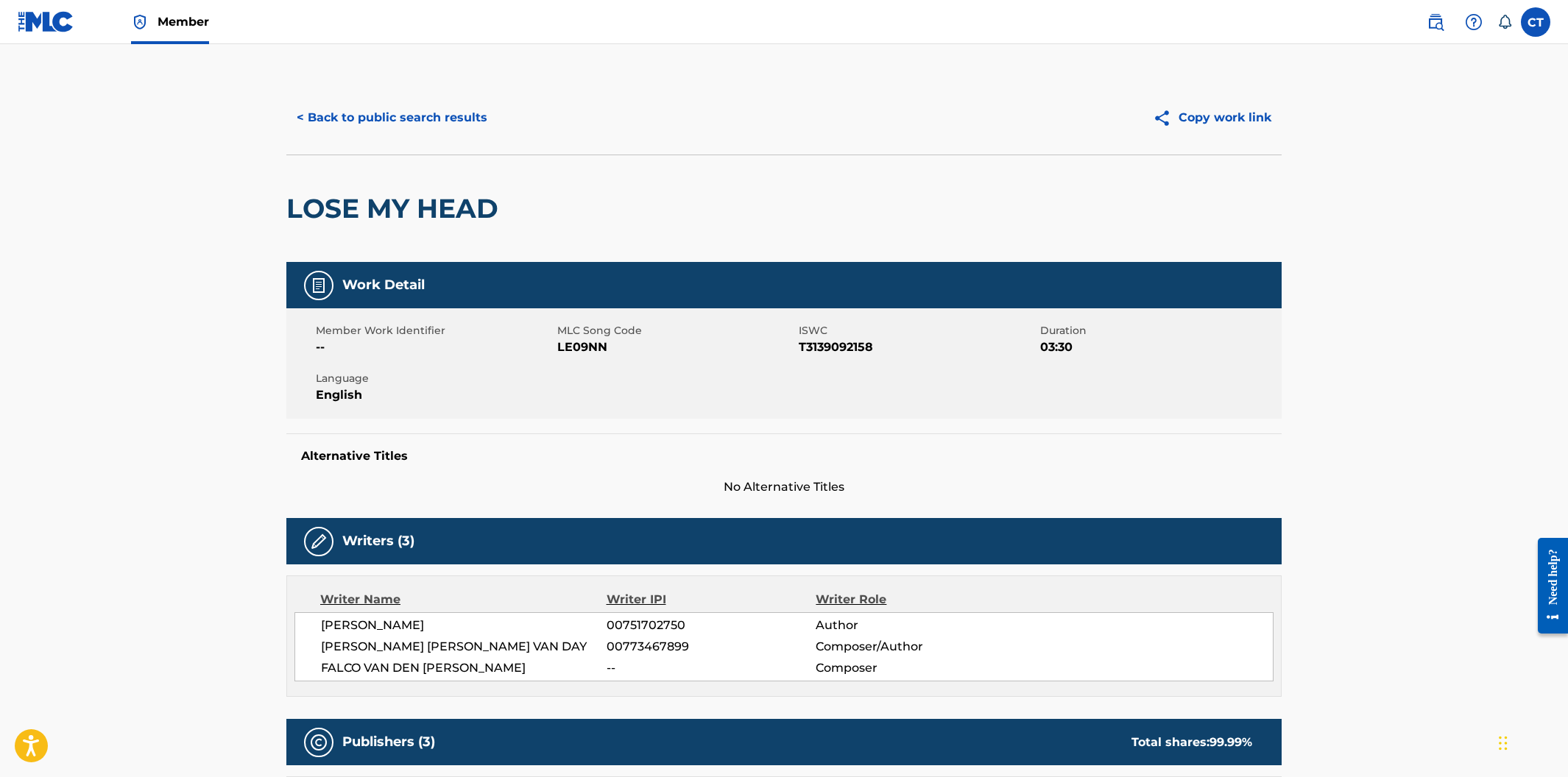
drag, startPoint x: 631, startPoint y: 359, endPoint x: 622, endPoint y: 341, distance: 20.1
click at [631, 359] on div "Member Work Identifier -- MLC Song Code LE09NN ISWC T3139092158 Duration 03:30 …" at bounding box center [783, 364] width 995 height 110
drag, startPoint x: 617, startPoint y: 345, endPoint x: 558, endPoint y: 347, distance: 59.0
click at [558, 347] on span "LE09NN" at bounding box center [676, 347] width 237 height 18
click at [441, 125] on button "< Back to public search results" at bounding box center [392, 117] width 211 height 37
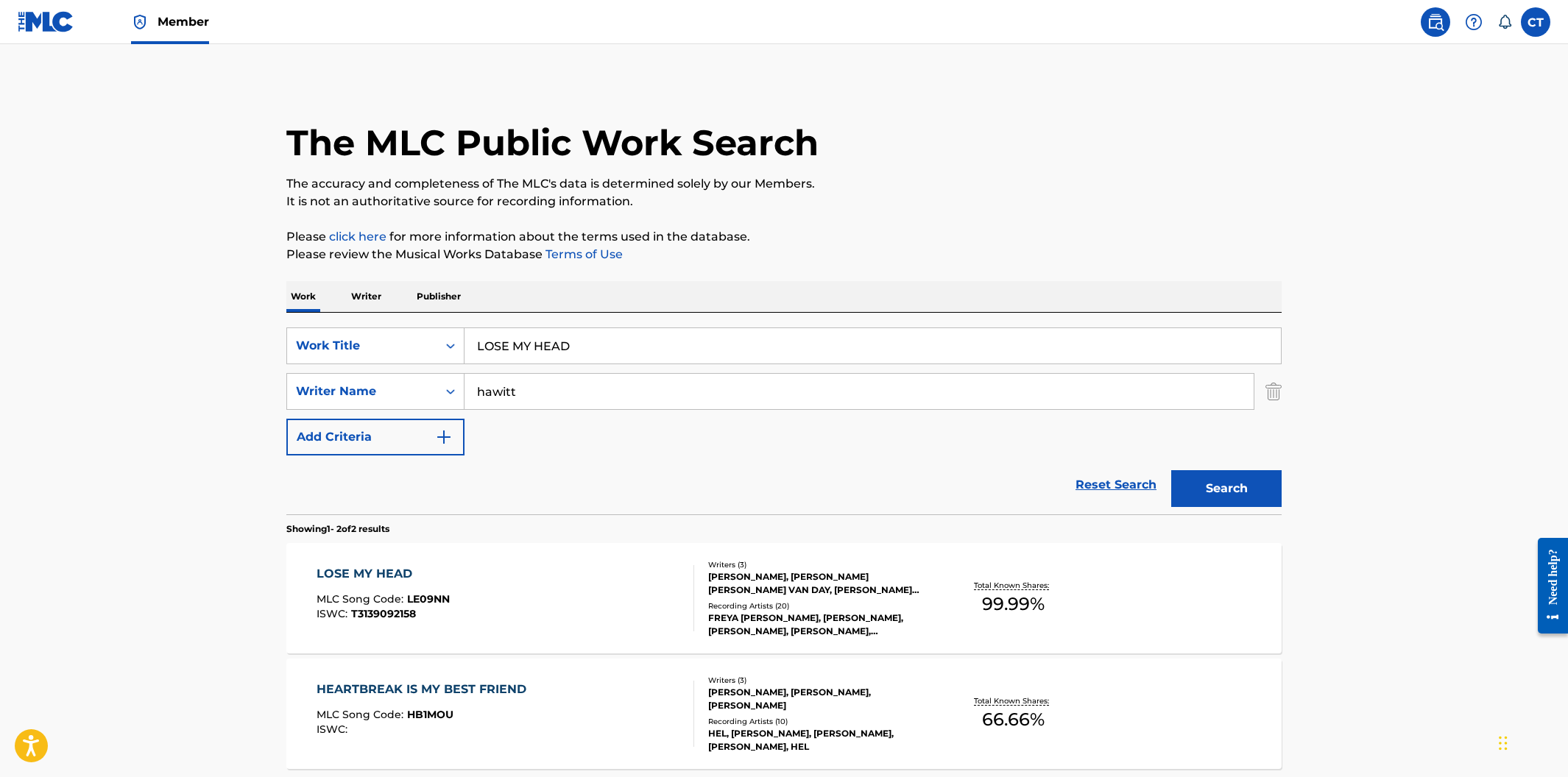
drag, startPoint x: 603, startPoint y: 363, endPoint x: 442, endPoint y: 326, distance: 165.2
click at [442, 326] on div "SearchWithCriteriaa30dfd55-81da-46dc-8b80-3fc5e38812e0 Work Title LOSE MY HEAD …" at bounding box center [783, 414] width 995 height 202
paste input "ALONE"
type input "ALONE"
type input "[PERSON_NAME]"
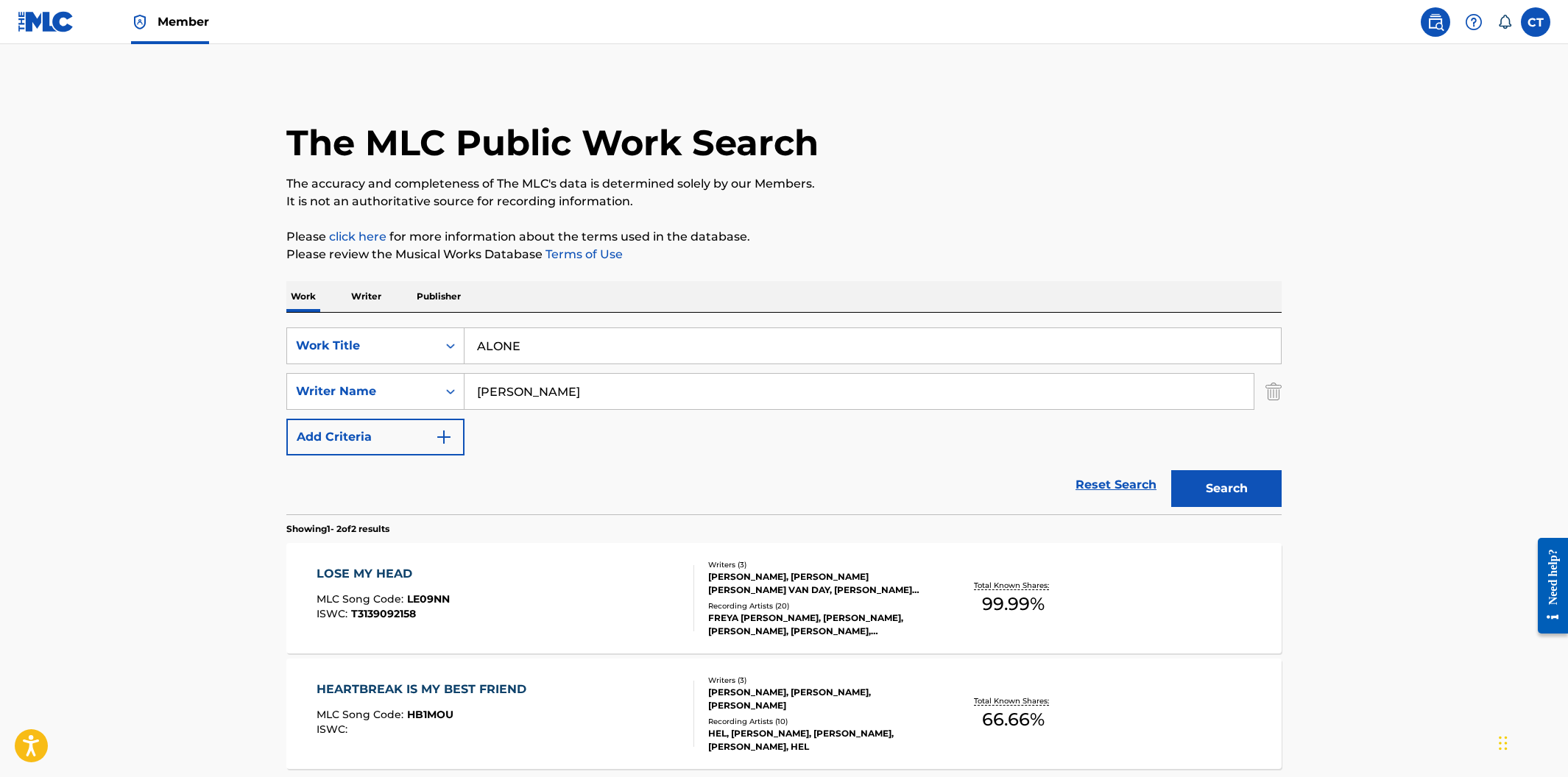
click at [1171, 470] on button "Search" at bounding box center [1226, 488] width 110 height 37
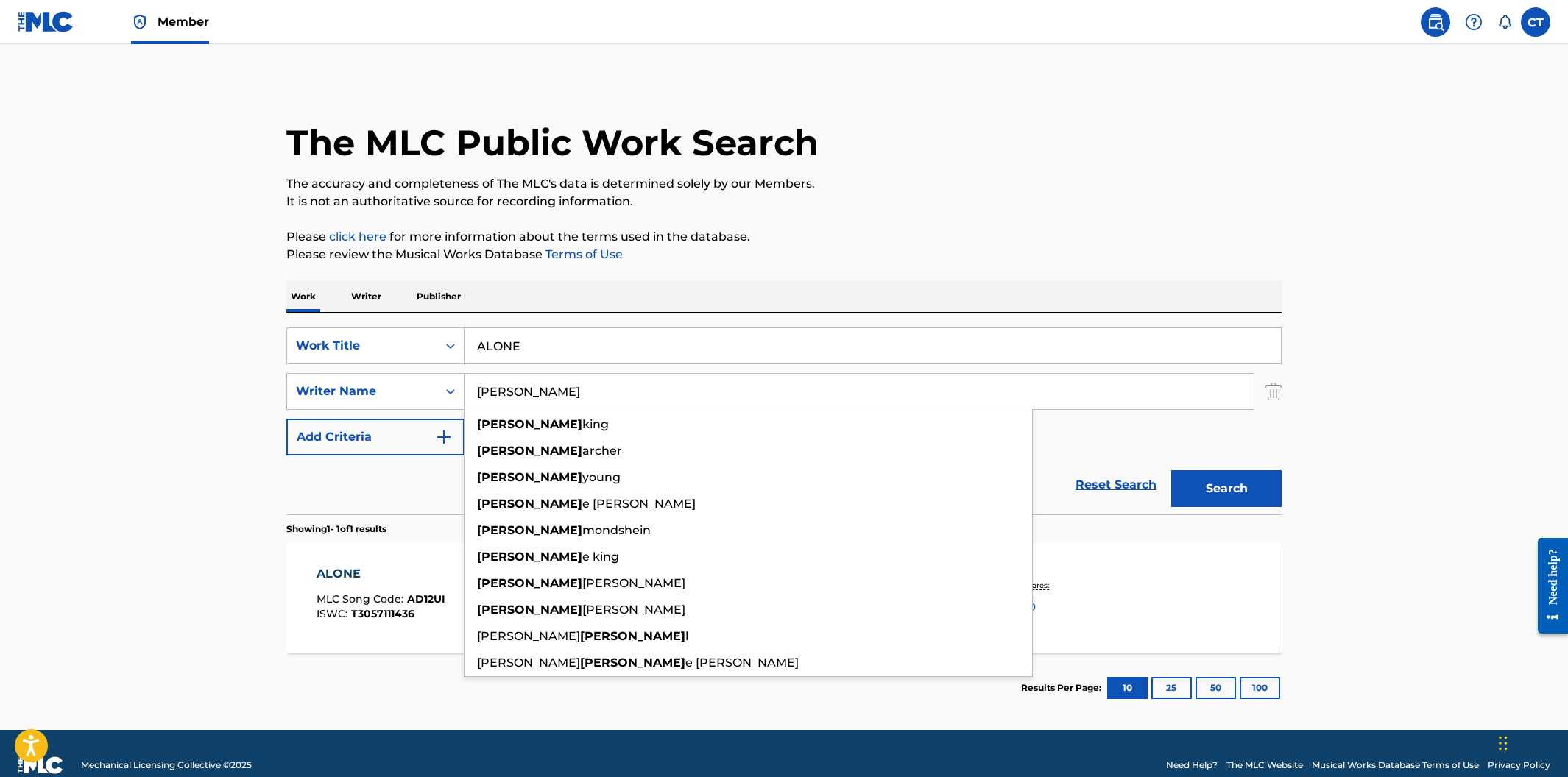
click at [231, 501] on main "The MLC Public Work Search The accuracy and completeness of The MLC's data is d…" at bounding box center [784, 387] width 1568 height 686
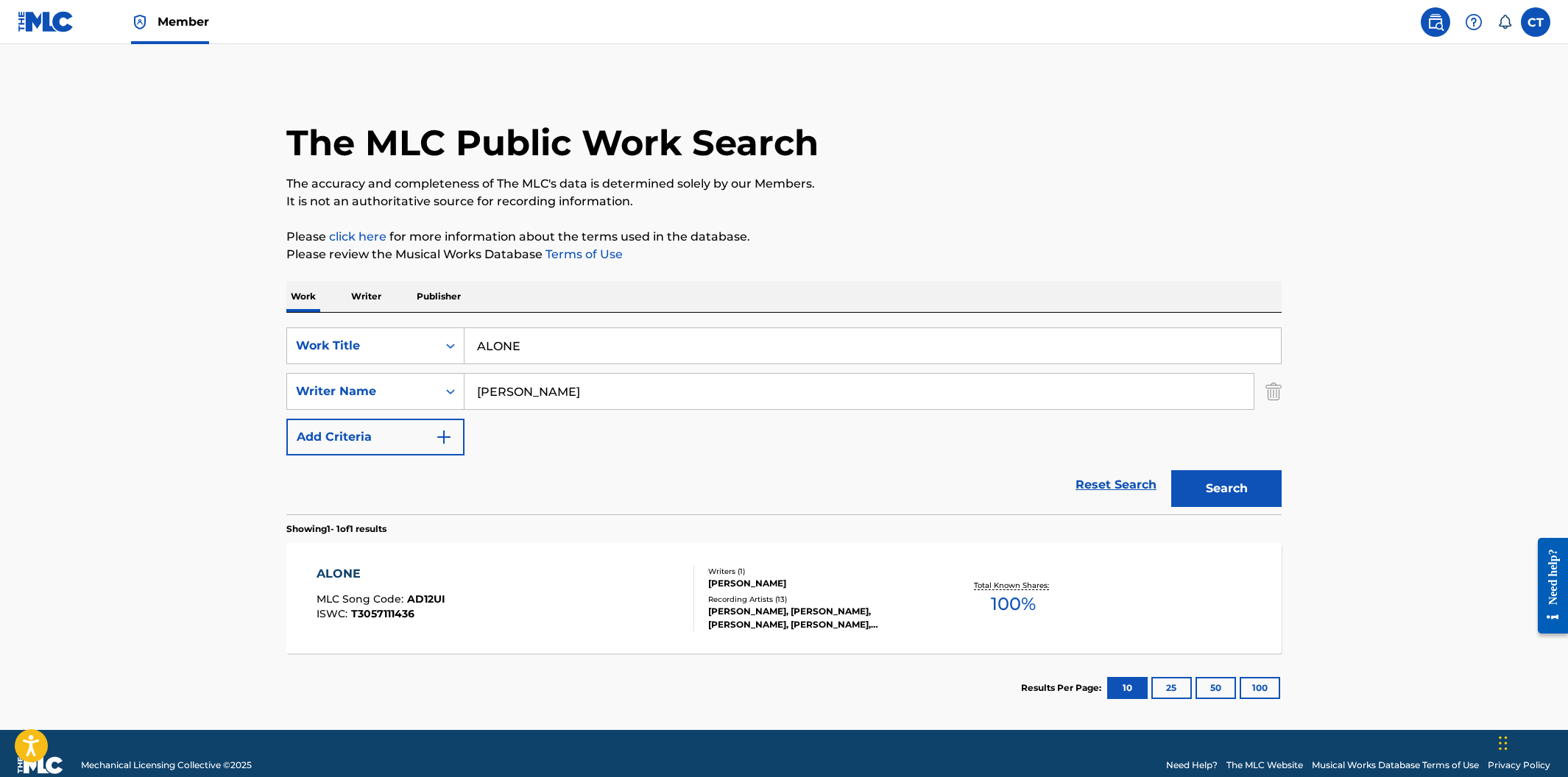
click at [541, 608] on div "ALONE MLC Song Code : AD12UI ISWC : T3057111436" at bounding box center [505, 598] width 378 height 66
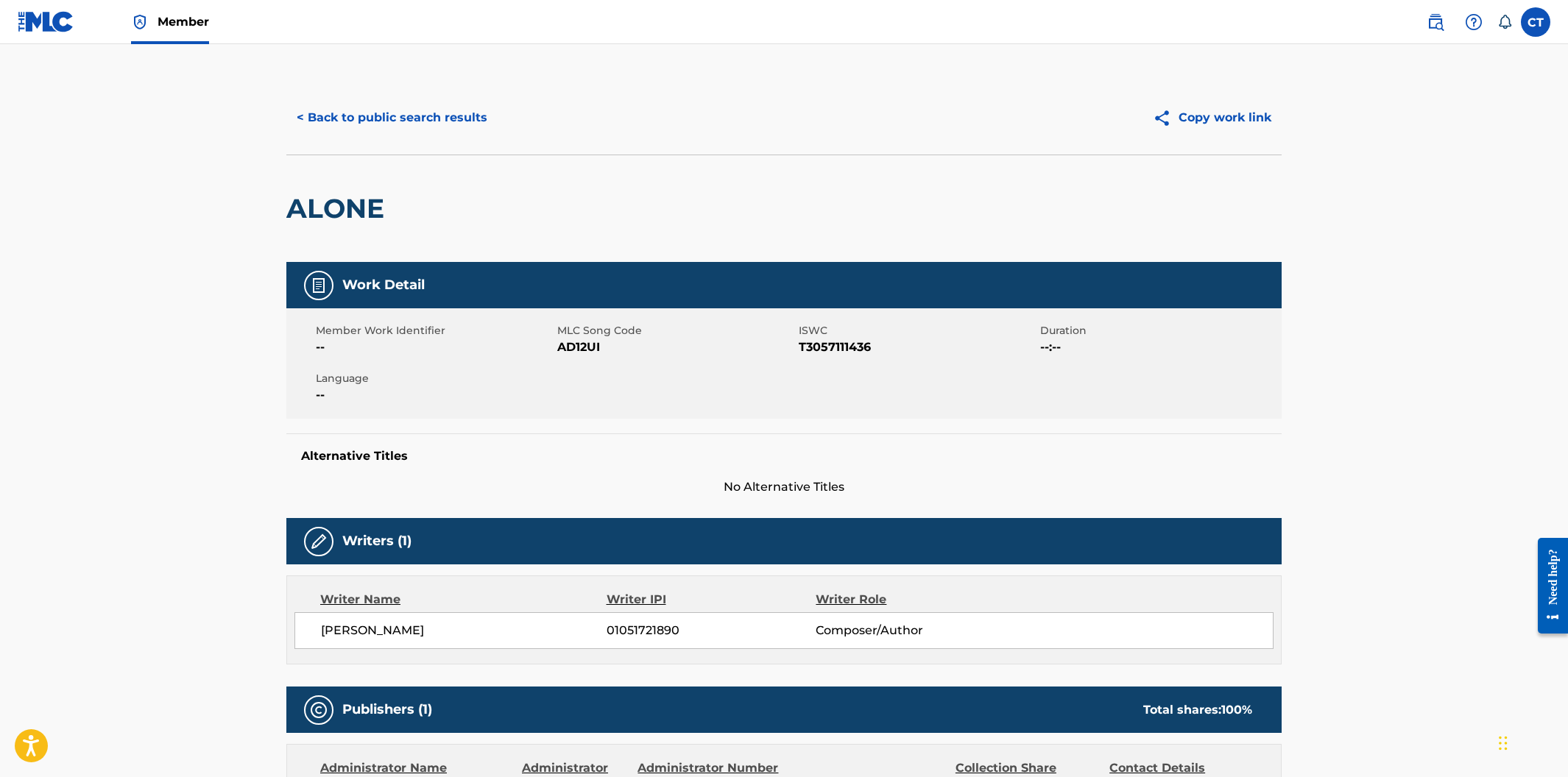
click at [575, 398] on div "Member Work Identifier -- MLC Song Code AD12UI ISWC T3057111436 Duration --:-- …" at bounding box center [783, 364] width 995 height 110
drag, startPoint x: 609, startPoint y: 376, endPoint x: 608, endPoint y: 365, distance: 11.0
click at [609, 375] on div "Member Work Identifier -- MLC Song Code AD12UI ISWC T3057111436 Duration --:-- …" at bounding box center [783, 364] width 995 height 110
drag, startPoint x: 606, startPoint y: 354, endPoint x: 558, endPoint y: 346, distance: 48.7
click at [558, 346] on span "AD12UI" at bounding box center [676, 347] width 237 height 18
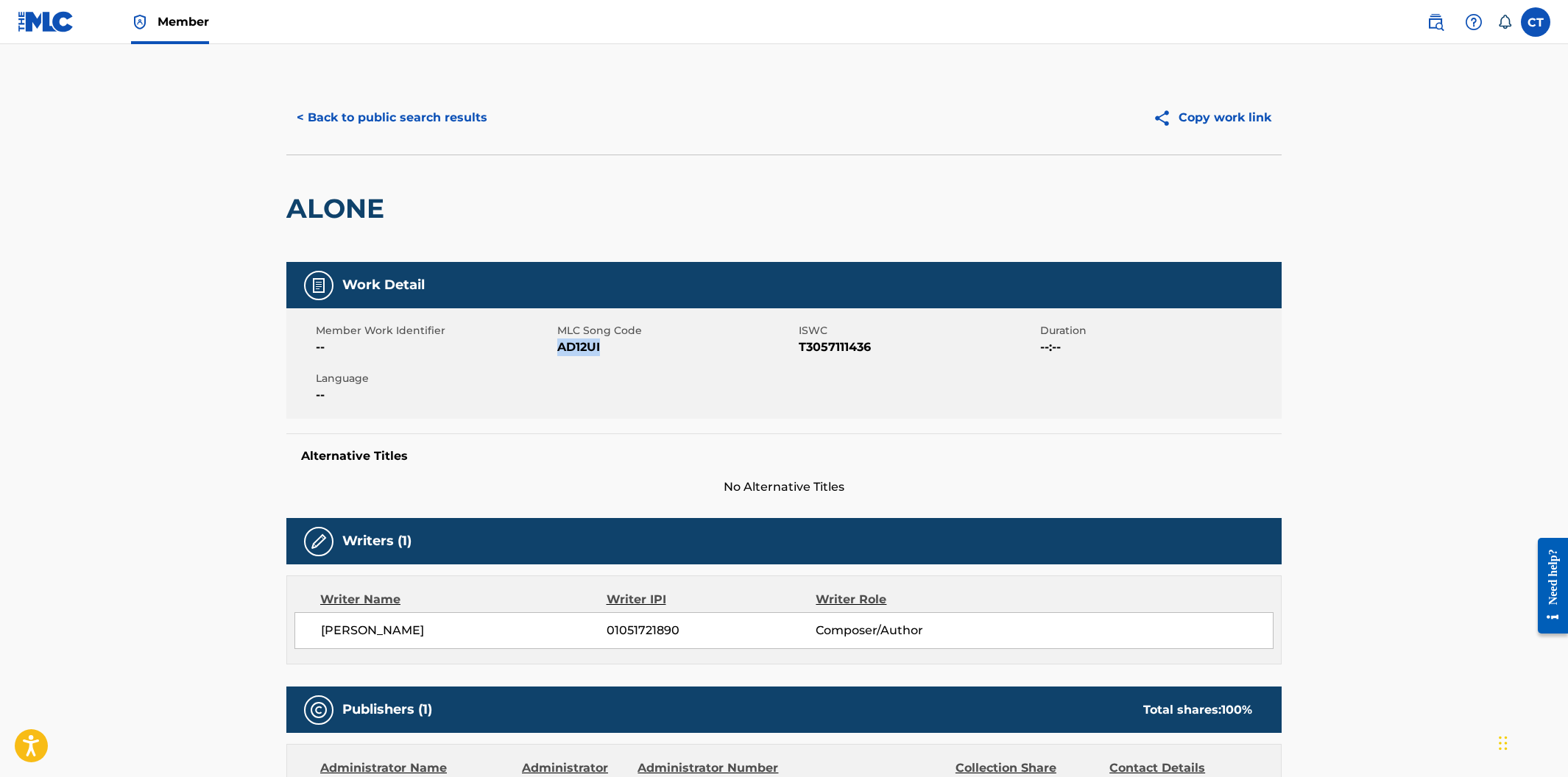
click at [416, 118] on button "< Back to public search results" at bounding box center [392, 117] width 211 height 37
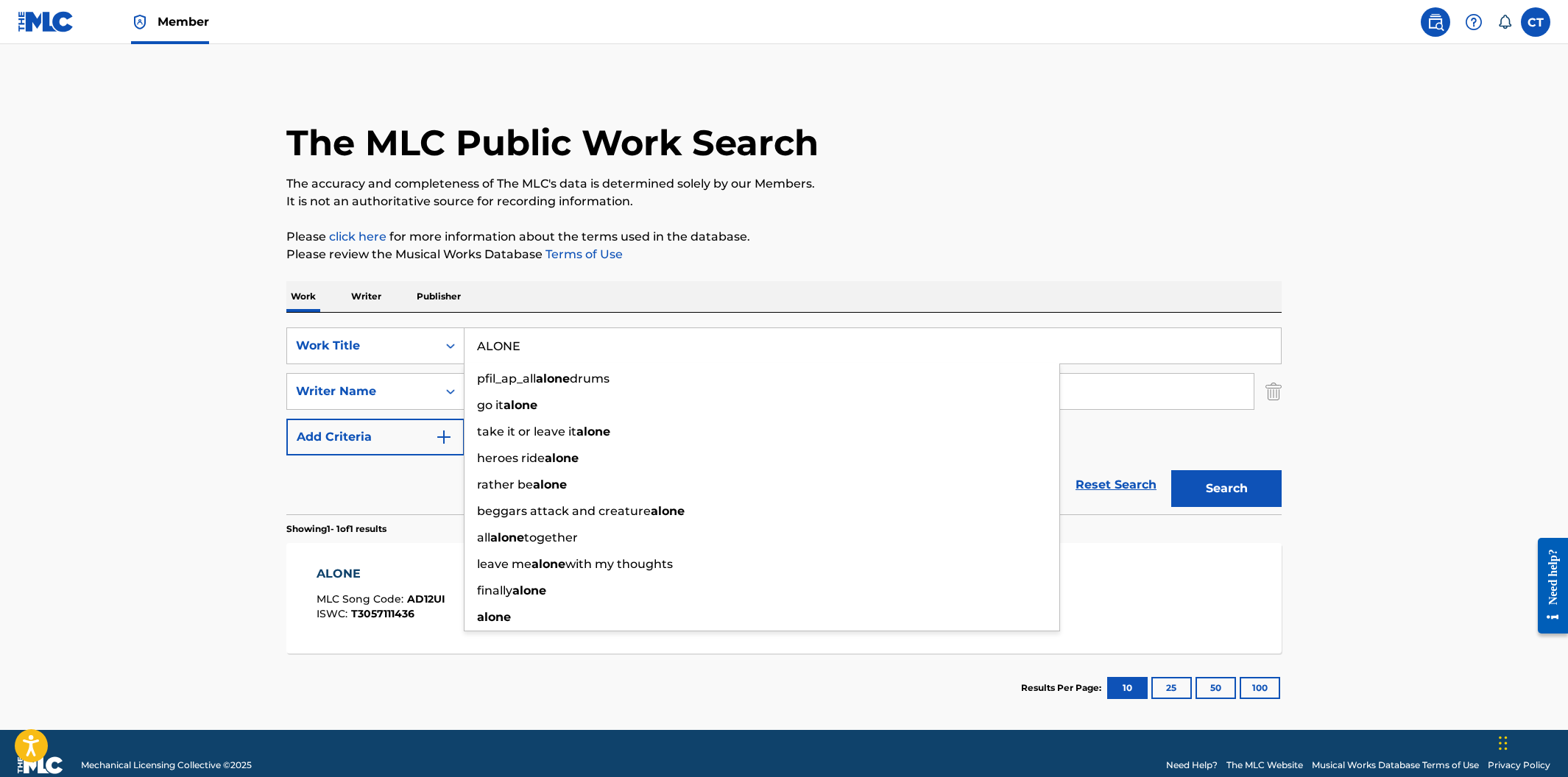
drag, startPoint x: 532, startPoint y: 344, endPoint x: 489, endPoint y: 344, distance: 43.0
click at [489, 344] on input "ALONE" at bounding box center [872, 346] width 816 height 35
drag, startPoint x: 541, startPoint y: 339, endPoint x: 482, endPoint y: 341, distance: 59.0
click at [465, 340] on input "ALONE" at bounding box center [872, 346] width 816 height 35
drag, startPoint x: 518, startPoint y: 347, endPoint x: 457, endPoint y: 333, distance: 62.6
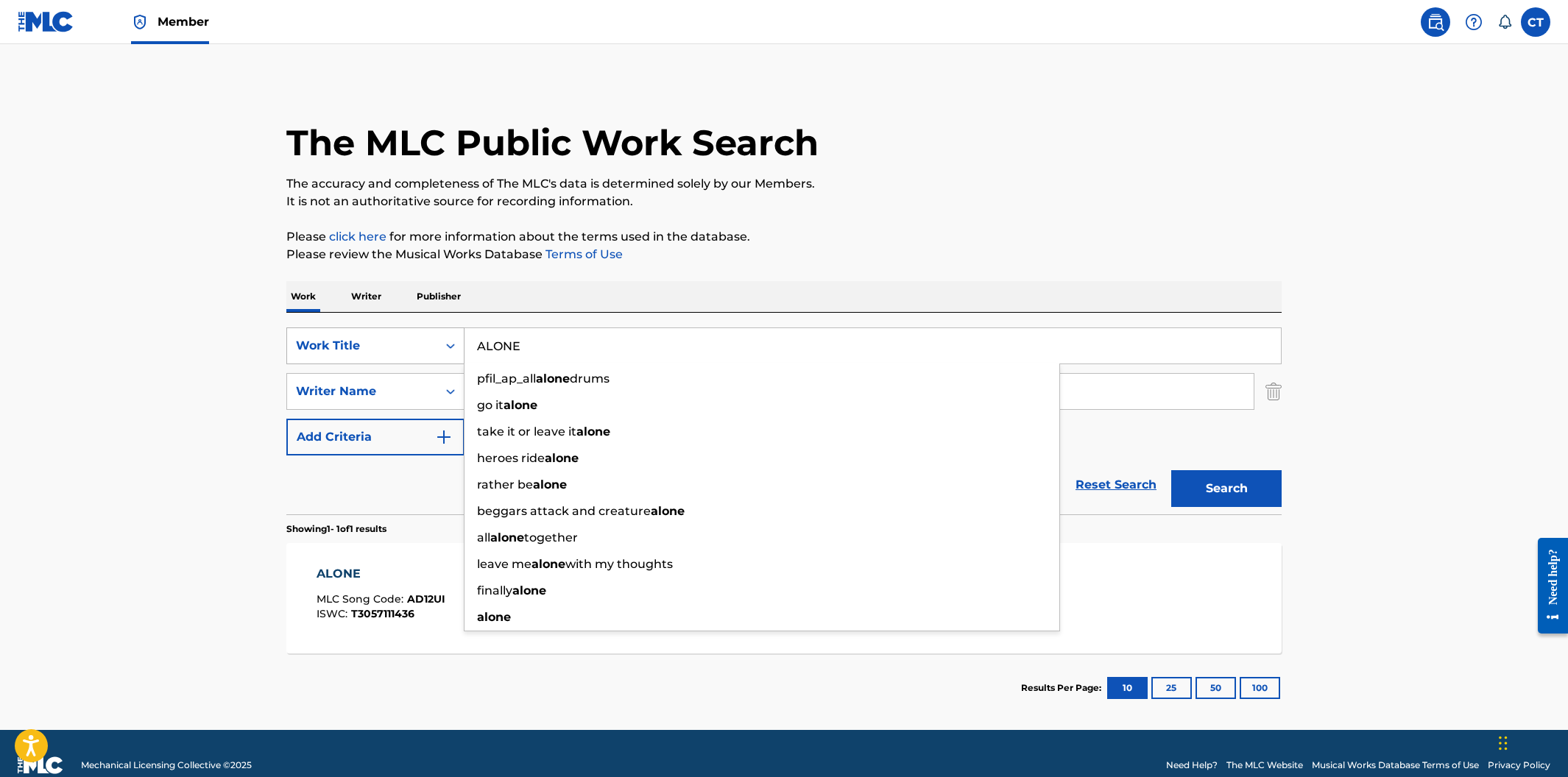
click at [457, 333] on div "SearchWithCriteriaa30dfd55-81da-46dc-8b80-3fc5e38812e0 Work Title ALONE pfil_ap…" at bounding box center [783, 346] width 995 height 37
paste input "HOUSE OF GLASS"
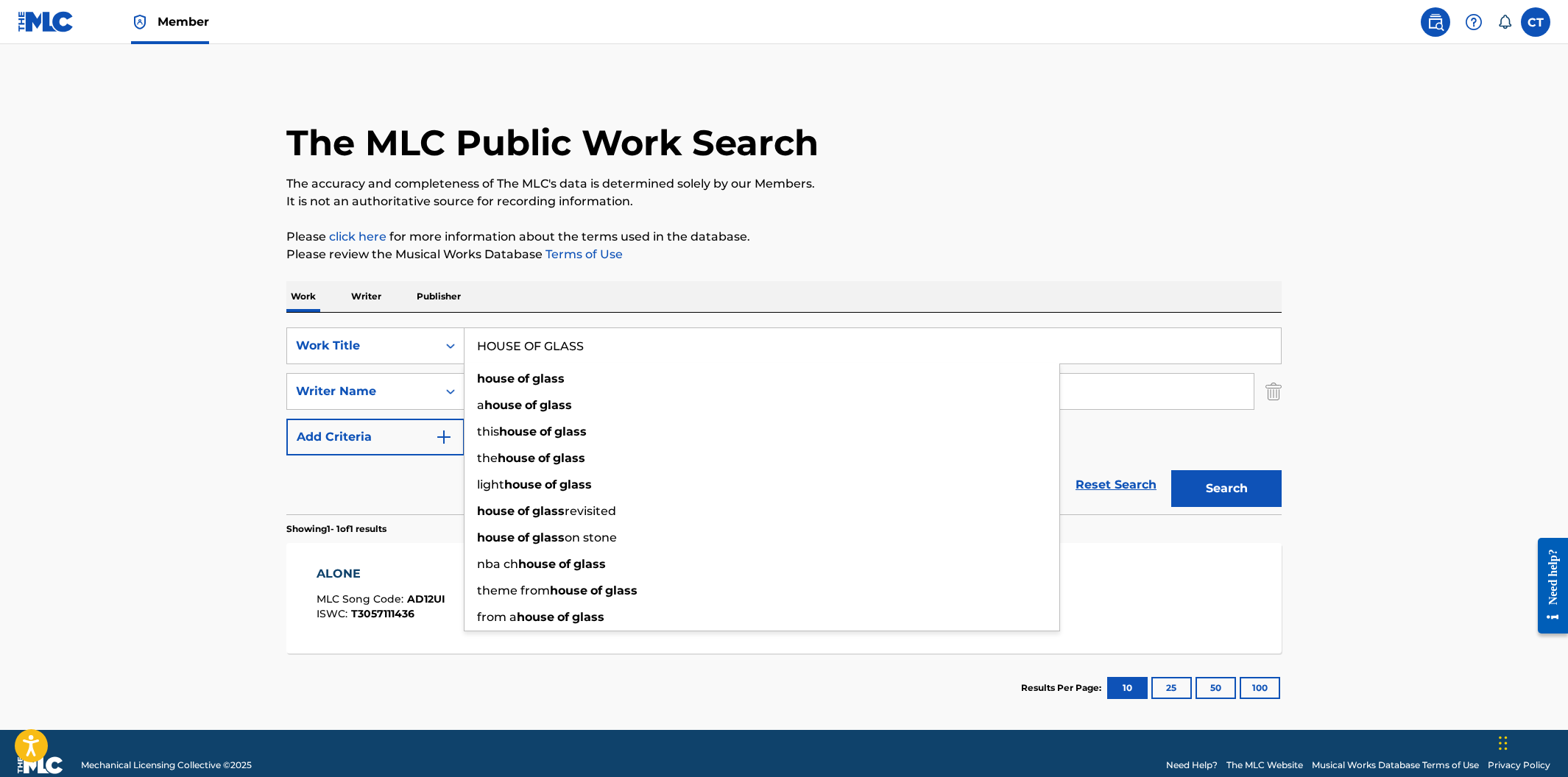
type input "HOUSE OF GLASS"
click at [1171, 470] on button "Search" at bounding box center [1226, 488] width 110 height 37
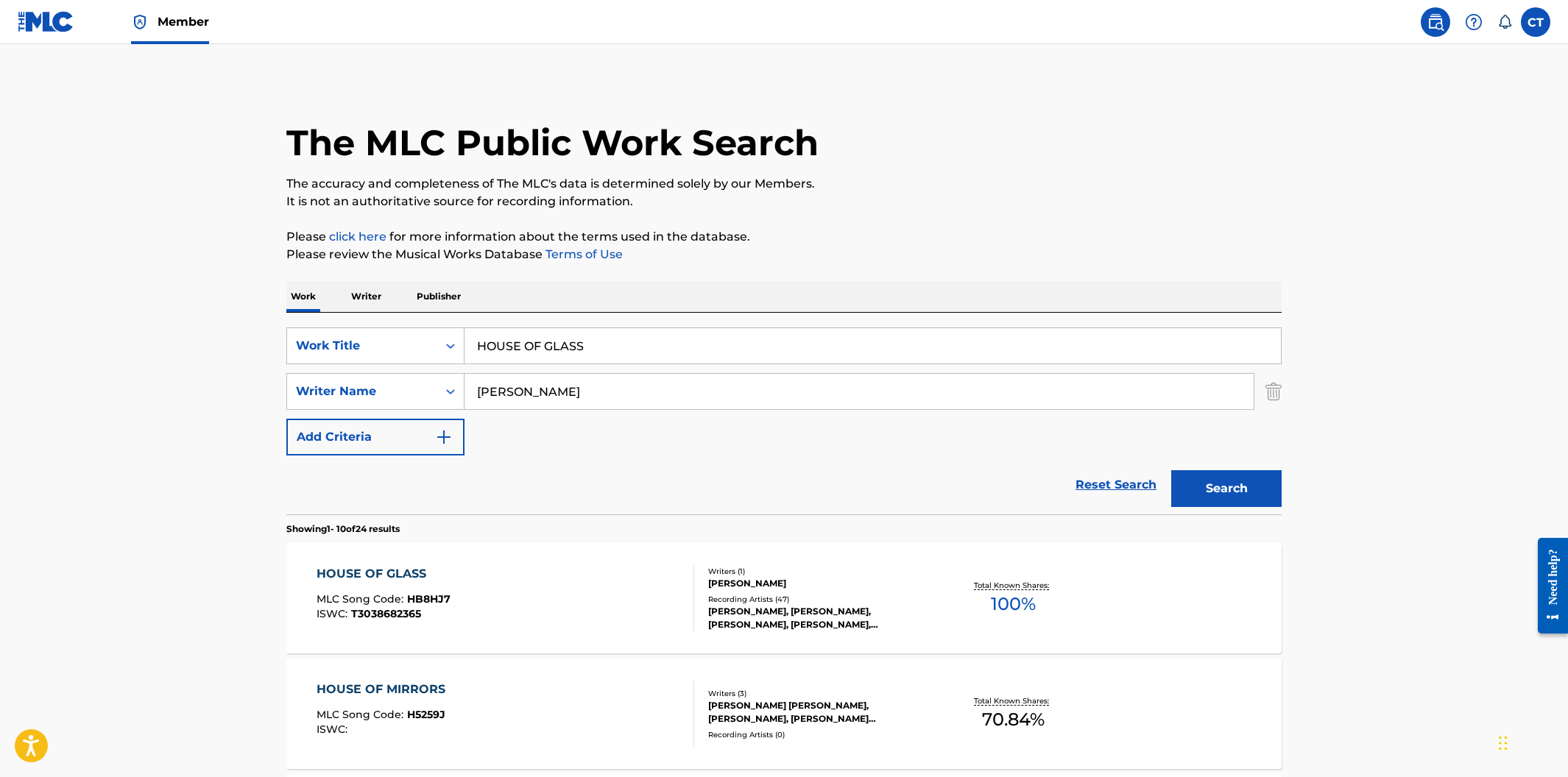
click at [595, 606] on div "HOUSE OF GLASS MLC Song Code : HB8HJ7 ISWC : T3038682365" at bounding box center [505, 598] width 378 height 66
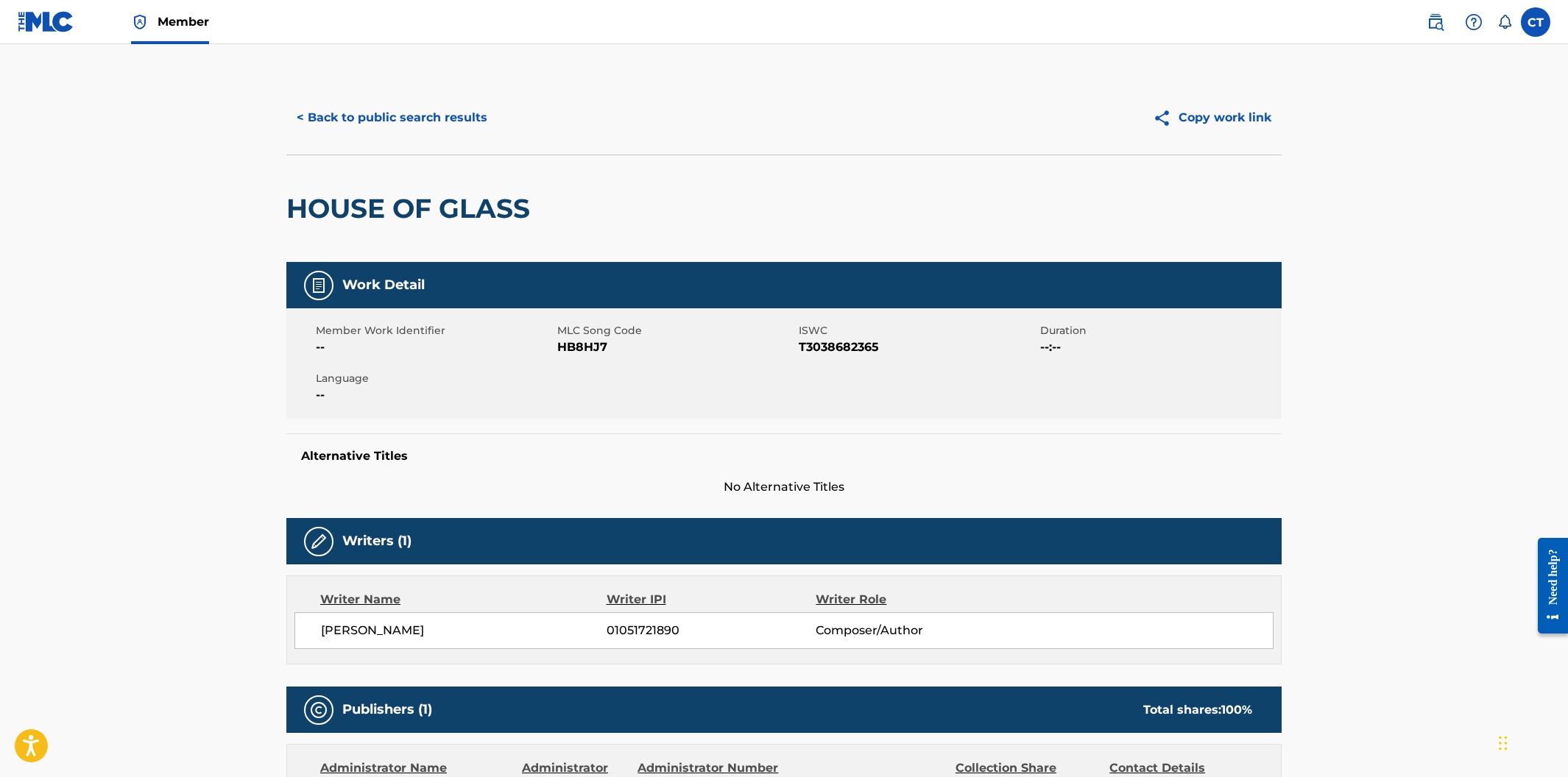
click at [616, 406] on div "Member Work Identifier -- MLC Song Code HB8HJ7 ISWC T3038682365 Duration --:-- …" at bounding box center [783, 364] width 995 height 110
drag, startPoint x: 611, startPoint y: 352, endPoint x: 561, endPoint y: 347, distance: 50.2
click at [561, 347] on span "HB8HJ7" at bounding box center [676, 347] width 237 height 18
click at [481, 134] on button "< Back to public search results" at bounding box center [392, 117] width 211 height 37
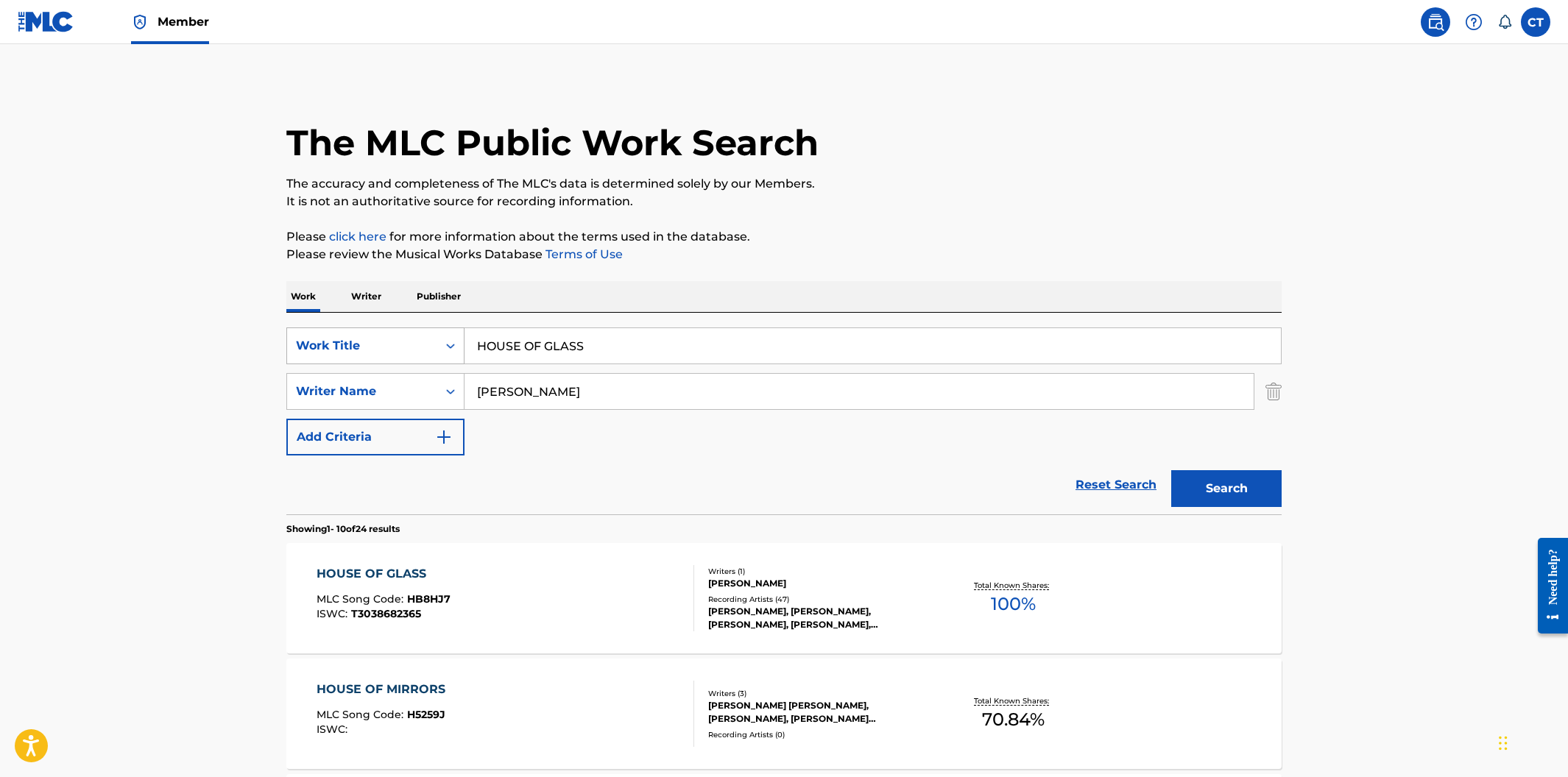
drag, startPoint x: 604, startPoint y: 346, endPoint x: 423, endPoint y: 342, distance: 181.0
click at [423, 342] on div "SearchWithCriteriaa30dfd55-81da-46dc-8b80-3fc5e38812e0 Work Title HOUSE OF GLASS" at bounding box center [783, 346] width 995 height 37
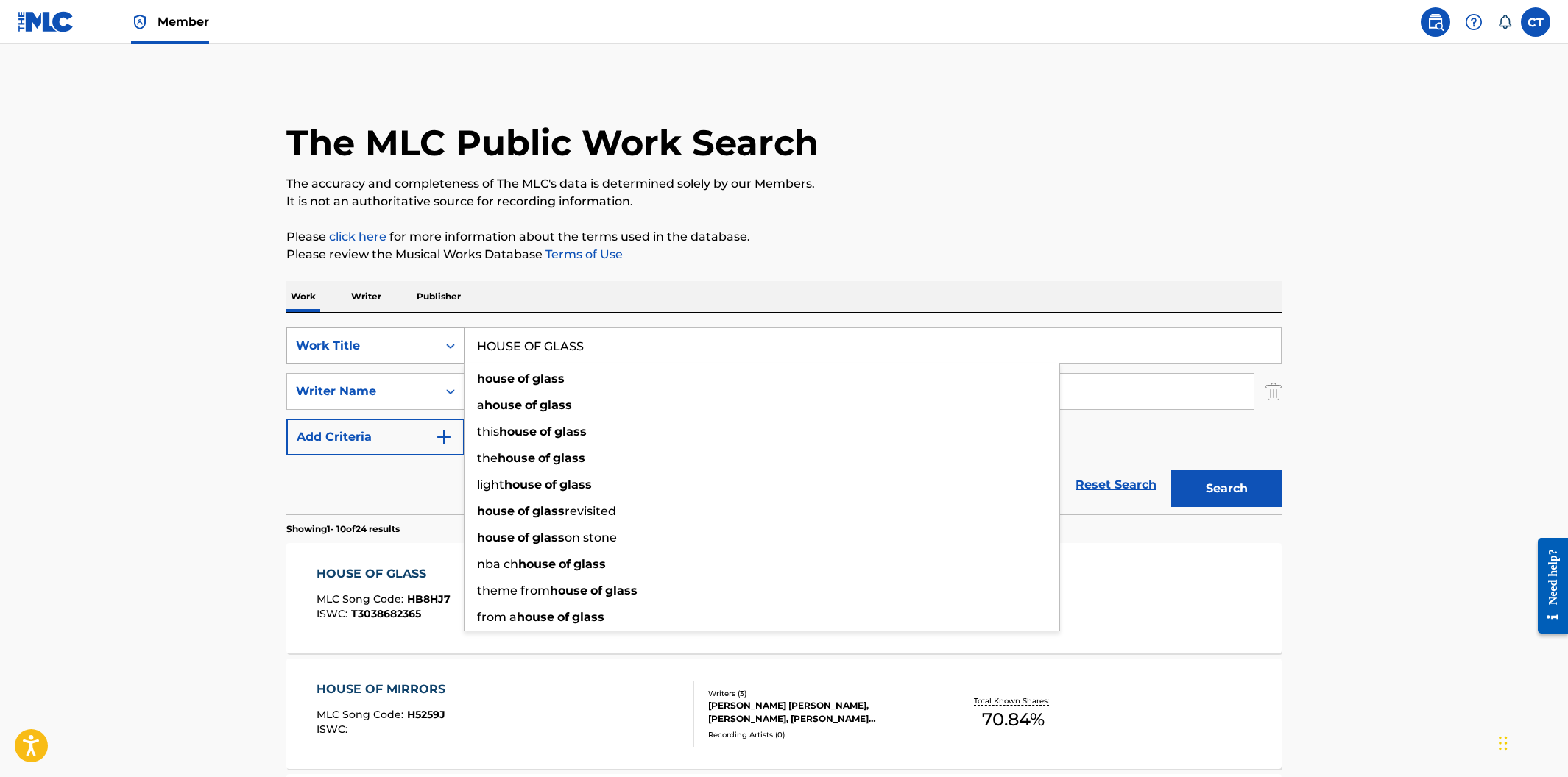
paste input "ROSES ARE RED"
type input "ROSES ARE RED"
click at [1171, 470] on button "Search" at bounding box center [1226, 488] width 110 height 37
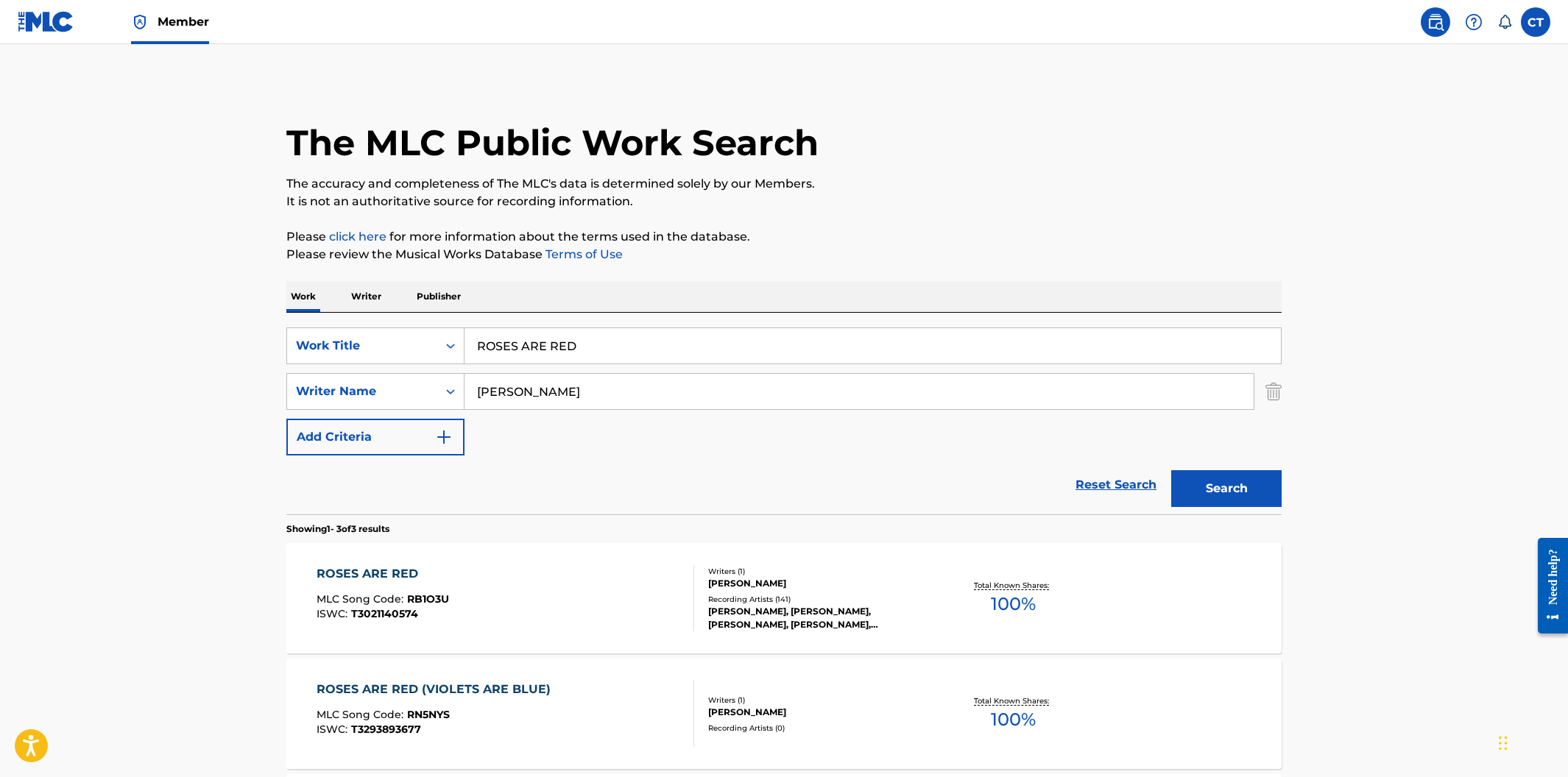
click at [501, 580] on div "ROSES ARE RED MLC Song Code : RB1O3U ISWC : T3021140574" at bounding box center [505, 598] width 378 height 66
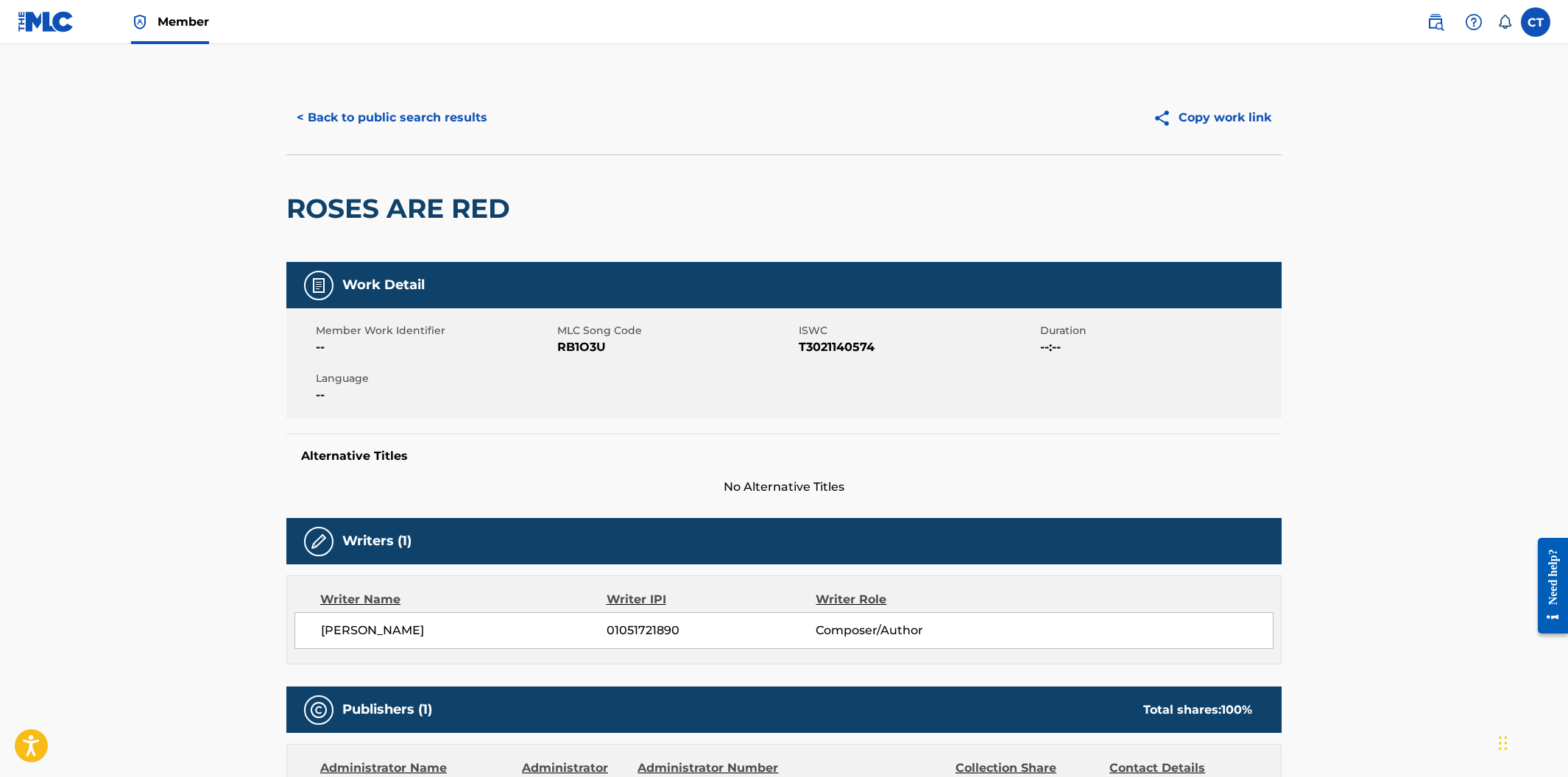
click at [599, 356] on span "RB1O3U" at bounding box center [676, 347] width 237 height 18
drag, startPoint x: 605, startPoint y: 351, endPoint x: 558, endPoint y: 347, distance: 47.2
click at [558, 347] on span "RB1O3U" at bounding box center [676, 347] width 237 height 18
click at [351, 132] on button "< Back to public search results" at bounding box center [392, 117] width 211 height 37
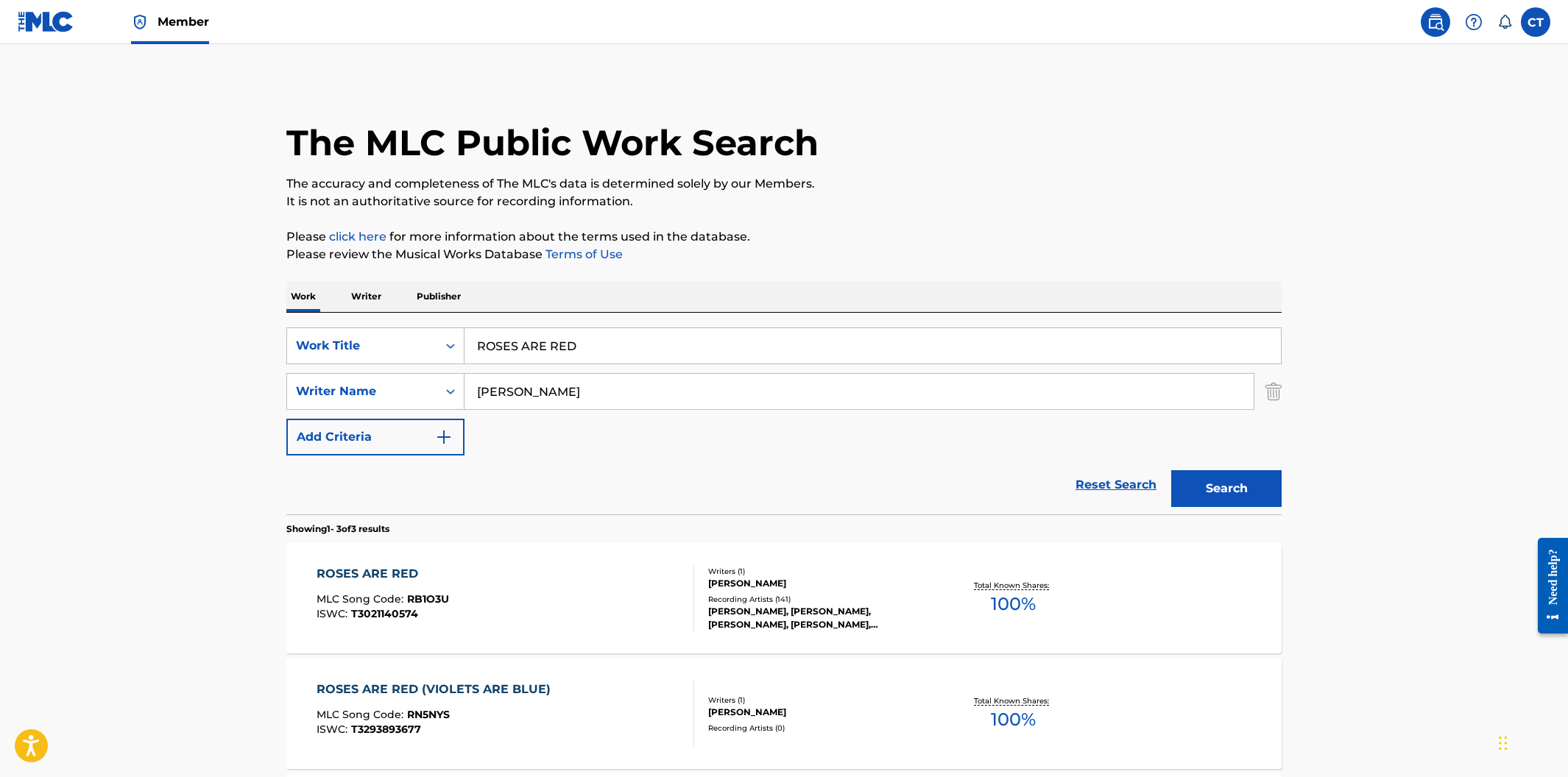
click at [587, 726] on div "ROSES ARE RED (VIOLETS ARE BLUE) MLC Song Code : RN5NYS ISWC : T3293893677" at bounding box center [505, 714] width 378 height 66
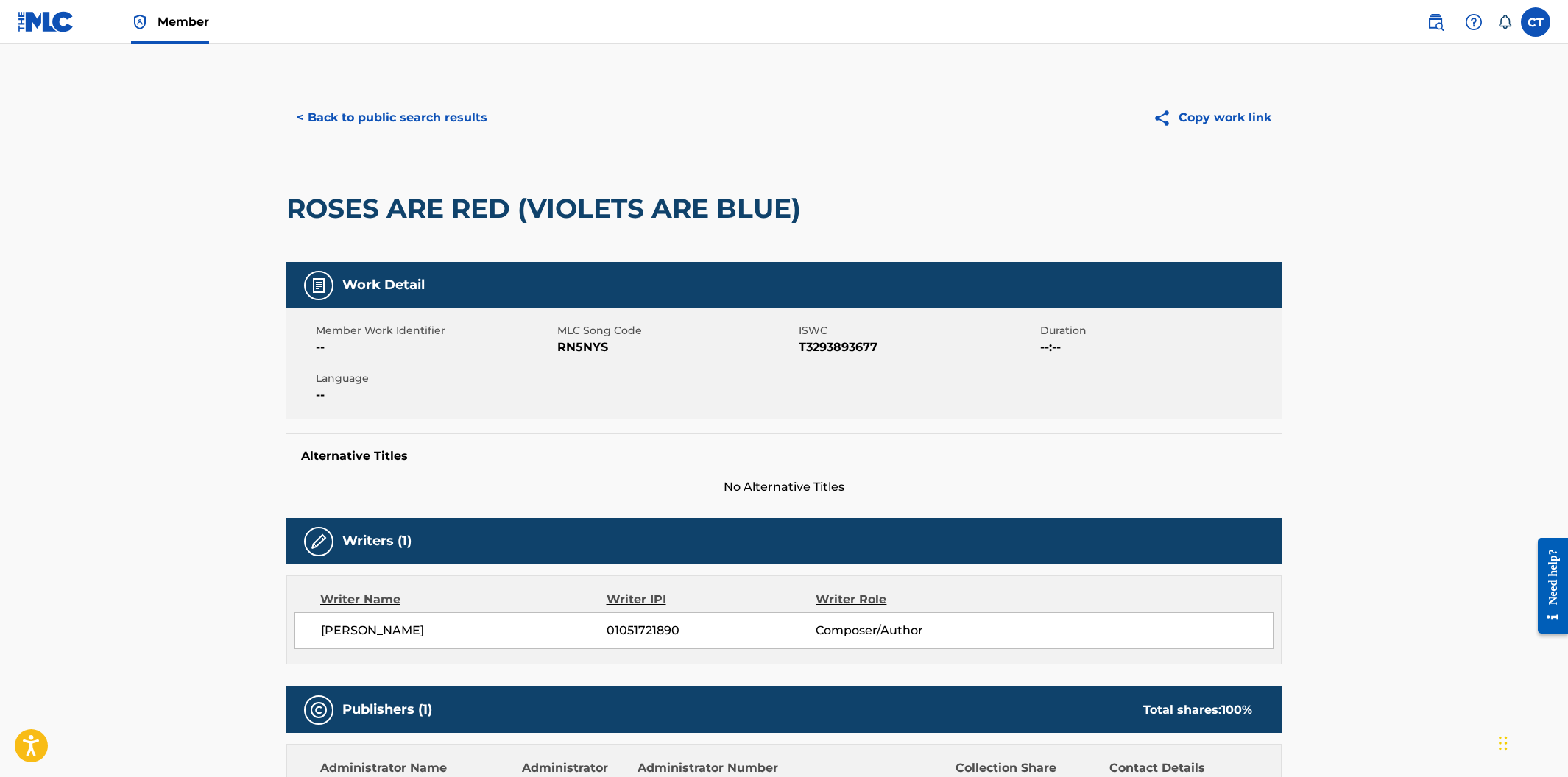
click at [362, 128] on button "< Back to public search results" at bounding box center [392, 117] width 211 height 37
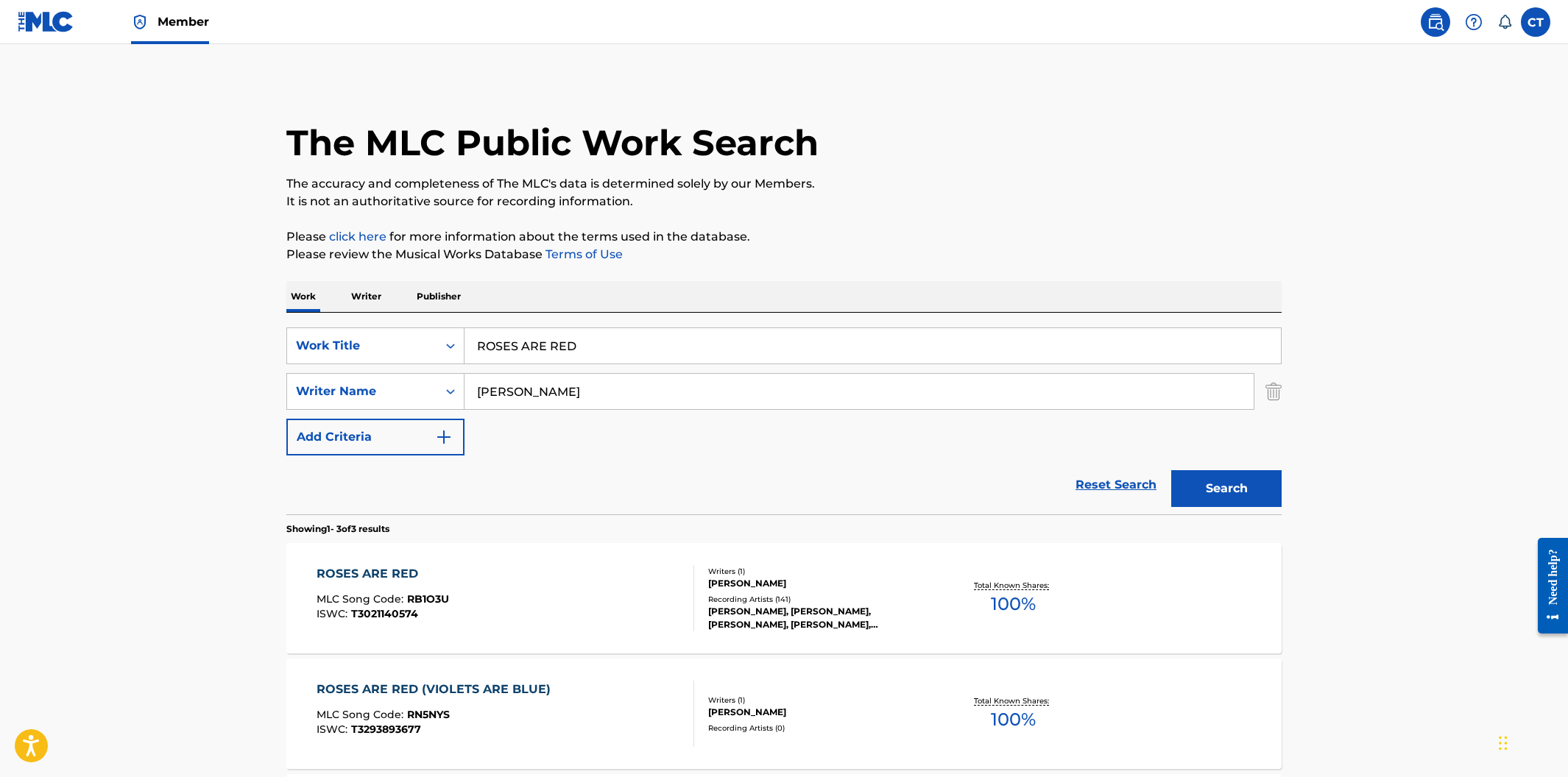
drag, startPoint x: 604, startPoint y: 346, endPoint x: 448, endPoint y: 326, distance: 157.3
click at [448, 326] on div "SearchWithCriteriaa30dfd55-81da-46dc-8b80-3fc5e38812e0 Work Title ROSES ARE RED…" at bounding box center [783, 414] width 995 height 202
paste input "TEARS COME FROM THE HEART"
type input "TEARS COME FROM THE HEART"
click at [1171, 470] on button "Search" at bounding box center [1226, 488] width 110 height 37
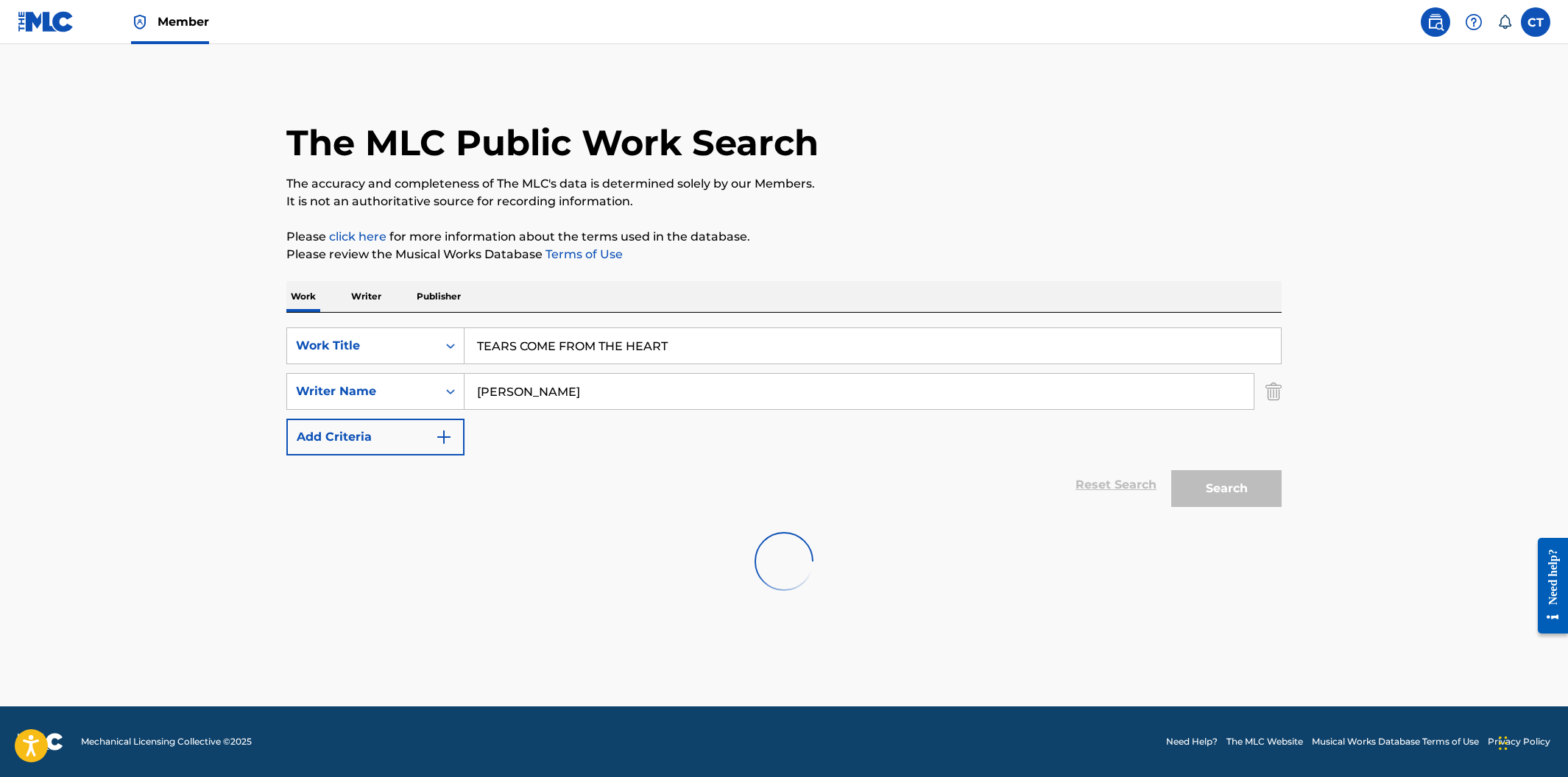
click at [1227, 491] on div "Search" at bounding box center [1222, 485] width 118 height 59
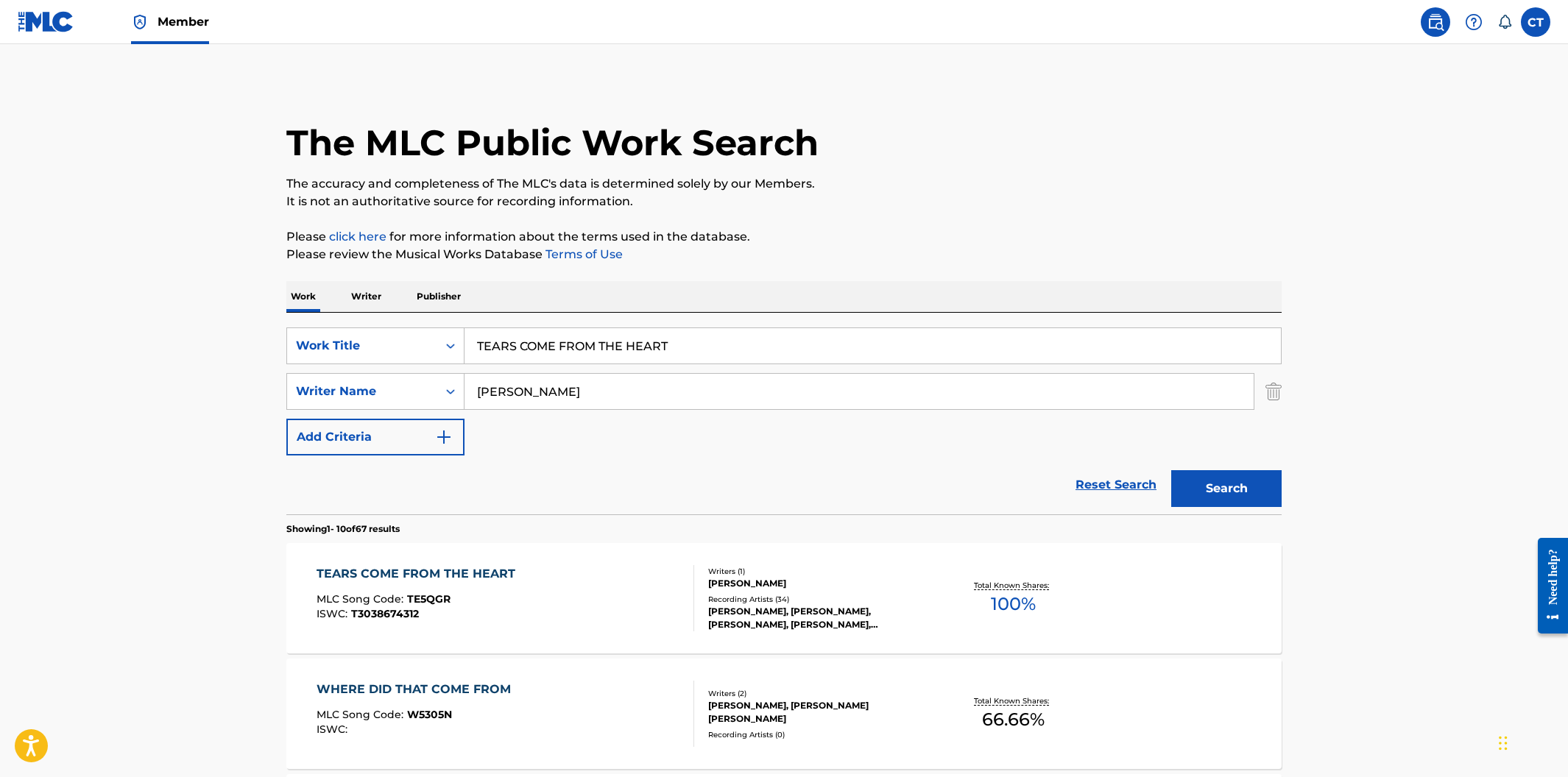
click at [669, 592] on div "TEARS COME FROM THE HEART MLC Song Code : TE5QGR ISWC : T3038674312" at bounding box center [505, 598] width 378 height 66
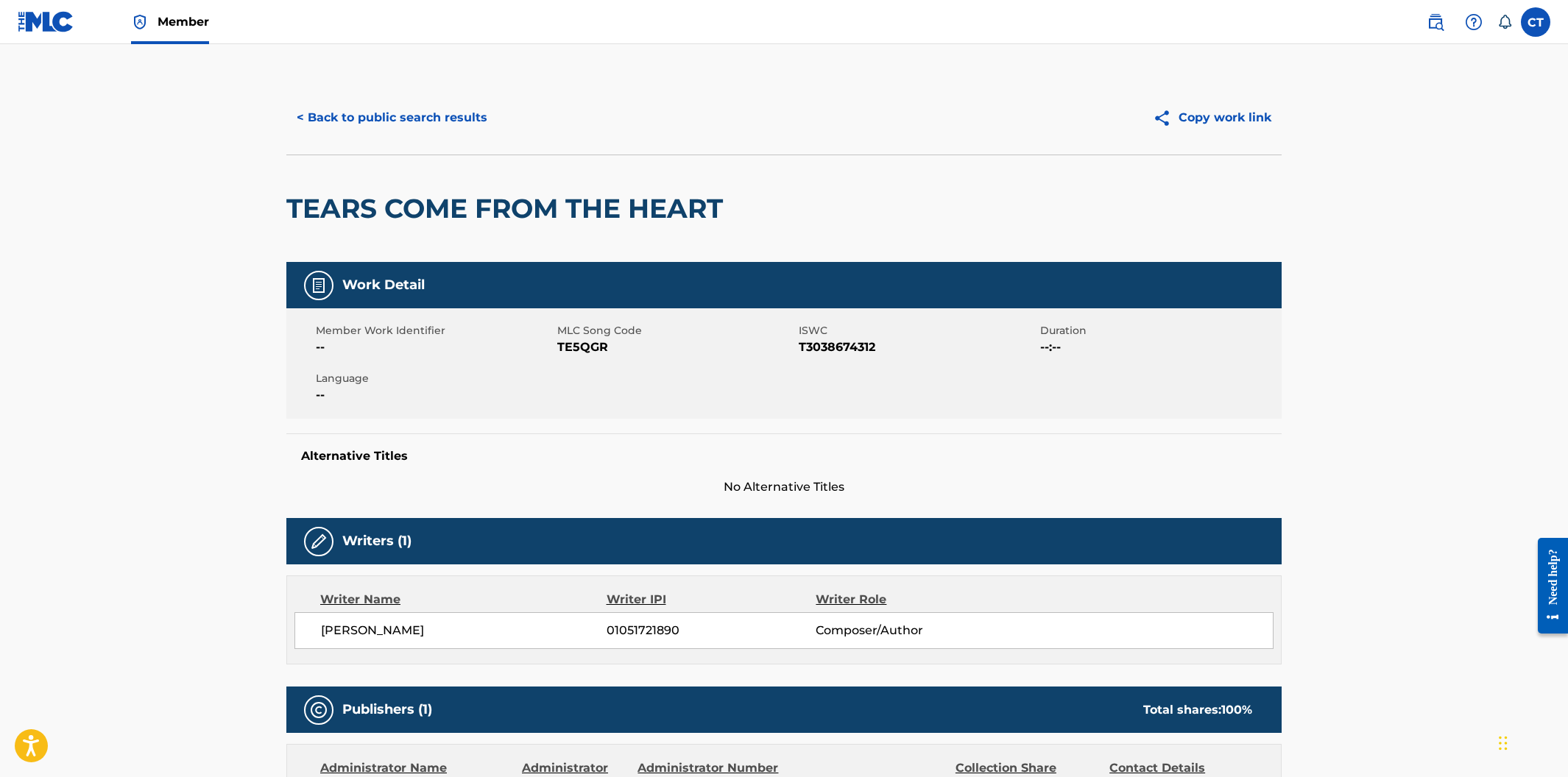
click at [623, 379] on div "Member Work Identifier -- MLC Song Code TE5QGR ISWC T3038674312 Duration --:-- …" at bounding box center [783, 364] width 995 height 110
drag, startPoint x: 607, startPoint y: 348, endPoint x: 558, endPoint y: 349, distance: 49.0
click at [558, 349] on span "TE5QGR" at bounding box center [676, 347] width 237 height 18
click at [439, 125] on button "< Back to public search results" at bounding box center [392, 117] width 211 height 37
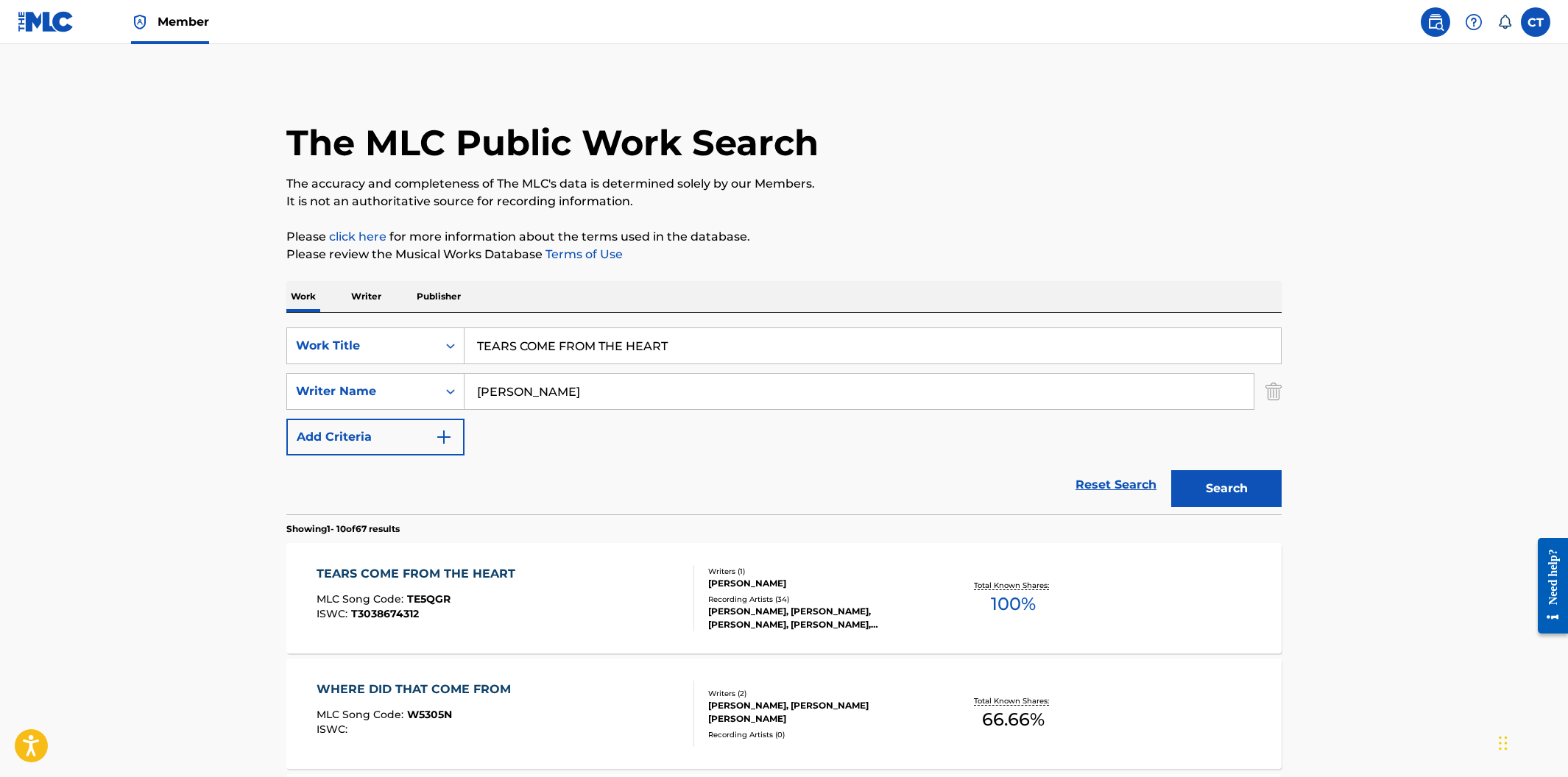
drag, startPoint x: 519, startPoint y: 319, endPoint x: 473, endPoint y: 319, distance: 46.0
click at [473, 319] on div "SearchWithCriteriaa30dfd55-81da-46dc-8b80-3fc5e38812e0 Work Title TEARS COME FR…" at bounding box center [783, 414] width 995 height 202
paste input "I DON'T NEED ANYONE ELSE"
type input "I DON'T NEED ANYONE ELSE"
click at [657, 319] on div "SearchWithCriteriaa30dfd55-81da-46dc-8b80-3fc5e38812e0 Work Title I DON'T NEED …" at bounding box center [783, 414] width 995 height 202
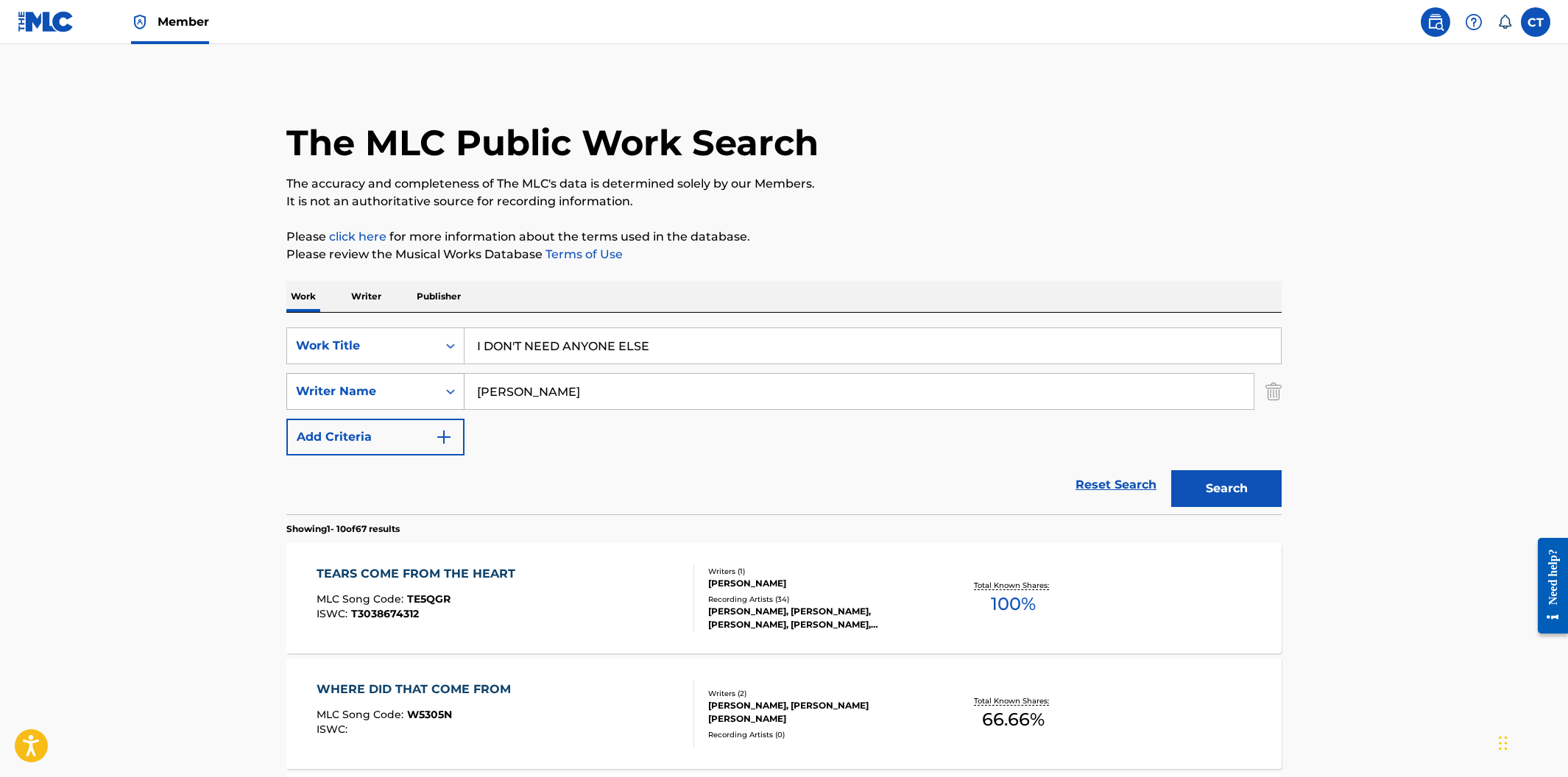
drag, startPoint x: 473, startPoint y: 382, endPoint x: 405, endPoint y: 379, distance: 68.1
click at [406, 379] on div "SearchWithCriteria4842c56e-842e-4679-a2a7-18ab21e2d417 Writer Name [PERSON_NAME]" at bounding box center [783, 392] width 995 height 37
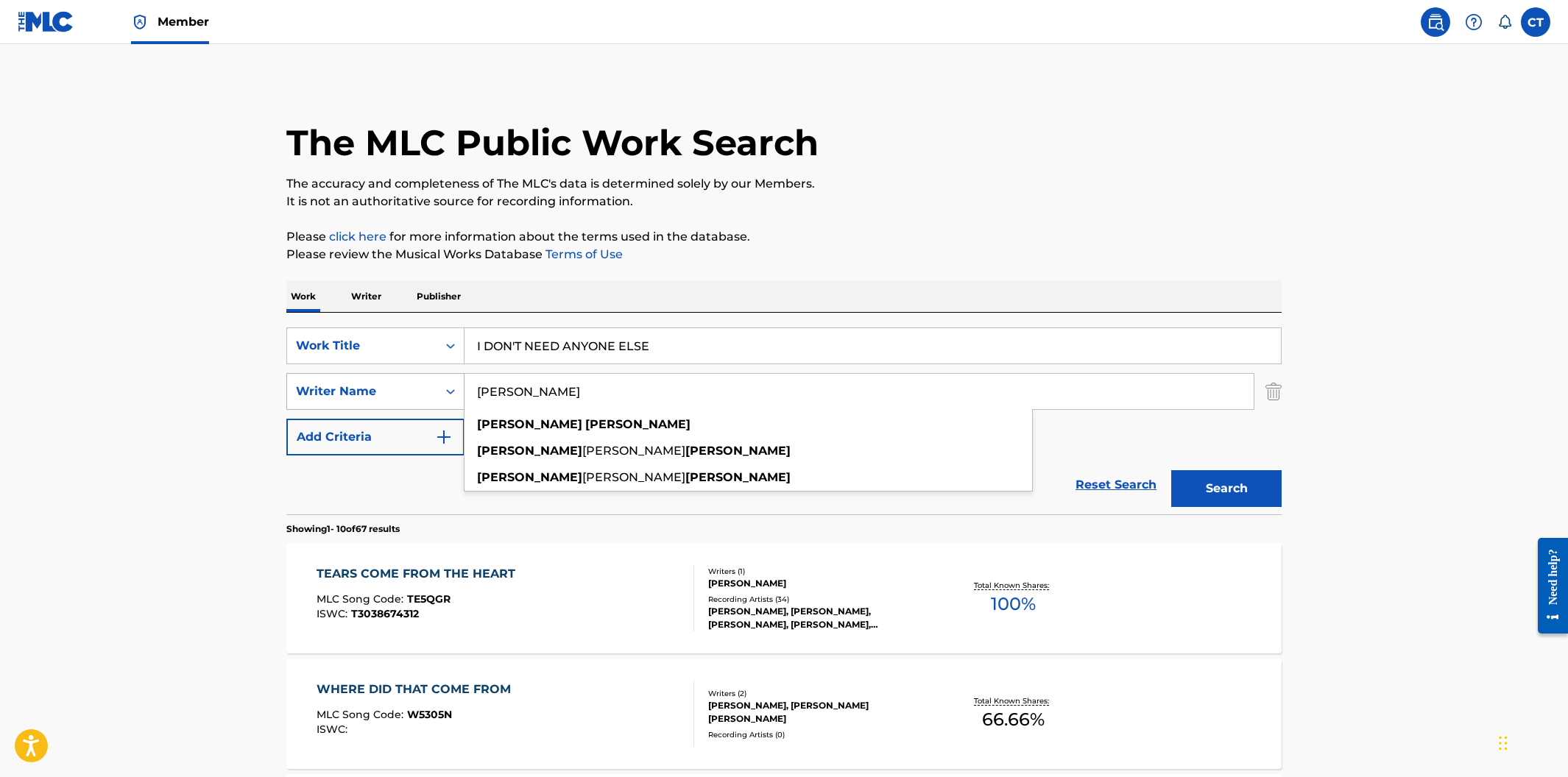
type input "[PERSON_NAME]"
click at [1171, 470] on button "Search" at bounding box center [1226, 488] width 110 height 37
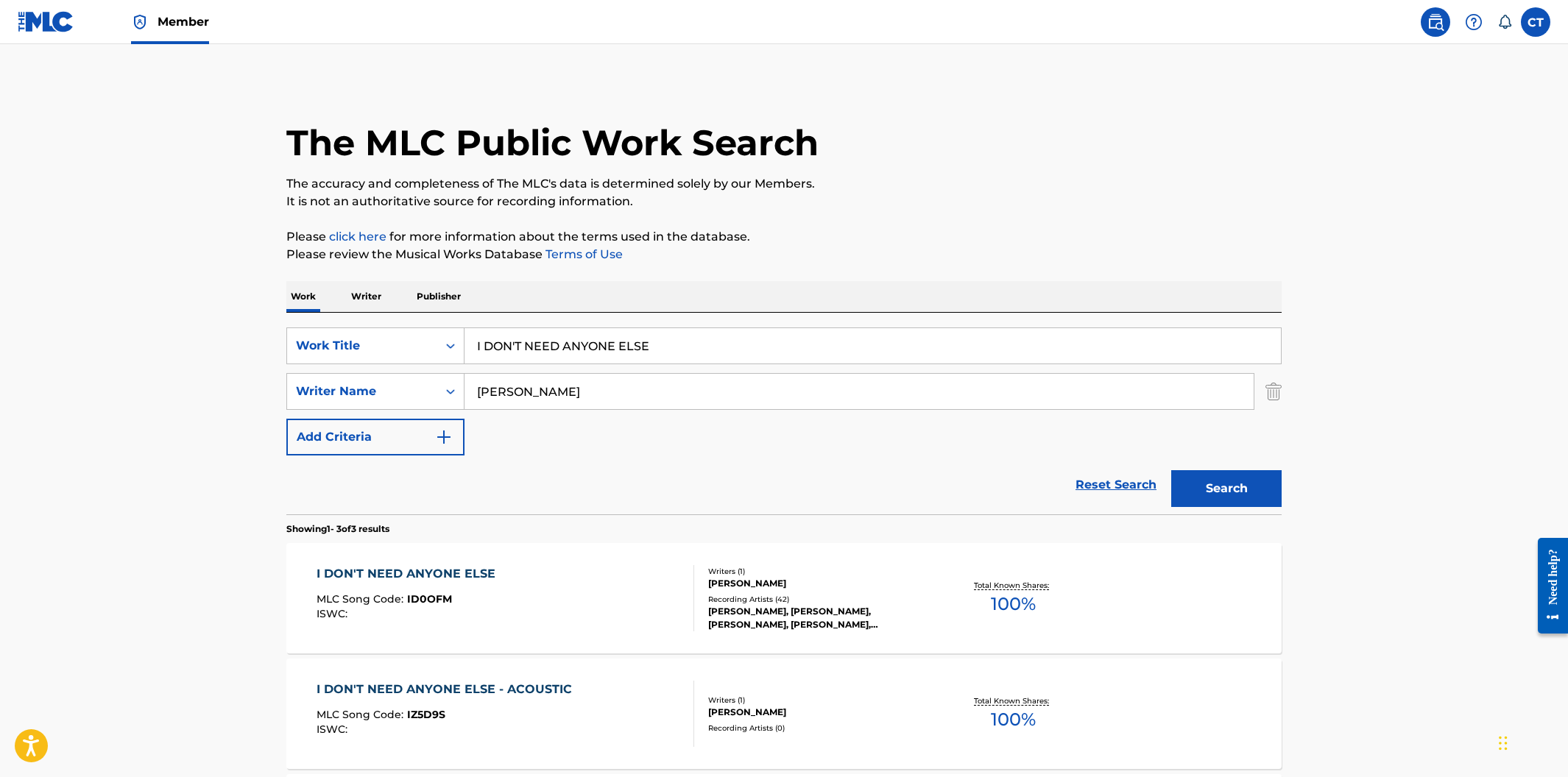
click at [577, 617] on div "I DON'T NEED ANYONE ELSE MLC Song Code : ID0OFM ISWC :" at bounding box center [505, 598] width 378 height 66
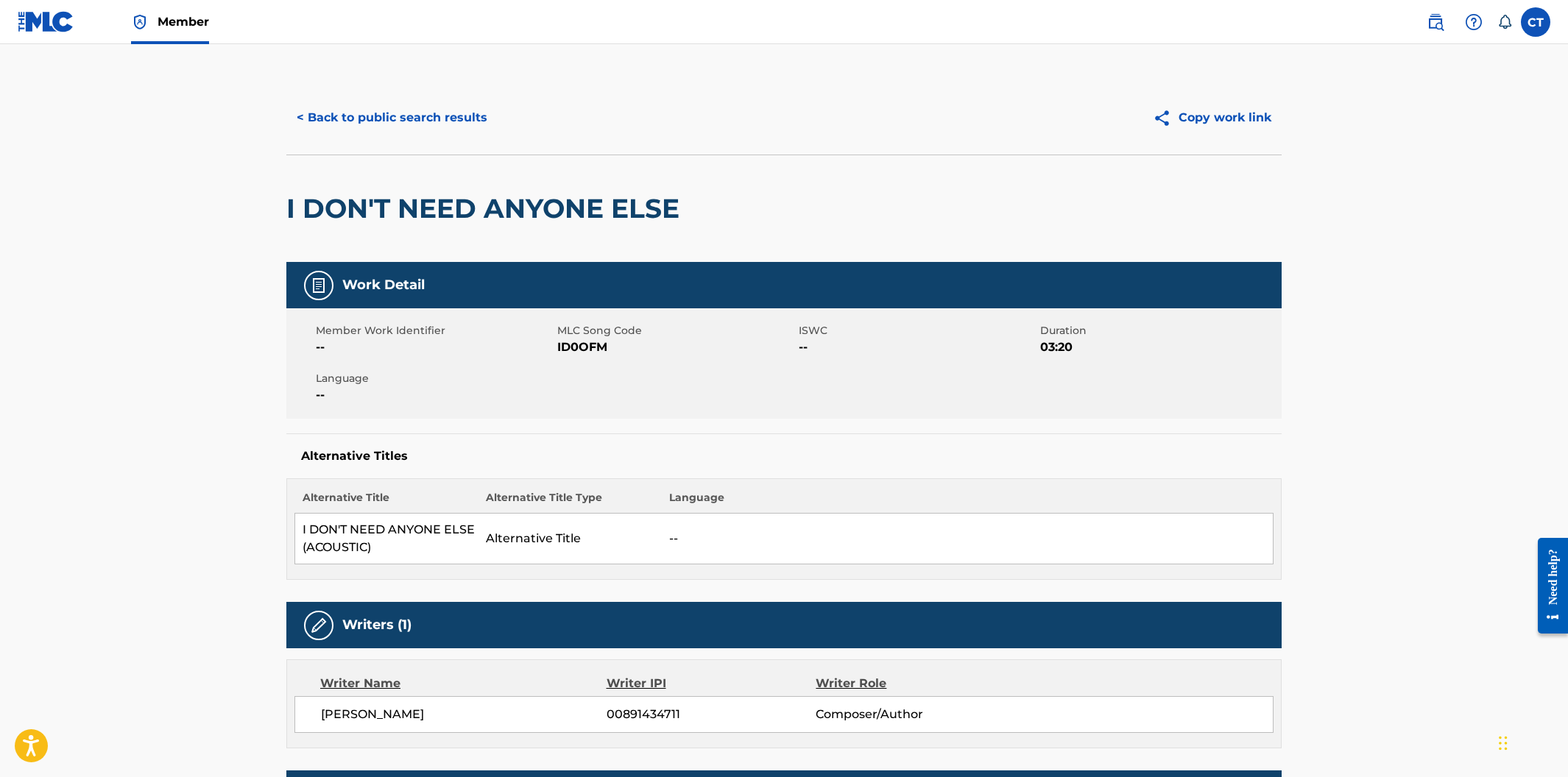
click at [689, 361] on div "Member Work Identifier -- MLC Song Code ID0OFM ISWC -- Duration 03:20 Language …" at bounding box center [783, 364] width 995 height 110
drag, startPoint x: 616, startPoint y: 351, endPoint x: 556, endPoint y: 349, distance: 60.0
click at [556, 349] on div "Member Work Identifier -- MLC Song Code ID0OFM ISWC -- Duration 03:20 Language …" at bounding box center [783, 364] width 995 height 110
click at [558, 370] on div "Member Work Identifier -- MLC Song Code ID0OFM ISWC -- Duration 03:20 Language …" at bounding box center [783, 364] width 995 height 110
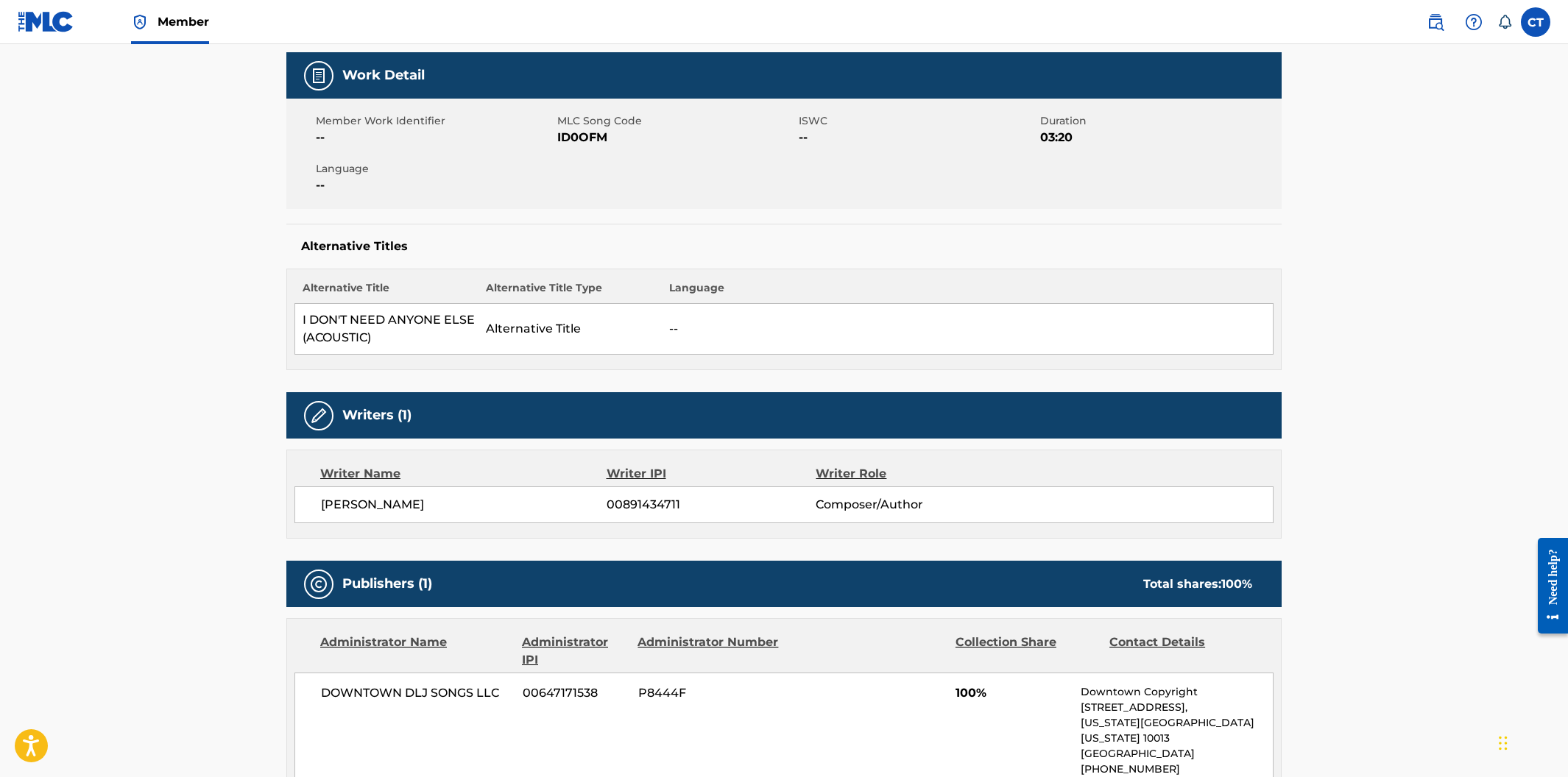
scroll to position [206, 0]
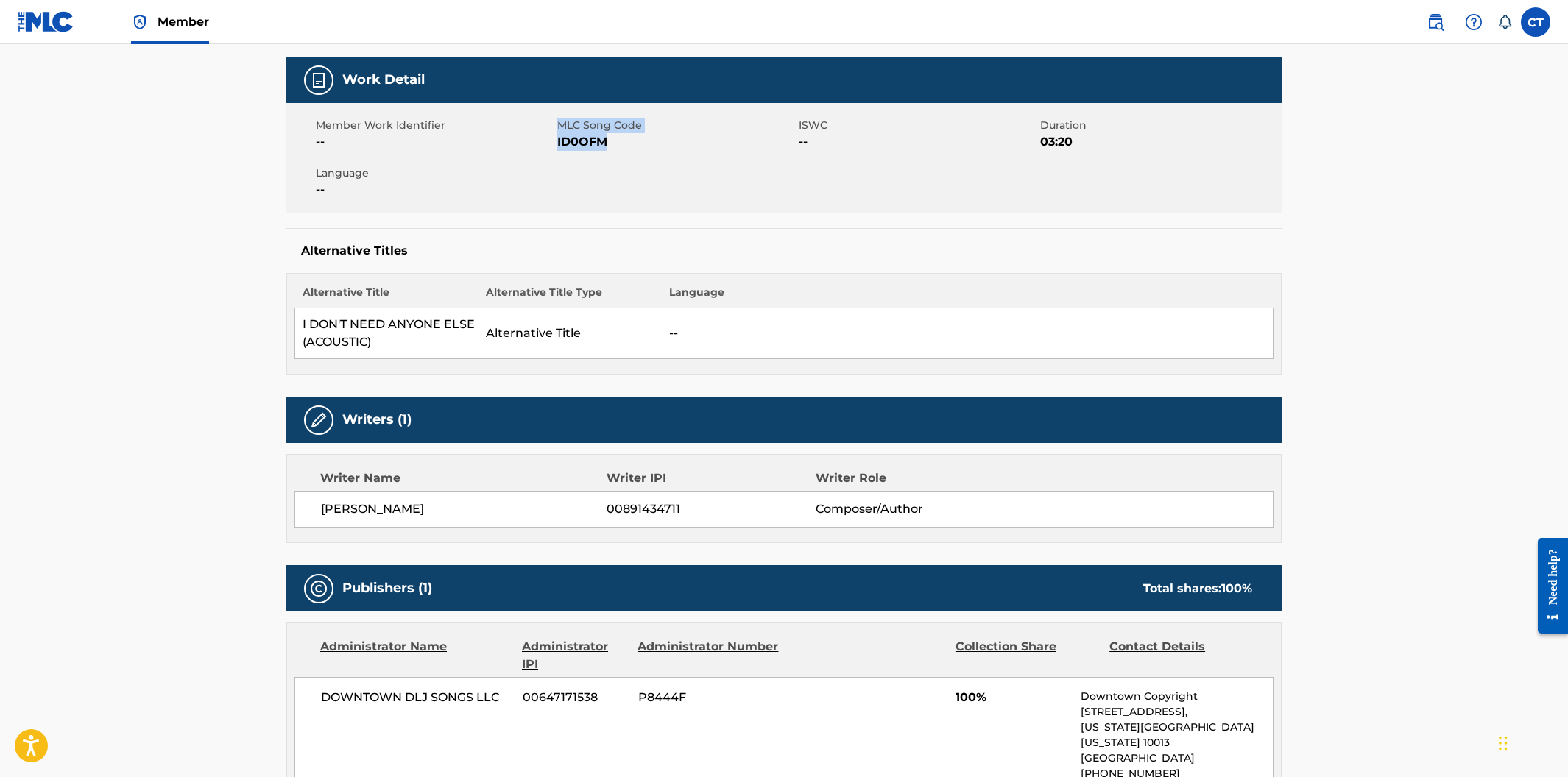
drag, startPoint x: 620, startPoint y: 142, endPoint x: 556, endPoint y: 140, distance: 64.0
click at [558, 140] on span "ID0OFM" at bounding box center [676, 143] width 237 height 18
drag, startPoint x: 564, startPoint y: 181, endPoint x: 571, endPoint y: 171, distance: 12.2
click at [565, 181] on div "Member Work Identifier -- MLC Song Code ID0OFM ISWC -- Duration 03:20 Language …" at bounding box center [783, 158] width 995 height 110
drag, startPoint x: 608, startPoint y: 143, endPoint x: 557, endPoint y: 143, distance: 51.0
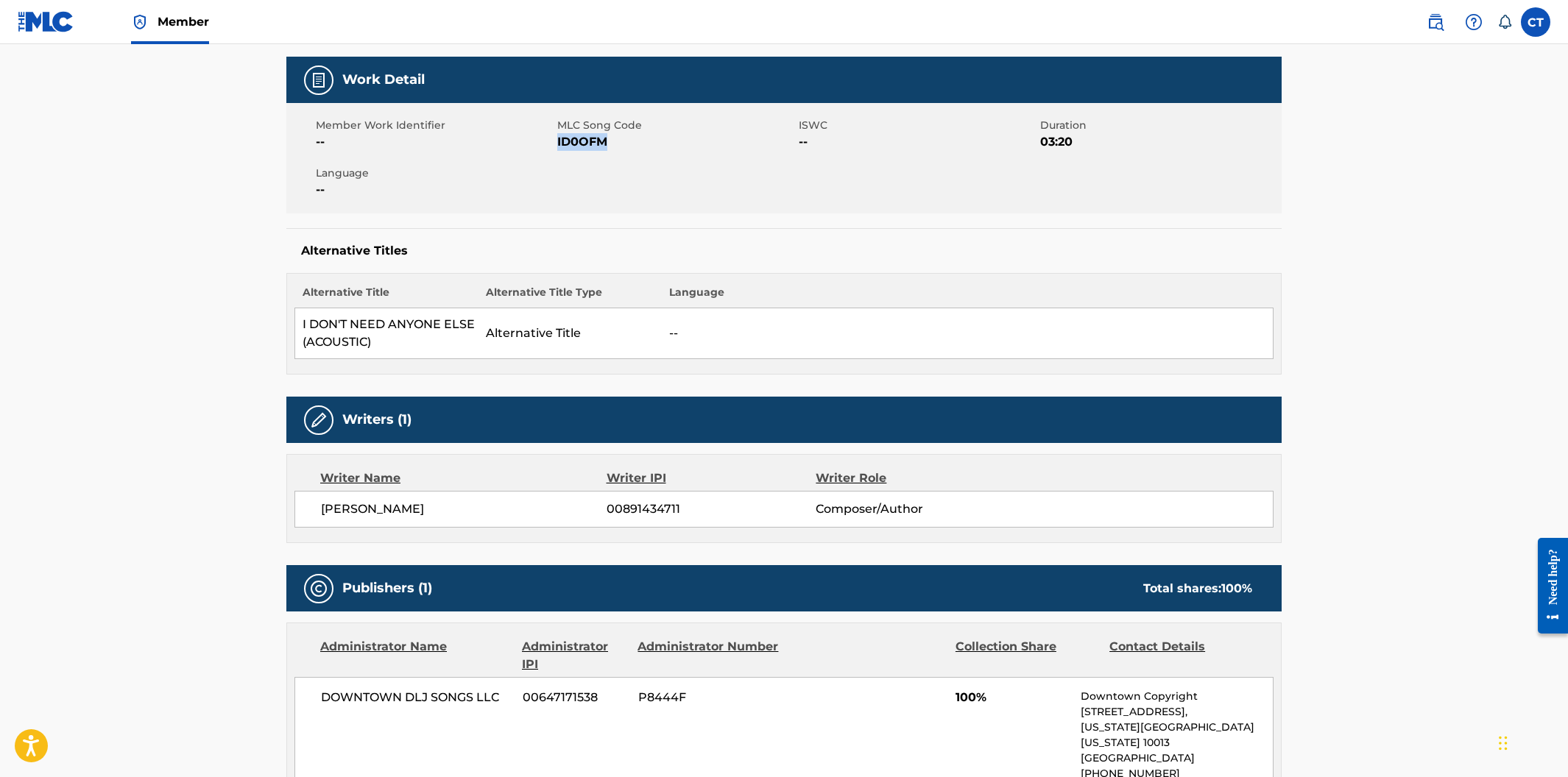
click at [558, 143] on span "ID0OFM" at bounding box center [676, 143] width 237 height 18
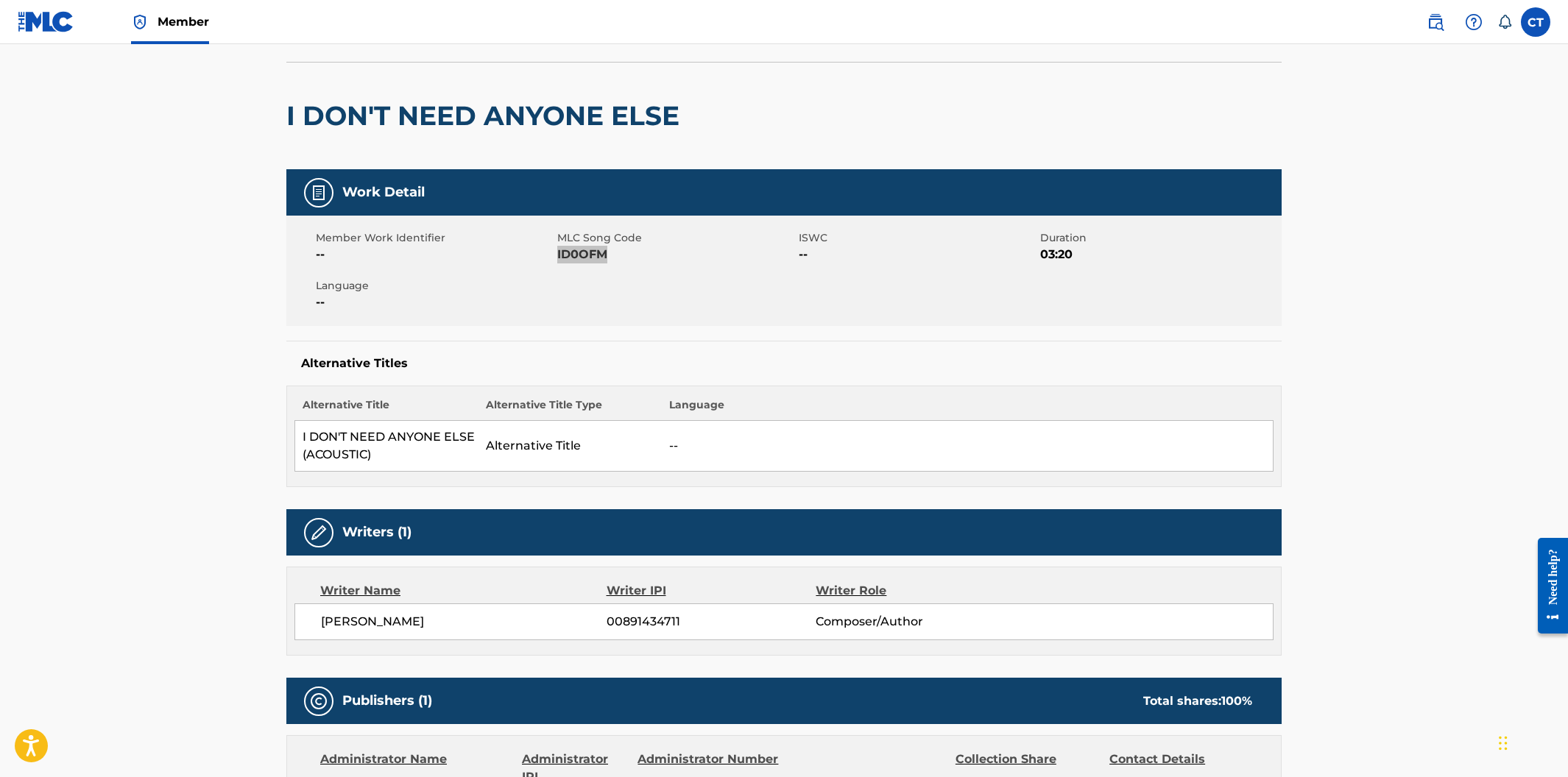
scroll to position [0, 0]
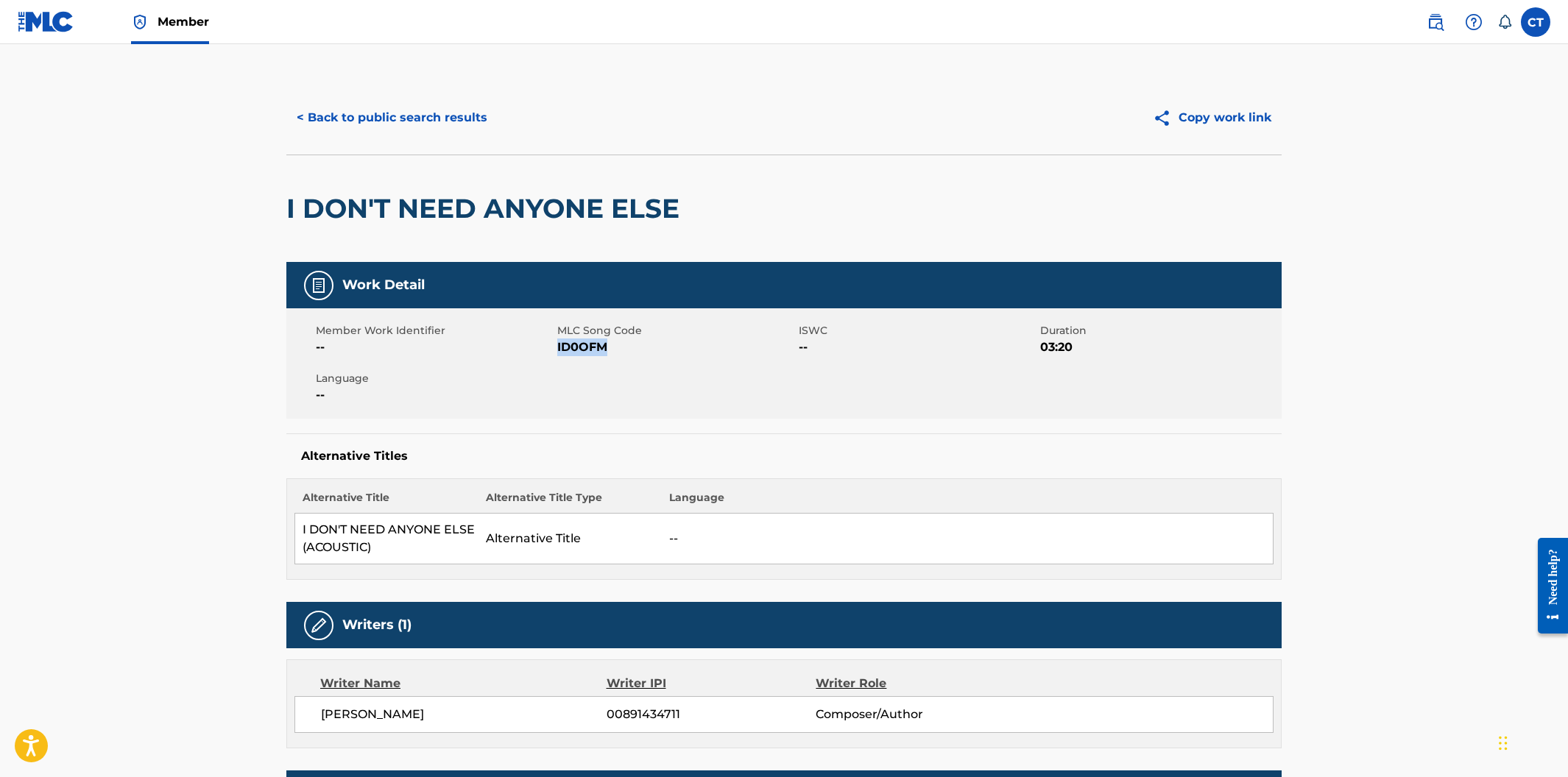
click at [434, 132] on button "< Back to public search results" at bounding box center [392, 117] width 211 height 37
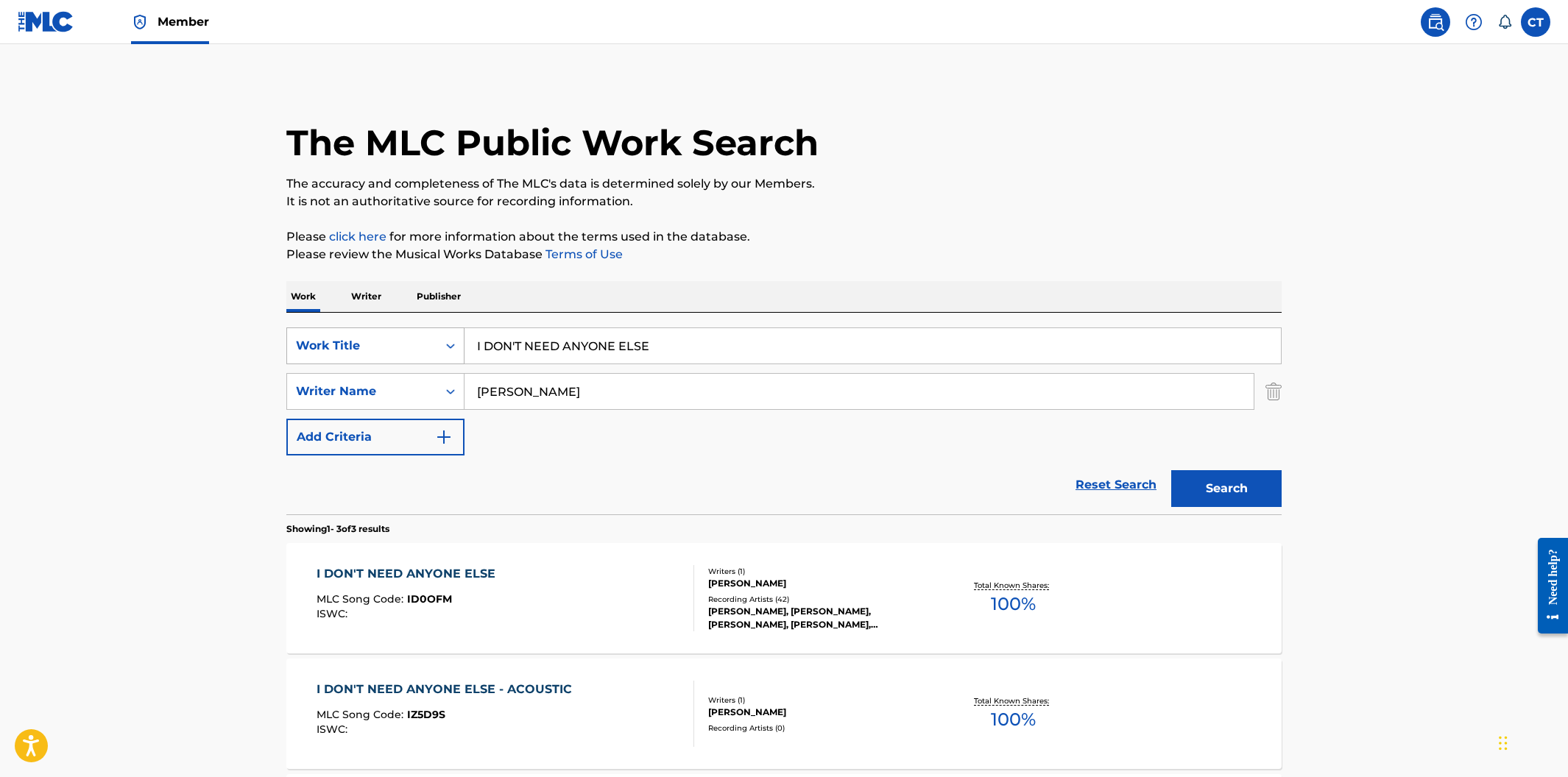
drag, startPoint x: 676, startPoint y: 343, endPoint x: 398, endPoint y: 329, distance: 278.4
click at [398, 329] on div "SearchWithCriteriaa30dfd55-81da-46dc-8b80-3fc5e38812e0 Work Title I DON'T NEED …" at bounding box center [783, 346] width 995 height 37
paste input "DEAD OR ALIV"
type input "DEAD OR ALIVE"
click at [1171, 470] on button "Search" at bounding box center [1226, 488] width 110 height 37
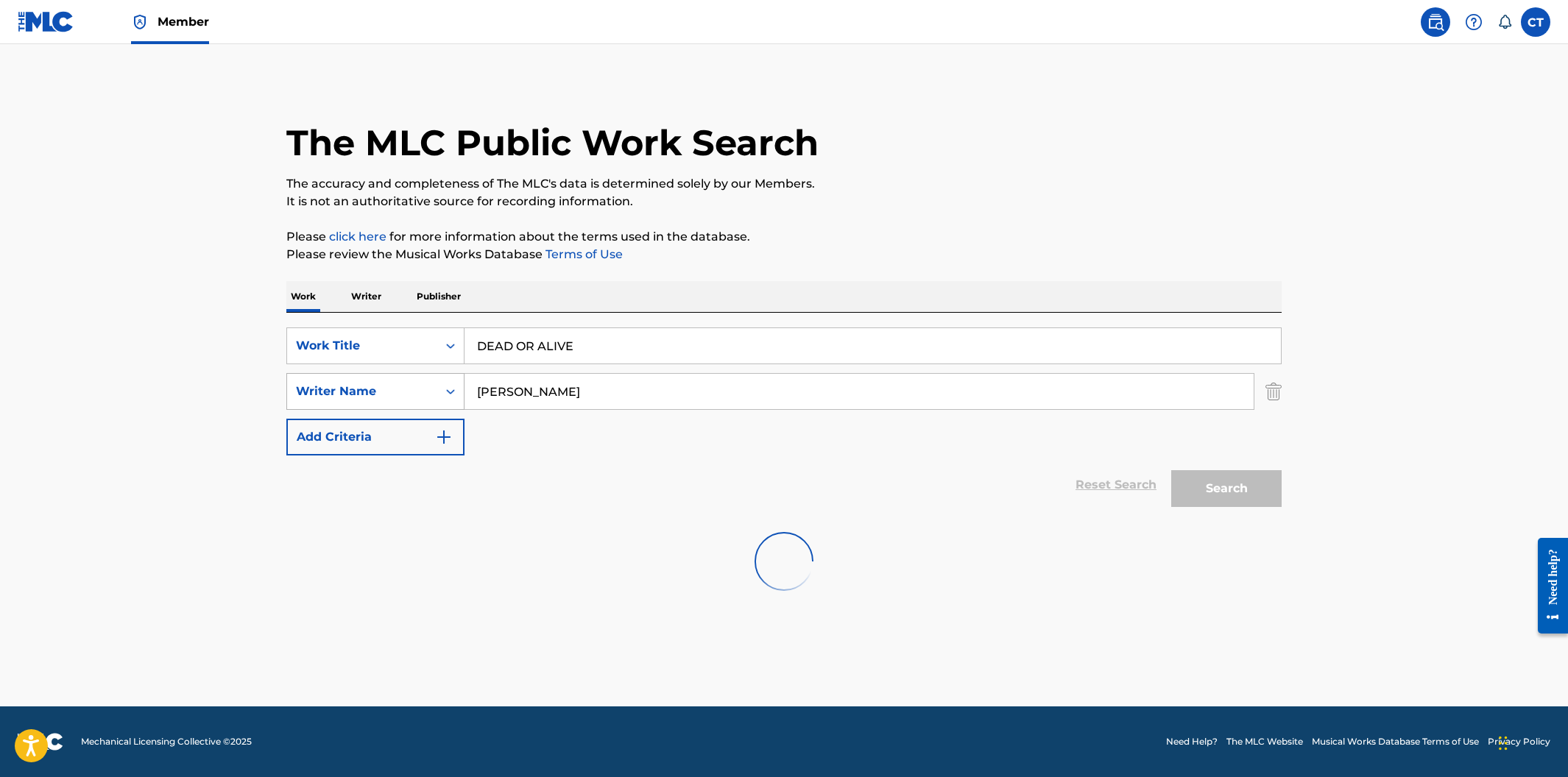
drag, startPoint x: 609, startPoint y: 402, endPoint x: 455, endPoint y: 381, distance: 155.4
click at [455, 381] on div "SearchWithCriteria4842c56e-842e-4679-a2a7-18ab21e2d417 Writer Name [PERSON_NAME]" at bounding box center [783, 392] width 995 height 37
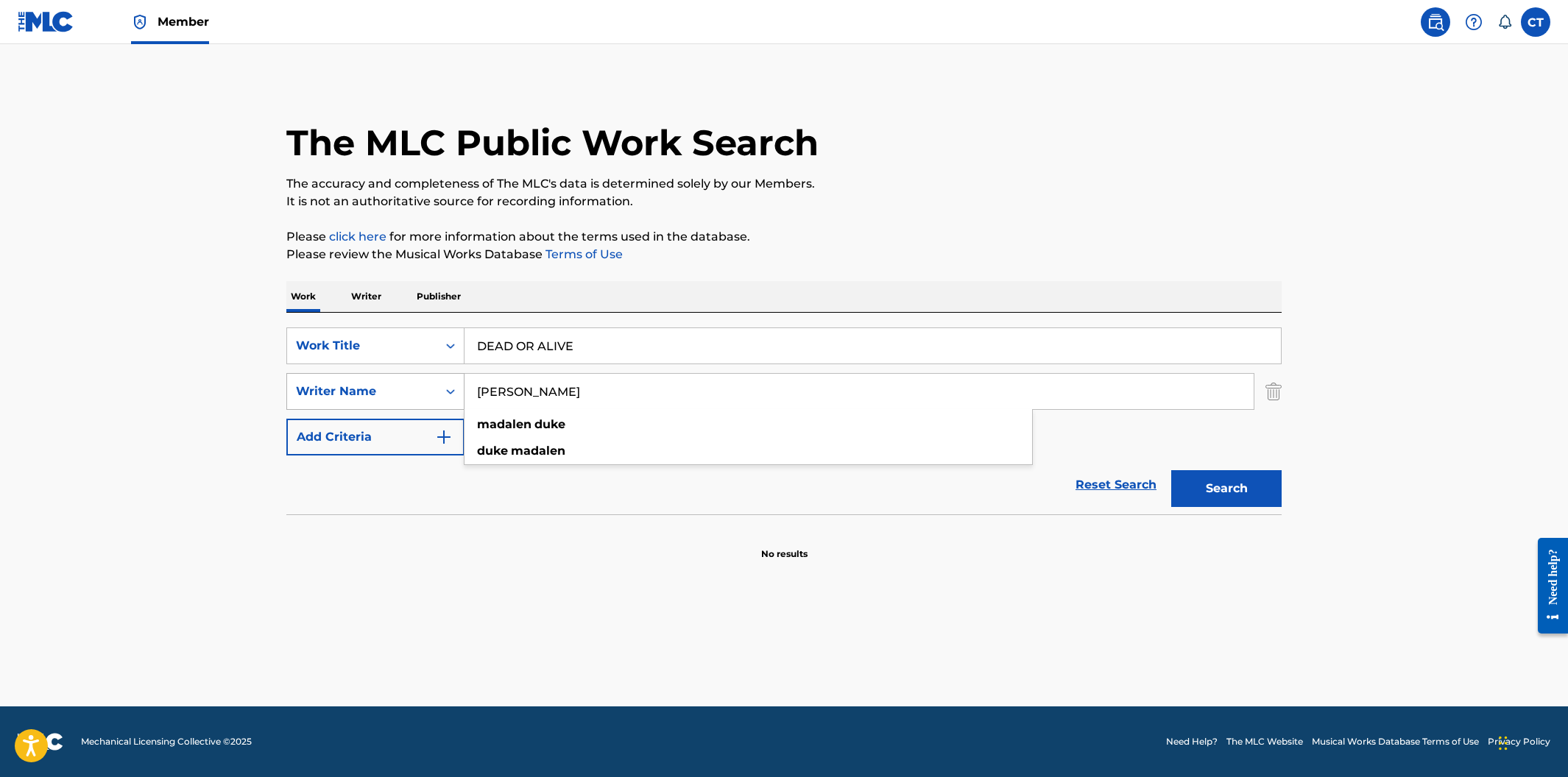
type input "[PERSON_NAME]"
click at [1171, 470] on button "Search" at bounding box center [1226, 488] width 110 height 37
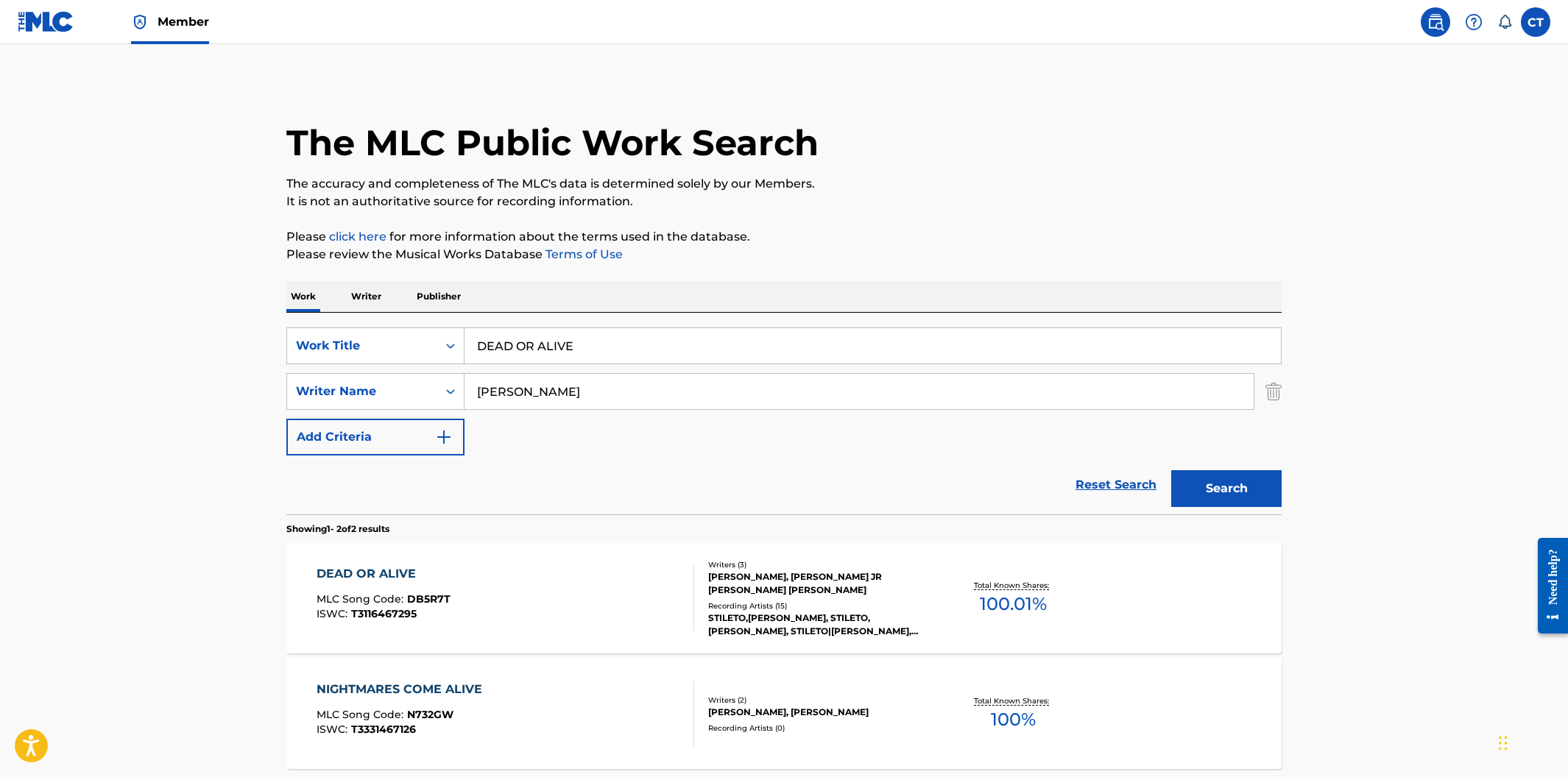
click at [559, 579] on div "DEAD OR ALIVE MLC Song Code : DB5R7T ISWC : T3116467295" at bounding box center [505, 598] width 378 height 66
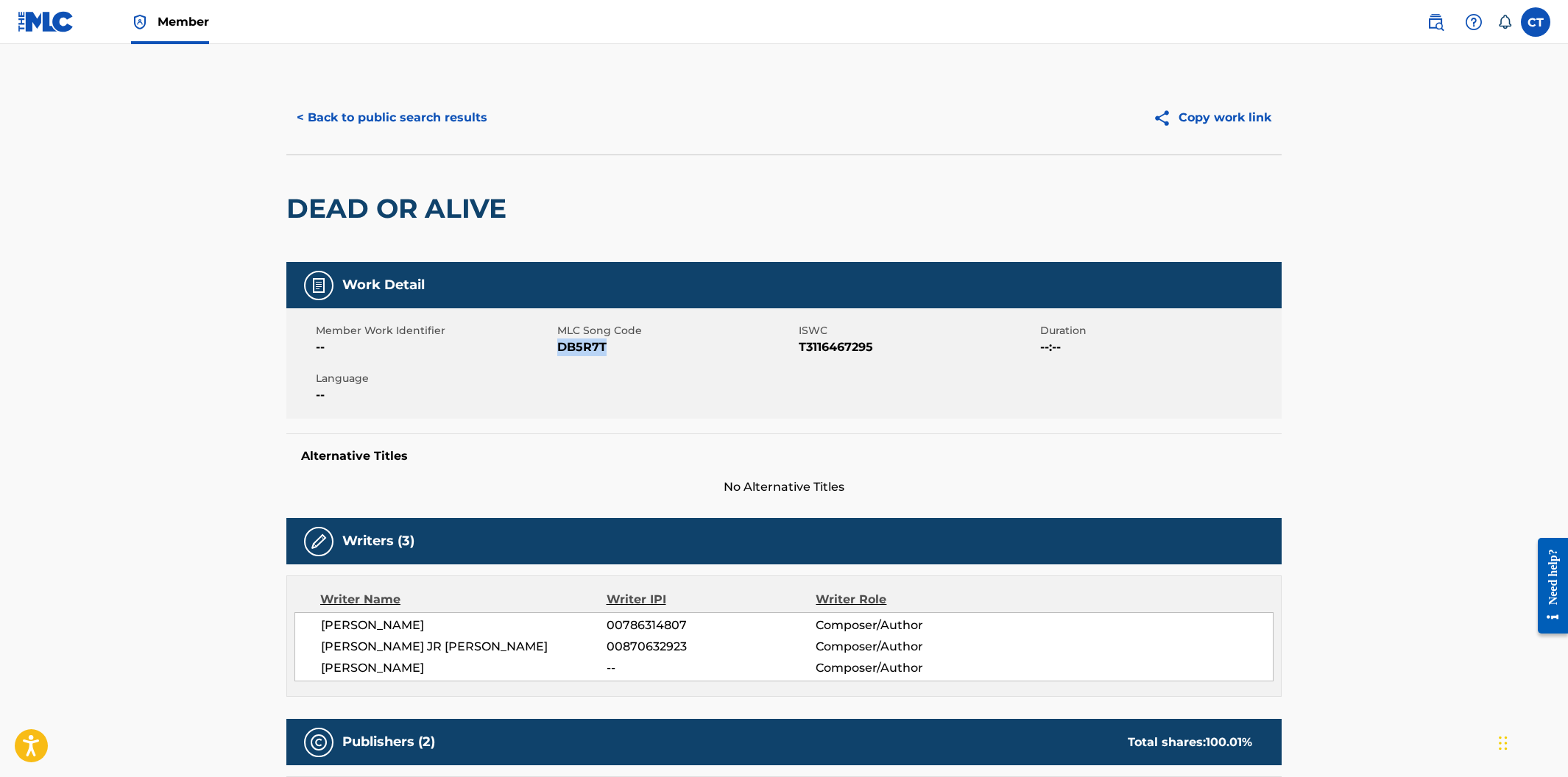
drag, startPoint x: 629, startPoint y: 342, endPoint x: 558, endPoint y: 347, distance: 71.2
click at [558, 347] on span "DB5R7T" at bounding box center [676, 347] width 237 height 18
click at [456, 130] on button "< Back to public search results" at bounding box center [392, 117] width 211 height 37
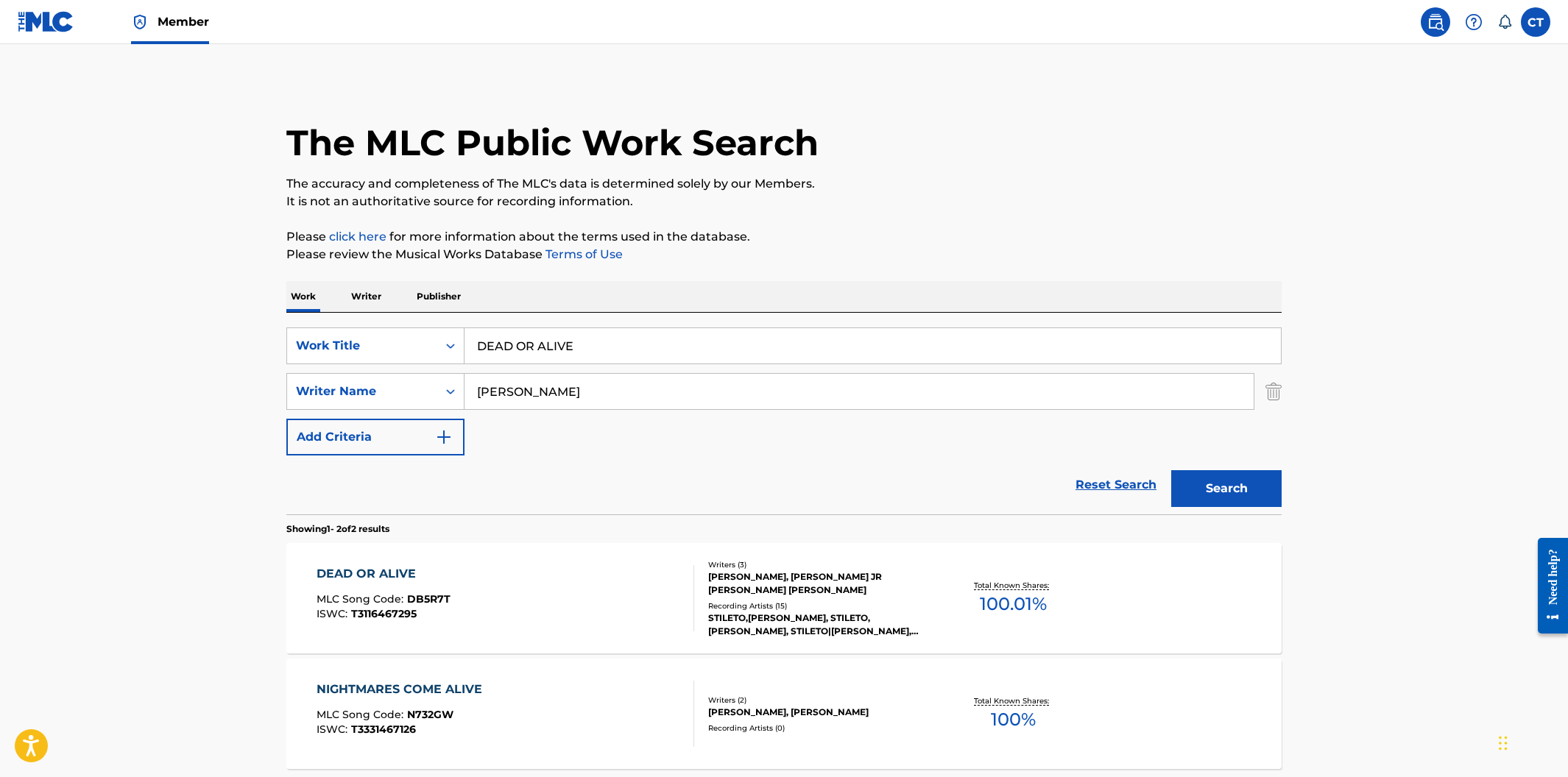
drag, startPoint x: 591, startPoint y: 352, endPoint x: 416, endPoint y: 324, distance: 177.2
click at [416, 324] on div "SearchWithCriteriaa30dfd55-81da-46dc-8b80-3fc5e38812e0 Work Title DEAD OR ALIVE…" at bounding box center [783, 414] width 995 height 202
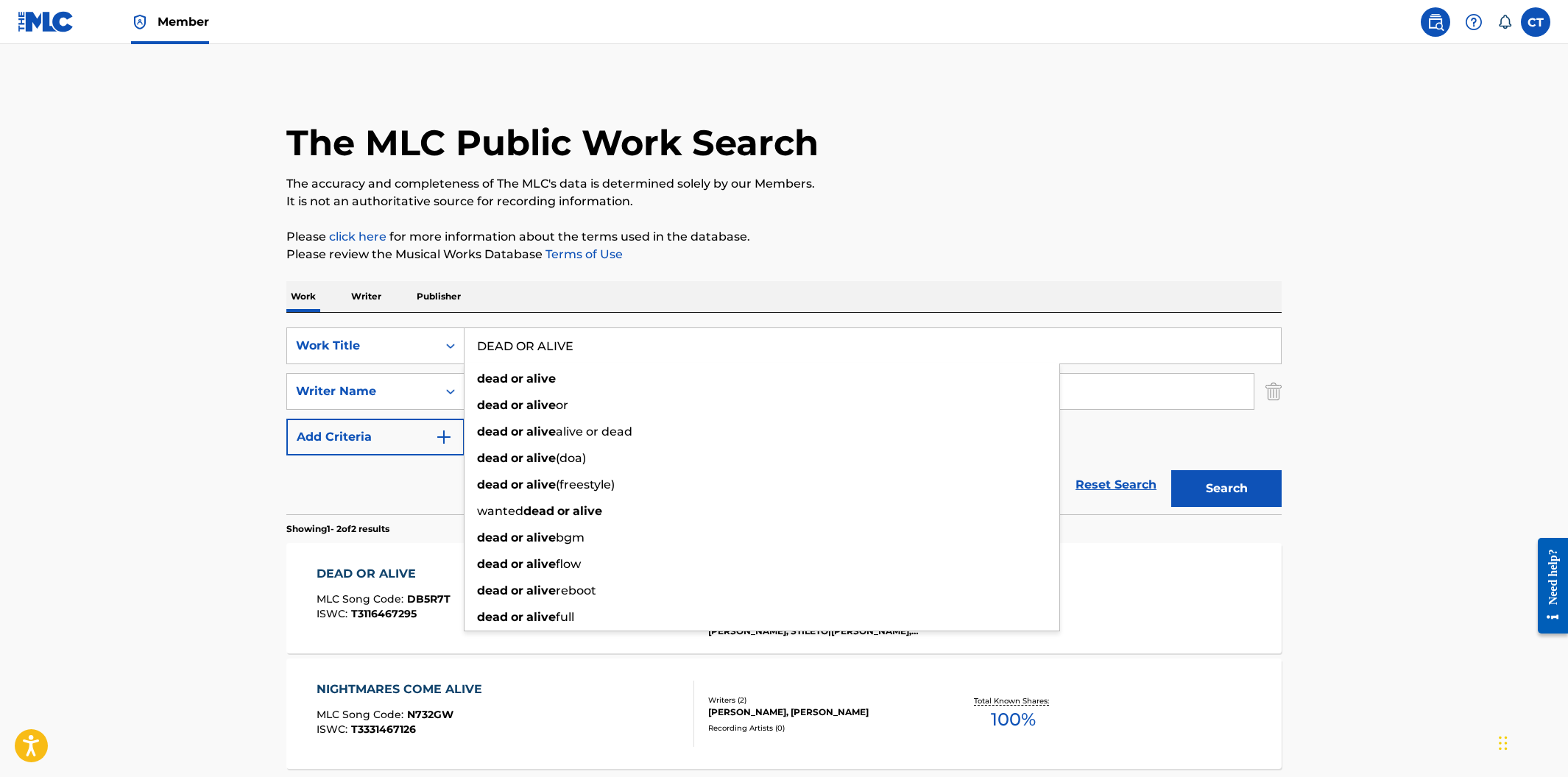
paste input "LOVE INTO A WEAPON"
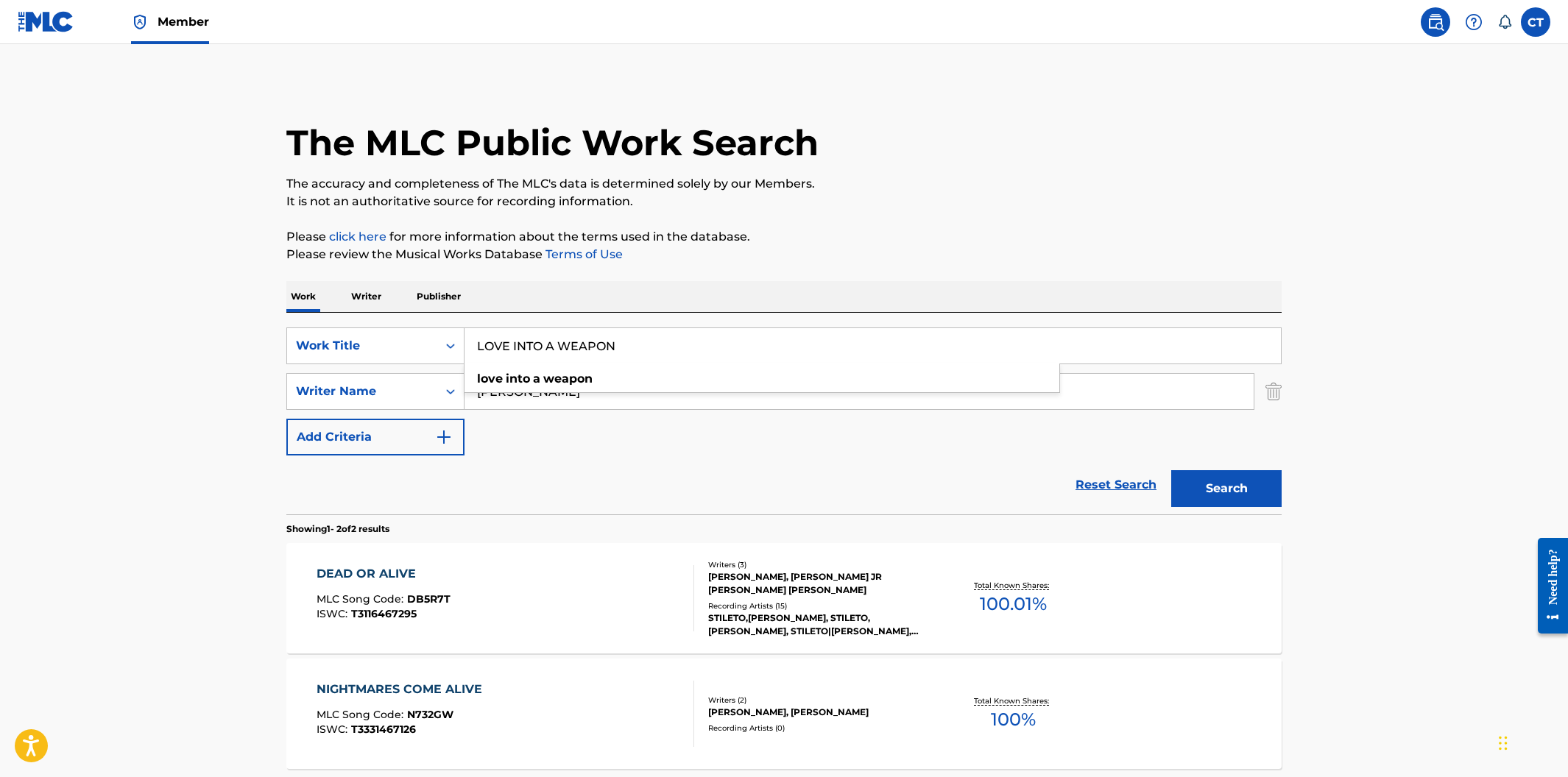
type input "LOVE INTO A WEAPON"
click at [761, 282] on div "Work Writer Publisher" at bounding box center [783, 297] width 995 height 31
drag, startPoint x: 657, startPoint y: 398, endPoint x: 447, endPoint y: 378, distance: 211.0
click at [447, 378] on div "SearchWithCriteria4842c56e-842e-4679-a2a7-18ab21e2d417 Writer Name [PERSON_NAME…" at bounding box center [783, 392] width 995 height 37
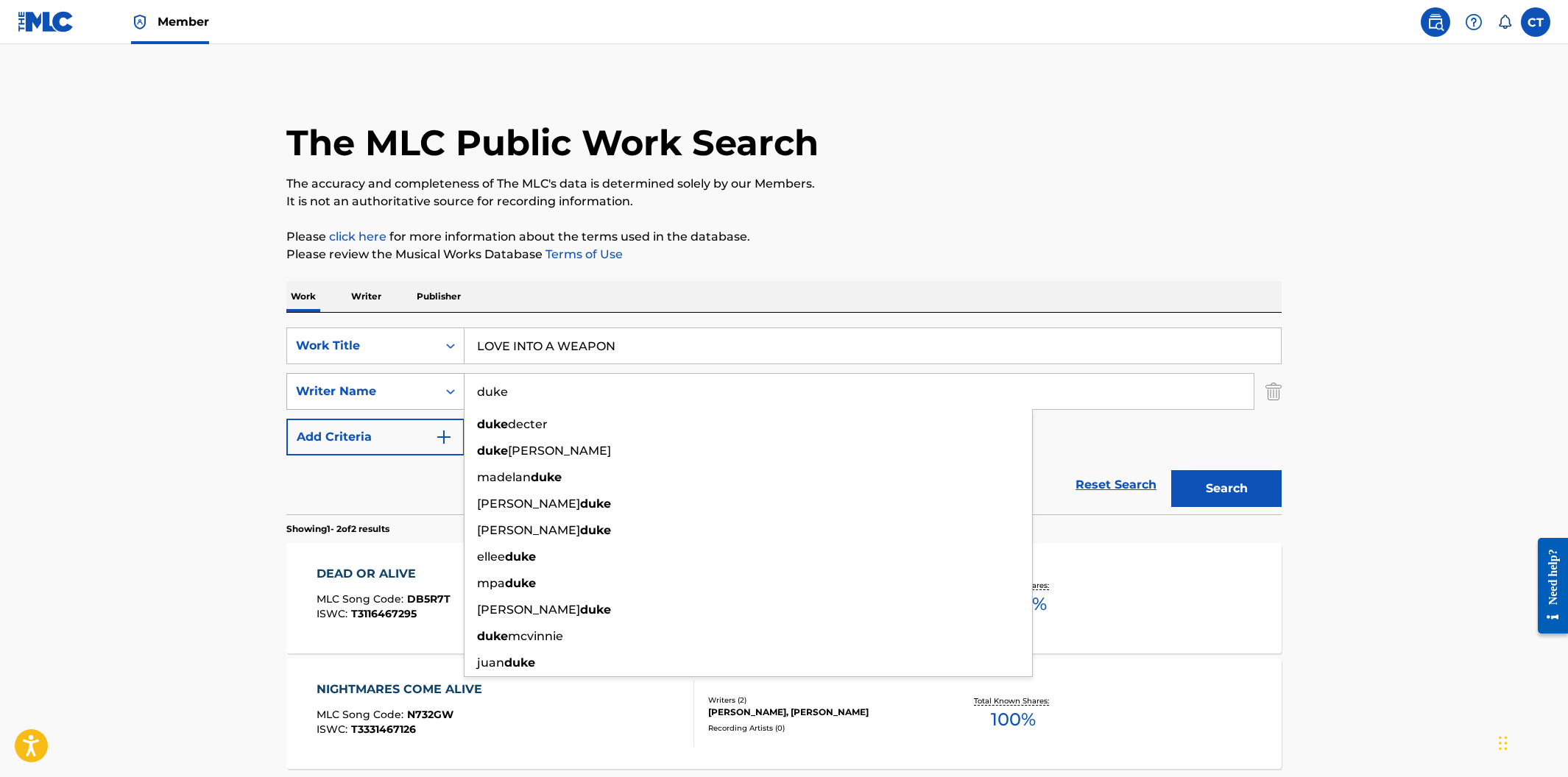
type input "duke"
click at [1171, 470] on button "Search" at bounding box center [1226, 488] width 110 height 37
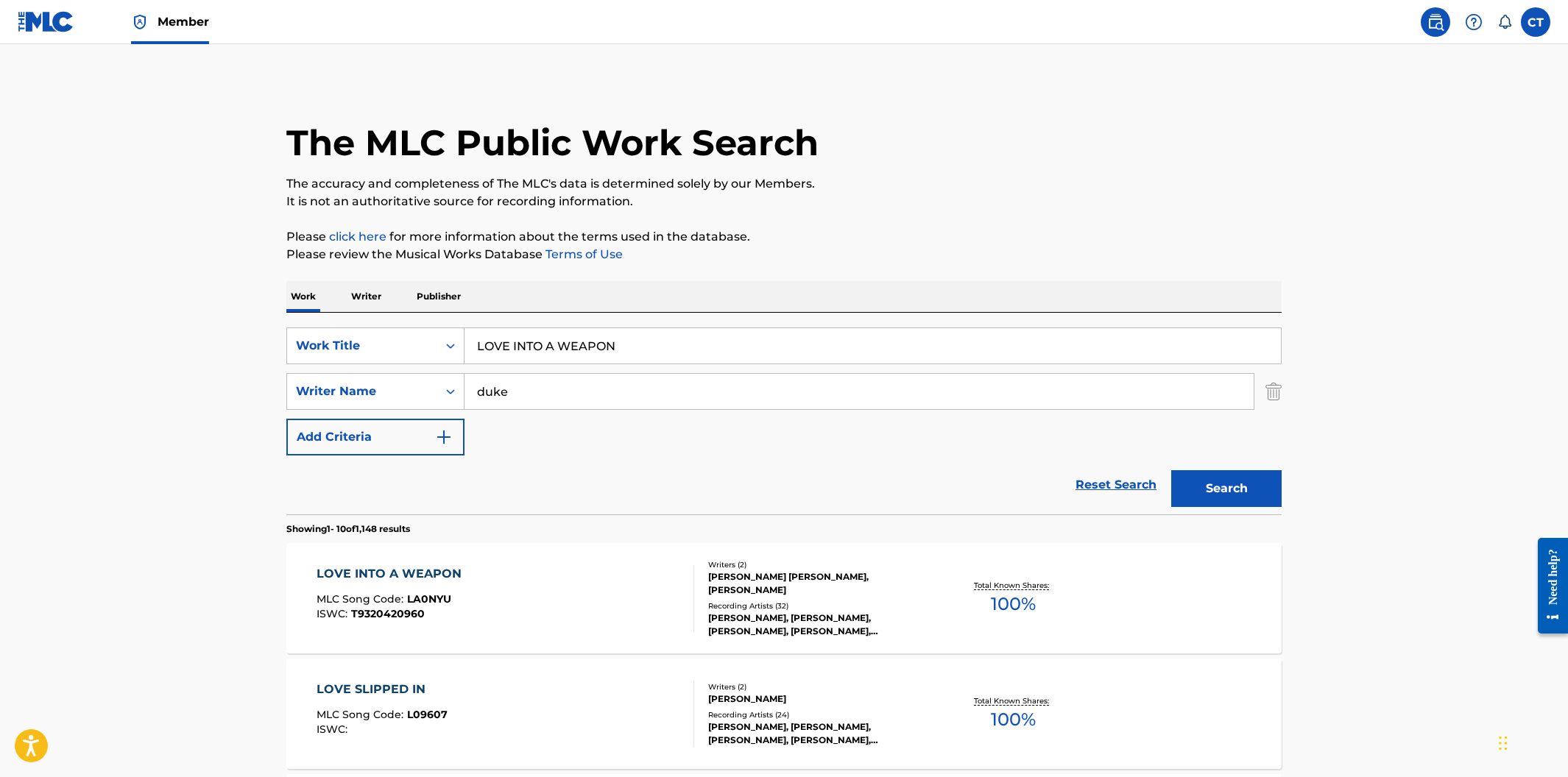
click at [533, 578] on div "LOVE INTO A WEAPON MLC Song Code : LA0NYU ISWC : T9320420960" at bounding box center [505, 598] width 378 height 66
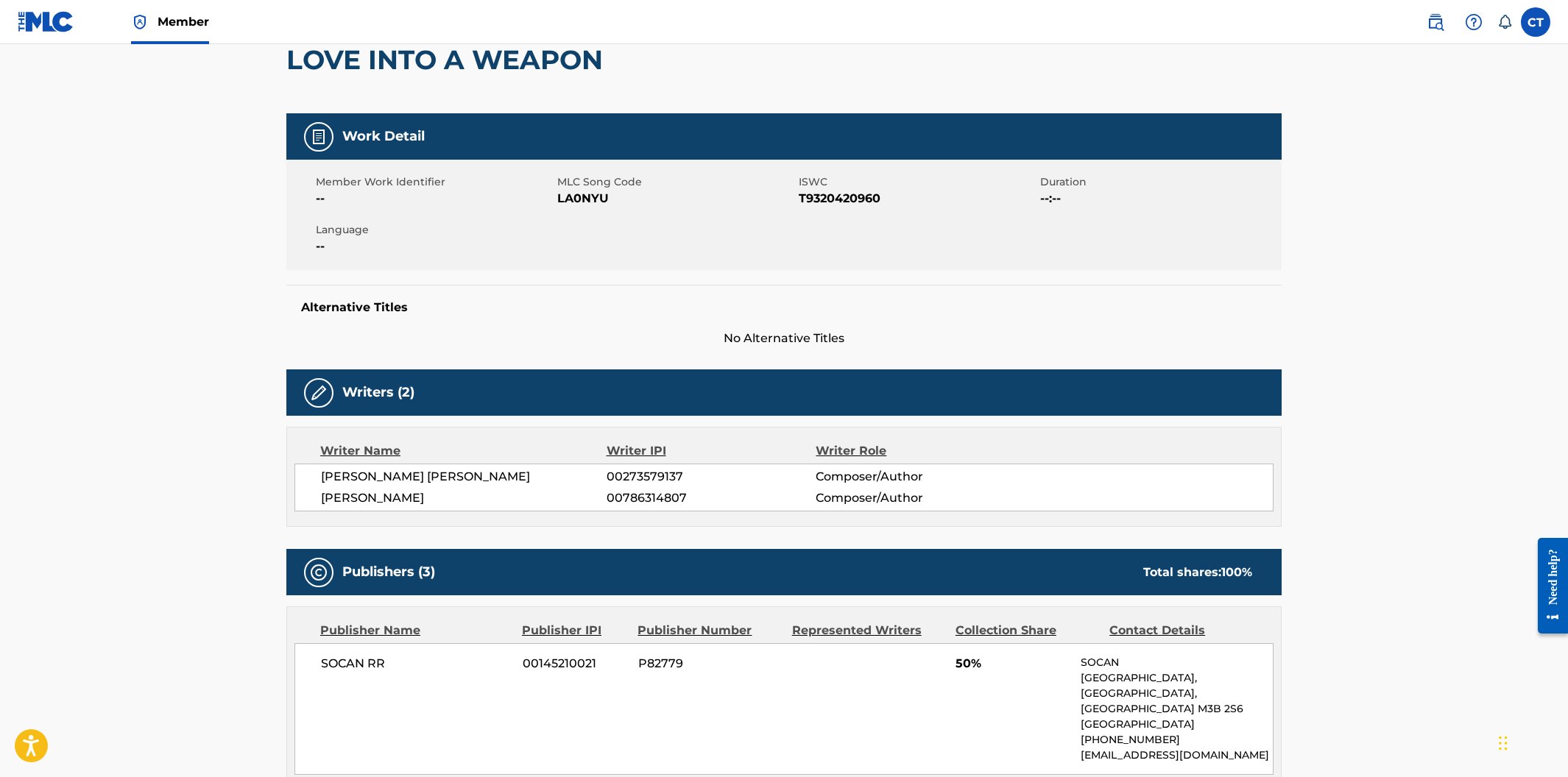
scroll to position [109, 0]
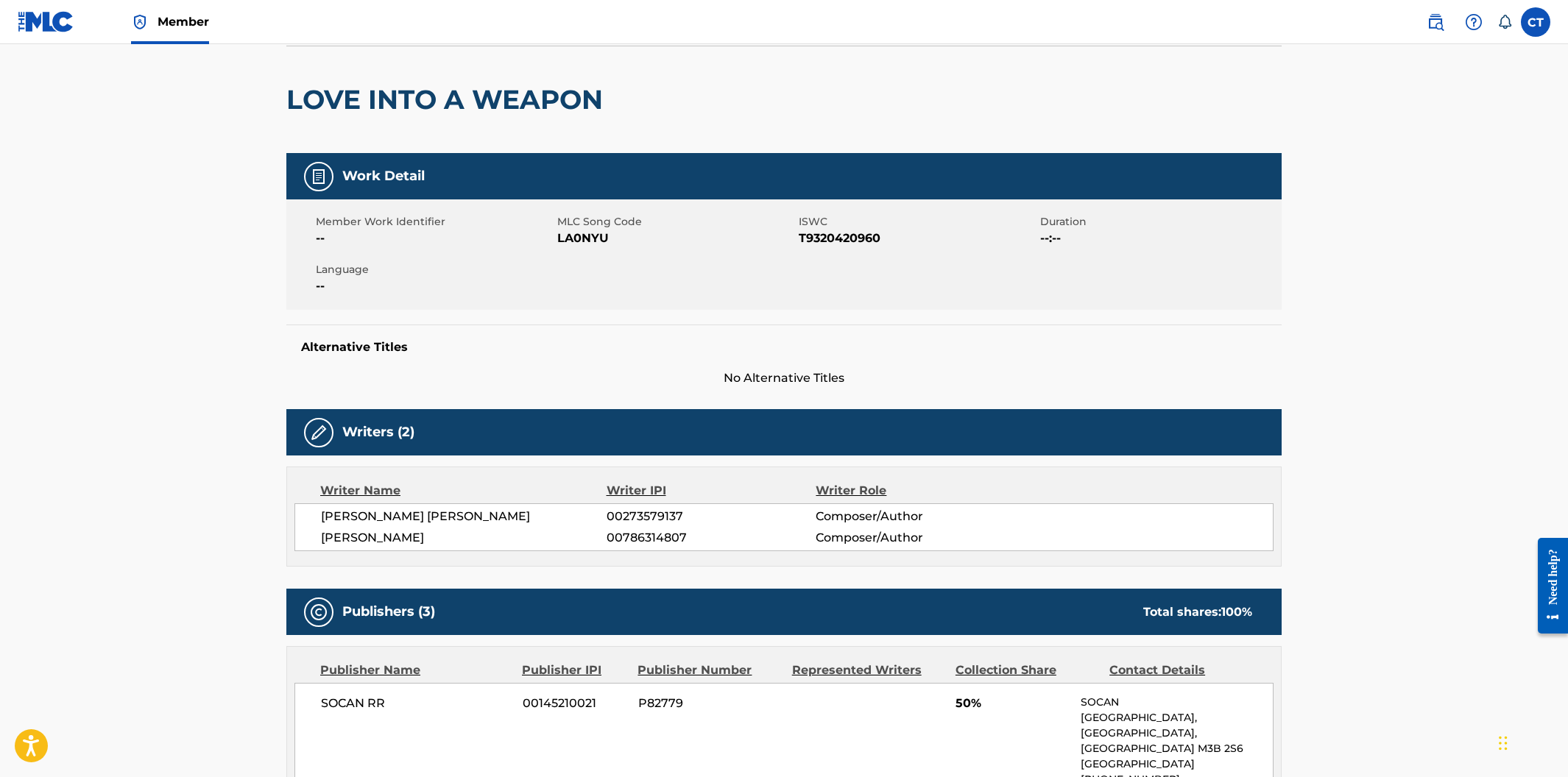
click at [637, 295] on div "Member Work Identifier -- MLC Song Code LA0NYU ISWC T9320420960 Duration --:-- …" at bounding box center [783, 254] width 995 height 110
drag, startPoint x: 620, startPoint y: 241, endPoint x: 557, endPoint y: 241, distance: 63.0
click at [558, 241] on span "LA0NYU" at bounding box center [676, 239] width 237 height 18
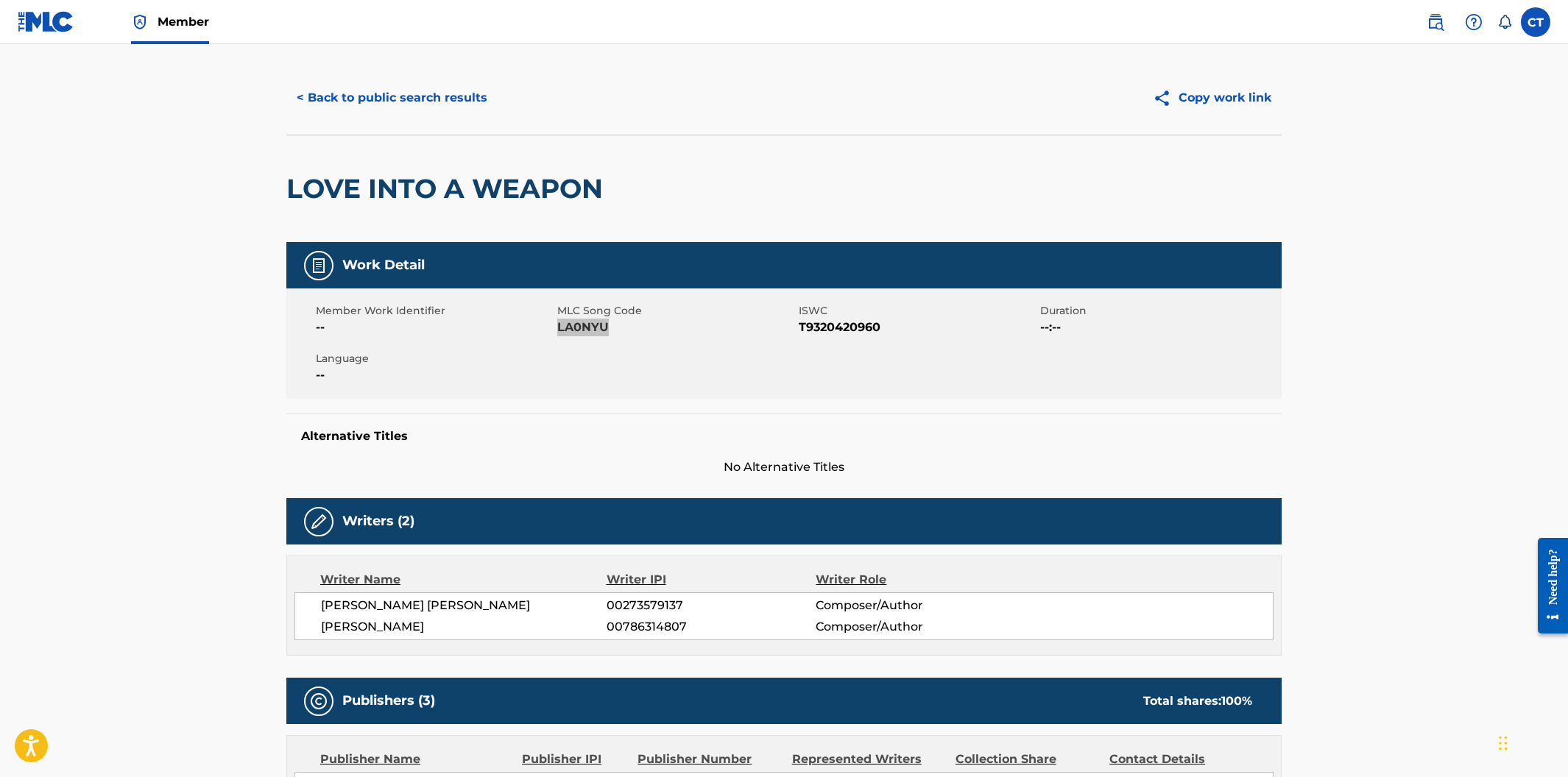
scroll to position [0, 0]
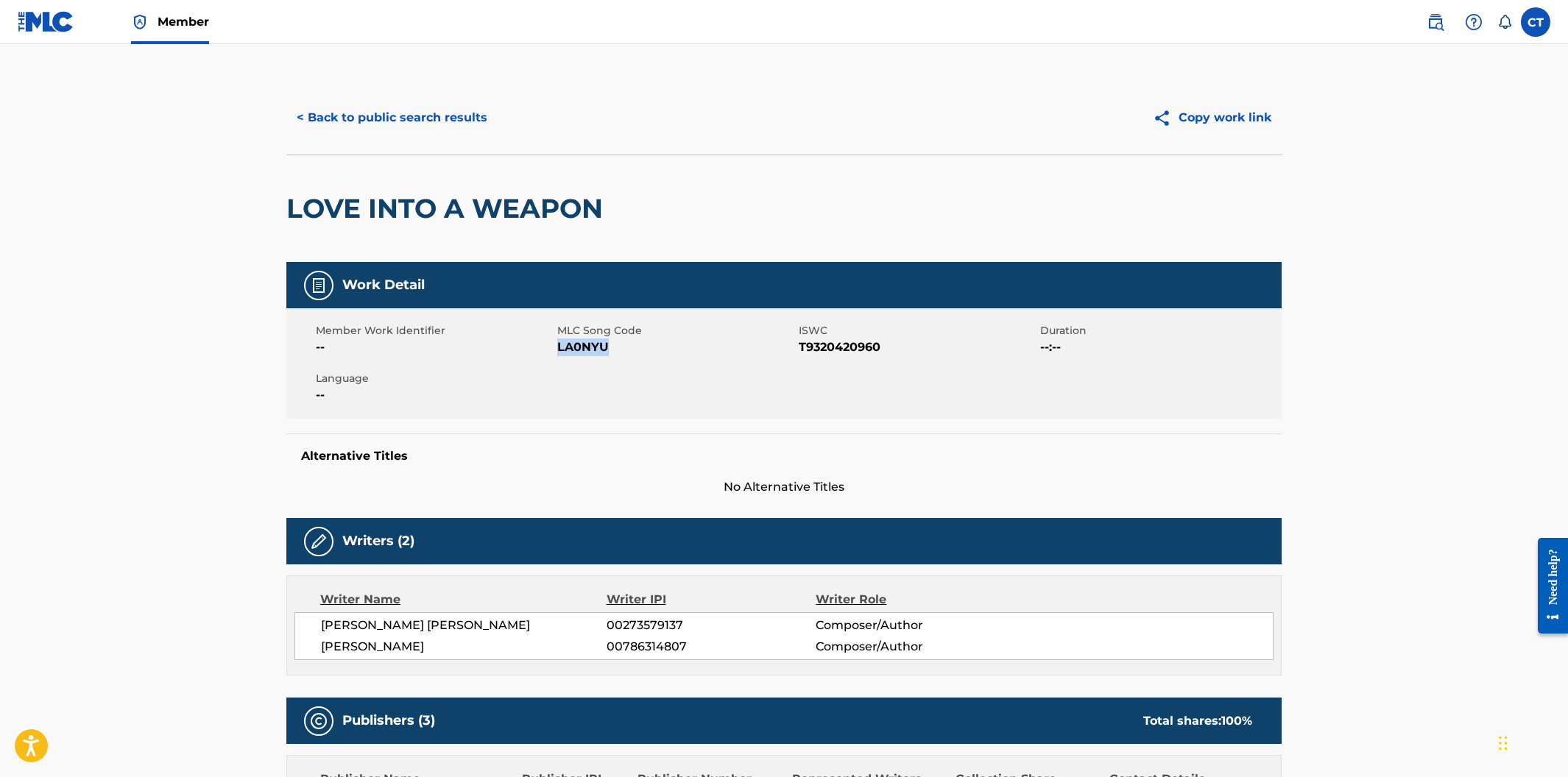
click at [434, 130] on button "< Back to public search results" at bounding box center [392, 117] width 211 height 37
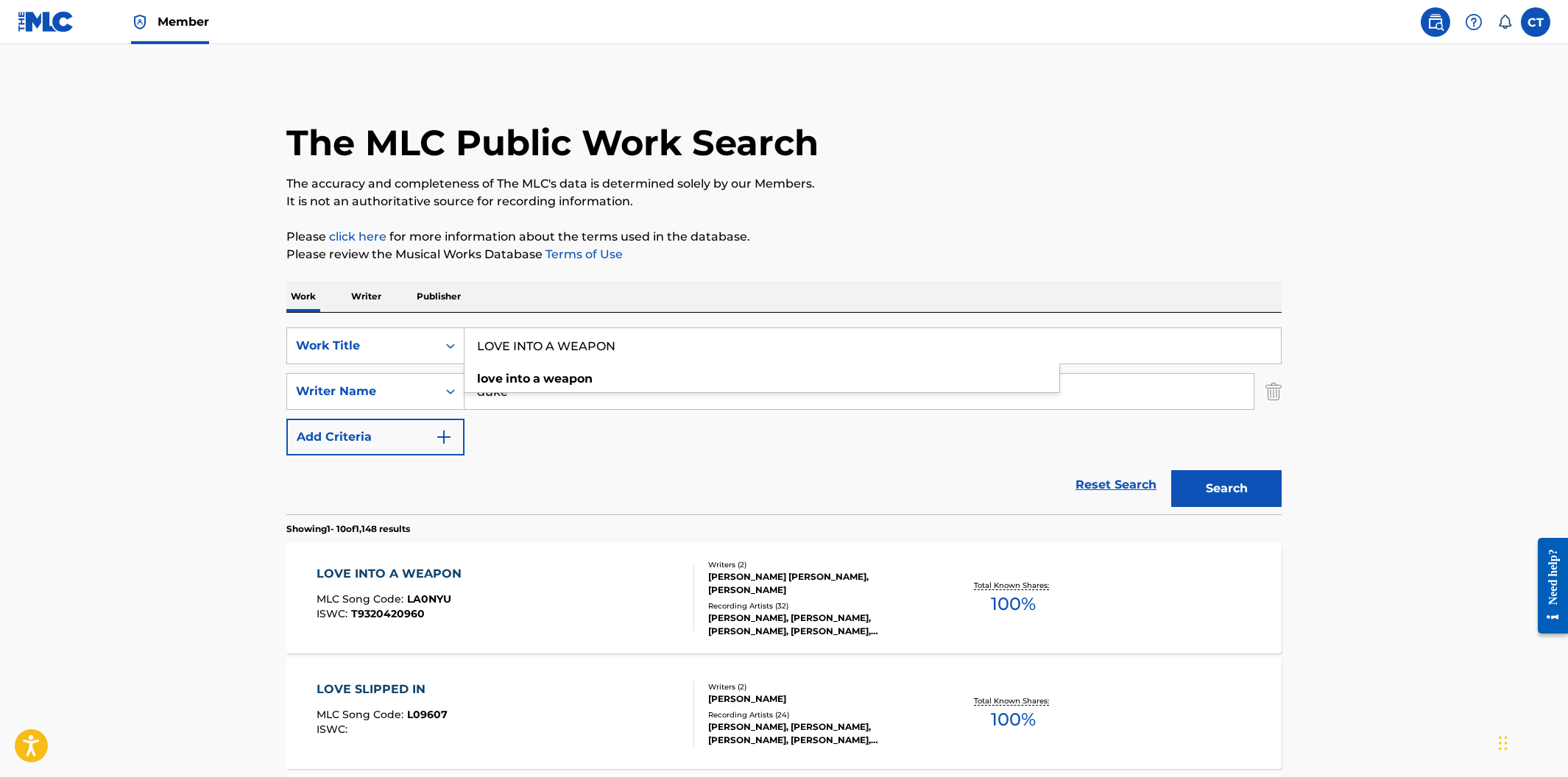
drag, startPoint x: 629, startPoint y: 345, endPoint x: 414, endPoint y: 317, distance: 216.8
click at [414, 317] on div "SearchWithCriteriaa30dfd55-81da-46dc-8b80-3fc5e38812e0 Work Title LOVE INTO A W…" at bounding box center [783, 414] width 995 height 202
paste input "PART GODDESS PART GANGSTER"
type input "PART GODDESS PART GANGSTER"
click at [1171, 470] on button "Search" at bounding box center [1226, 488] width 110 height 37
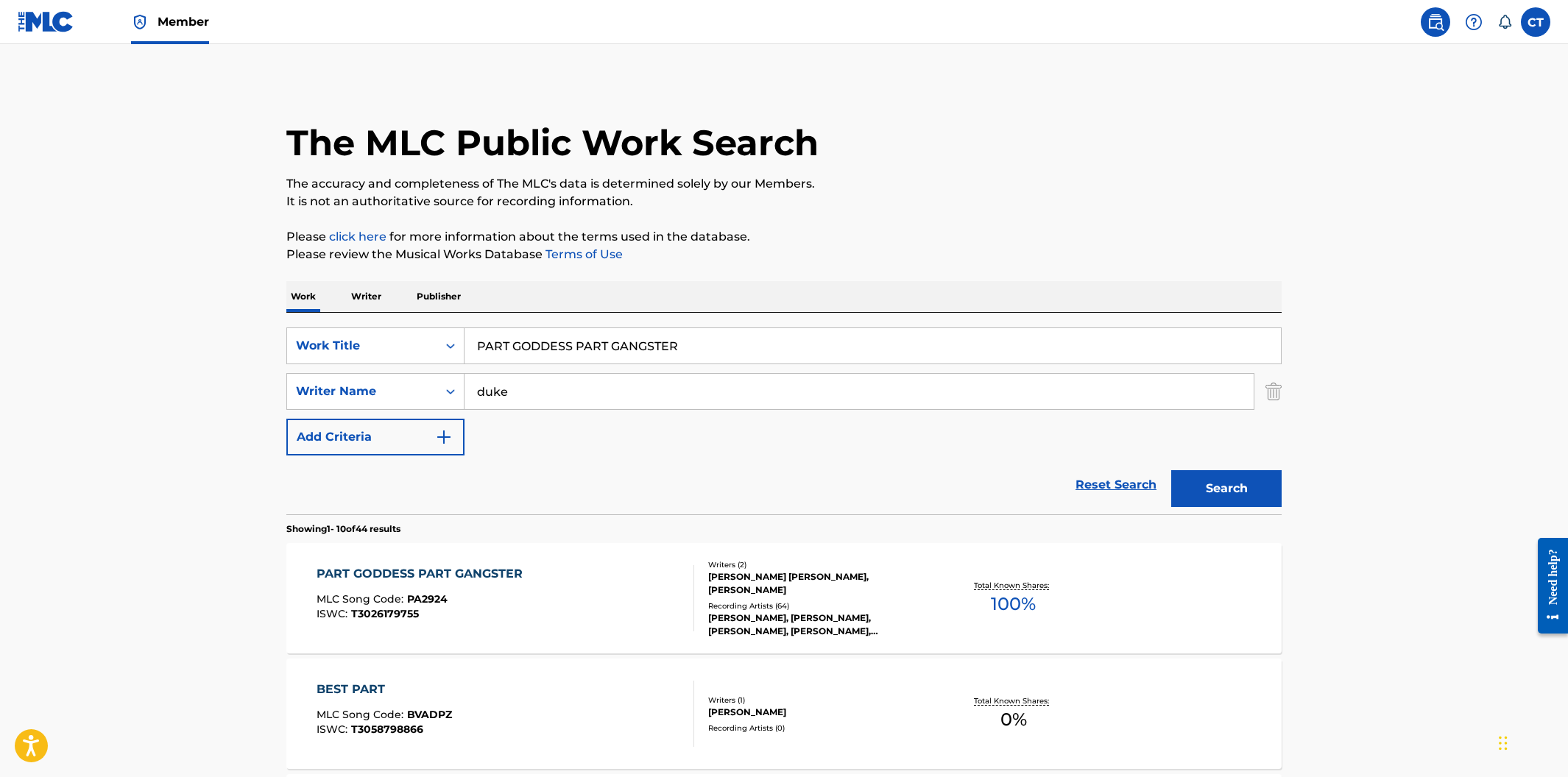
click at [677, 584] on div "PART GODDESS PART GANGSTER MLC Song Code : PA2924 ISWC : T3026179755" at bounding box center [505, 598] width 378 height 66
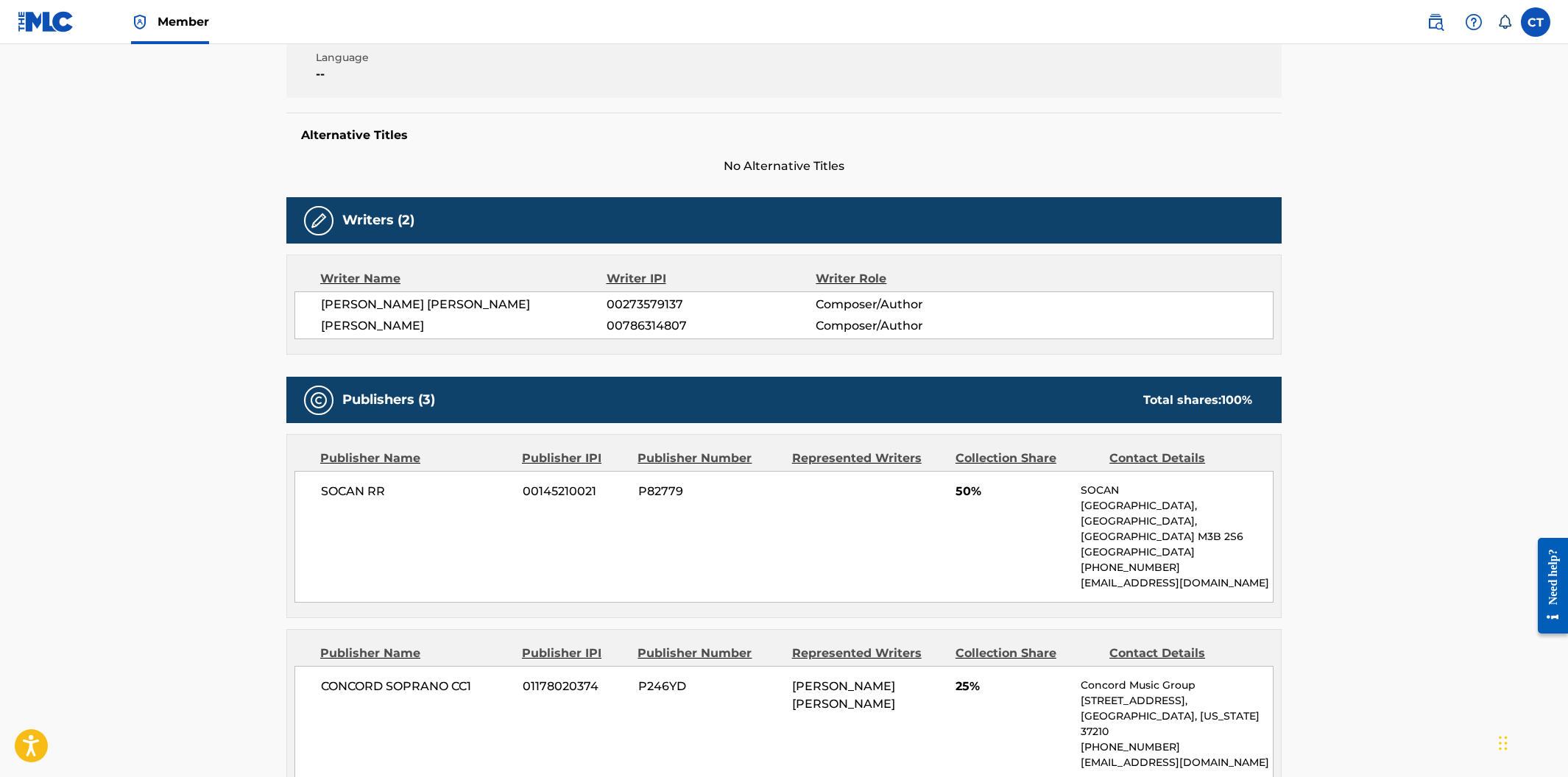
scroll to position [110, 0]
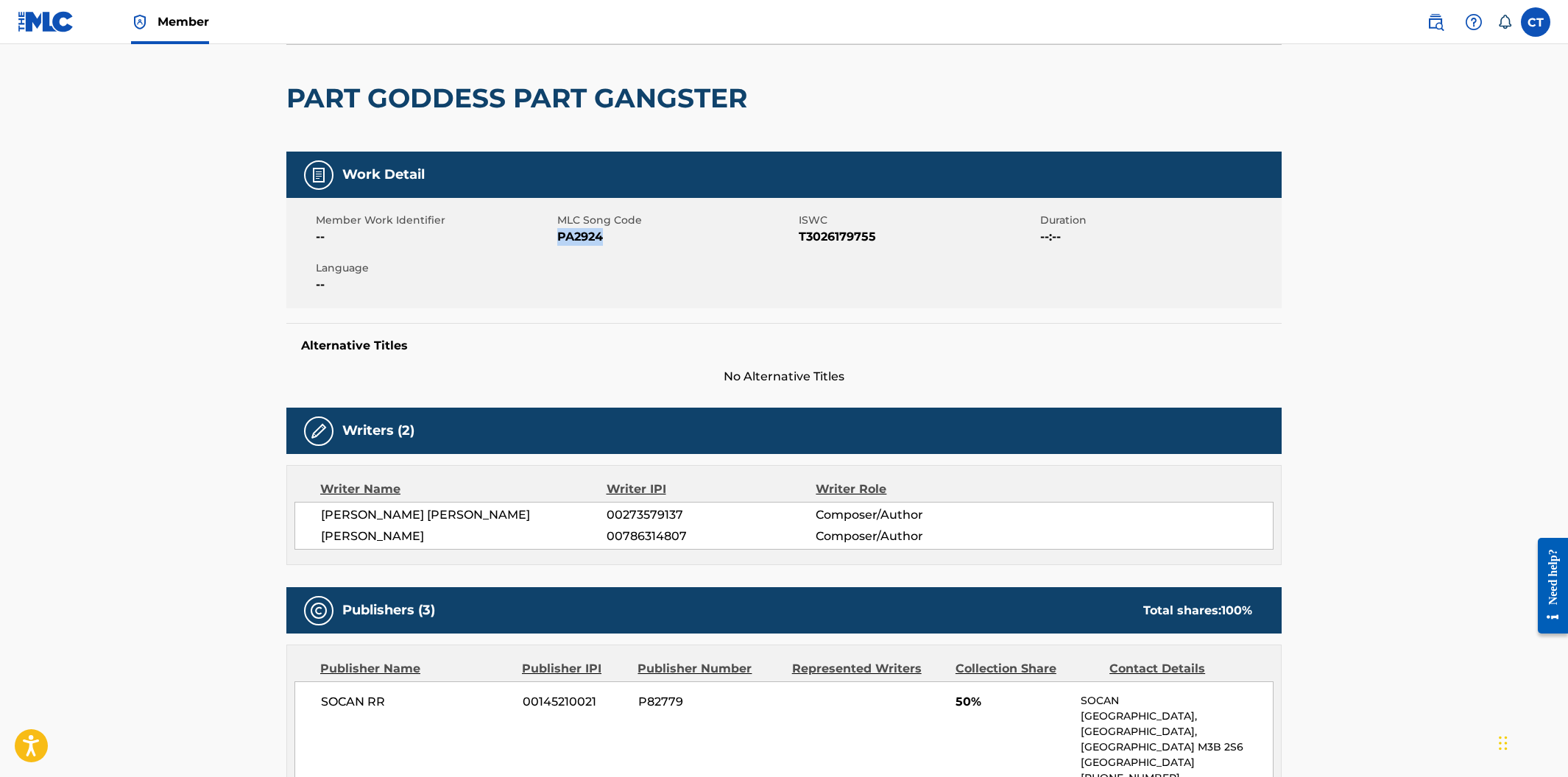
drag, startPoint x: 604, startPoint y: 234, endPoint x: 561, endPoint y: 237, distance: 43.1
click at [561, 237] on span "PA2924" at bounding box center [676, 237] width 237 height 18
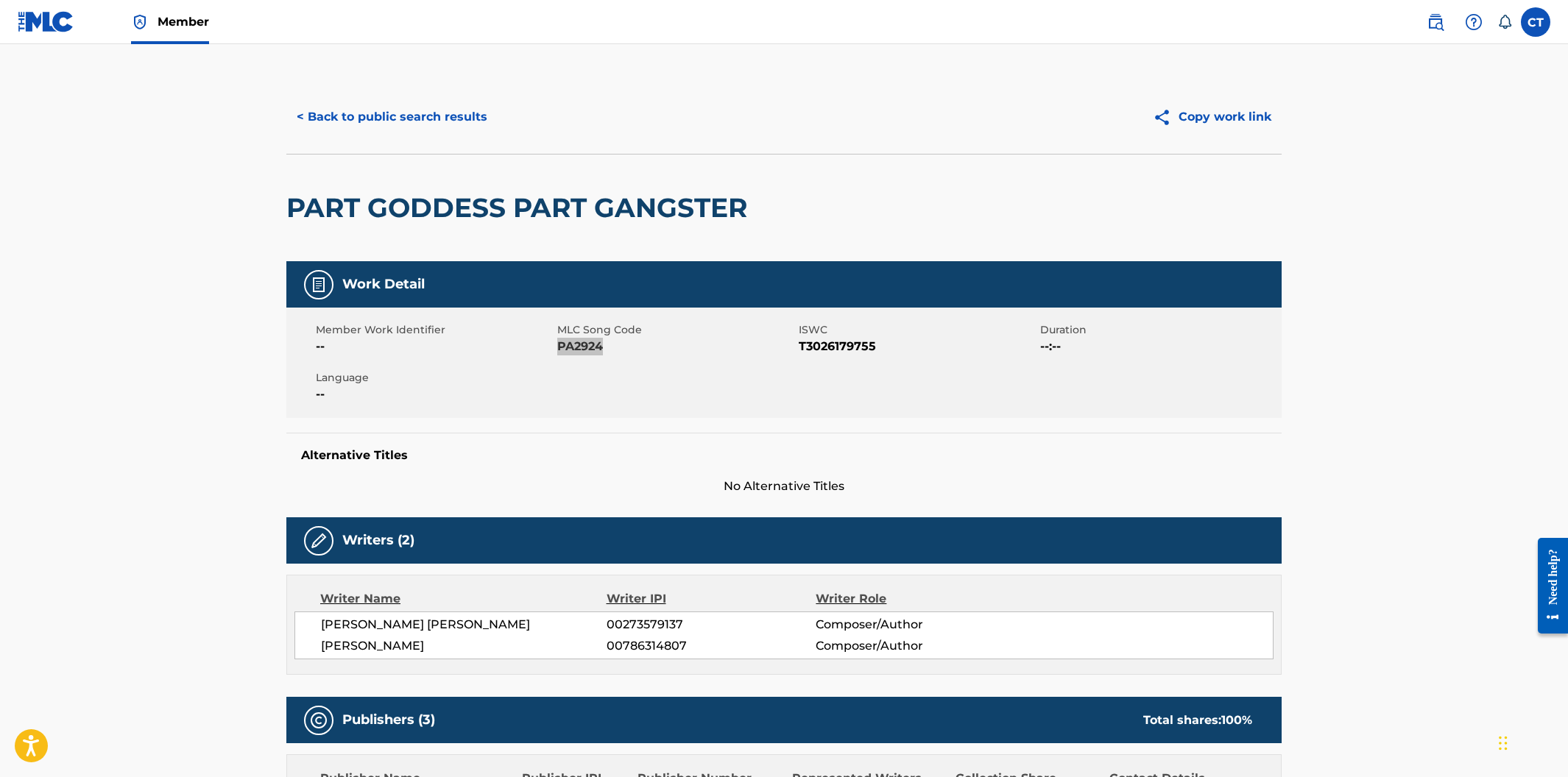
scroll to position [0, 0]
click at [401, 112] on button "< Back to public search results" at bounding box center [392, 117] width 211 height 37
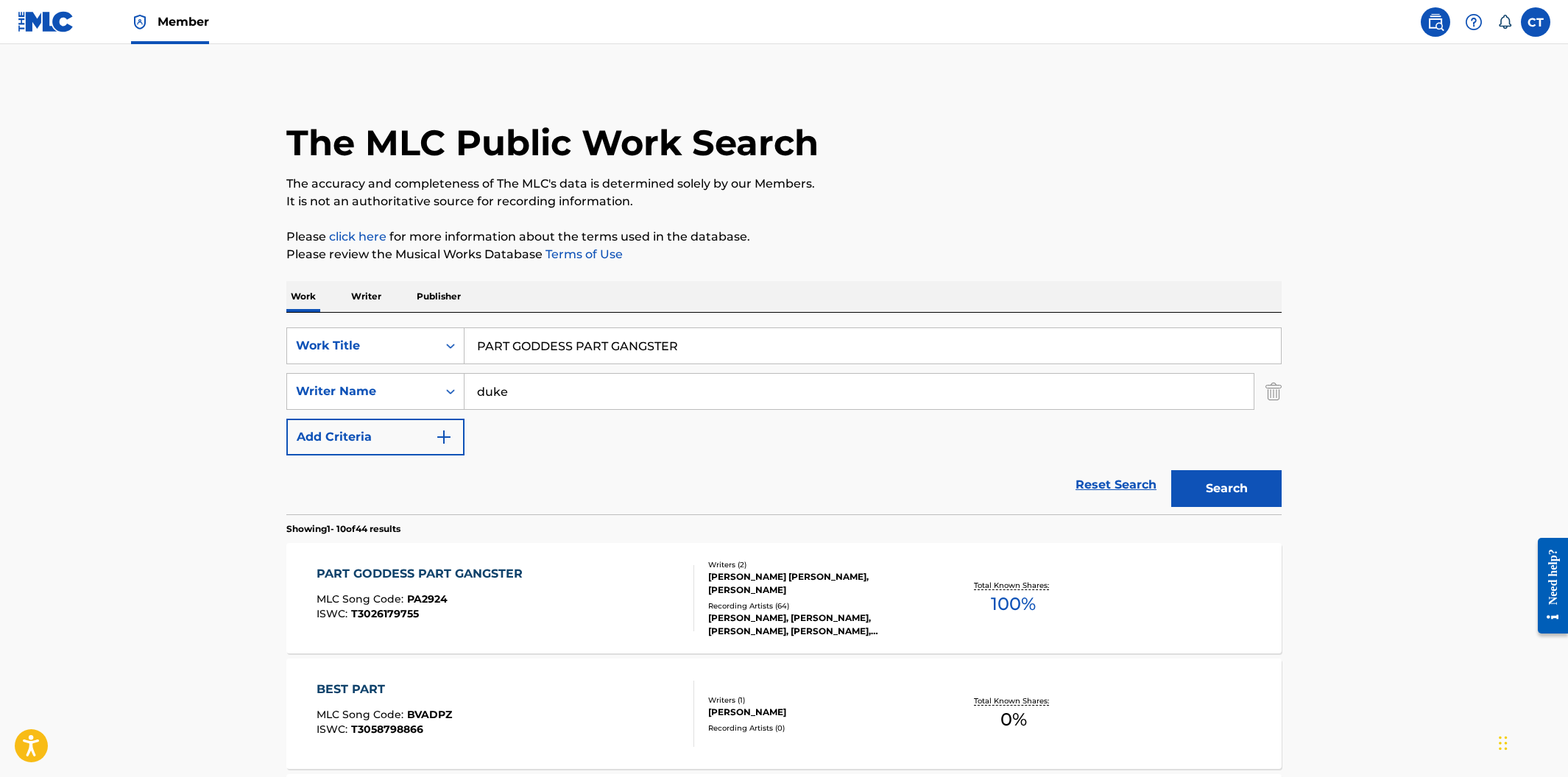
drag, startPoint x: 641, startPoint y: 328, endPoint x: 497, endPoint y: 298, distance: 147.1
click at [493, 319] on div "SearchWithCriteriaa30dfd55-81da-46dc-8b80-3fc5e38812e0 Work Title PART GODDESS …" at bounding box center [783, 414] width 995 height 202
paste input "SMOKE"
type input "SMOKE"
click at [1215, 490] on button "Search" at bounding box center [1226, 488] width 110 height 37
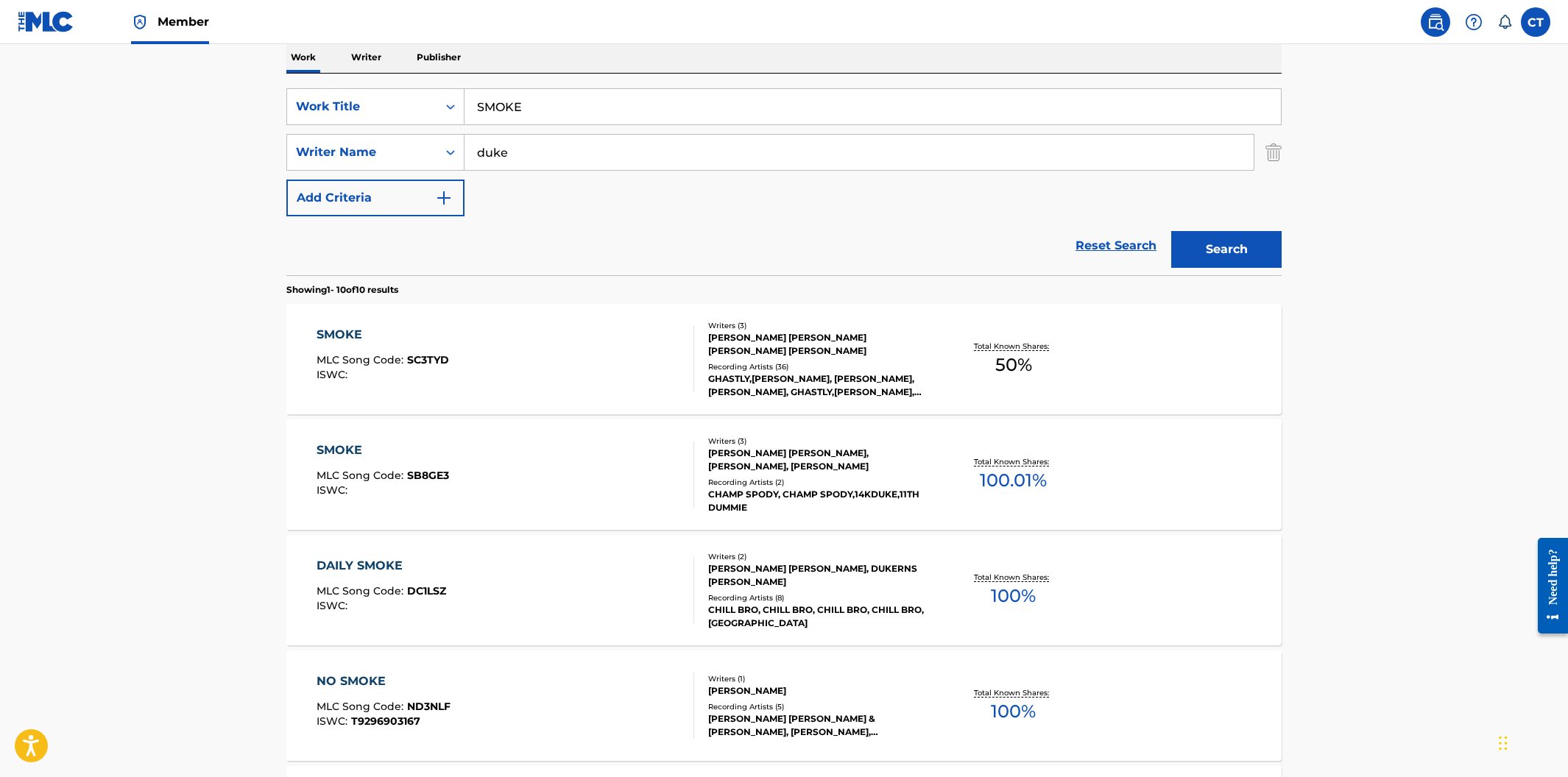
scroll to position [262, 0]
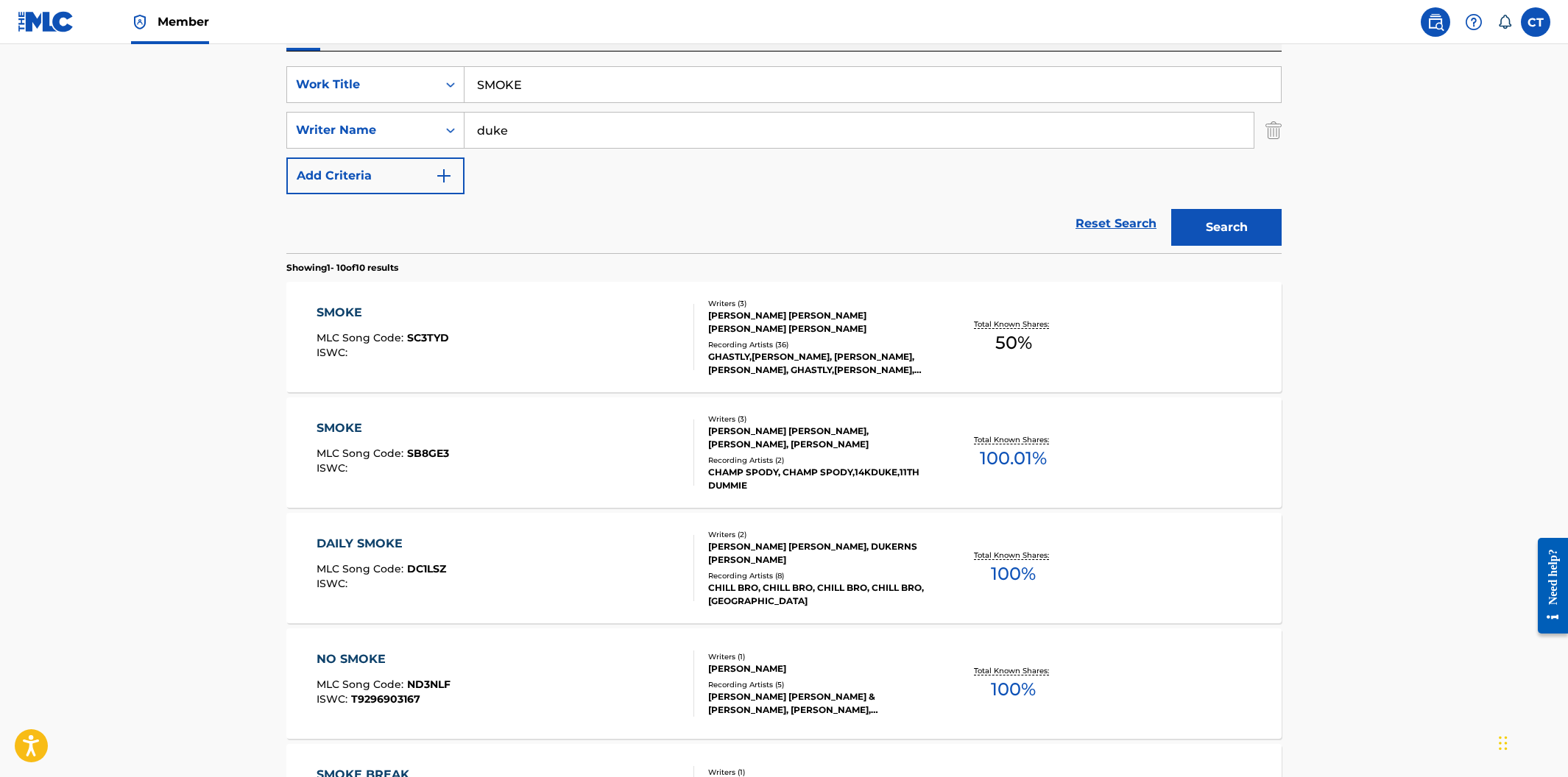
click at [624, 374] on div "SMOKE MLC Song Code : SC3TYD ISWC : Writers ( 3 ) [PERSON_NAME] [PERSON_NAME] […" at bounding box center [783, 337] width 995 height 110
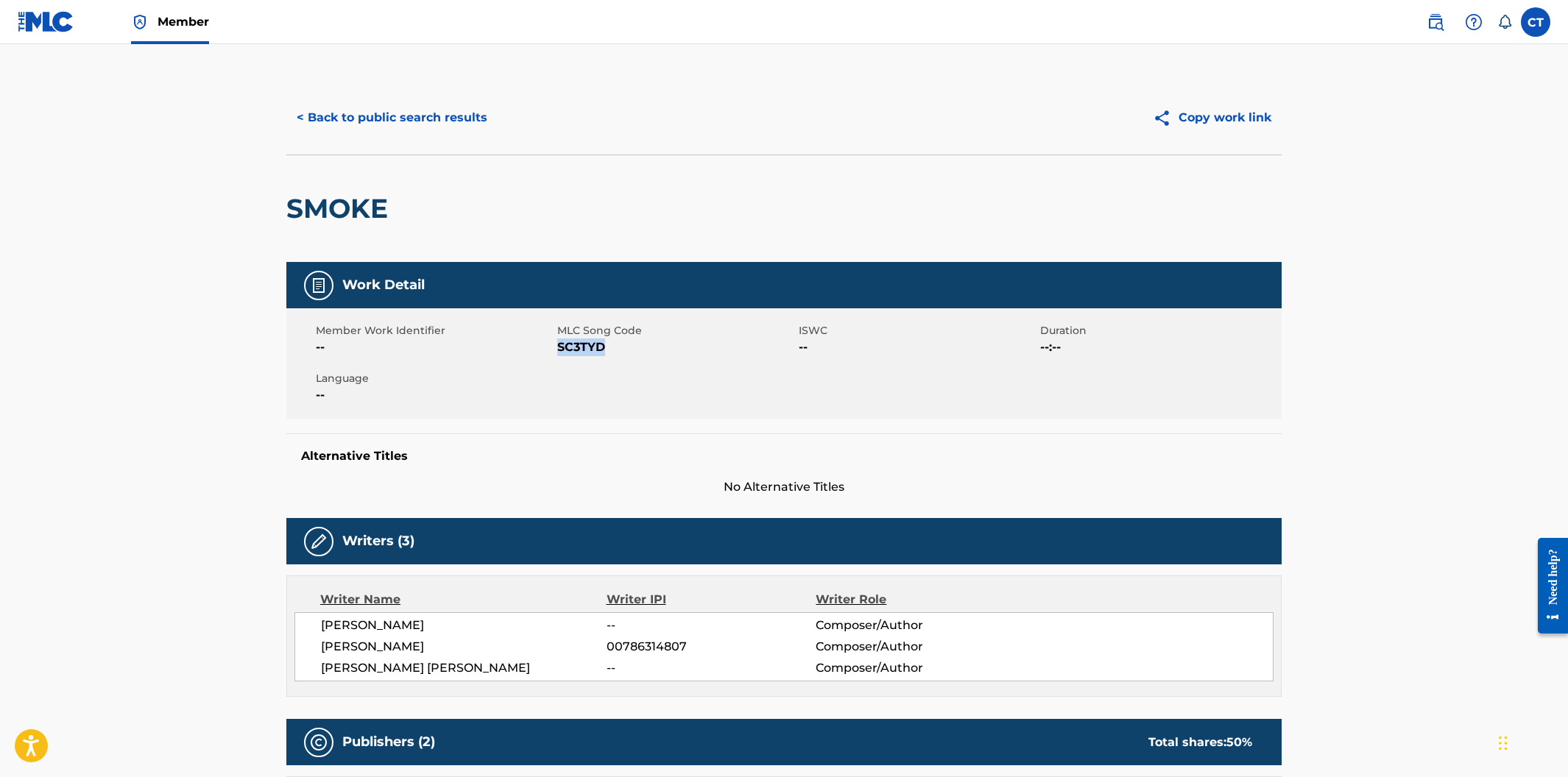
drag, startPoint x: 595, startPoint y: 347, endPoint x: 559, endPoint y: 347, distance: 36.0
click at [559, 347] on span "SC3TYD" at bounding box center [676, 347] width 237 height 18
click at [401, 125] on button "< Back to public search results" at bounding box center [392, 117] width 211 height 37
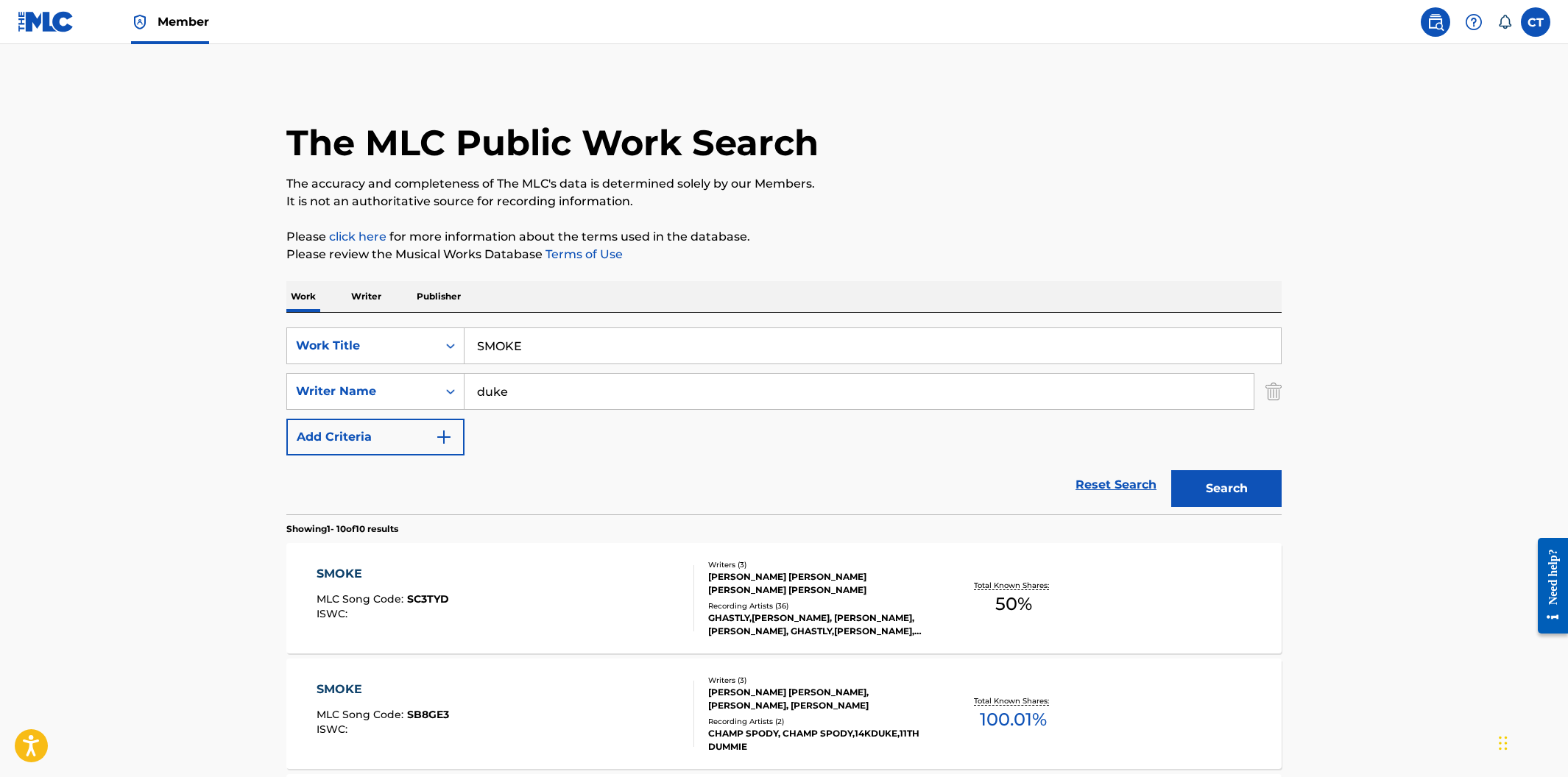
scroll to position [262, 0]
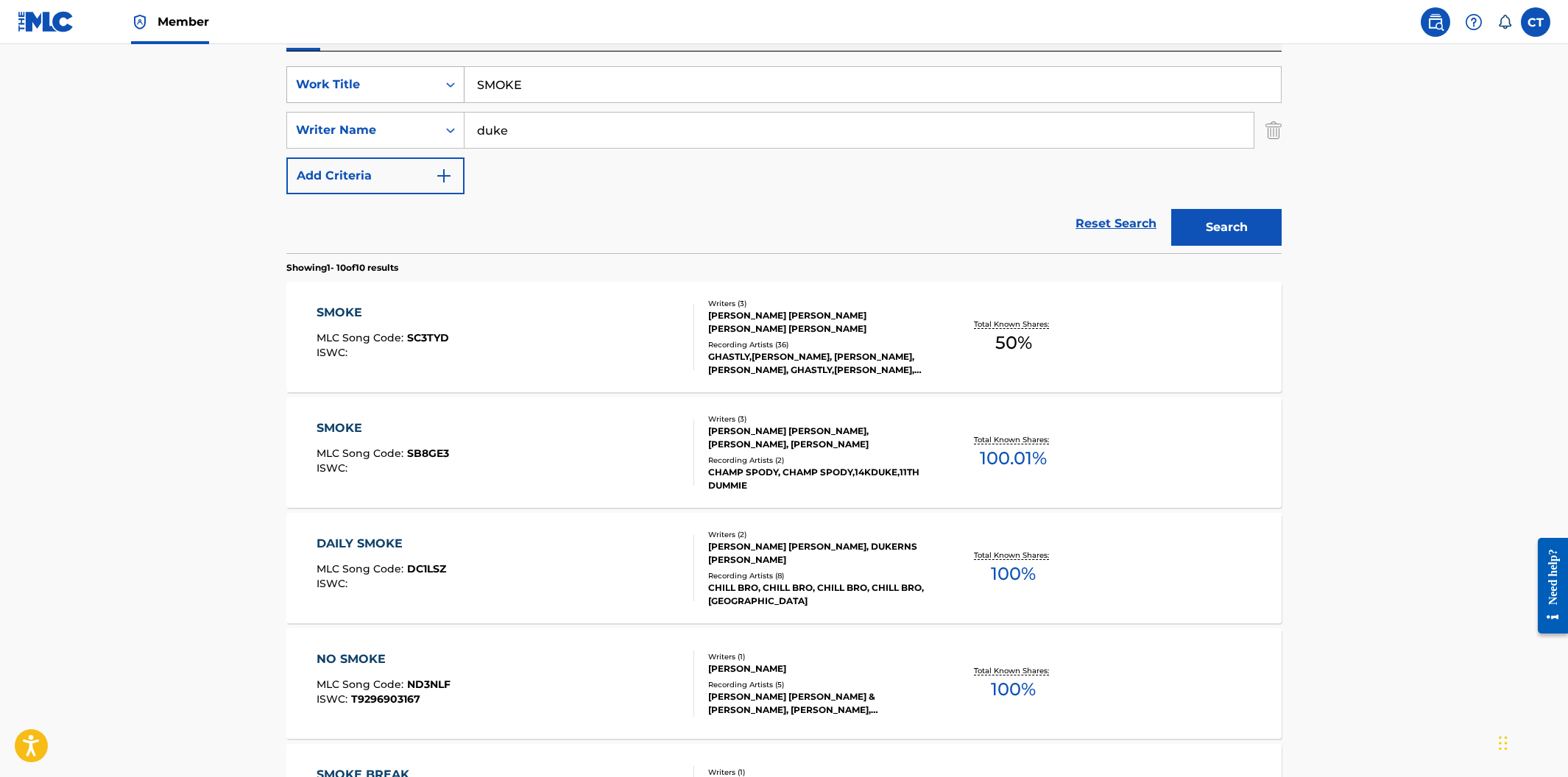
drag, startPoint x: 512, startPoint y: 80, endPoint x: 443, endPoint y: 74, distance: 69.3
click at [443, 74] on div "SearchWithCriteriaa30dfd55-81da-46dc-8b80-3fc5e38812e0 Work Title SMOKE" at bounding box center [783, 84] width 995 height 37
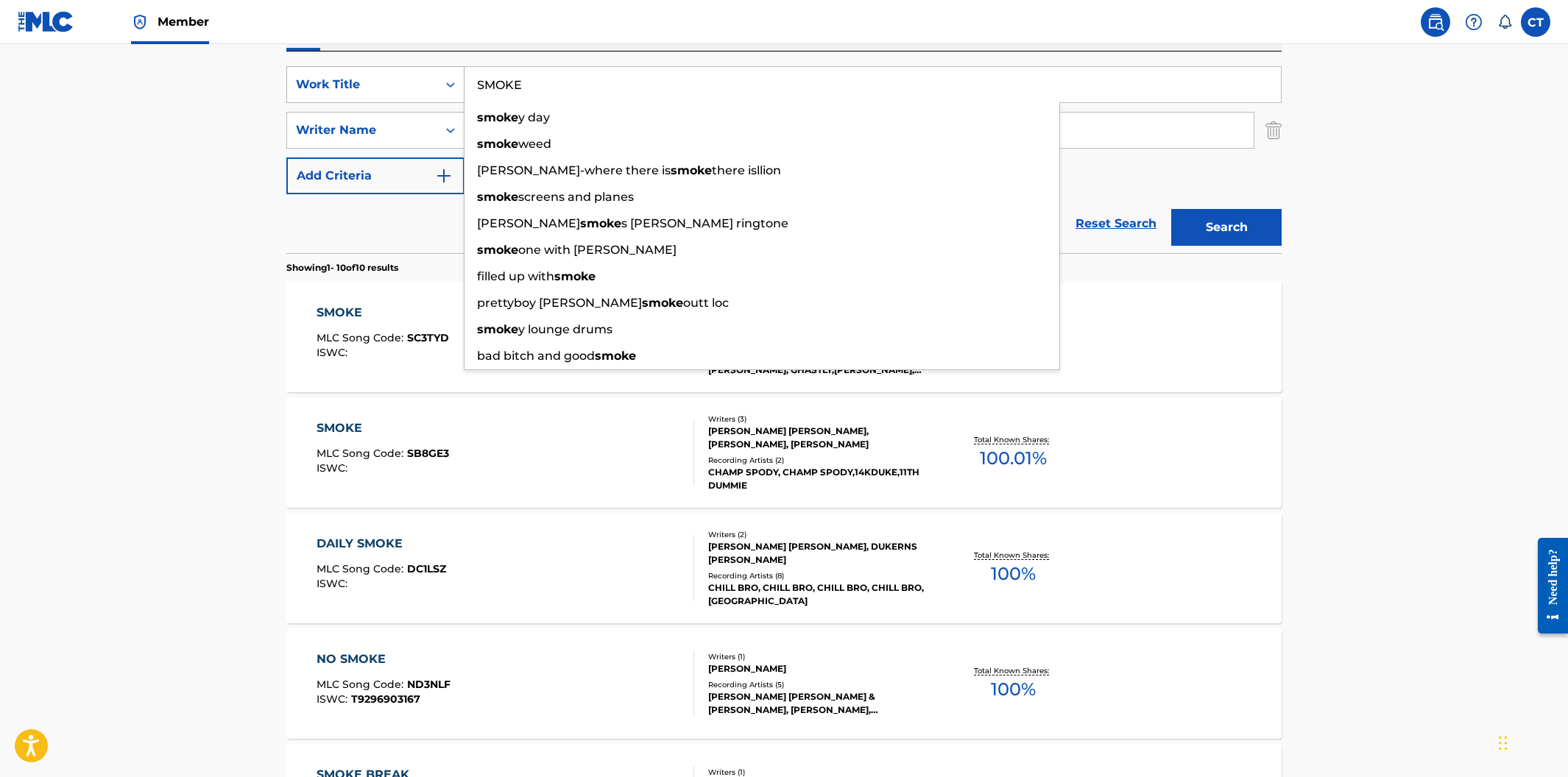
paste input "FRESH"
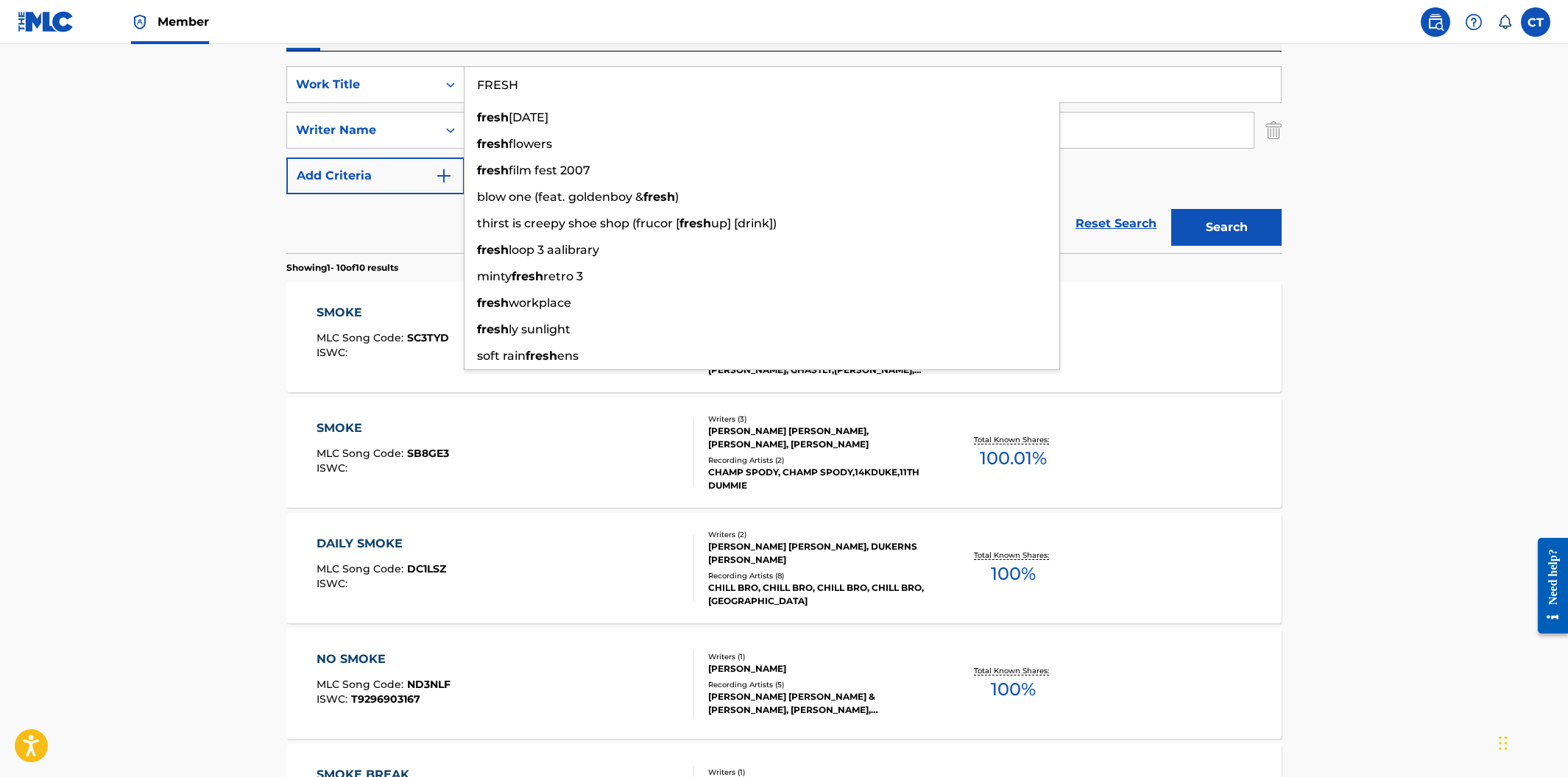
type input "FRESH"
click at [440, 21] on nav "Member CT CT Copyright Team [EMAIL_ADDRESS][DOMAIN_NAME] Notification Preferenc…" at bounding box center [784, 22] width 1568 height 44
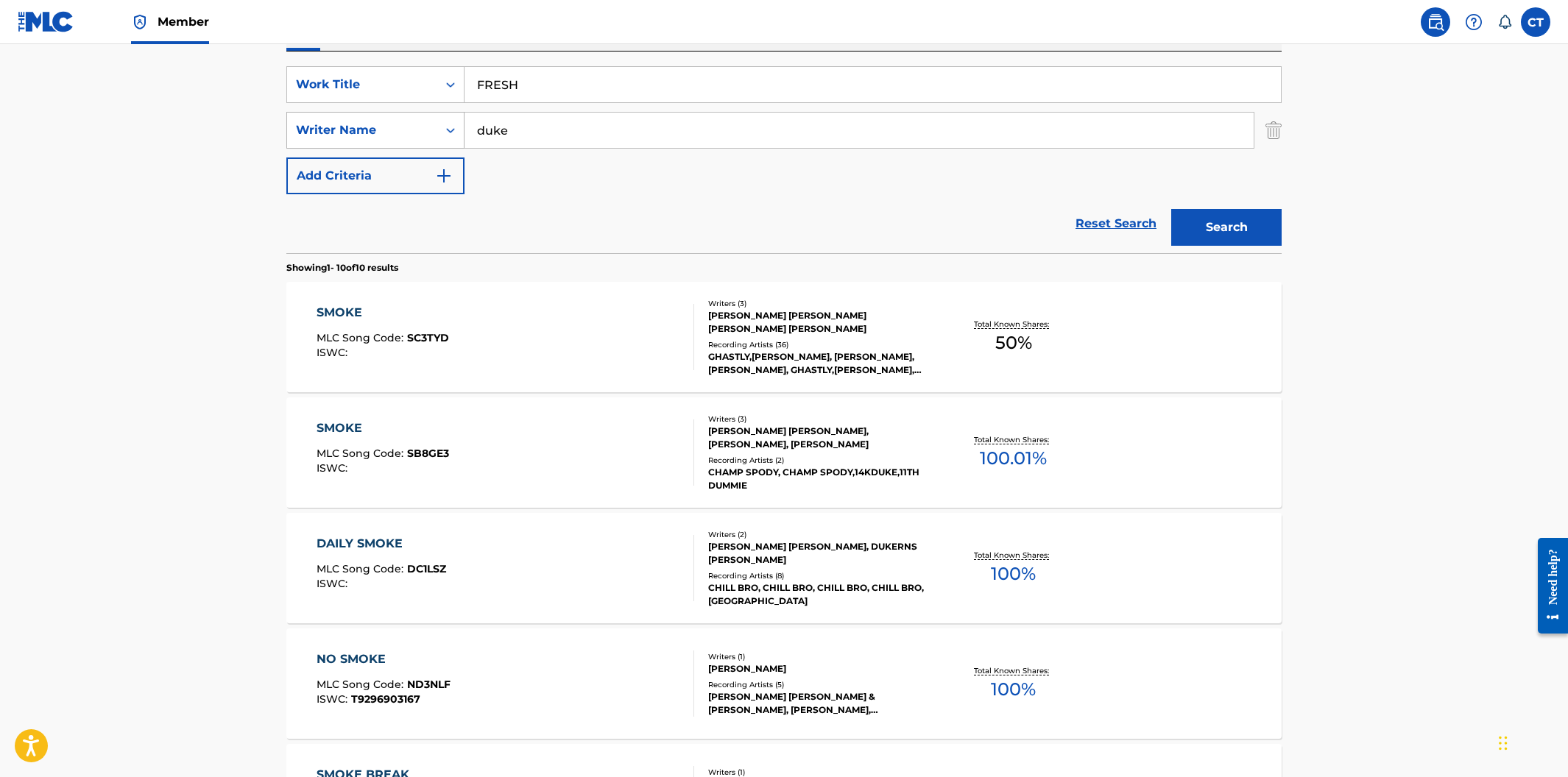
drag, startPoint x: 554, startPoint y: 139, endPoint x: 410, endPoint y: 122, distance: 145.0
click at [410, 122] on div "SearchWithCriteria4842c56e-842e-4679-a2a7-18ab21e2d417 Writer Name [PERSON_NAME]" at bounding box center [783, 130] width 995 height 37
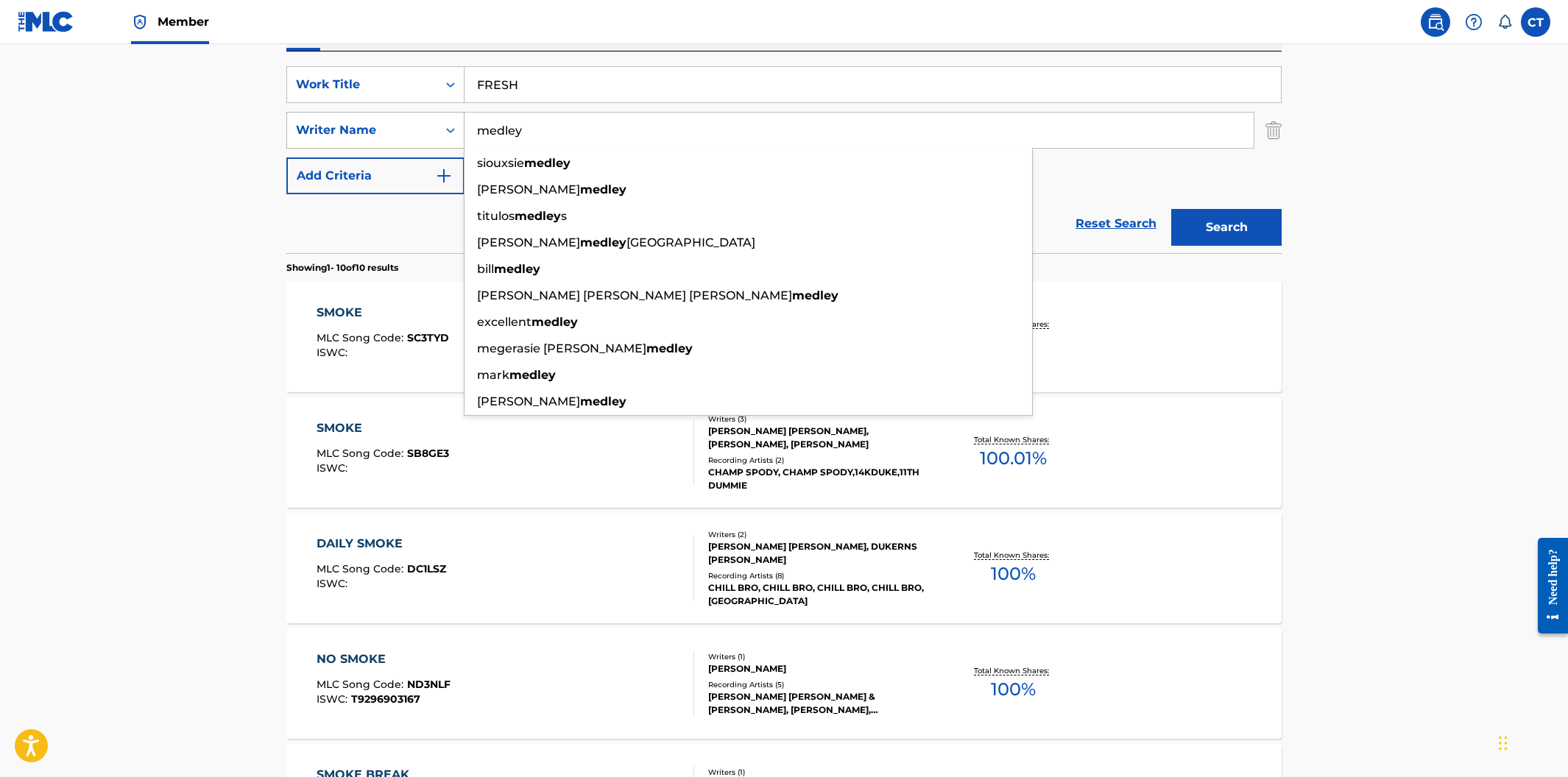
type input "medley"
click at [1171, 209] on button "Search" at bounding box center [1226, 227] width 110 height 37
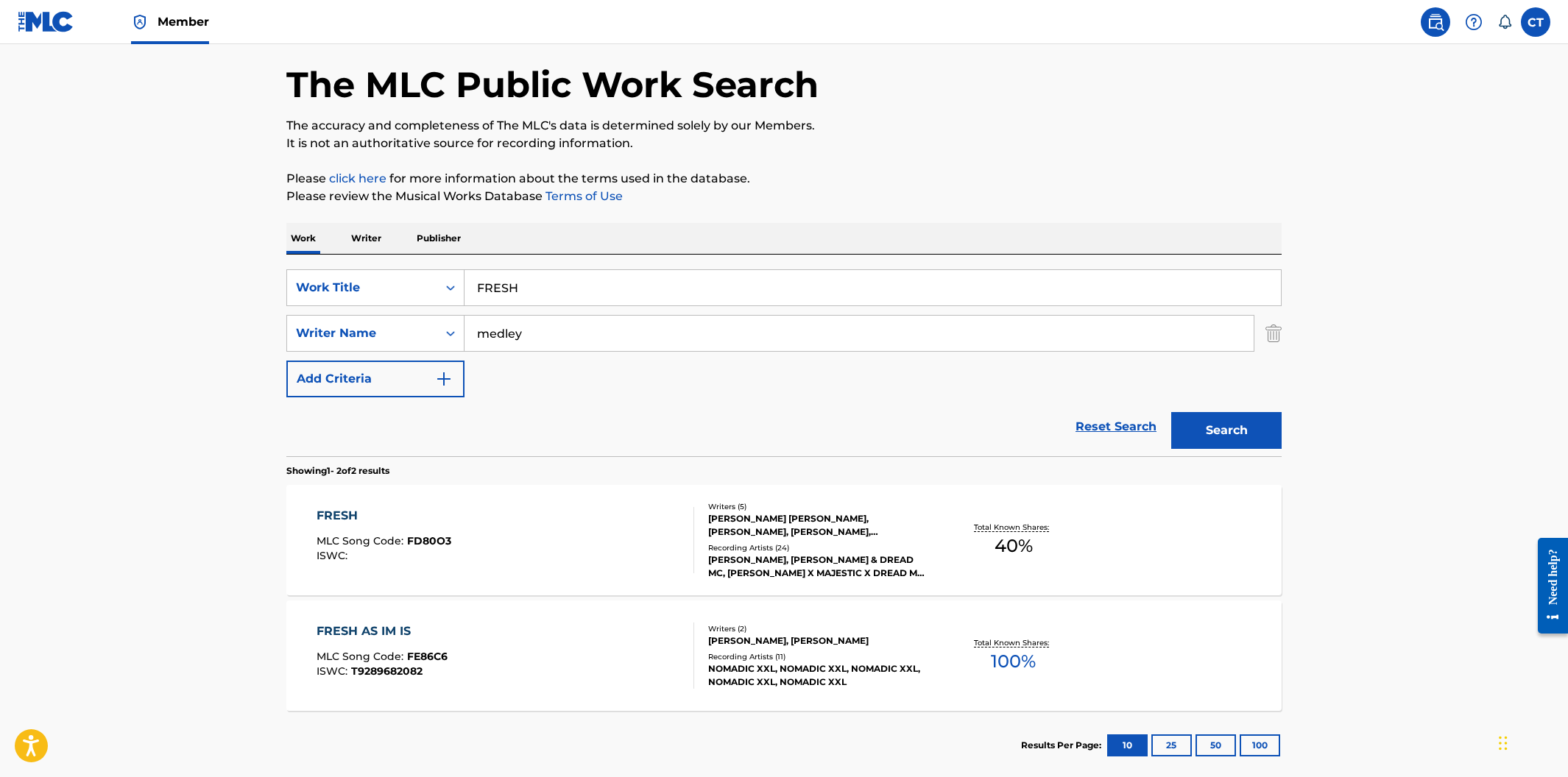
scroll to position [76, 0]
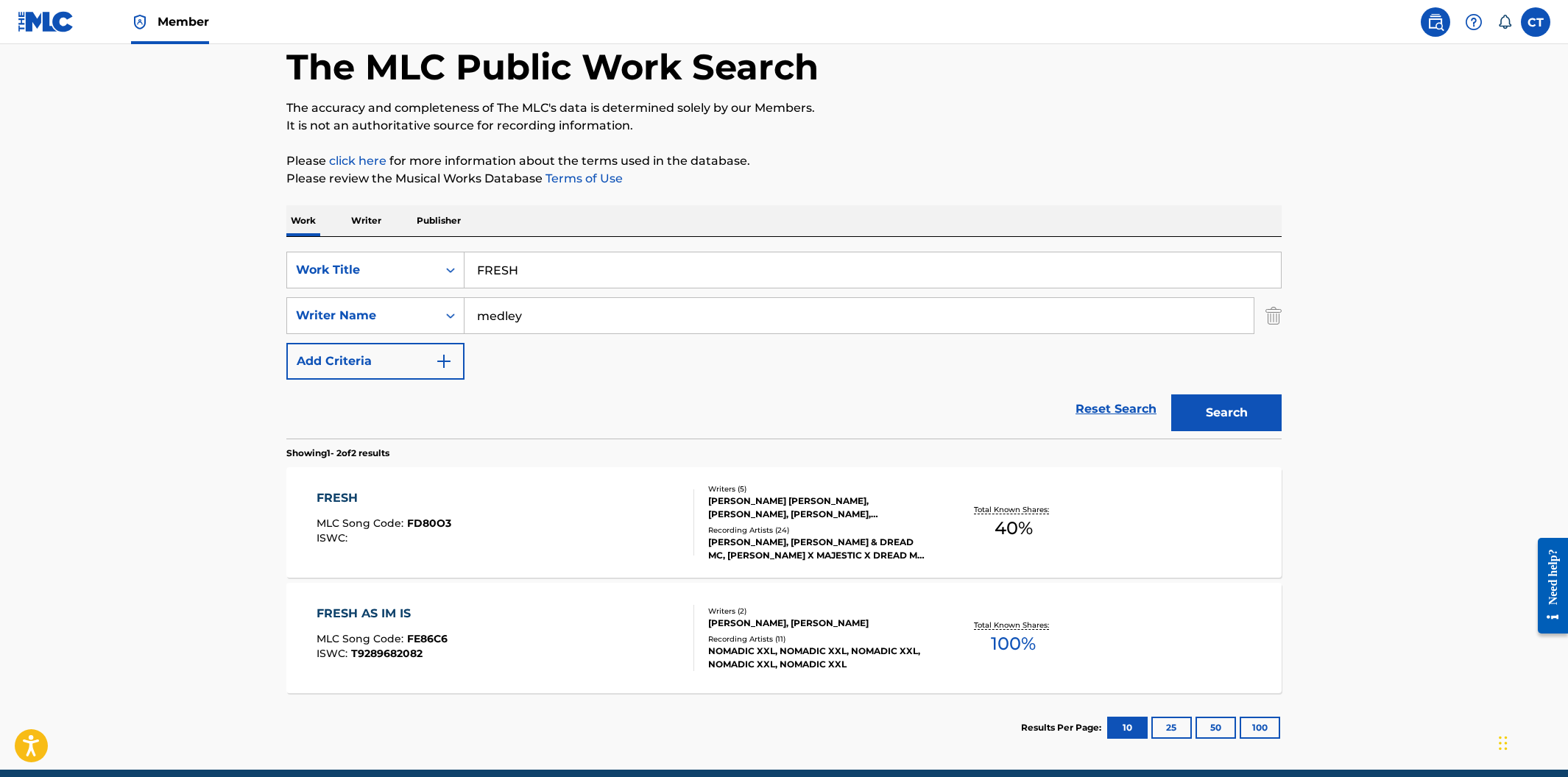
click at [603, 538] on div "FRESH MLC Song Code : FD80O3 ISWC :" at bounding box center [505, 522] width 378 height 66
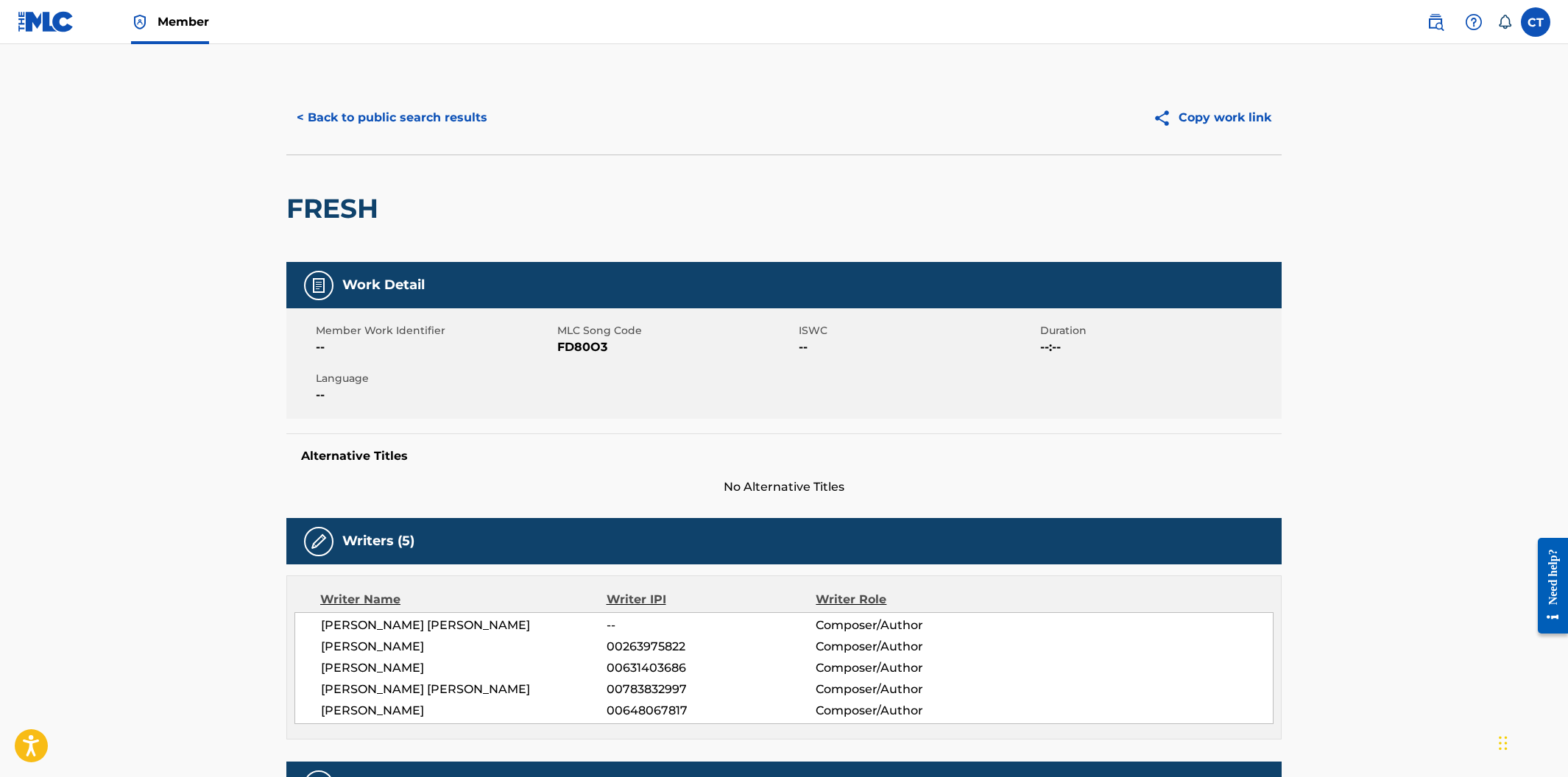
click at [581, 421] on div "Work Detail Member Work Identifier -- MLC Song Code FD80O3 ISWC -- Duration --:…" at bounding box center [783, 378] width 995 height 234
drag, startPoint x: 605, startPoint y: 346, endPoint x: 558, endPoint y: 347, distance: 47.0
click at [558, 347] on span "FD80O3" at bounding box center [676, 347] width 237 height 18
click at [426, 125] on button "< Back to public search results" at bounding box center [392, 117] width 211 height 37
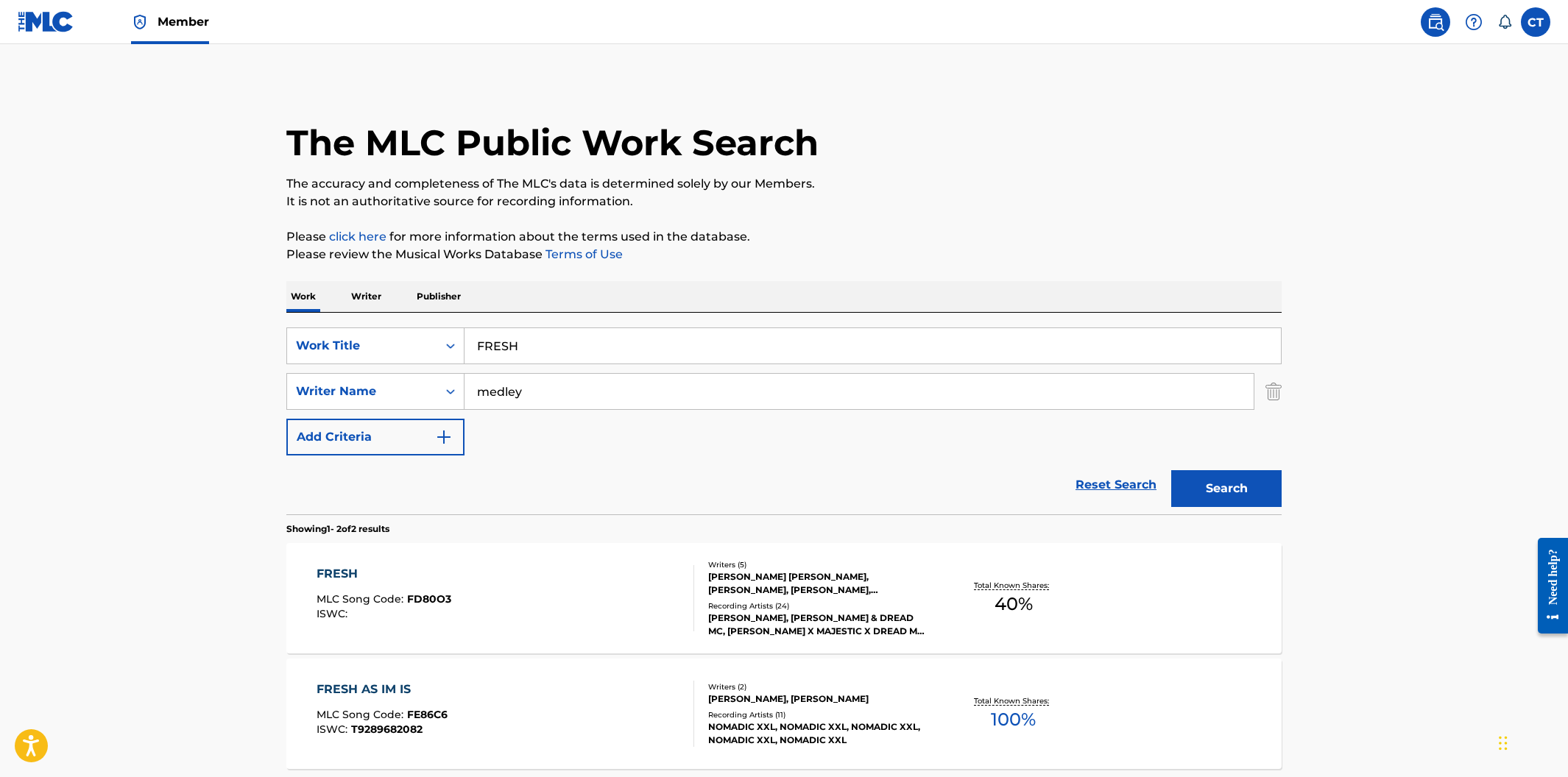
scroll to position [56, 0]
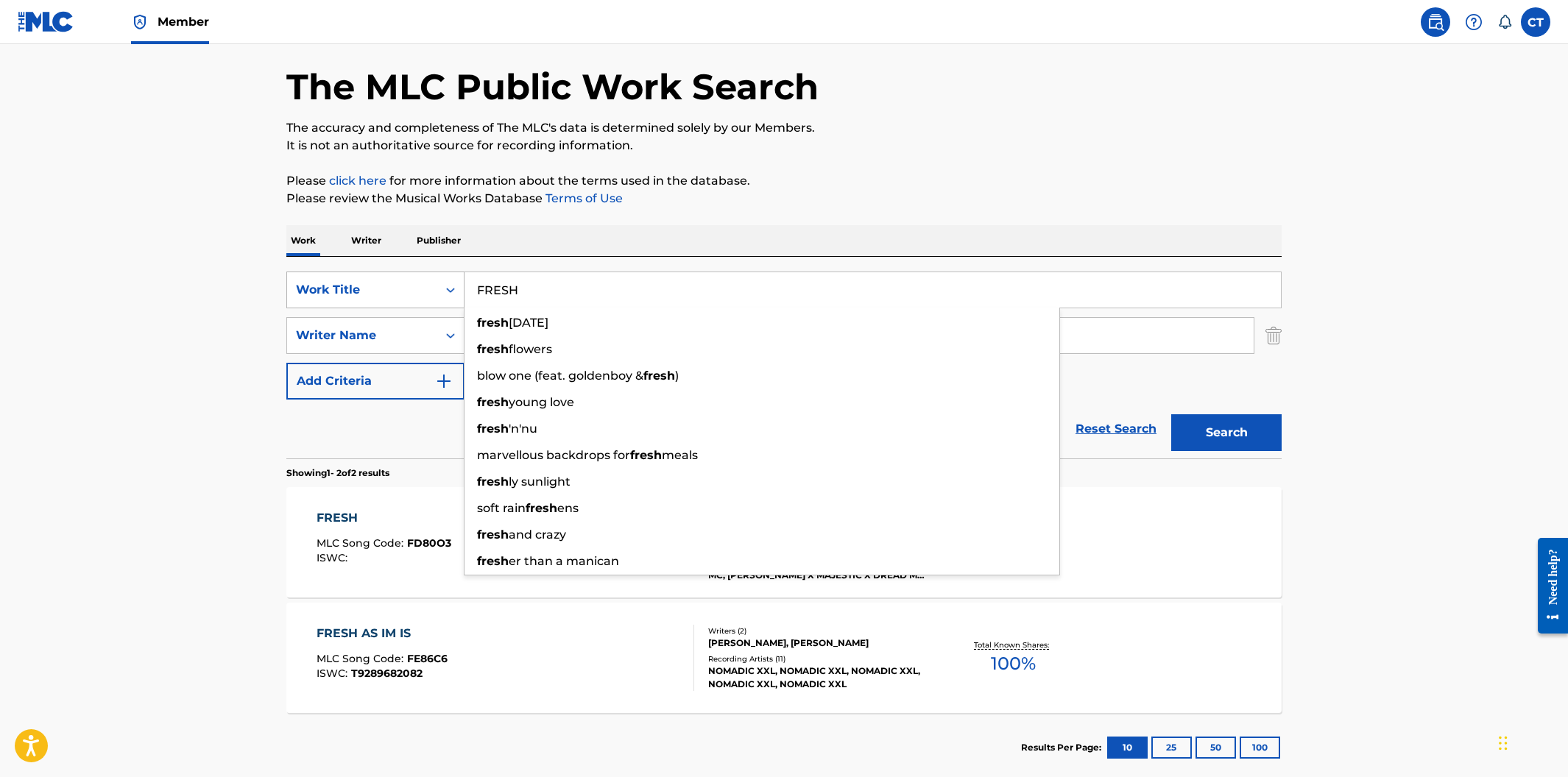
drag, startPoint x: 586, startPoint y: 284, endPoint x: 385, endPoint y: 281, distance: 201.0
click at [385, 281] on div "SearchWithCriteriaa30dfd55-81da-46dc-8b80-3fc5e38812e0 Work Title FRESH fresh […" at bounding box center [783, 290] width 995 height 37
paste input "HUSH HU"
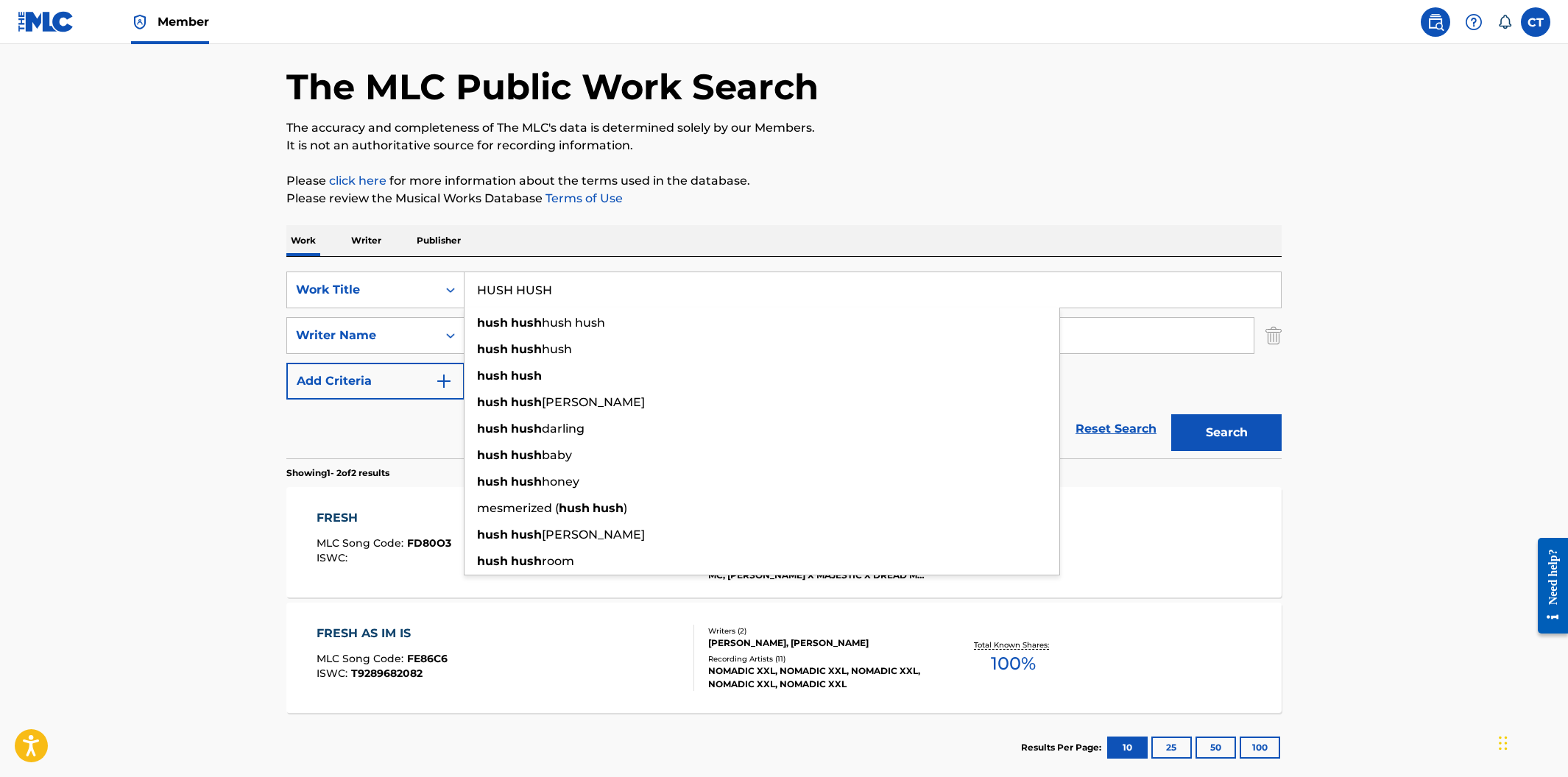
type input "HUSH HUSH"
click at [702, 209] on div "The MLC Public Work Search The accuracy and completeness of The MLC's data is d…" at bounding box center [784, 403] width 1030 height 757
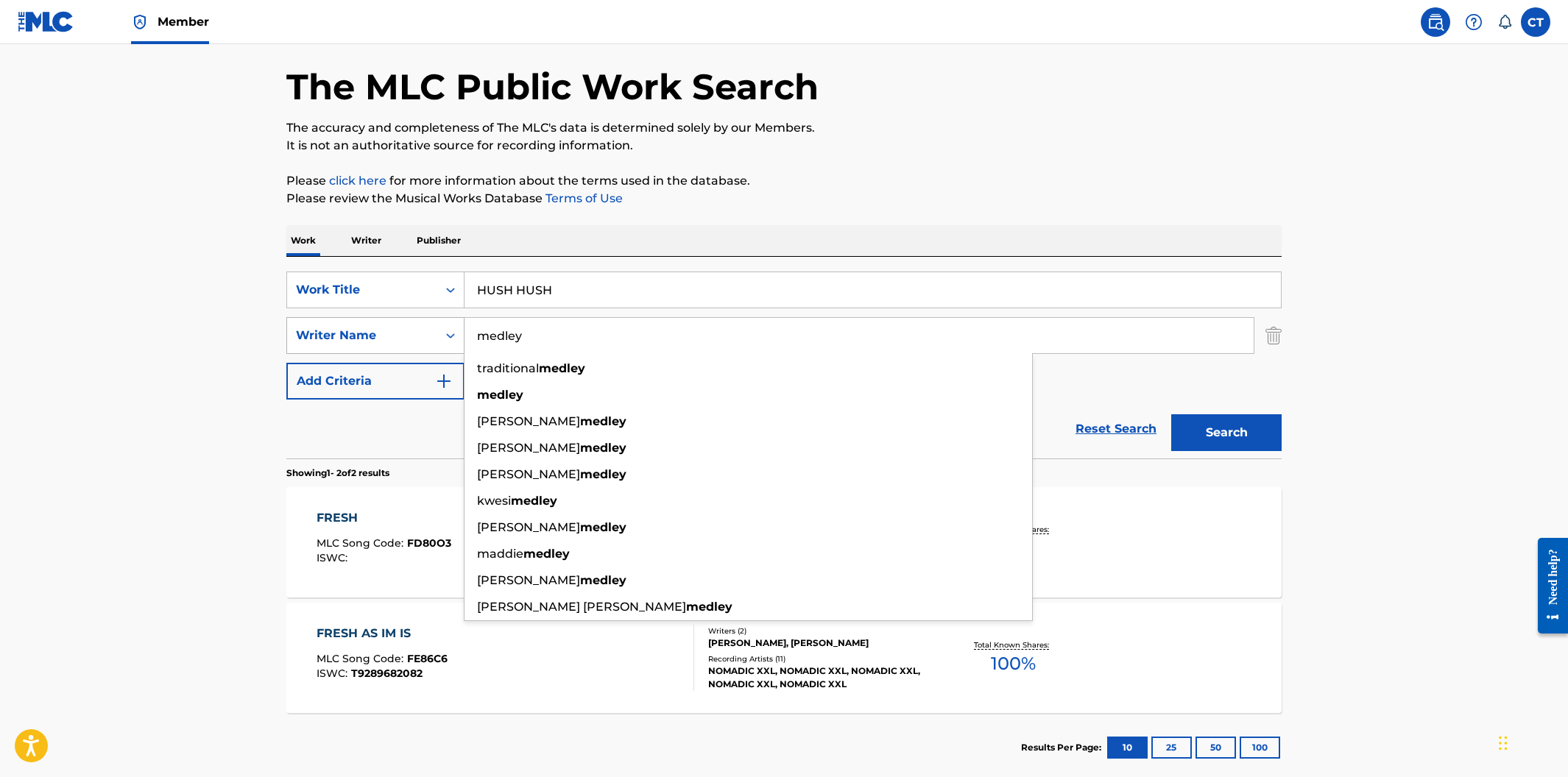
drag, startPoint x: 567, startPoint y: 346, endPoint x: 406, endPoint y: 324, distance: 162.5
click at [406, 324] on div "SearchWithCriteria4842c56e-842e-4679-a2a7-18ab21e2d417 Writer Name medley tradi…" at bounding box center [783, 336] width 995 height 37
type input "medley"
click at [1171, 414] on button "Search" at bounding box center [1226, 432] width 110 height 37
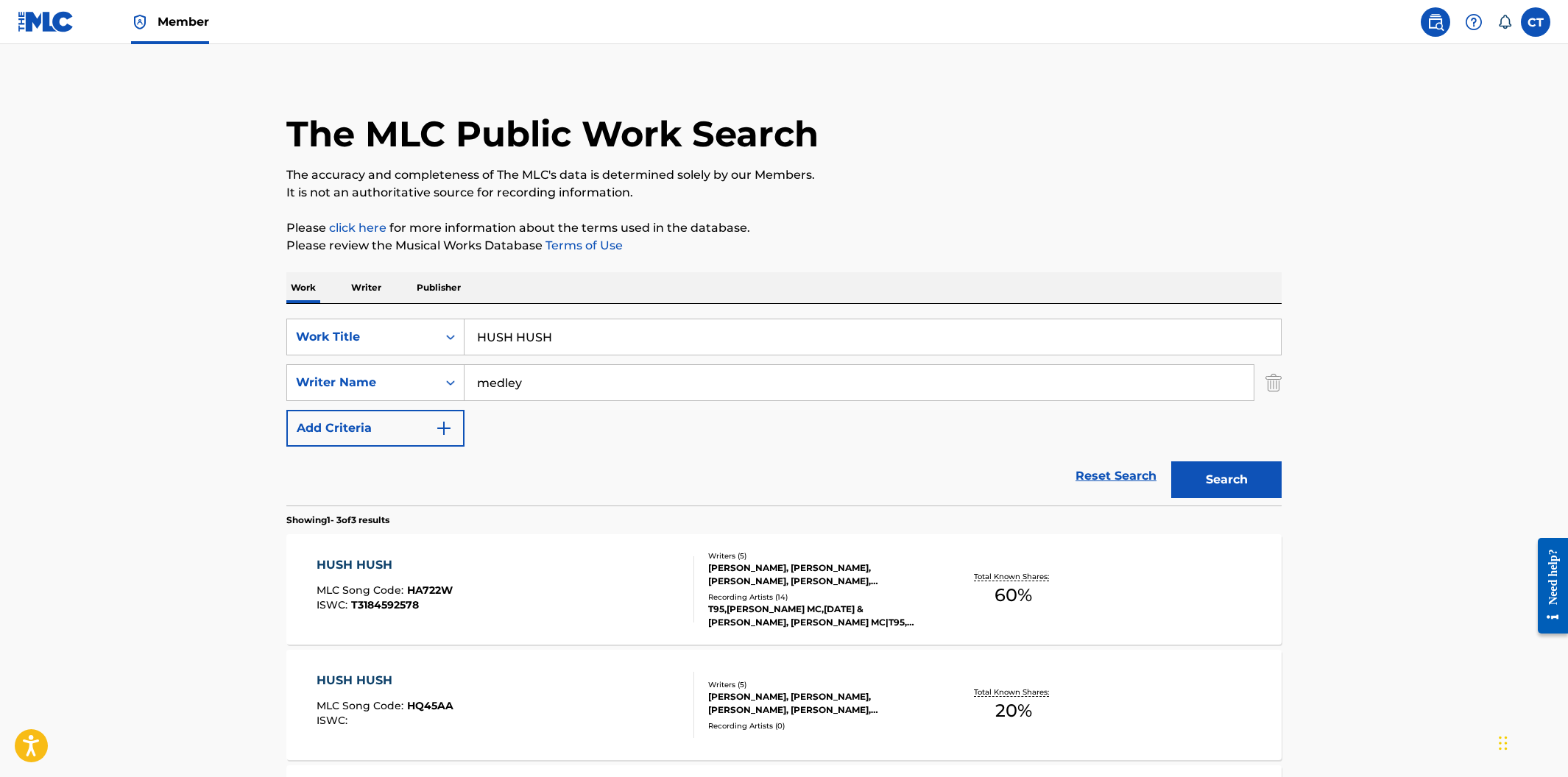
scroll to position [14, 0]
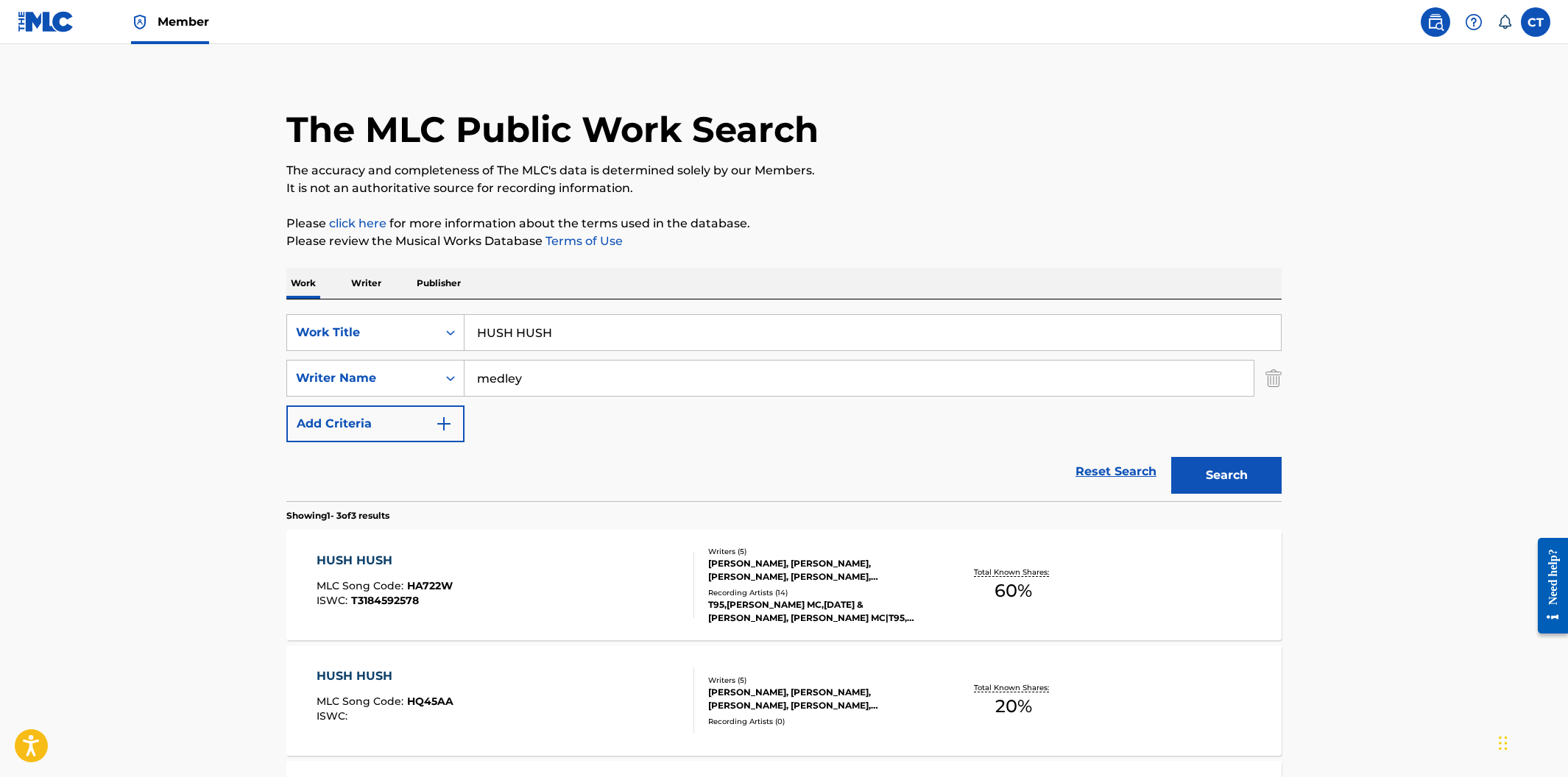
click at [558, 600] on div "HUSH HUSH MLC Song Code : HA722W ISWC : T3184592578" at bounding box center [505, 585] width 378 height 66
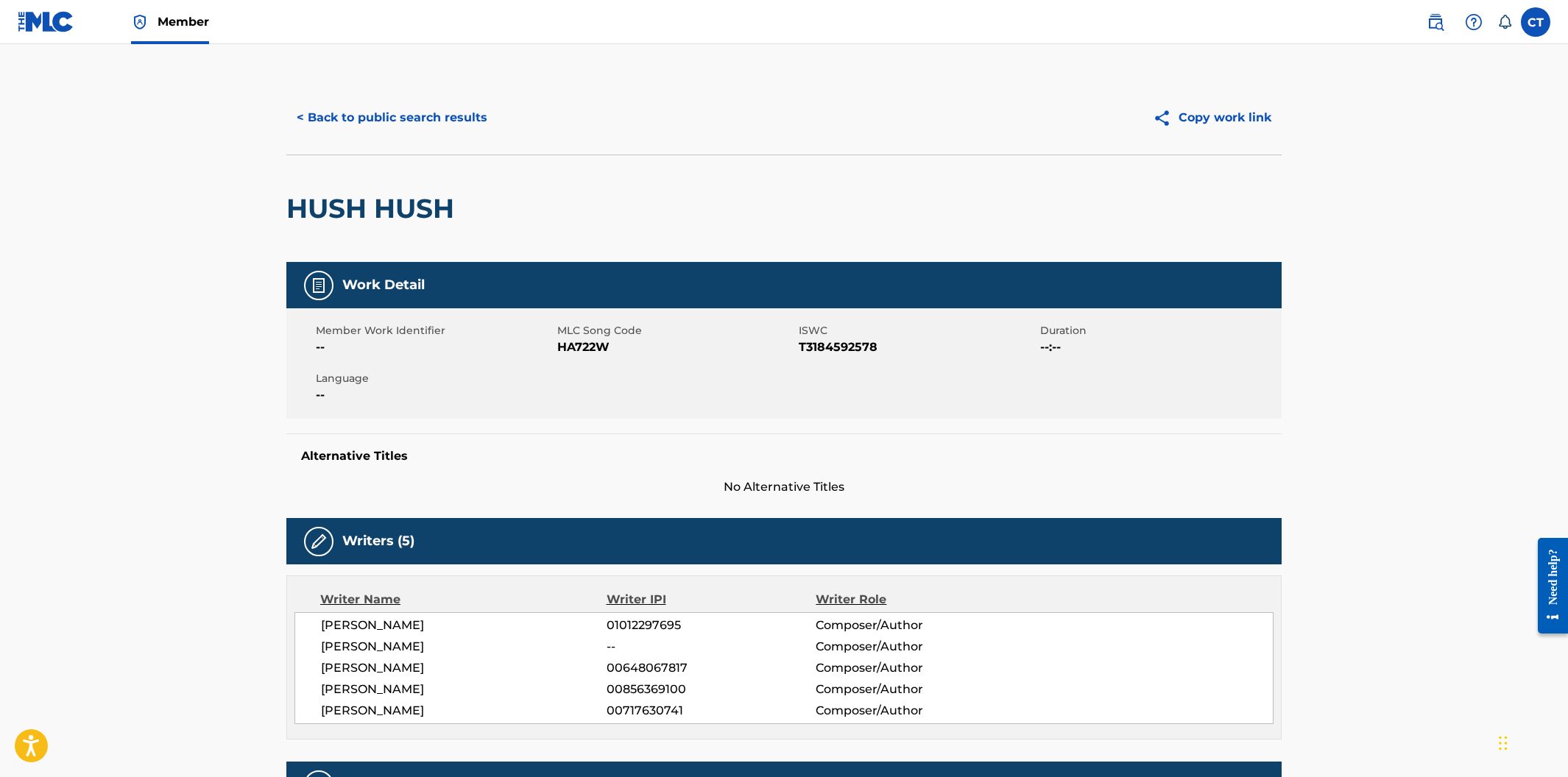
click at [337, 124] on button "< Back to public search results" at bounding box center [392, 117] width 211 height 37
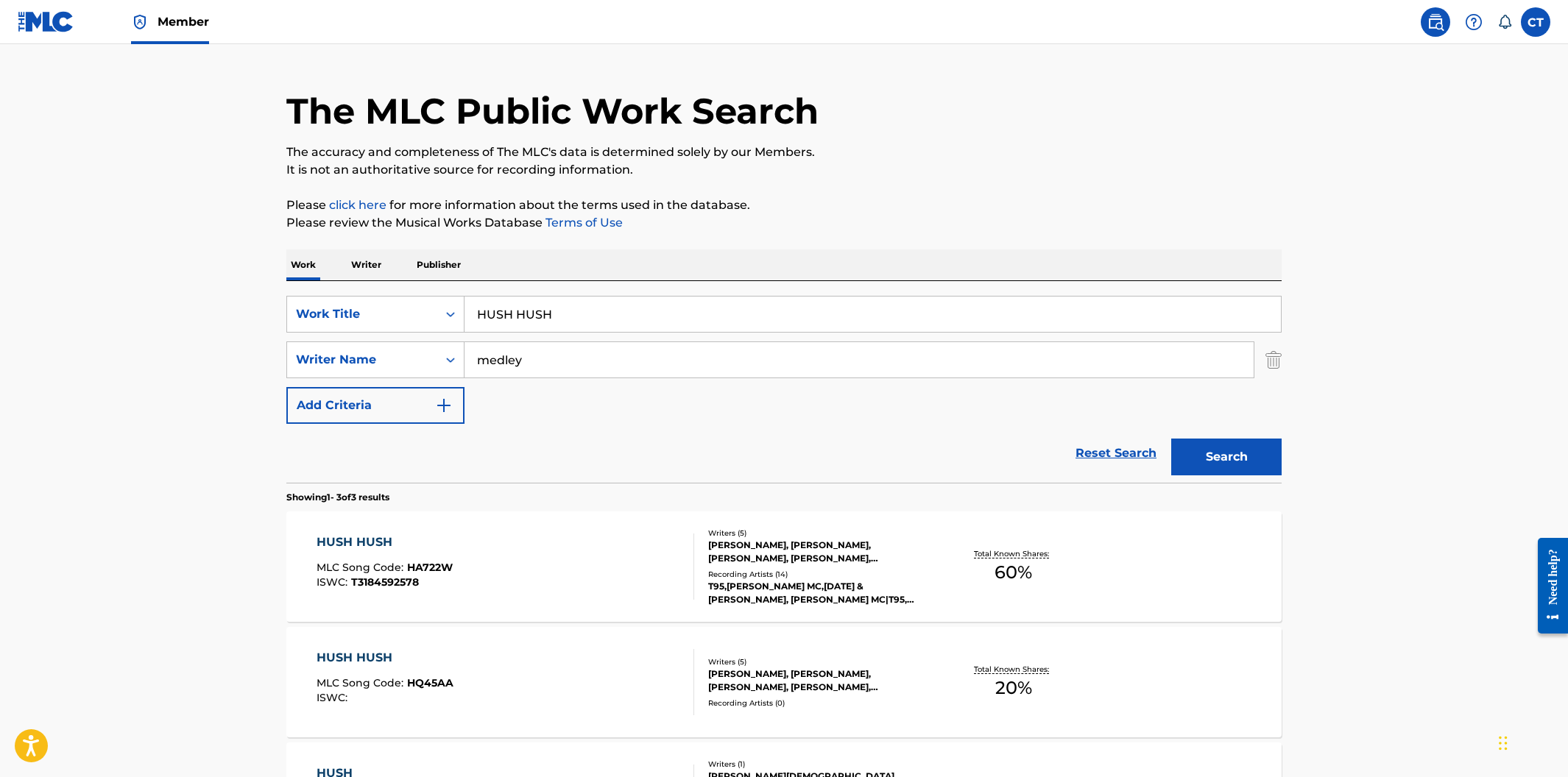
scroll to position [51, 0]
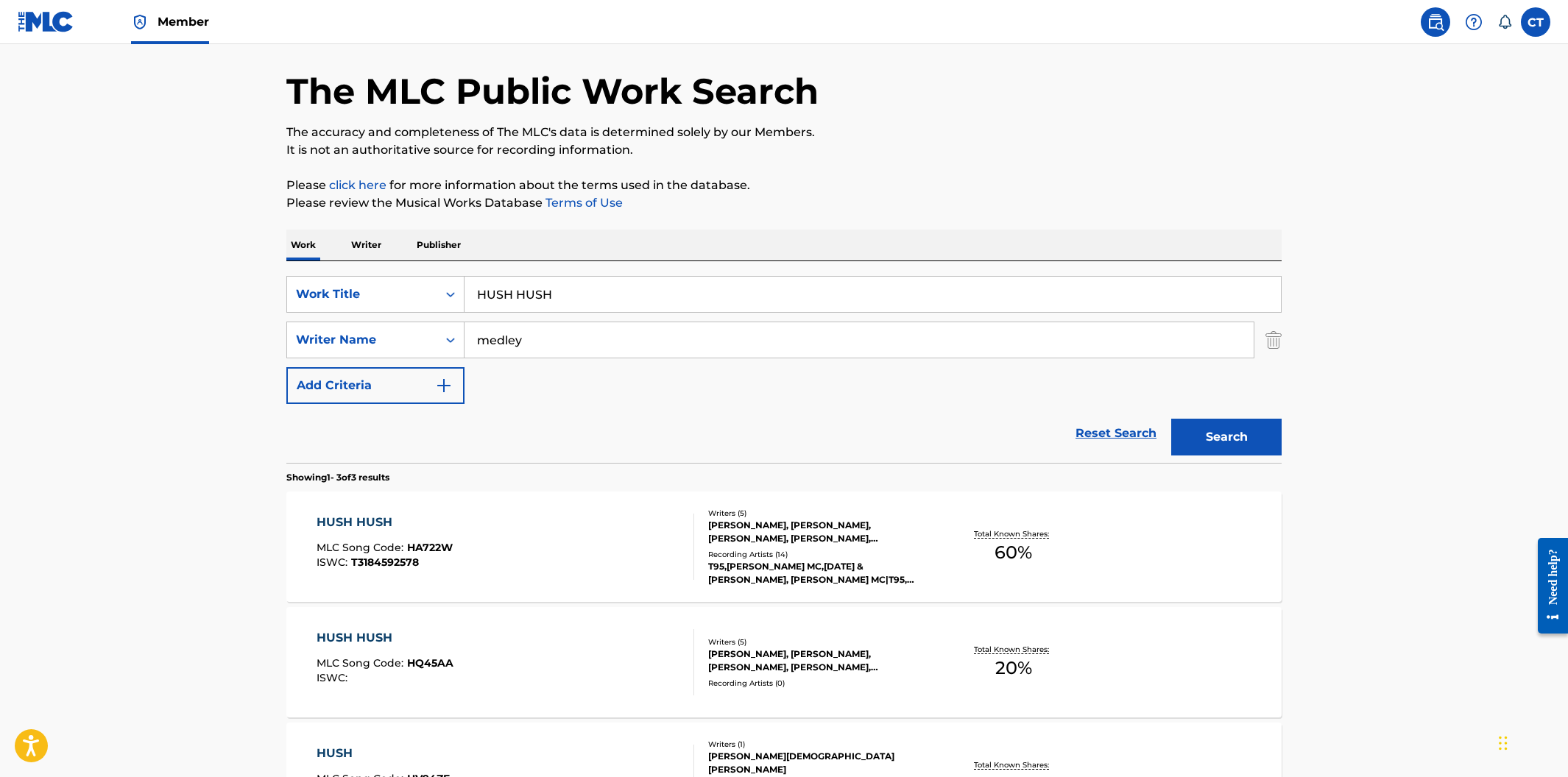
click at [592, 649] on div "HUSH HUSH MLC Song Code : HQ45AA ISWC :" at bounding box center [505, 661] width 378 height 66
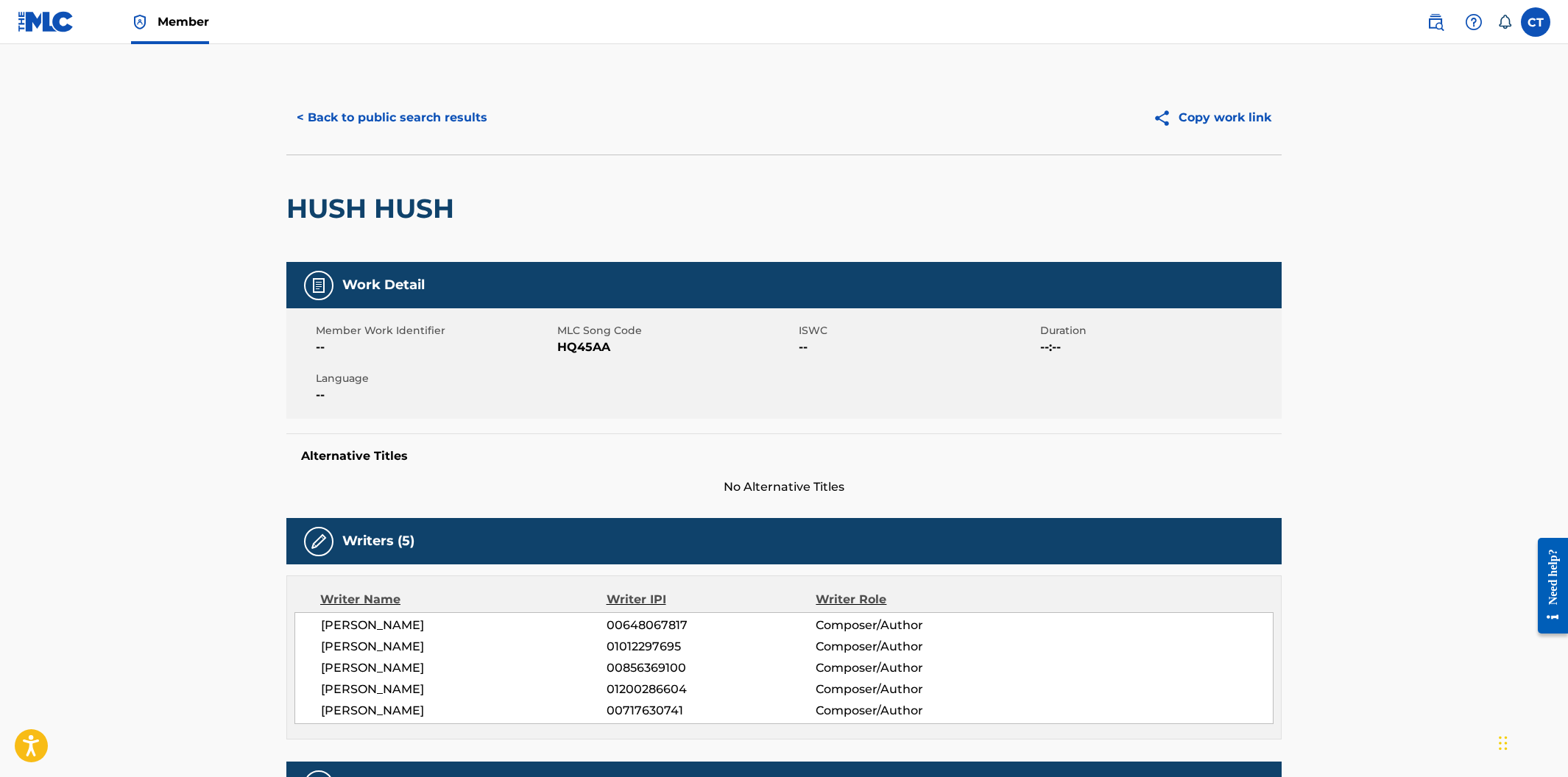
click at [380, 121] on button "< Back to public search results" at bounding box center [392, 117] width 211 height 37
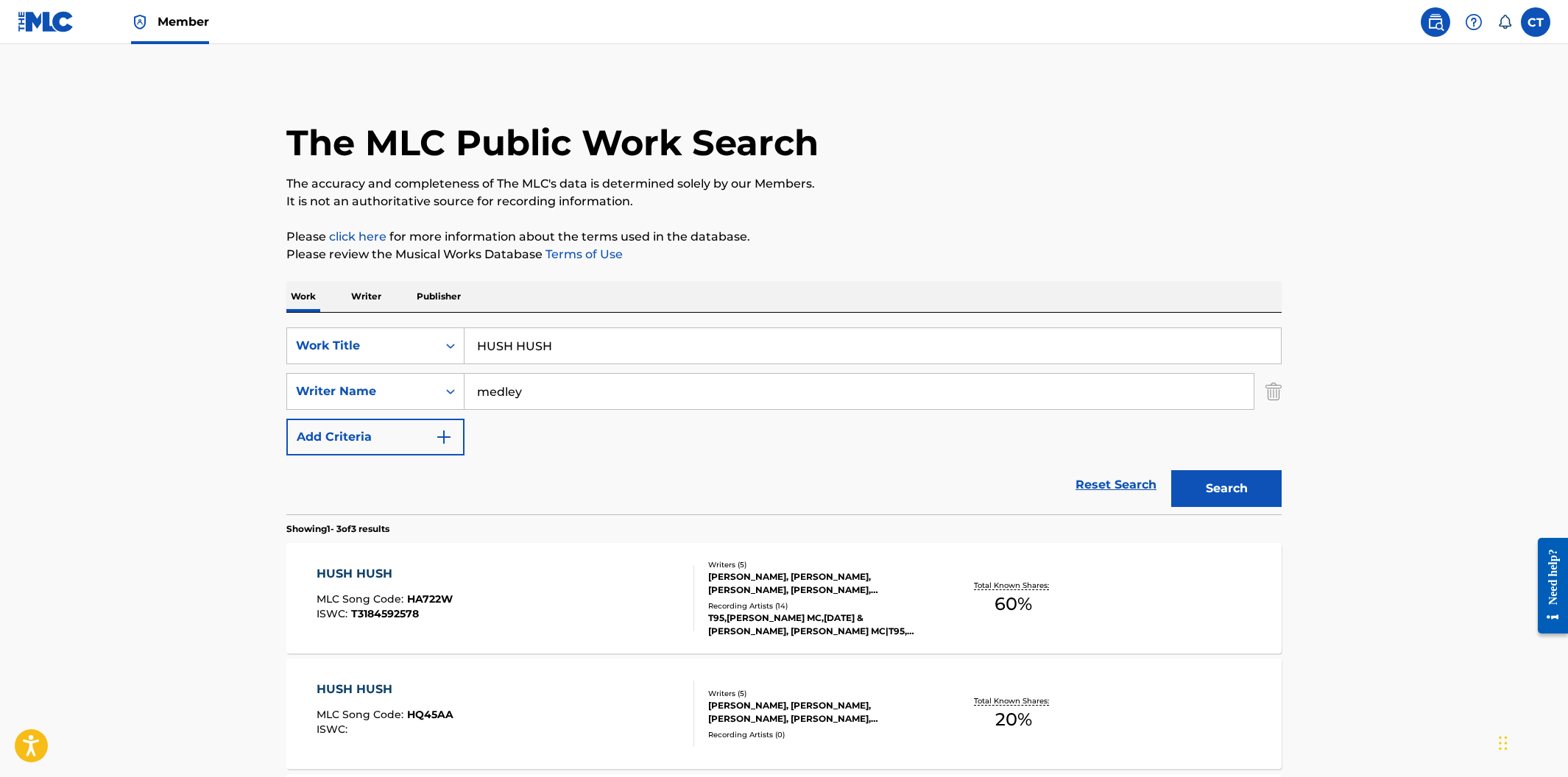
scroll to position [51, 0]
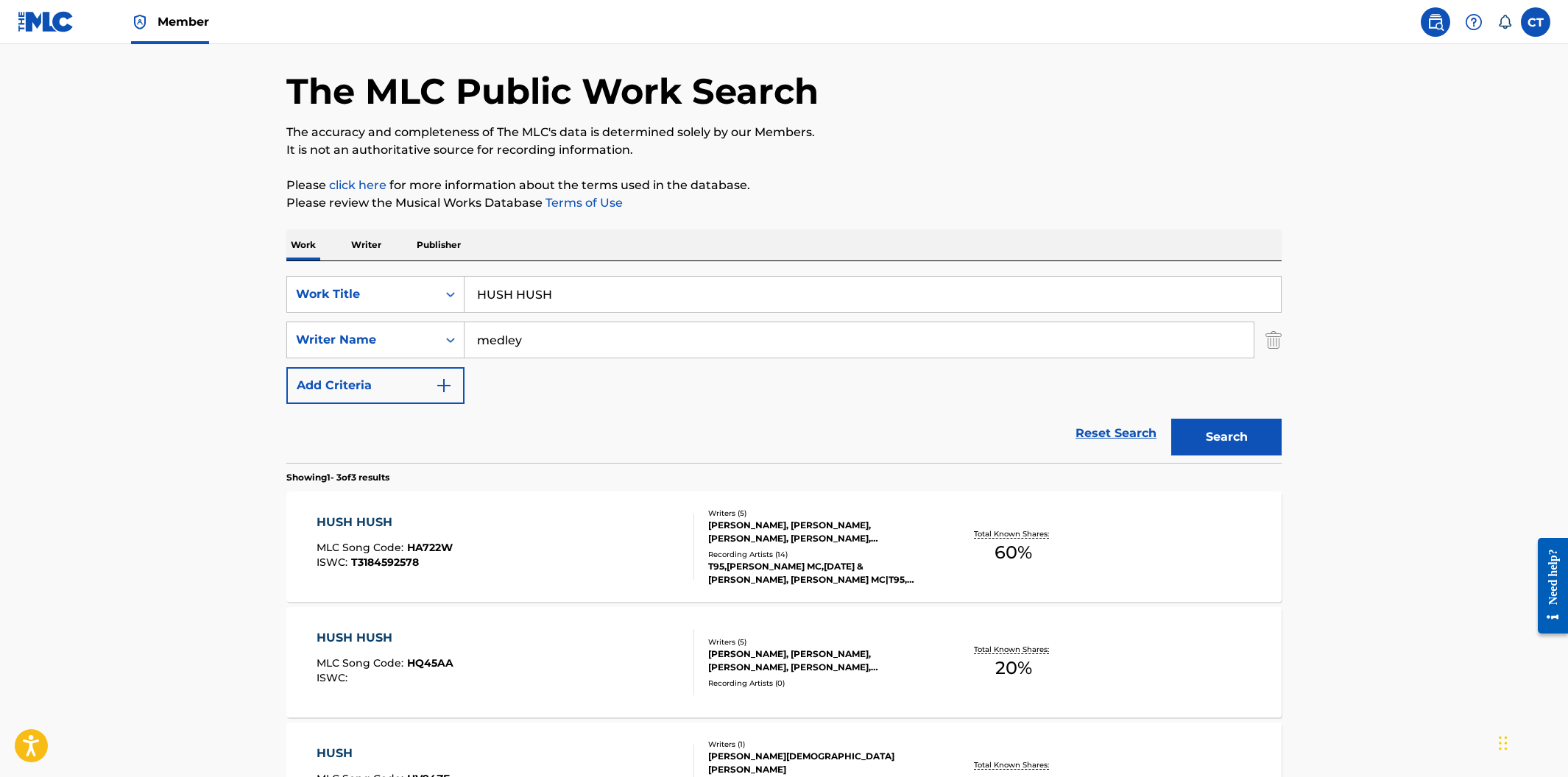
click at [492, 533] on div "HUSH HUSH MLC Song Code : HA722W ISWC : T3184592578" at bounding box center [505, 546] width 378 height 66
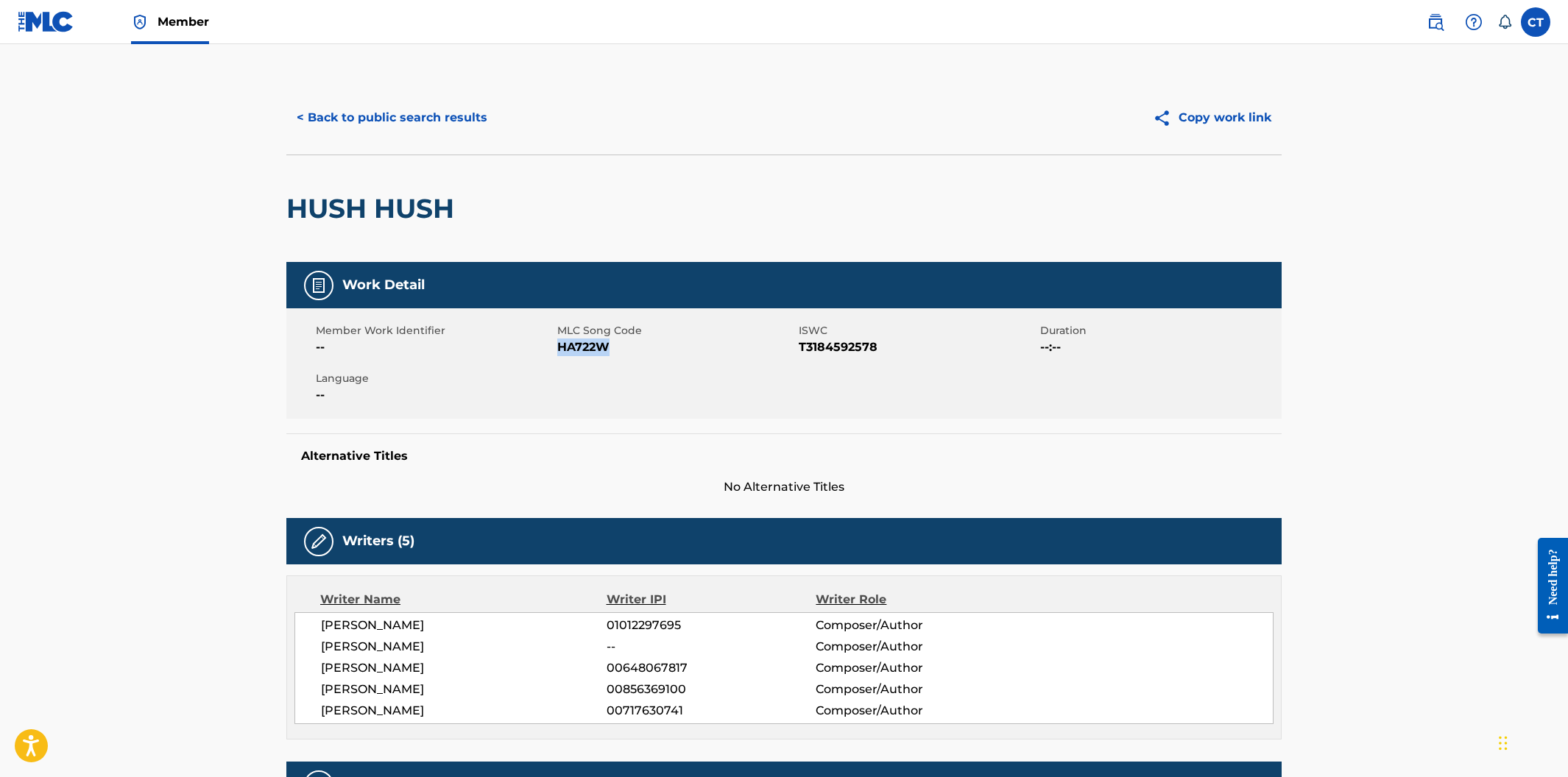
drag, startPoint x: 621, startPoint y: 338, endPoint x: 605, endPoint y: 361, distance: 28.0
click at [607, 347] on span "HA722W" at bounding box center [676, 347] width 237 height 18
click at [428, 122] on button "< Back to public search results" at bounding box center [392, 117] width 211 height 37
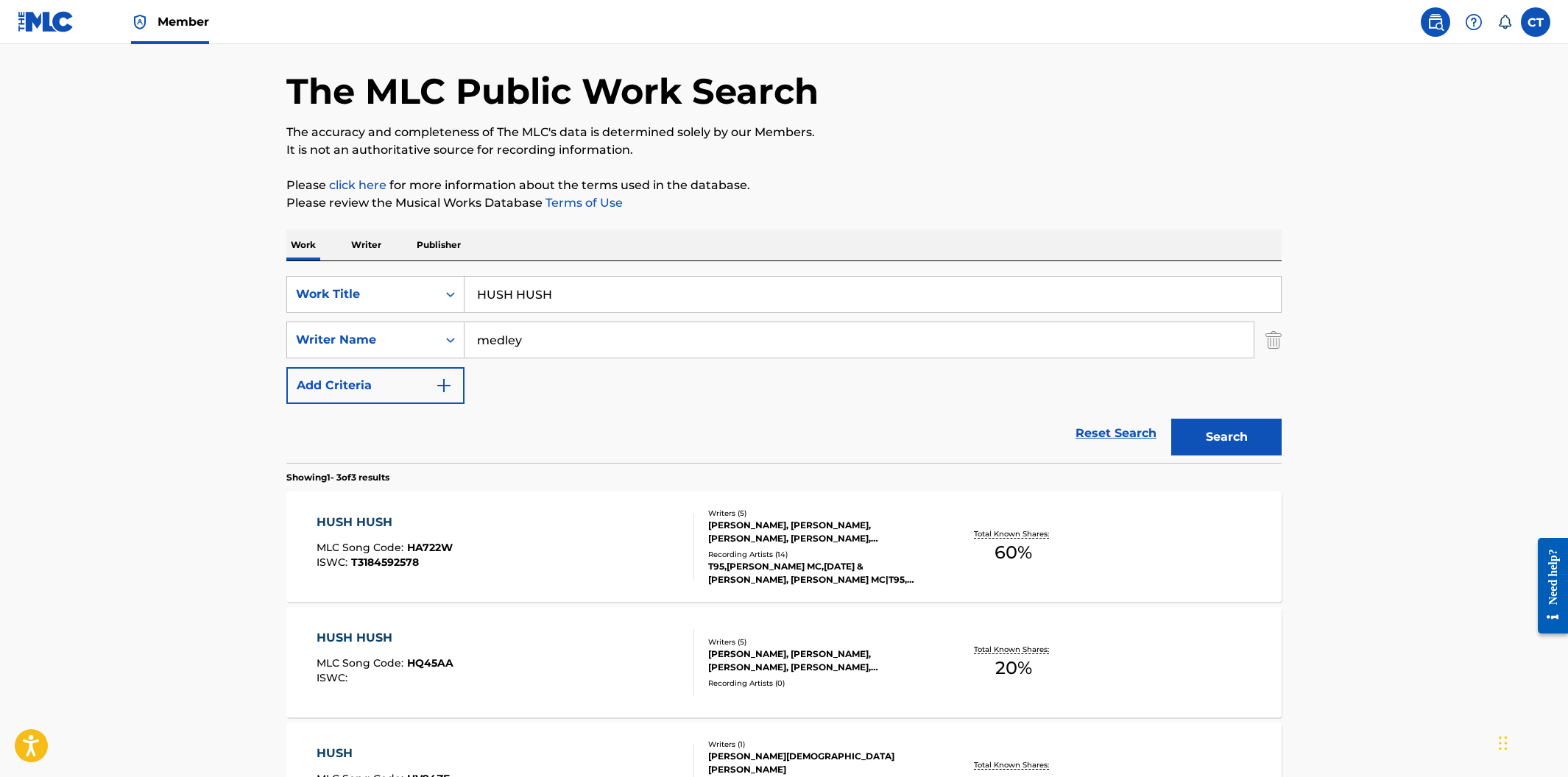
drag, startPoint x: 605, startPoint y: 295, endPoint x: 401, endPoint y: 271, distance: 205.4
click at [401, 271] on div "SearchWithCriteriaa30dfd55-81da-46dc-8b80-3fc5e38812e0 Work Title HUSH HUSH Sea…" at bounding box center [783, 363] width 995 height 202
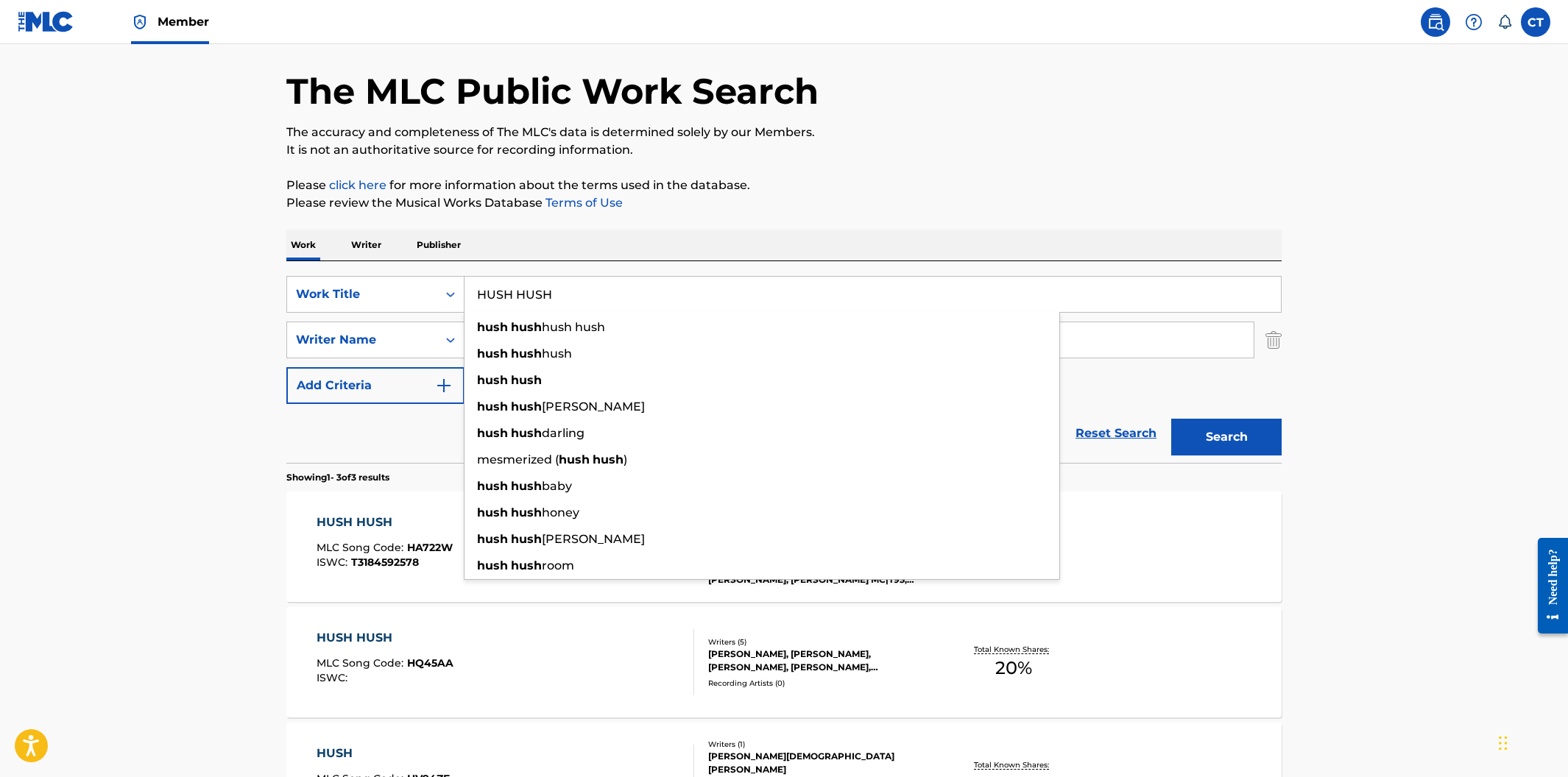
paste input "MY TYPE"
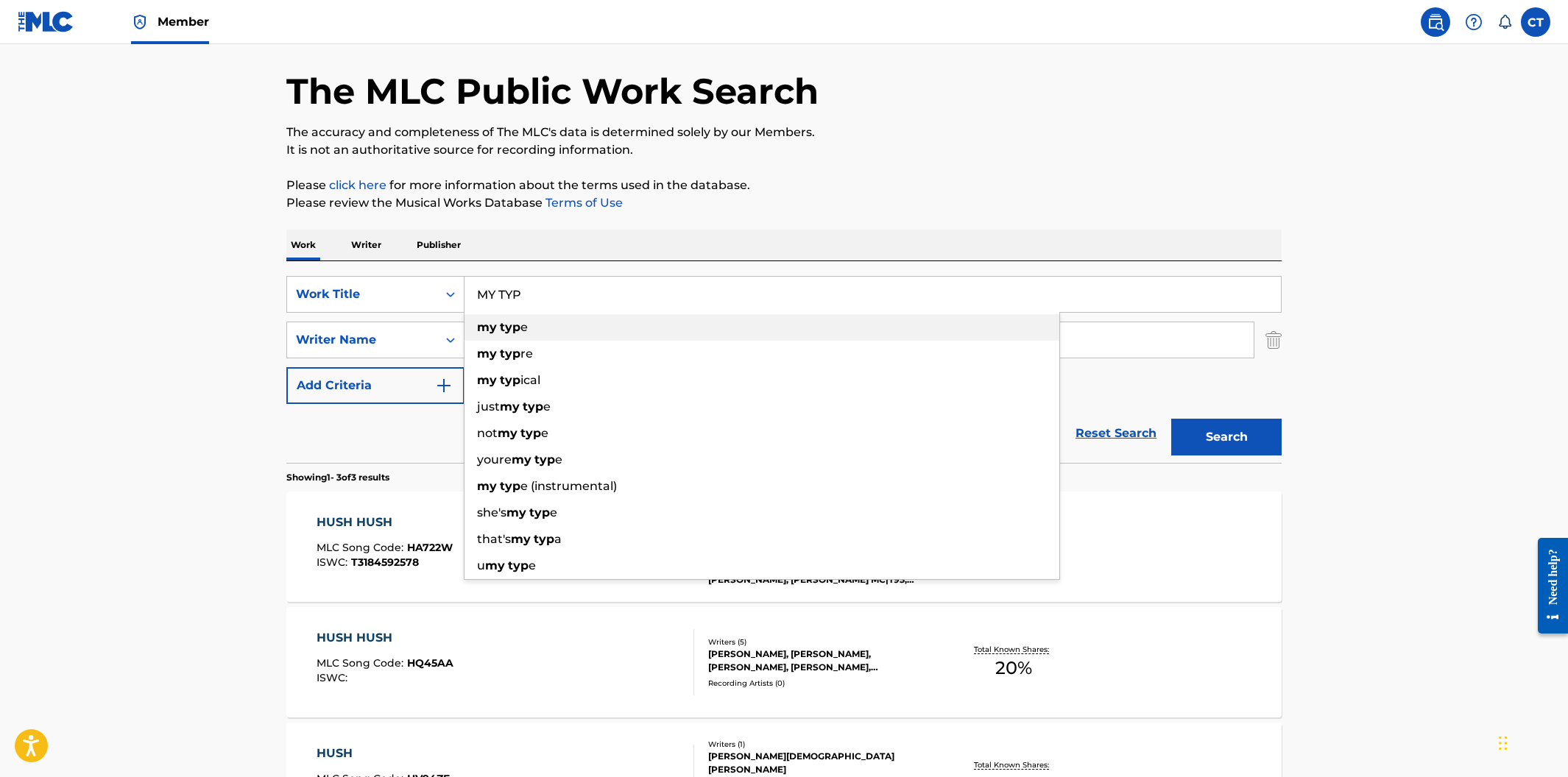
click at [525, 331] on span "e" at bounding box center [524, 327] width 7 height 14
type input "my type"
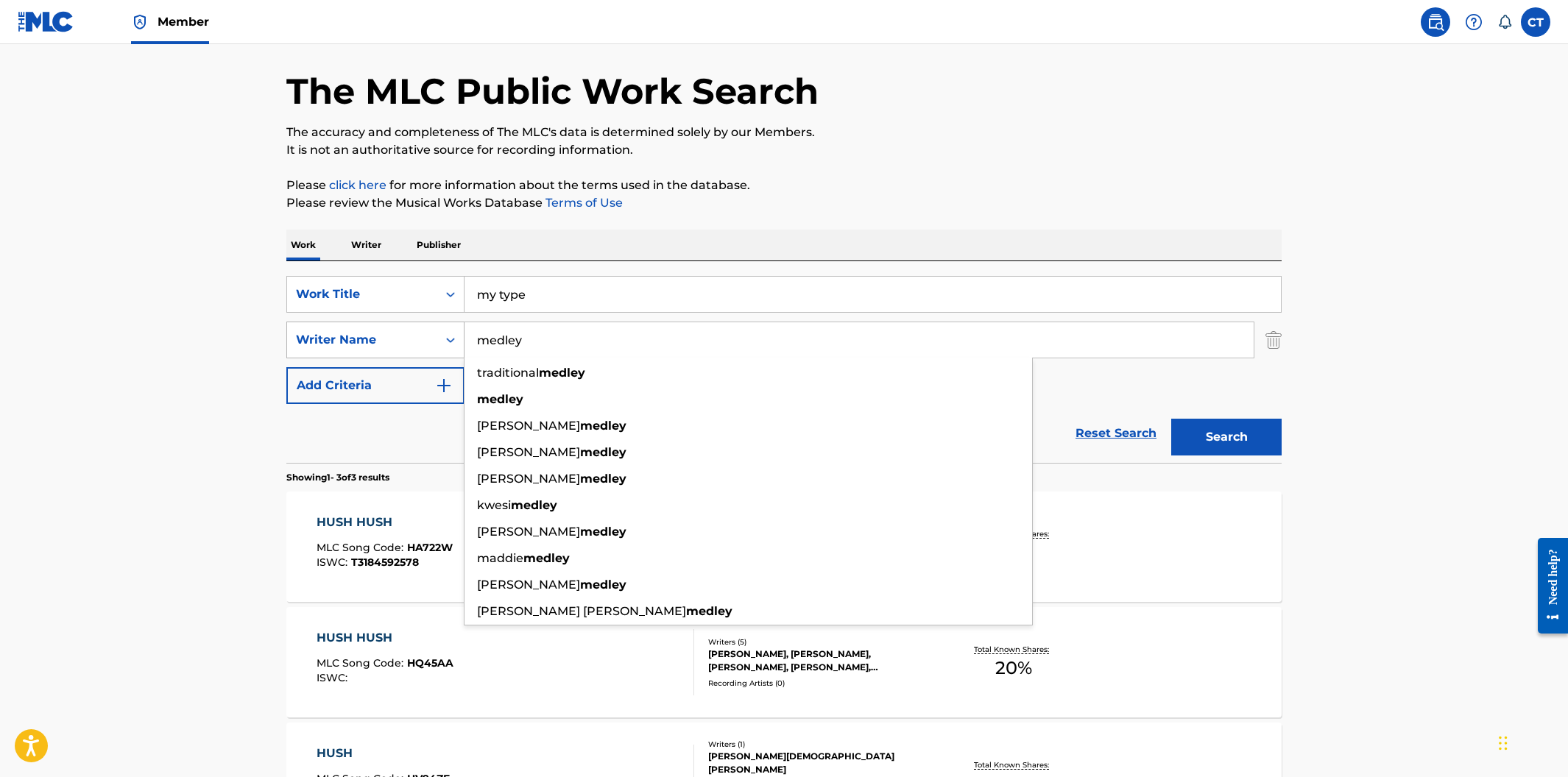
drag, startPoint x: 534, startPoint y: 347, endPoint x: 457, endPoint y: 332, distance: 78.4
click at [457, 332] on div "SearchWithCriteria4842c56e-842e-4679-a2a7-18ab21e2d417 Writer Name medley tradi…" at bounding box center [783, 339] width 995 height 37
click at [688, 214] on div "The MLC Public Work Search The accuracy and completeness of The MLC's data is d…" at bounding box center [784, 466] width 1030 height 873
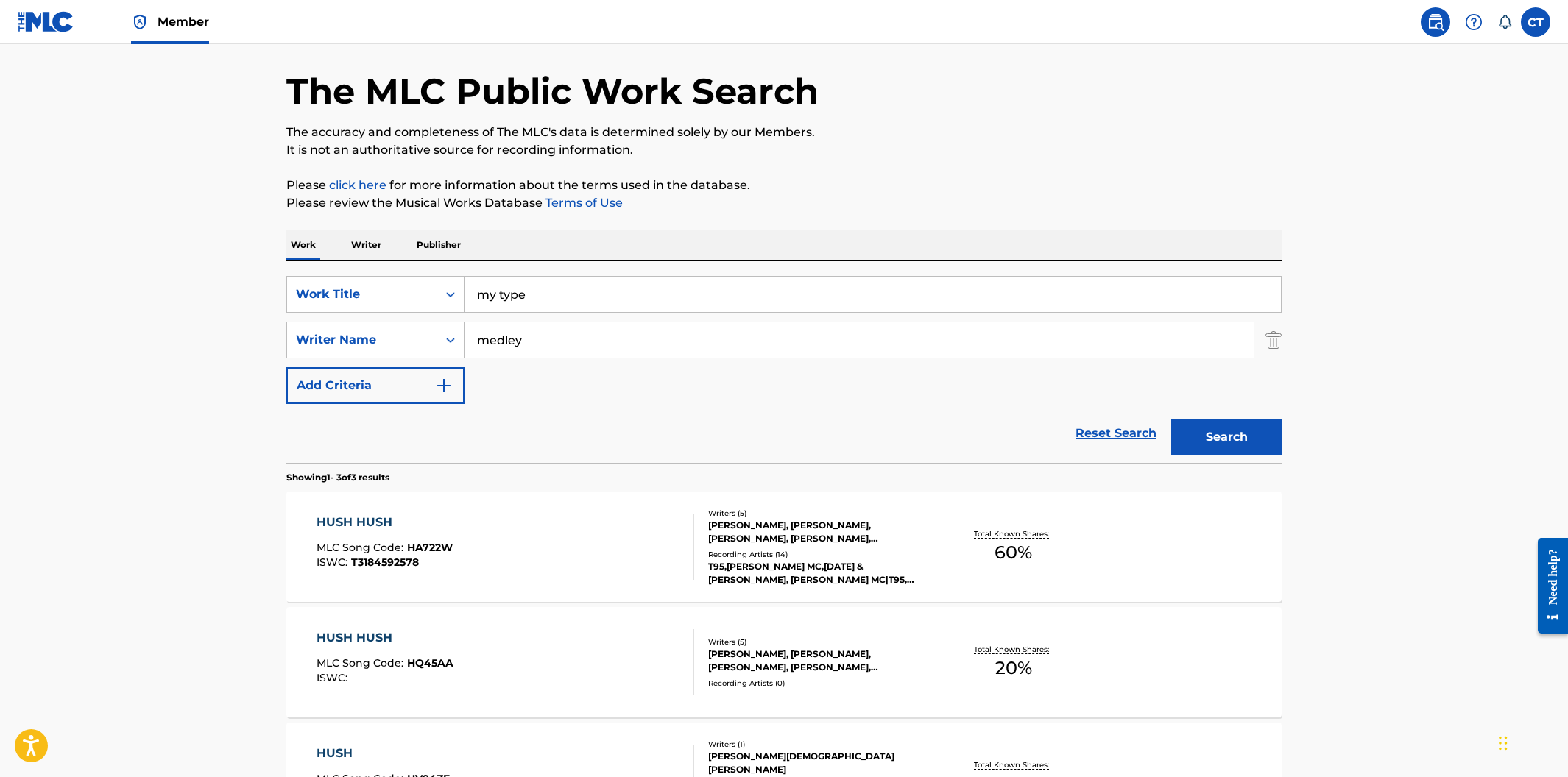
click at [1218, 424] on button "Search" at bounding box center [1226, 437] width 110 height 37
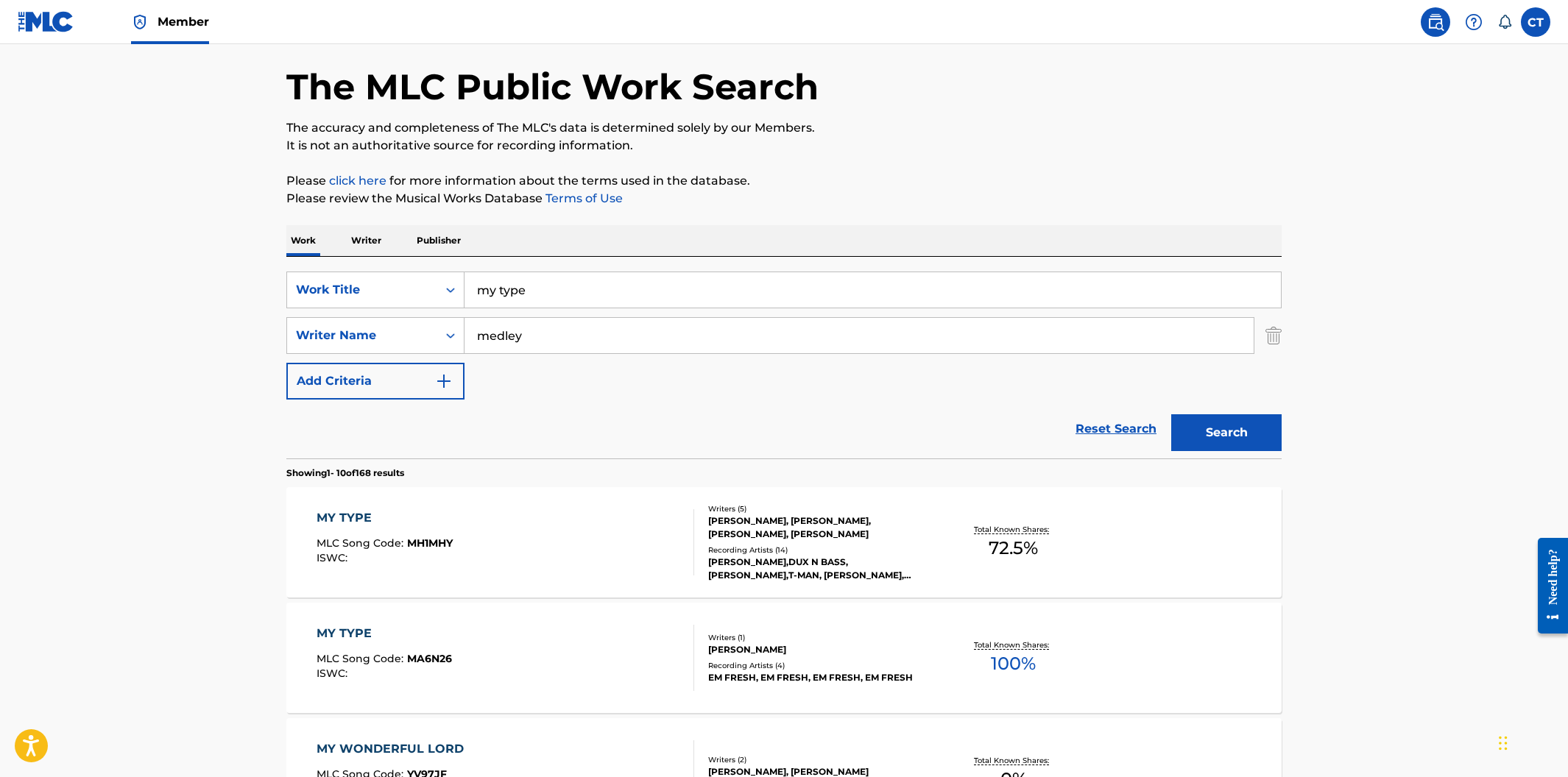
scroll to position [78, 0]
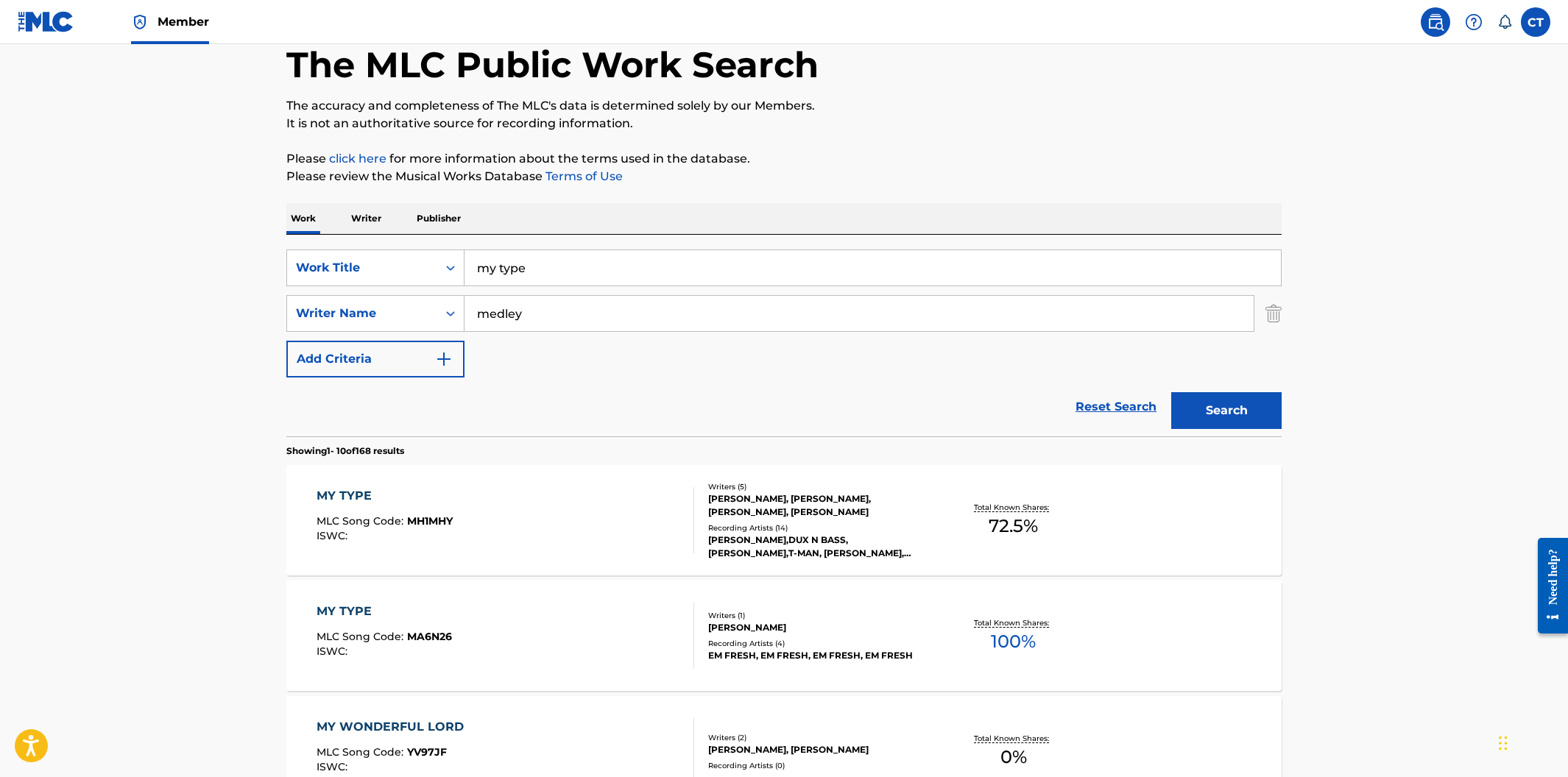
click at [625, 547] on div "MY TYPE MLC Song Code : MH1MHY ISWC :" at bounding box center [505, 520] width 378 height 66
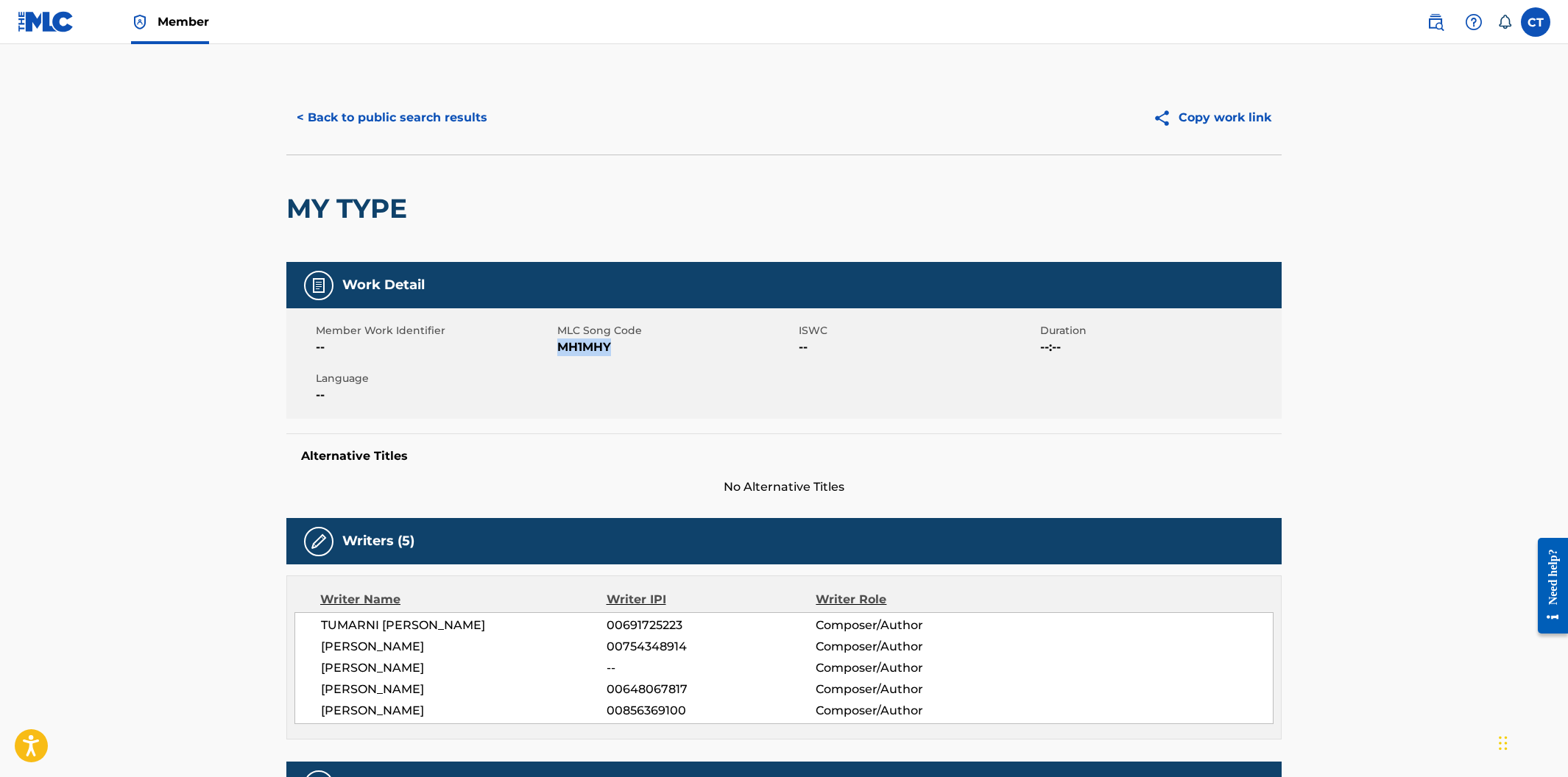
drag, startPoint x: 617, startPoint y: 348, endPoint x: 558, endPoint y: 349, distance: 59.0
click at [558, 349] on span "MH1MHY" at bounding box center [676, 347] width 237 height 18
click at [345, 148] on div "< Back to public search results Copy work link" at bounding box center [783, 118] width 995 height 74
click at [364, 117] on button "< Back to public search results" at bounding box center [392, 117] width 211 height 37
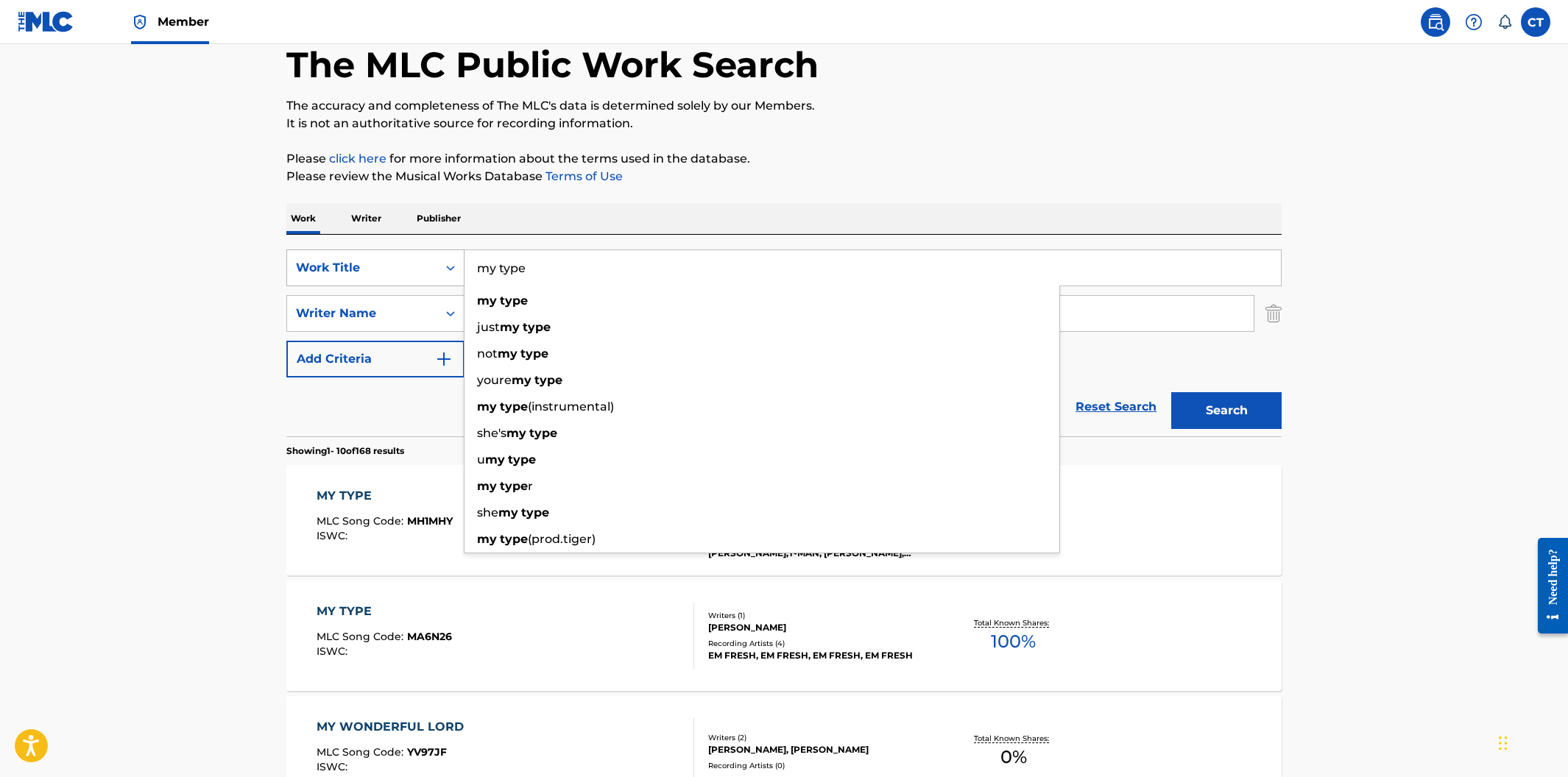
drag, startPoint x: 575, startPoint y: 271, endPoint x: 402, endPoint y: 254, distance: 173.8
click at [402, 254] on div "SearchWithCriteriaa30dfd55-81da-46dc-8b80-3fc5e38812e0 Work Title my type my ty…" at bounding box center [783, 268] width 995 height 37
paste input "INSECURE."
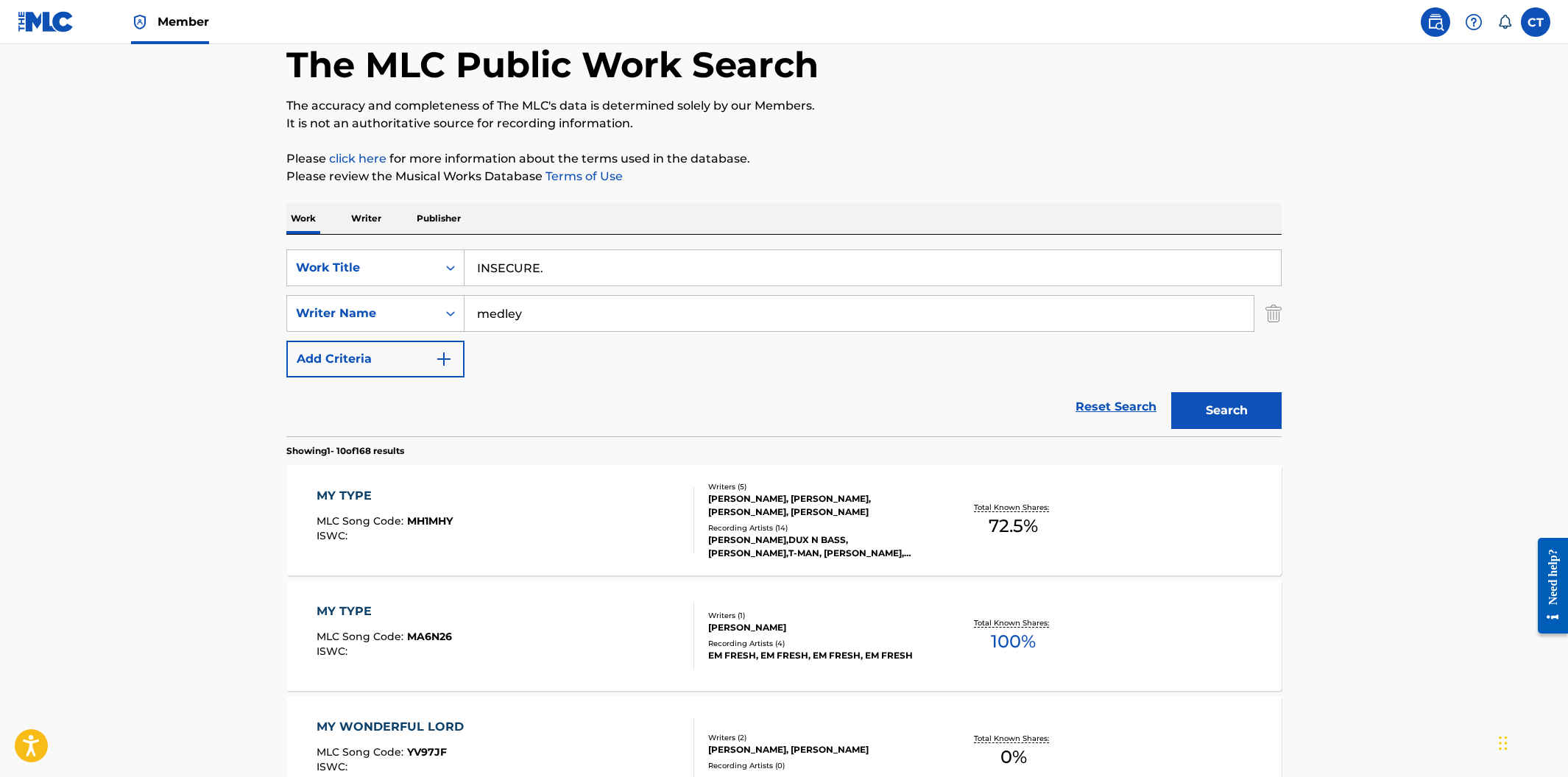
type input "INSECURE."
click at [590, 333] on div "SearchWithCriteriaa30dfd55-81da-46dc-8b80-3fc5e38812e0 Work Title INSECURE. Sea…" at bounding box center [783, 314] width 995 height 128
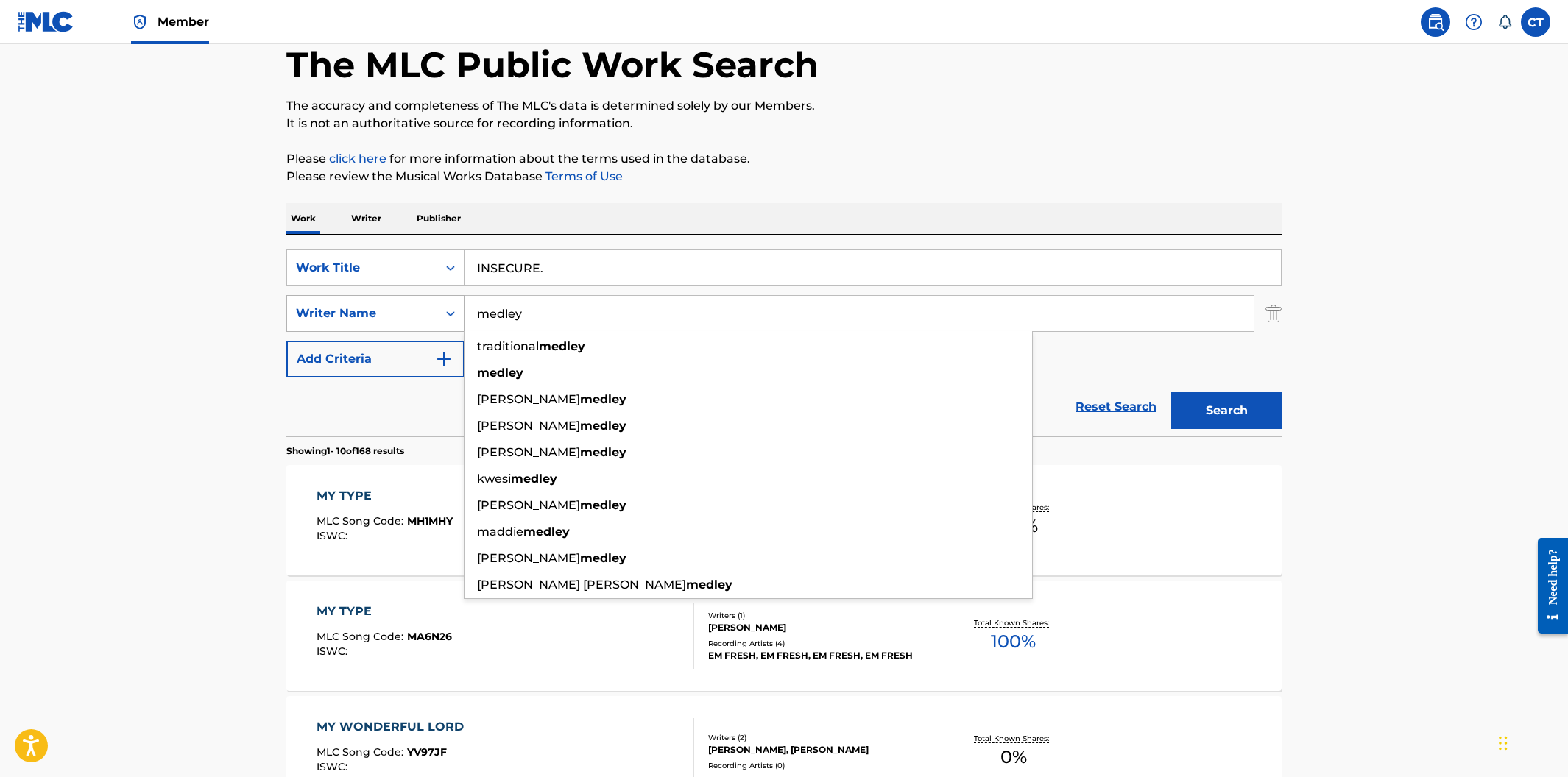
drag, startPoint x: 493, startPoint y: 310, endPoint x: 428, endPoint y: 301, distance: 65.6
click at [428, 303] on div "SearchWithCriteria4842c56e-842e-4679-a2a7-18ab21e2d417 Writer Name medley tradi…" at bounding box center [783, 313] width 995 height 37
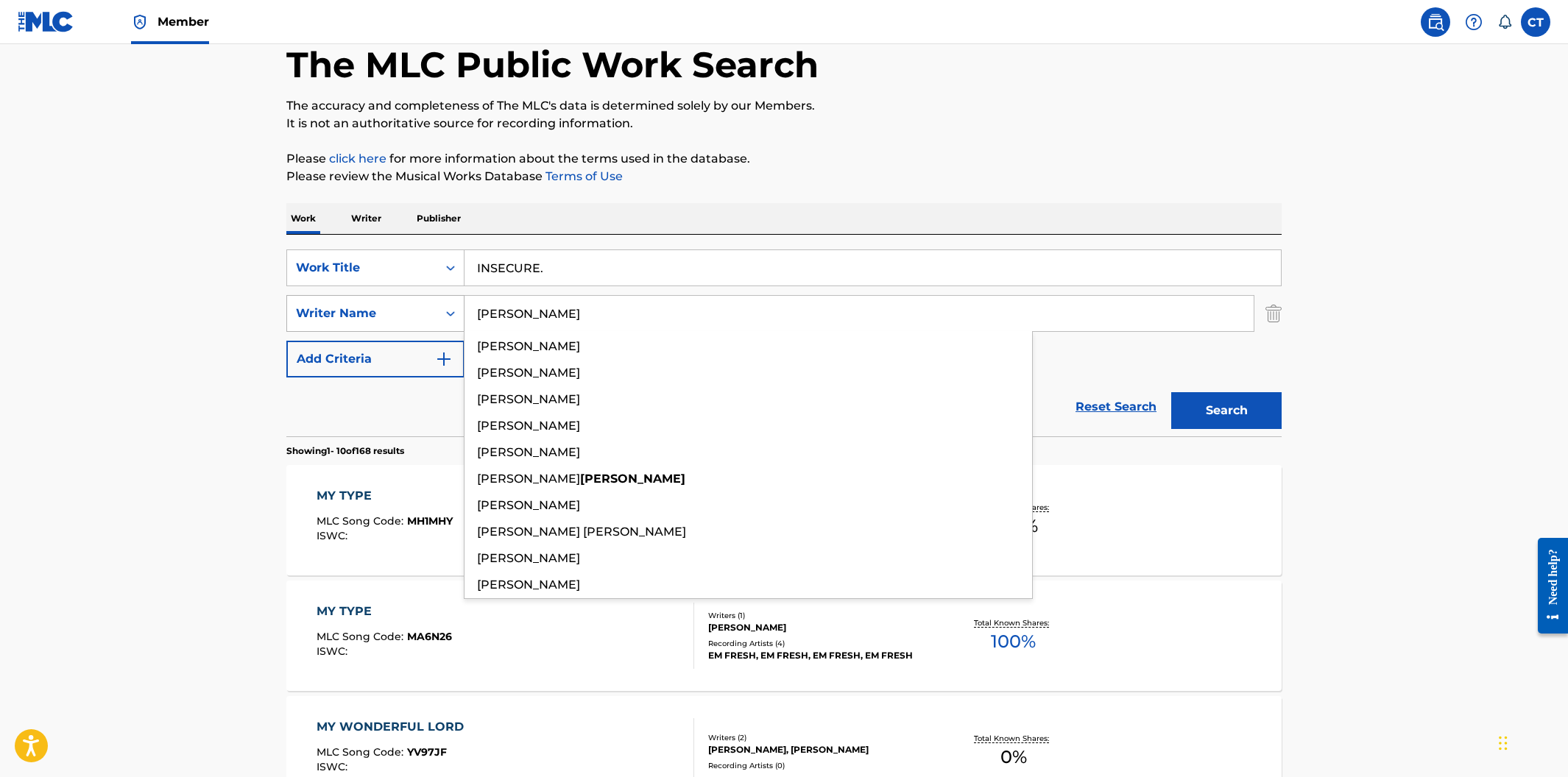
type input "[PERSON_NAME]"
click at [1171, 393] on button "Search" at bounding box center [1226, 411] width 110 height 37
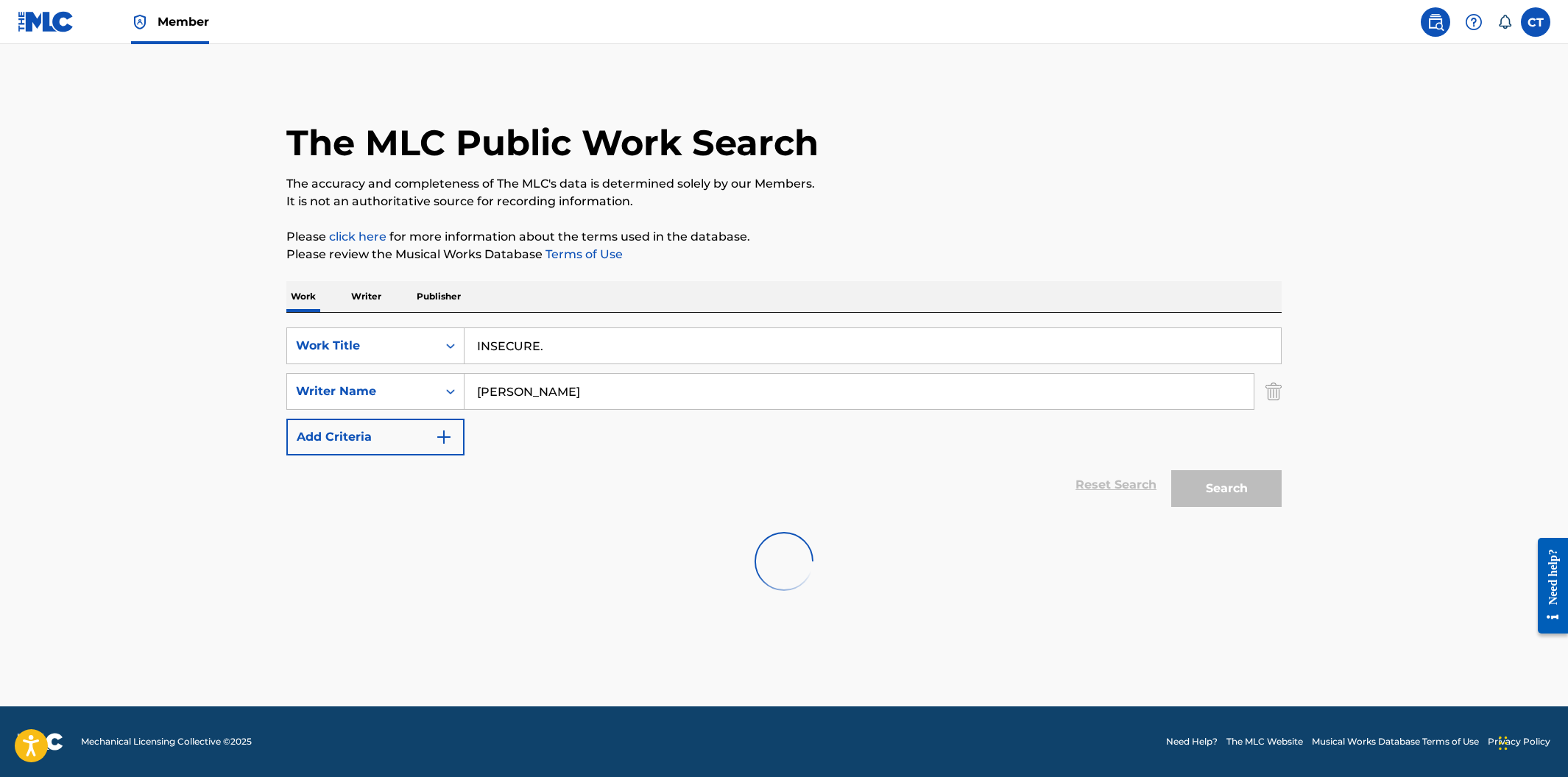
click at [627, 348] on input "INSECURE." at bounding box center [872, 346] width 816 height 35
type input "INSECURE"
